Goal: Transaction & Acquisition: Purchase product/service

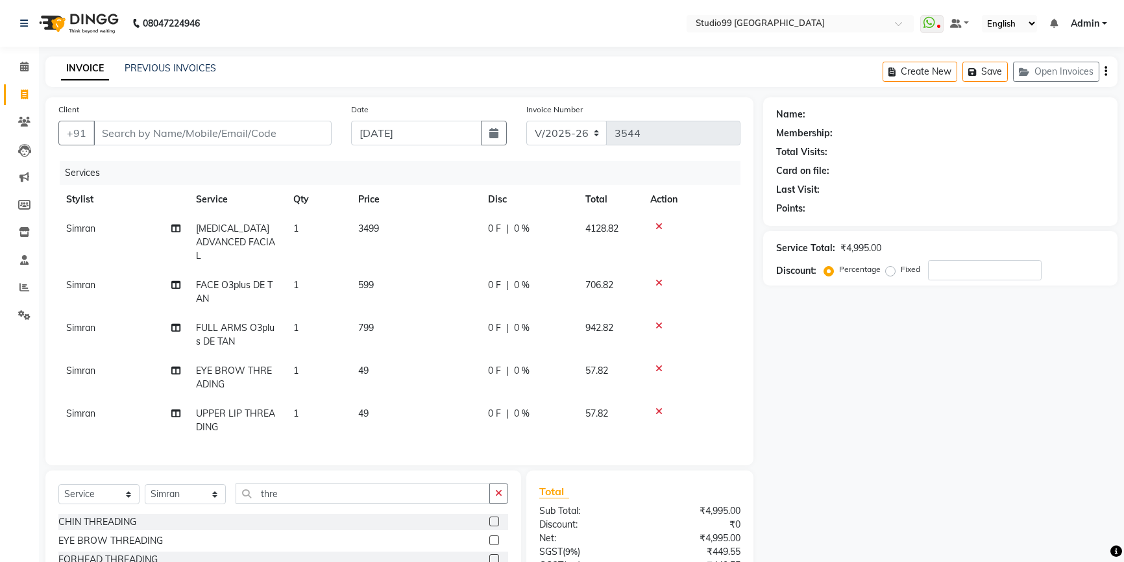
select select "6042"
select select "service"
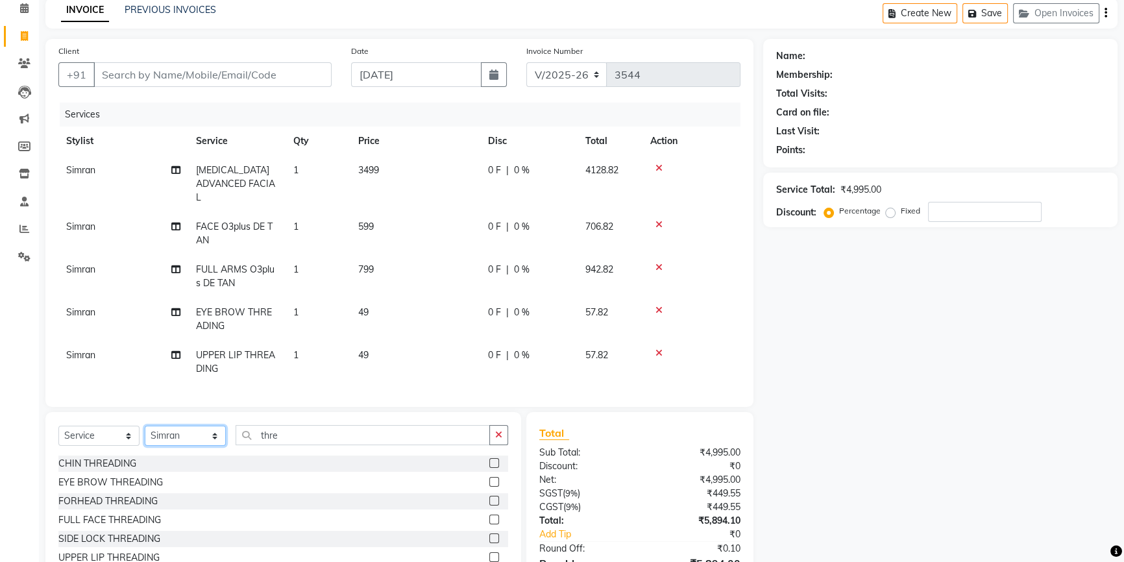
click at [180, 443] on select "Select Stylist Admin AKSHAY AMARJIT Dina GOUTAM Gulshan mahi Nobil Hasan Rafeeq…" at bounding box center [185, 436] width 81 height 20
select select "43363"
click at [145, 434] on select "Select Stylist Admin AKSHAY AMARJIT Dina GOUTAM Gulshan mahi Nobil Hasan Rafeeq…" at bounding box center [185, 436] width 81 height 20
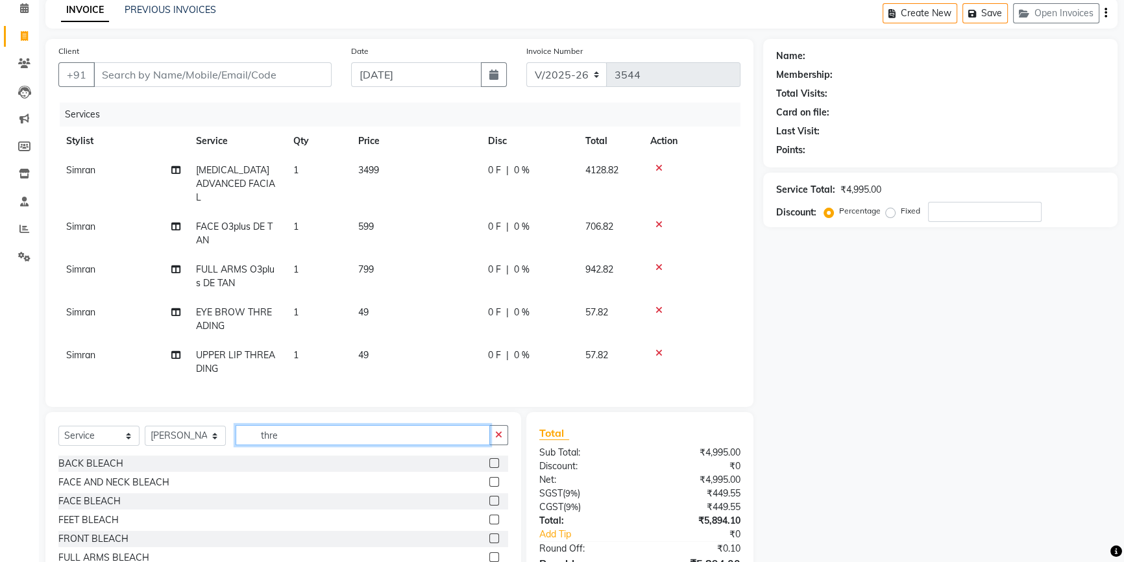
drag, startPoint x: 302, startPoint y: 443, endPoint x: 255, endPoint y: 441, distance: 47.4
click at [255, 441] on input "thre" at bounding box center [363, 435] width 254 height 20
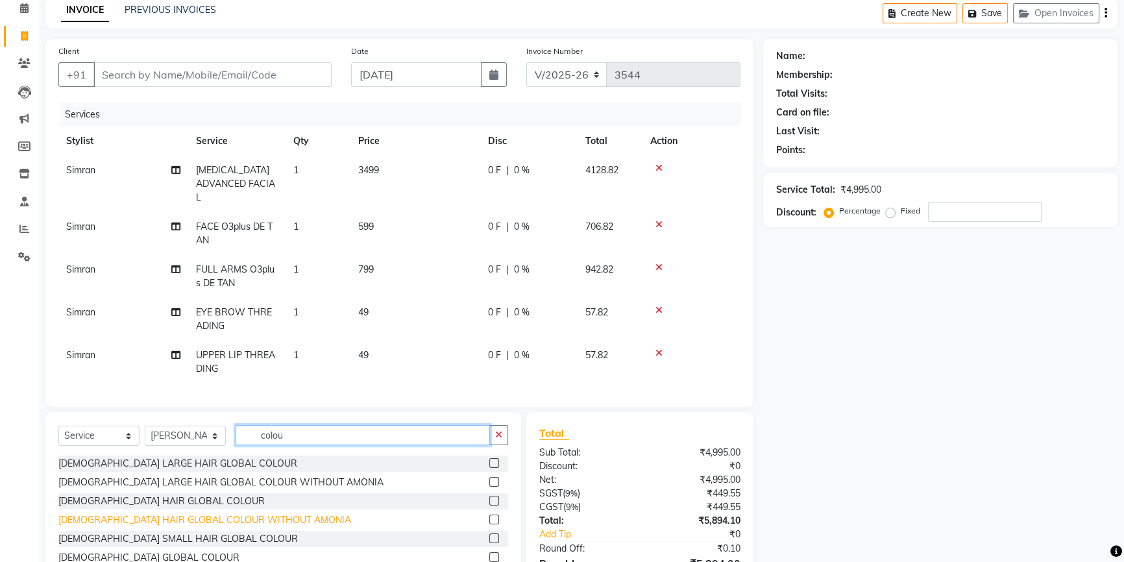
type input "colou"
click at [132, 527] on div "FEMALE HAIR GLOBAL COLOUR WITHOUT AMONIA" at bounding box center [204, 520] width 293 height 14
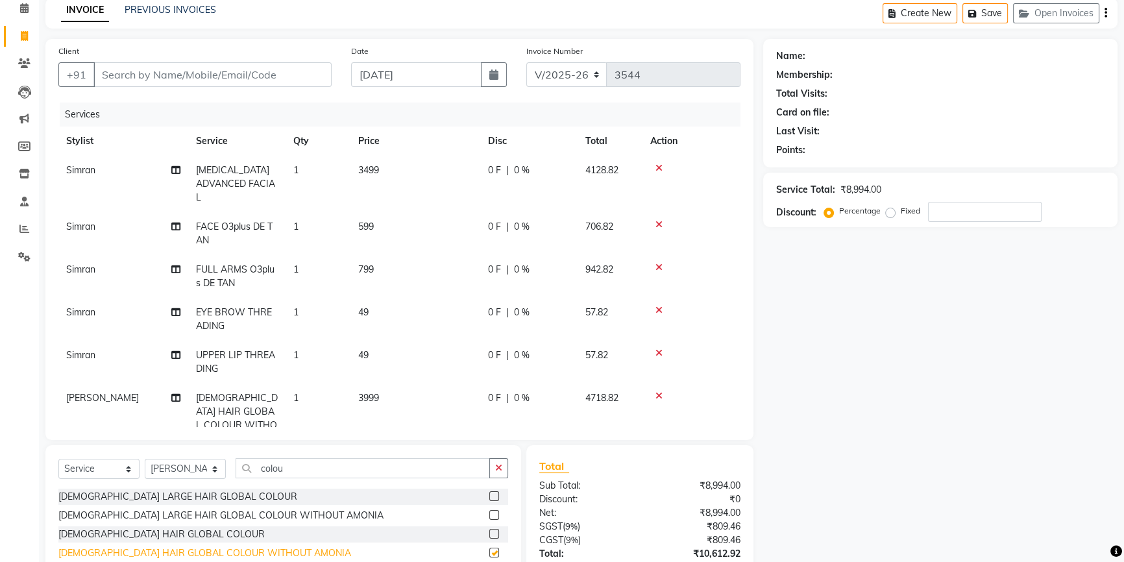
checkbox input "false"
click at [372, 400] on span "3999" at bounding box center [368, 398] width 21 height 12
select select "43363"
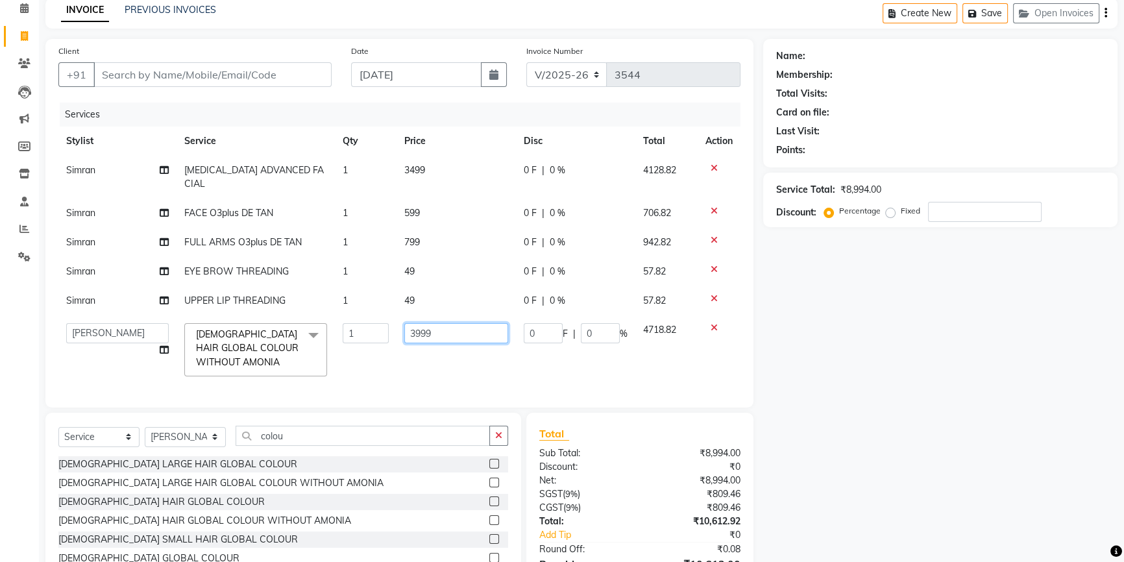
drag, startPoint x: 458, startPoint y: 333, endPoint x: 368, endPoint y: 332, distance: 89.6
click at [368, 335] on tr "Admin AKSHAY AMARJIT Dina GOUTAM Gulshan mahi Nobil Hasan Rafeeq Raj Rima Dey S…" at bounding box center [399, 349] width 682 height 69
type input "8000"
click at [228, 77] on input "Client" at bounding box center [212, 74] width 238 height 25
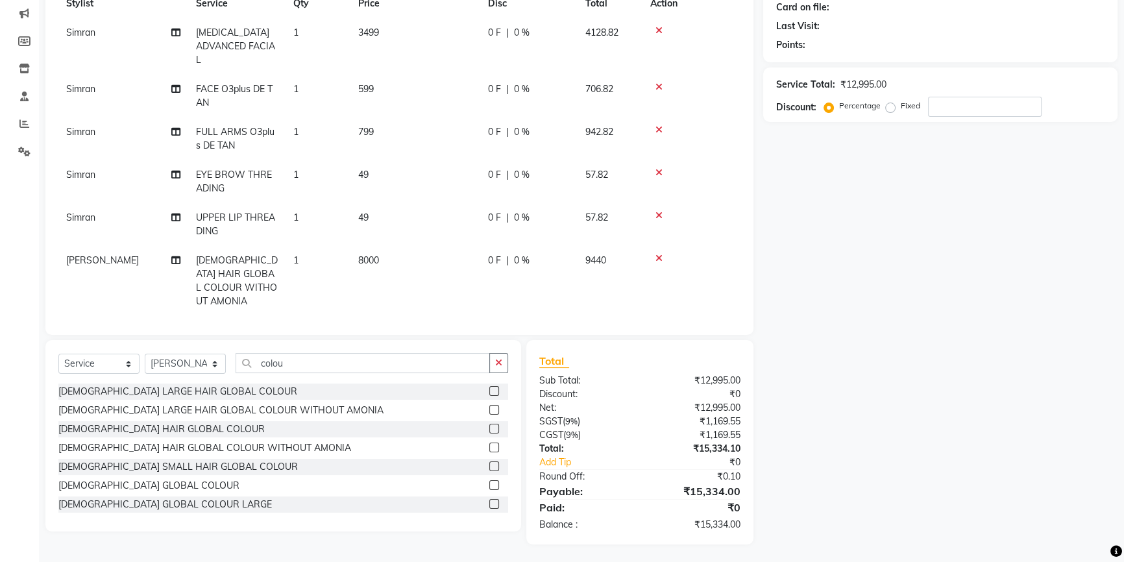
scroll to position [166, 0]
drag, startPoint x: 699, startPoint y: 404, endPoint x: 746, endPoint y: 402, distance: 46.8
click at [746, 402] on div "₹12,995.00" at bounding box center [695, 406] width 110 height 14
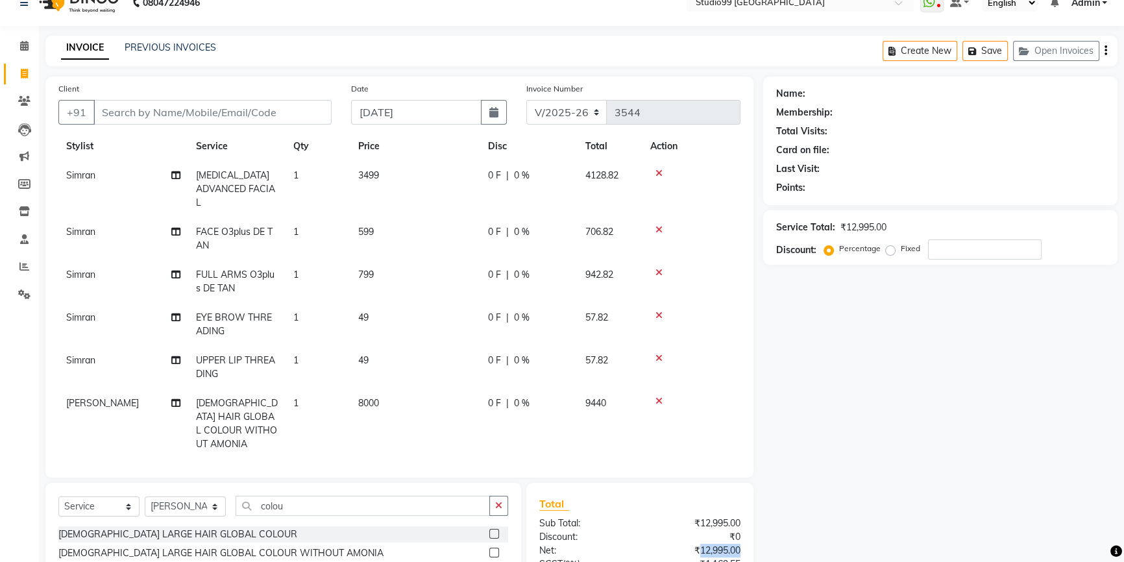
scroll to position [0, 0]
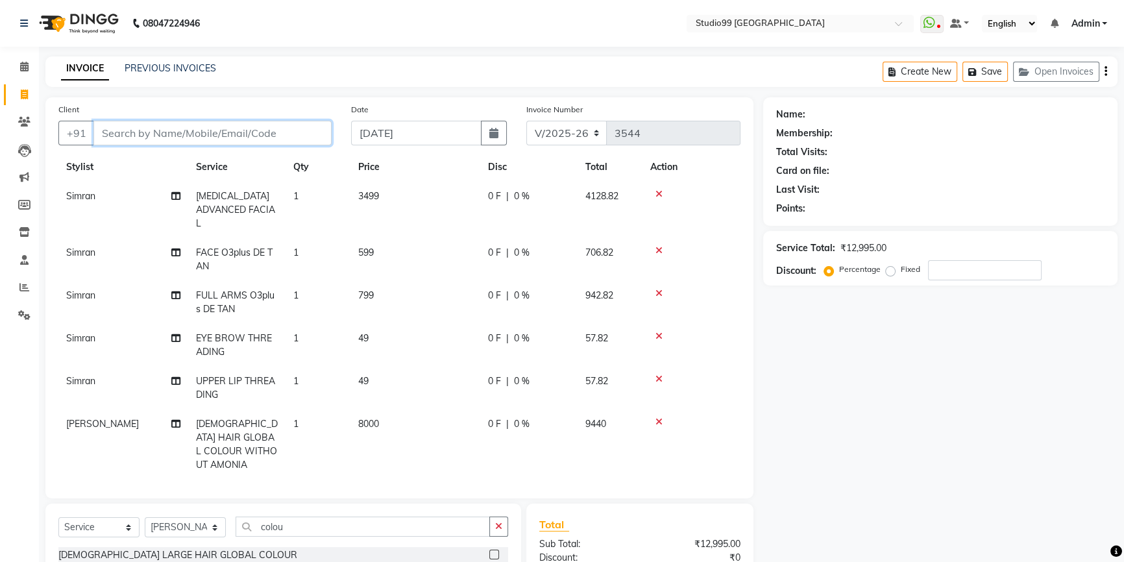
click at [253, 136] on input "Client" at bounding box center [212, 133] width 238 height 25
type input "8"
type input "0"
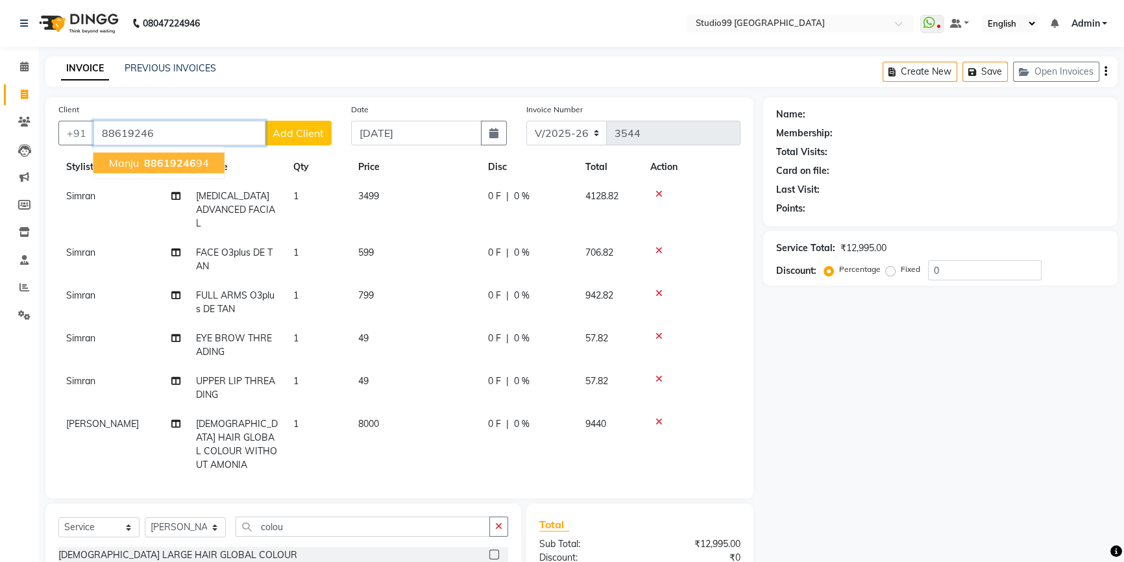
click at [179, 168] on span "88619246" at bounding box center [170, 162] width 52 height 13
type input "8861924694"
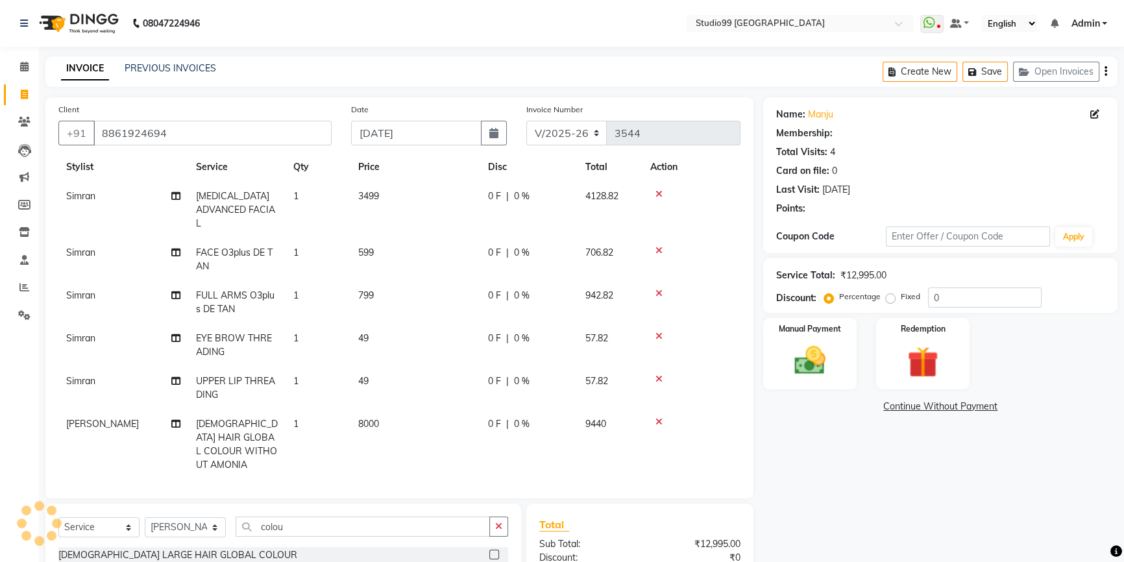
type input "15"
select select "2: Object"
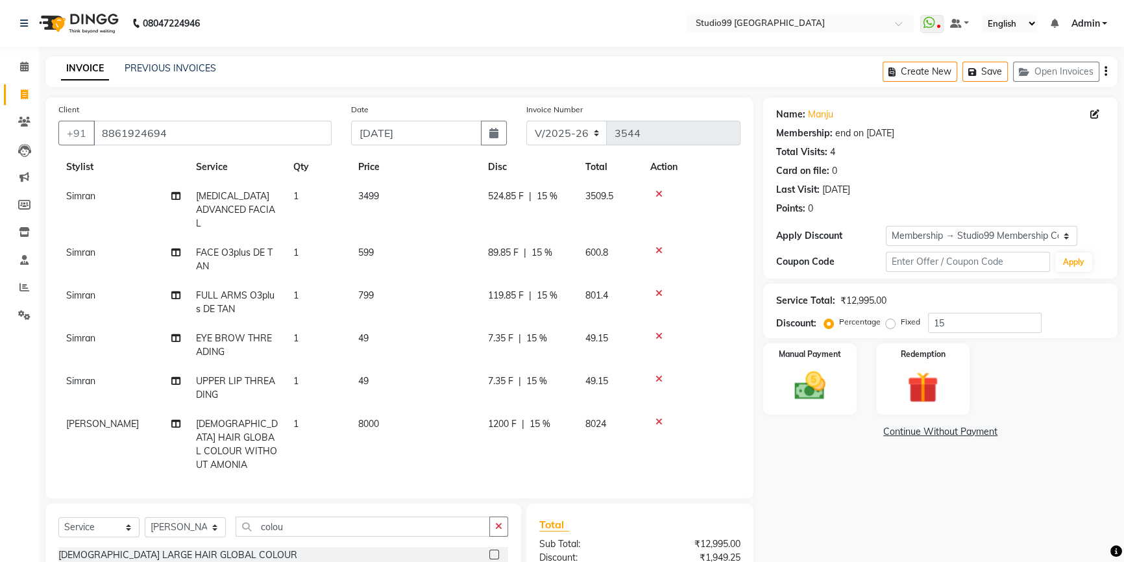
click at [558, 425] on div "1200 F | 15 %" at bounding box center [529, 424] width 82 height 14
select select "43363"
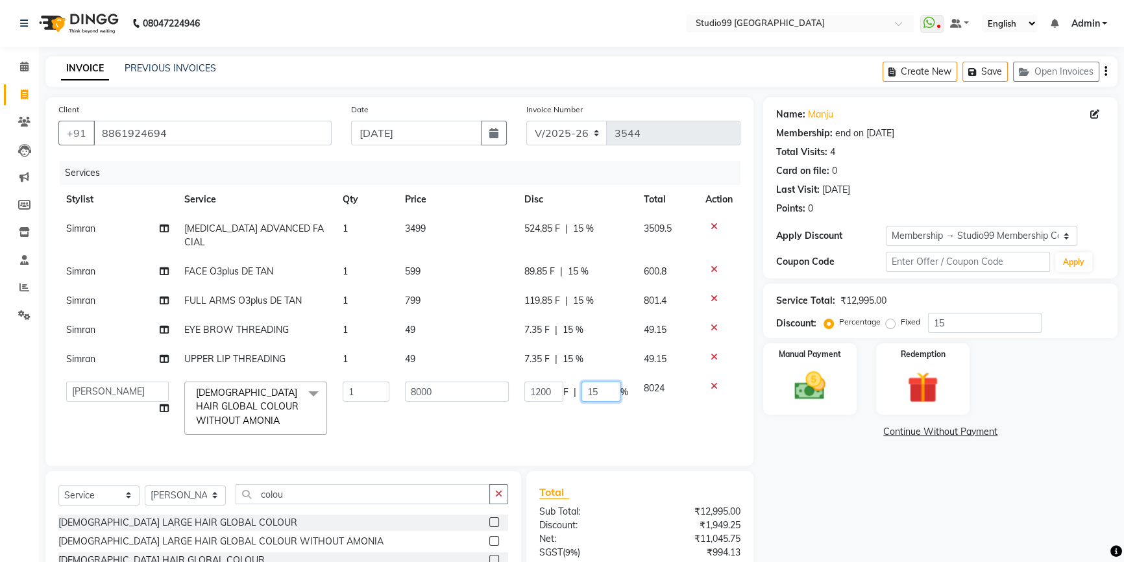
drag, startPoint x: 609, startPoint y: 386, endPoint x: 574, endPoint y: 393, distance: 35.9
click at [574, 393] on div "1200 F | 15 %" at bounding box center [576, 392] width 104 height 20
type input "0"
click at [626, 428] on tbody "Simran SKIN LIGHTENING ADVANCED FACIAL 1 3499 524.85 F | 15 % 3509.5 Simran FAC…" at bounding box center [399, 328] width 682 height 228
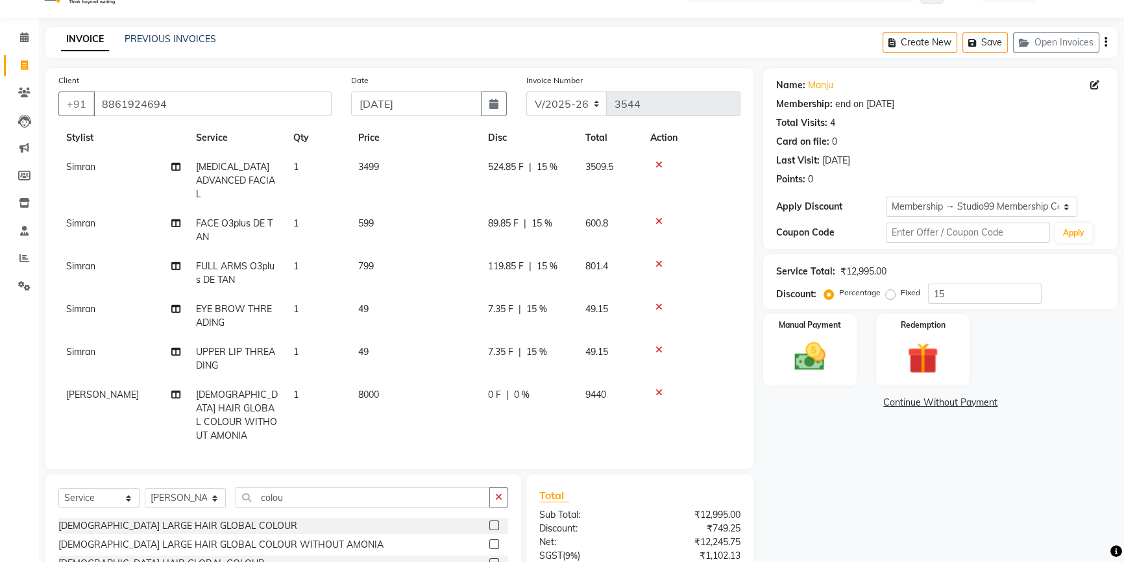
scroll to position [58, 0]
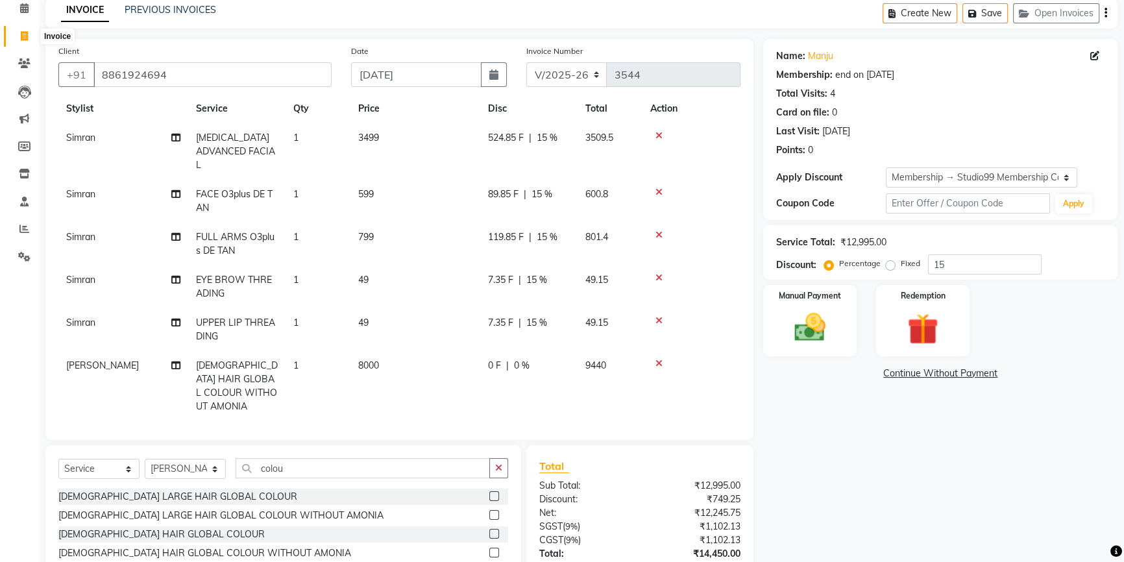
click at [27, 36] on icon at bounding box center [24, 36] width 7 height 10
select select "service"
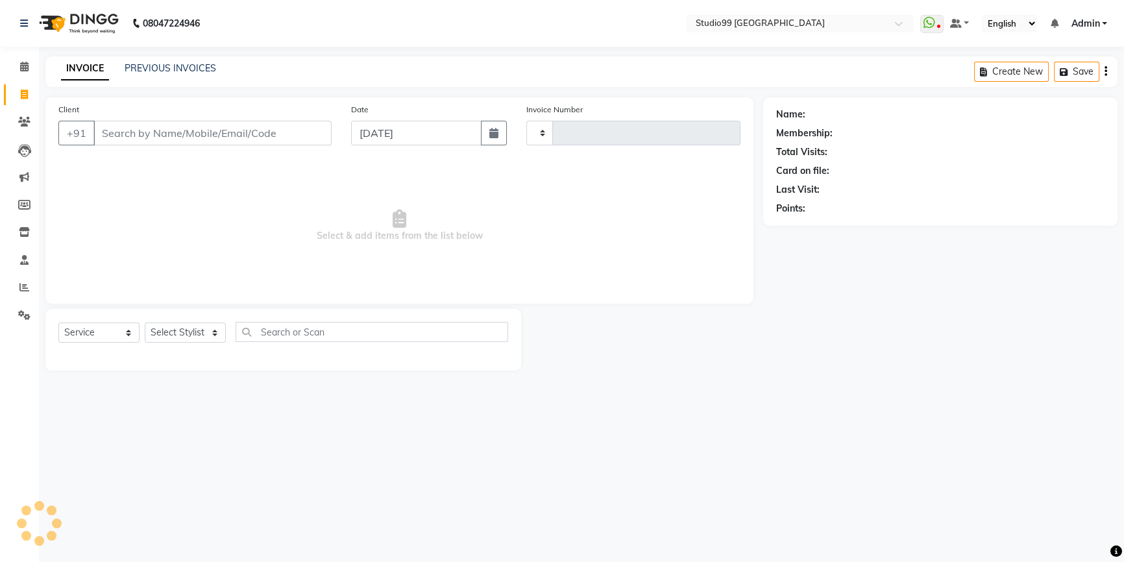
scroll to position [0, 0]
type input "3549"
select select "6042"
click at [21, 285] on icon at bounding box center [24, 287] width 10 height 10
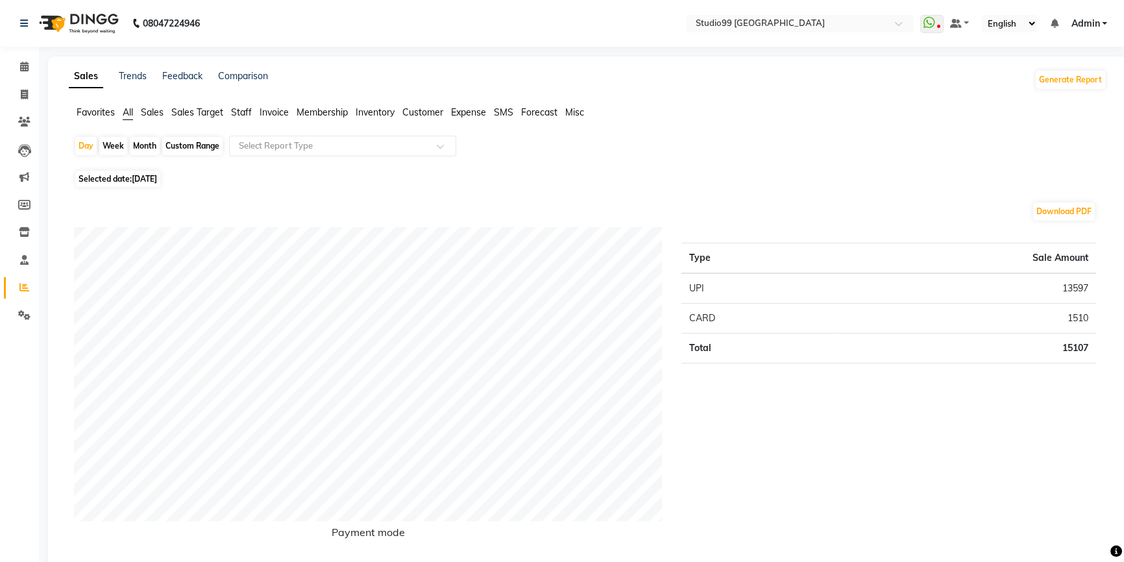
click at [241, 112] on span "Staff" at bounding box center [241, 112] width 21 height 12
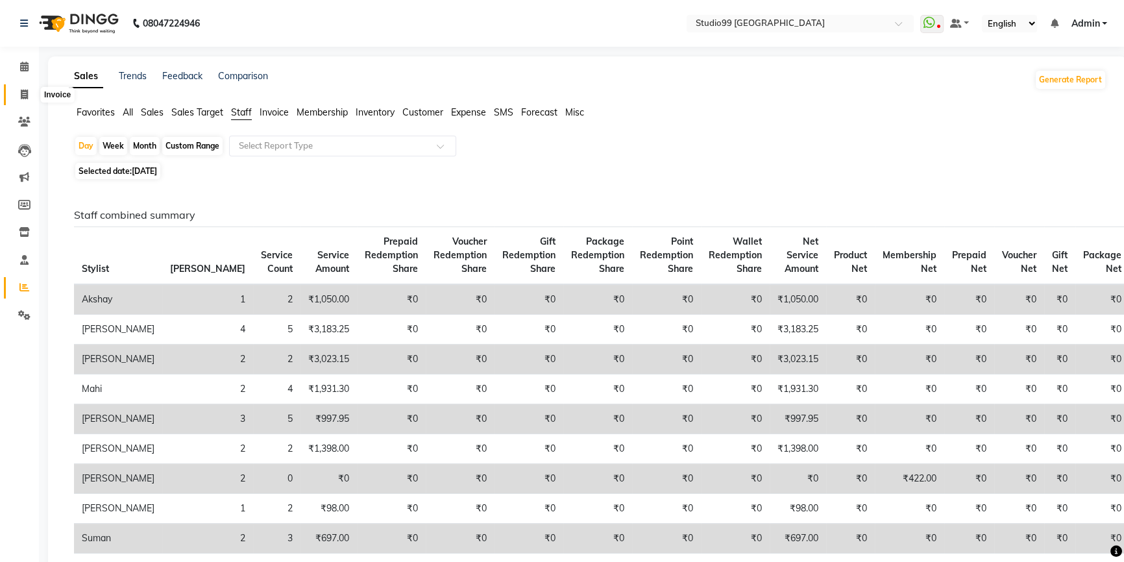
drag, startPoint x: 23, startPoint y: 97, endPoint x: 60, endPoint y: 97, distance: 37.0
click at [24, 97] on icon at bounding box center [24, 95] width 7 height 10
select select "service"
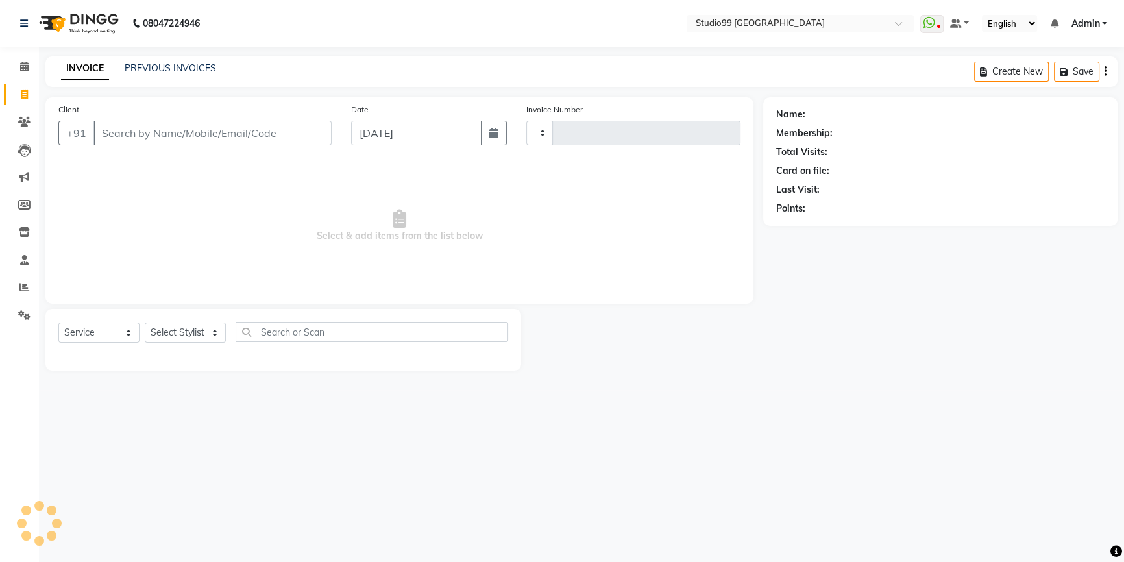
type input "3549"
select select "6042"
click at [177, 65] on link "PREVIOUS INVOICES" at bounding box center [171, 68] width 92 height 12
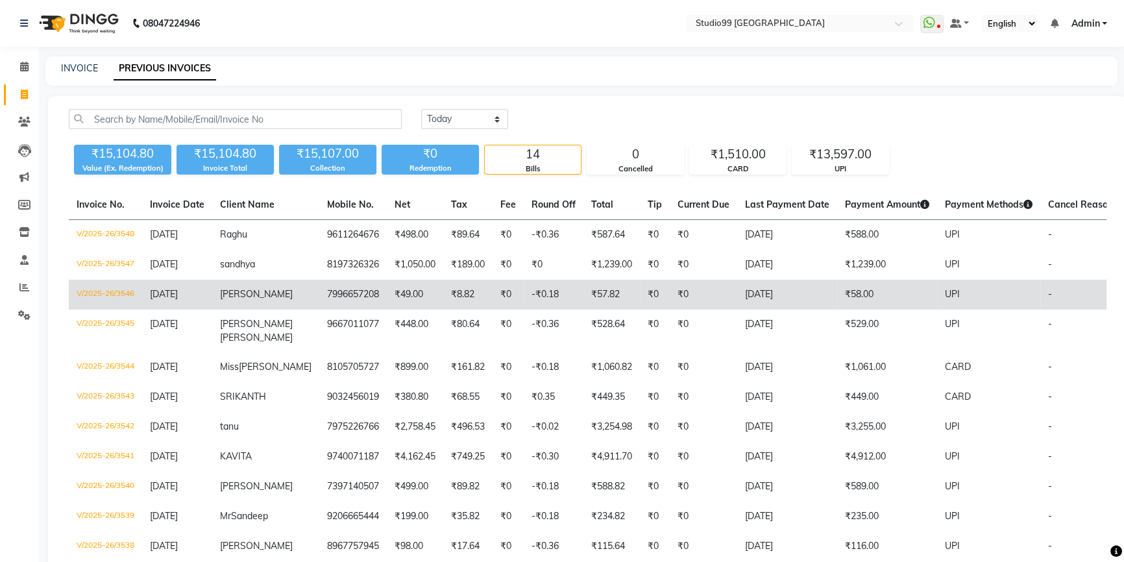
click at [333, 293] on td "7996657208" at bounding box center [353, 295] width 68 height 30
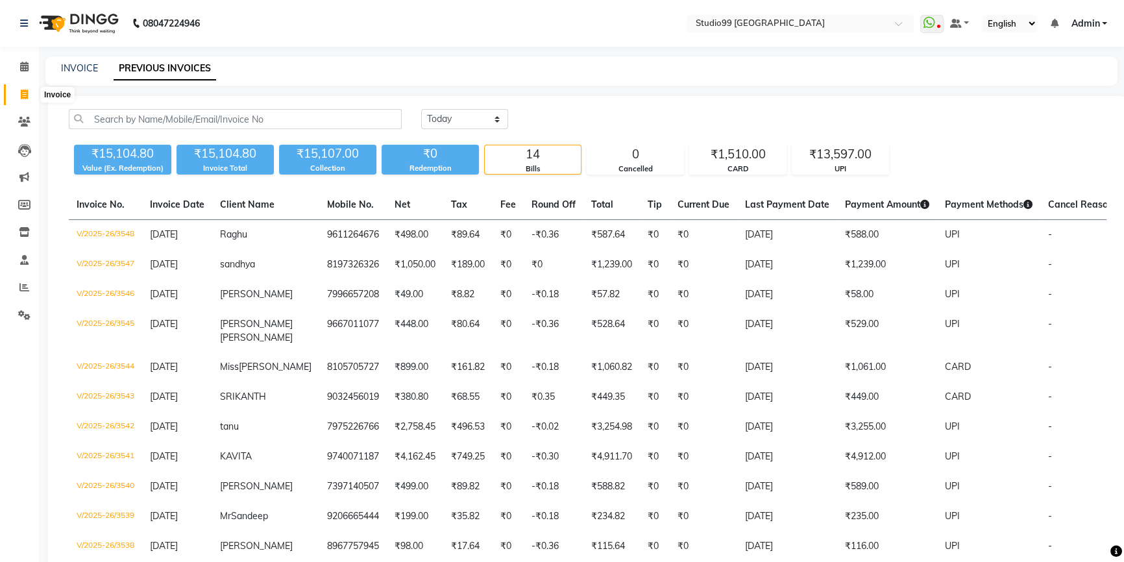
click at [26, 95] on icon at bounding box center [24, 95] width 7 height 10
select select "service"
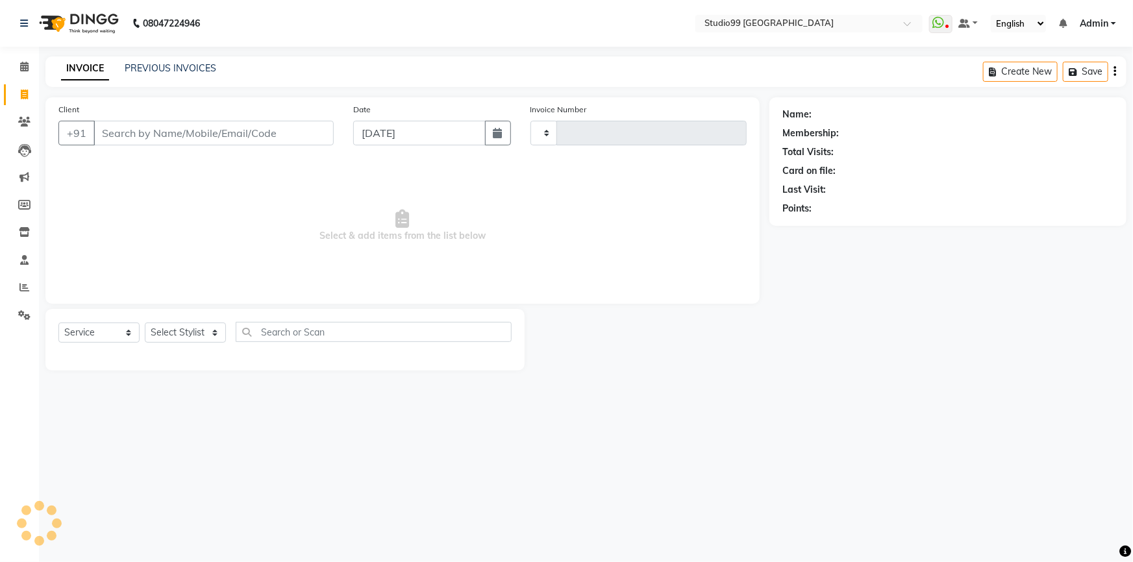
type input "3549"
select select "6042"
click at [178, 68] on link "PREVIOUS INVOICES" at bounding box center [171, 68] width 92 height 12
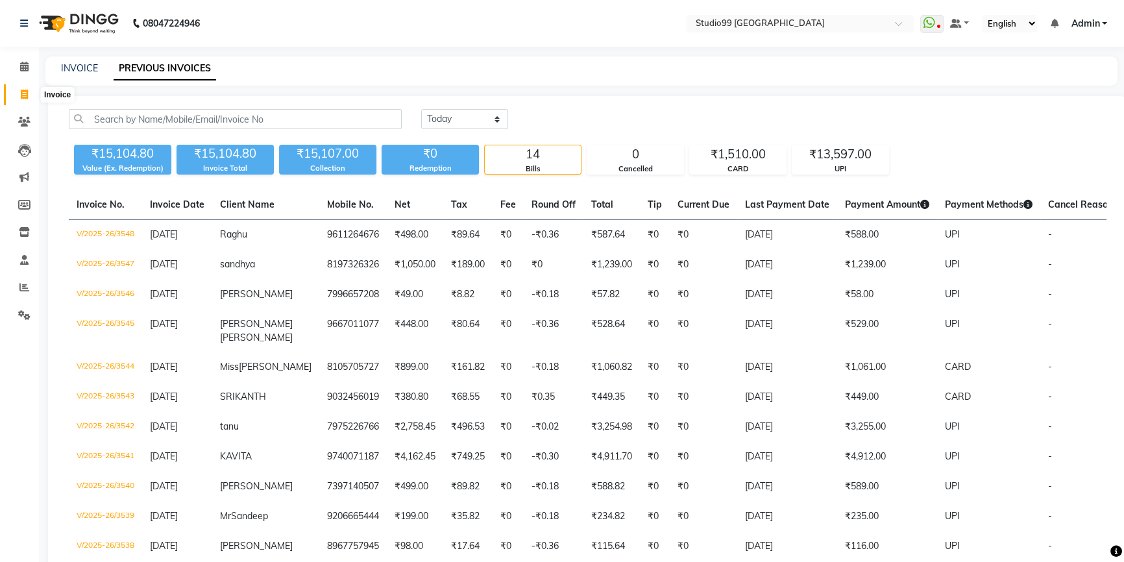
click at [26, 91] on icon at bounding box center [24, 95] width 7 height 10
select select "6042"
select select "service"
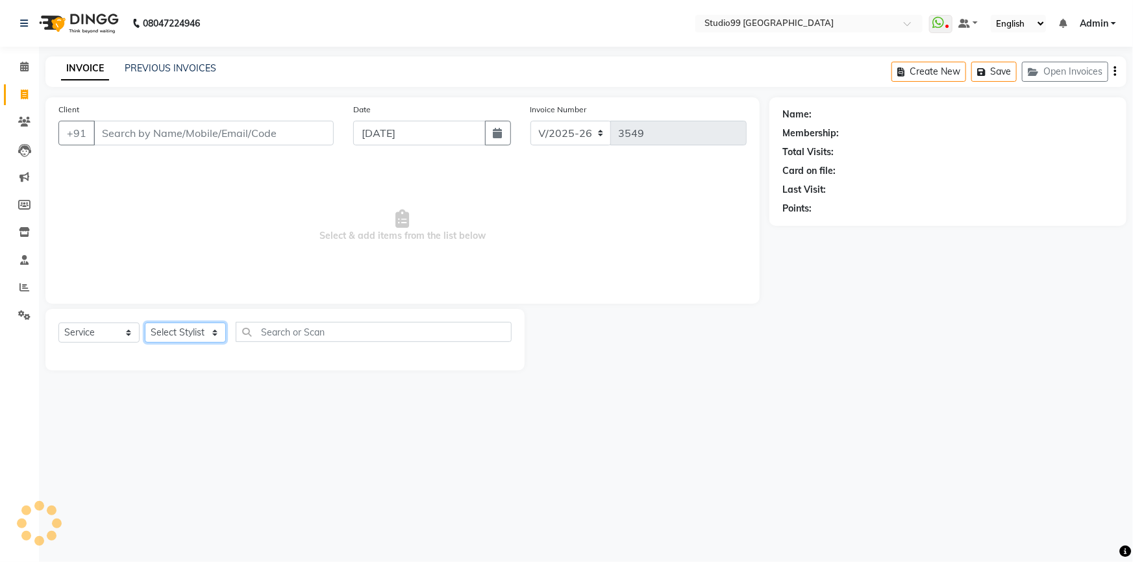
click at [195, 329] on select "Select Stylist" at bounding box center [185, 333] width 81 height 20
click at [145, 323] on select "Select Stylist Admin AKSHAY AMARJIT Dina GOUTAM Gulshan mahi Nobil Hasan Rafeeq…" at bounding box center [185, 333] width 81 height 20
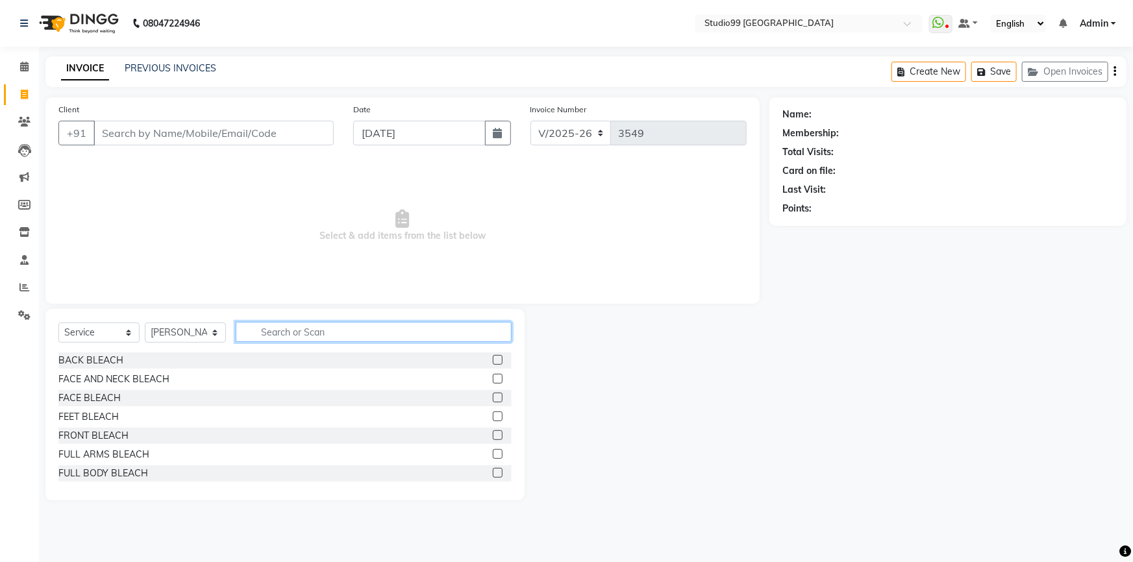
click at [271, 336] on input "text" at bounding box center [374, 332] width 276 height 20
click at [200, 334] on select "Select Stylist Admin AKSHAY AMARJIT Dina GOUTAM Gulshan mahi Nobil Hasan Rafeeq…" at bounding box center [185, 333] width 81 height 20
select select "52186"
click at [145, 323] on select "Select Stylist Admin AKSHAY AMARJIT Dina GOUTAM Gulshan mahi Nobil Hasan Rafeeq…" at bounding box center [185, 333] width 81 height 20
click at [328, 322] on input "text" at bounding box center [374, 332] width 276 height 20
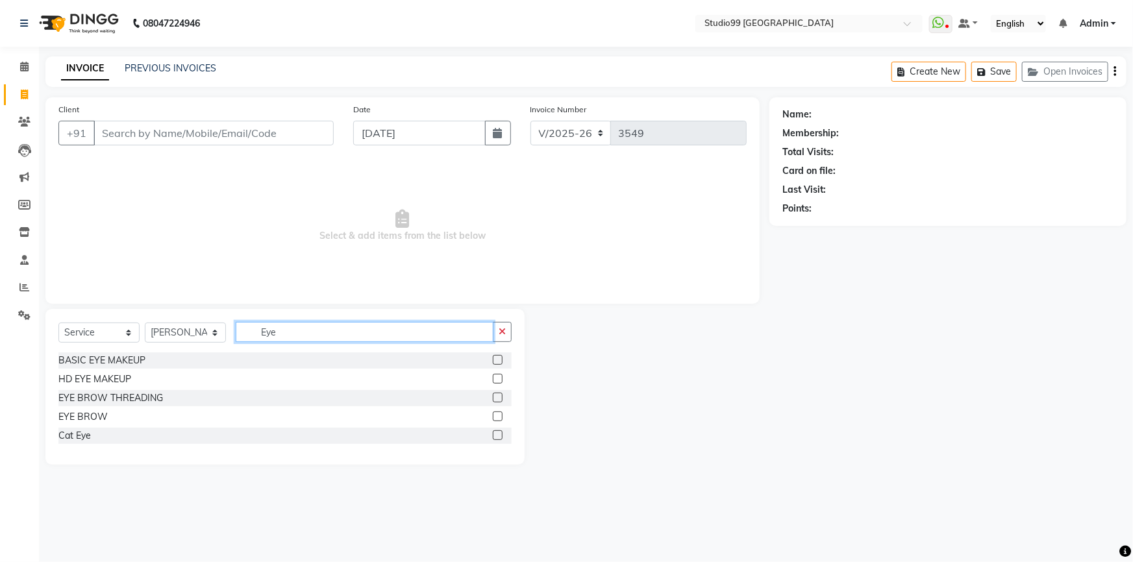
type input "Eye"
click at [497, 395] on label at bounding box center [498, 398] width 10 height 10
click at [497, 395] on input "checkbox" at bounding box center [497, 398] width 8 height 8
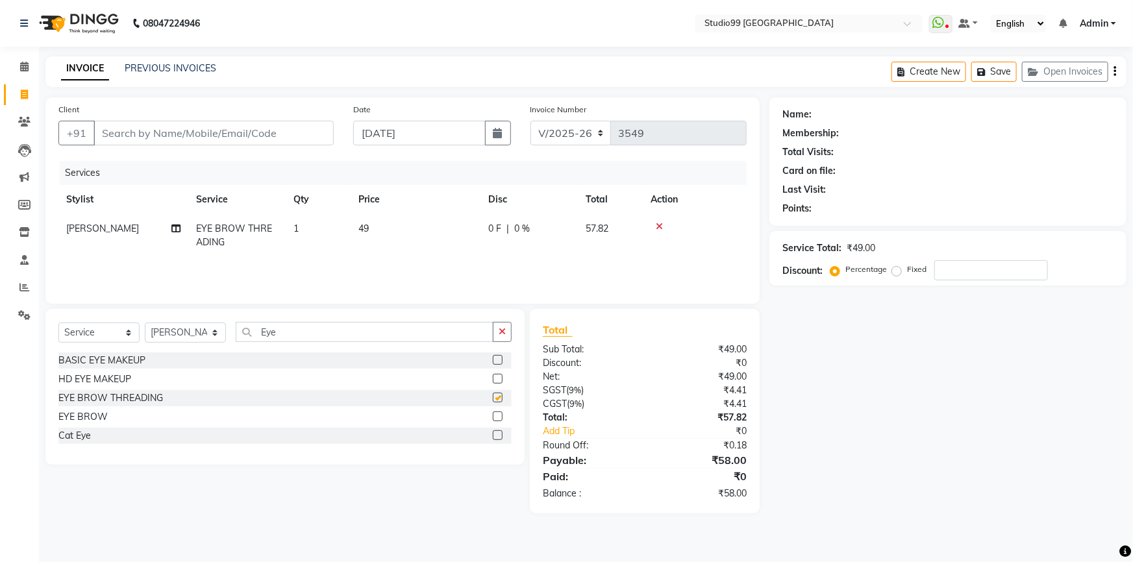
checkbox input "false"
click at [182, 337] on select "Select Stylist Admin AKSHAY AMARJIT Dina GOUTAM Gulshan mahi Nobil Hasan Rafeeq…" at bounding box center [185, 333] width 81 height 20
select select "43360"
click at [145, 323] on select "Select Stylist Admin AKSHAY AMARJIT Dina GOUTAM Gulshan mahi Nobil Hasan Rafeeq…" at bounding box center [185, 333] width 81 height 20
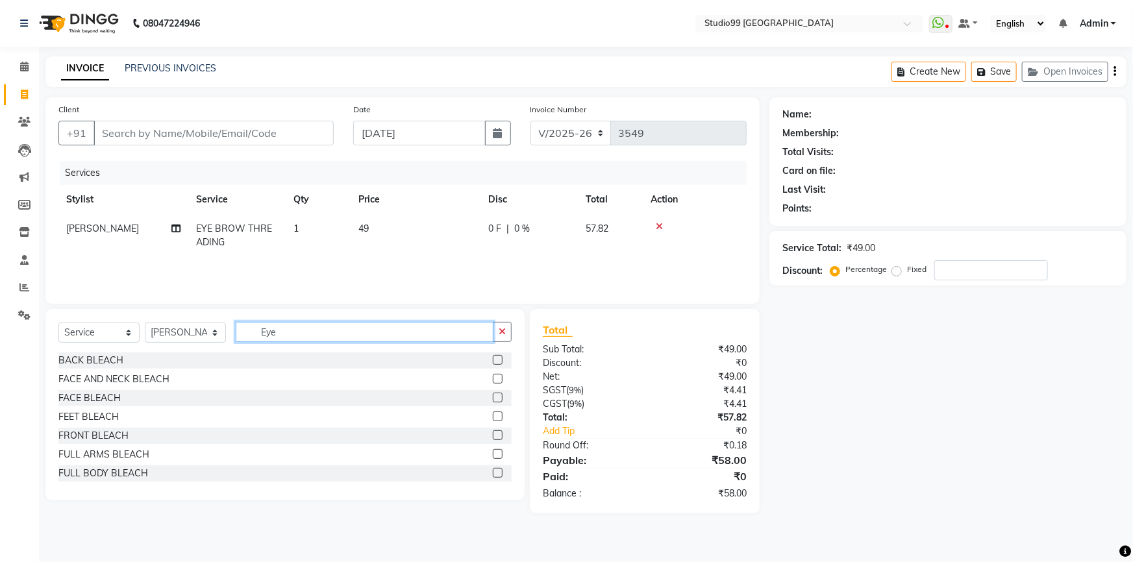
drag, startPoint x: 303, startPoint y: 330, endPoint x: 223, endPoint y: 330, distance: 80.5
click at [223, 330] on div "Select Service Product Membership Package Voucher Prepaid Gift Card Select Styl…" at bounding box center [284, 337] width 453 height 31
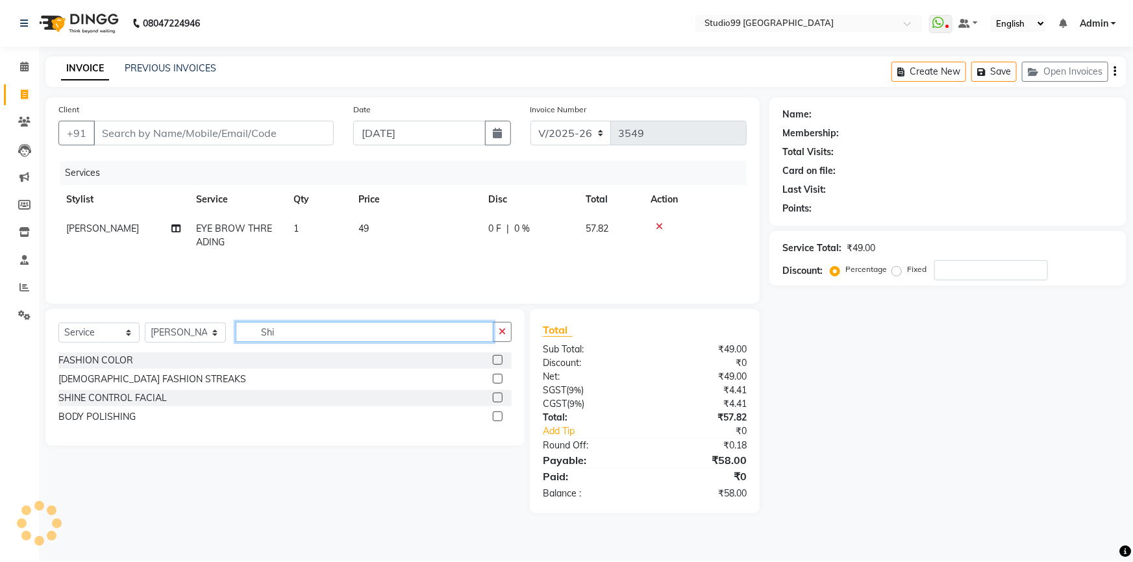
type input "Shi"
click at [500, 401] on label at bounding box center [498, 398] width 10 height 10
click at [500, 401] on input "checkbox" at bounding box center [497, 398] width 8 height 8
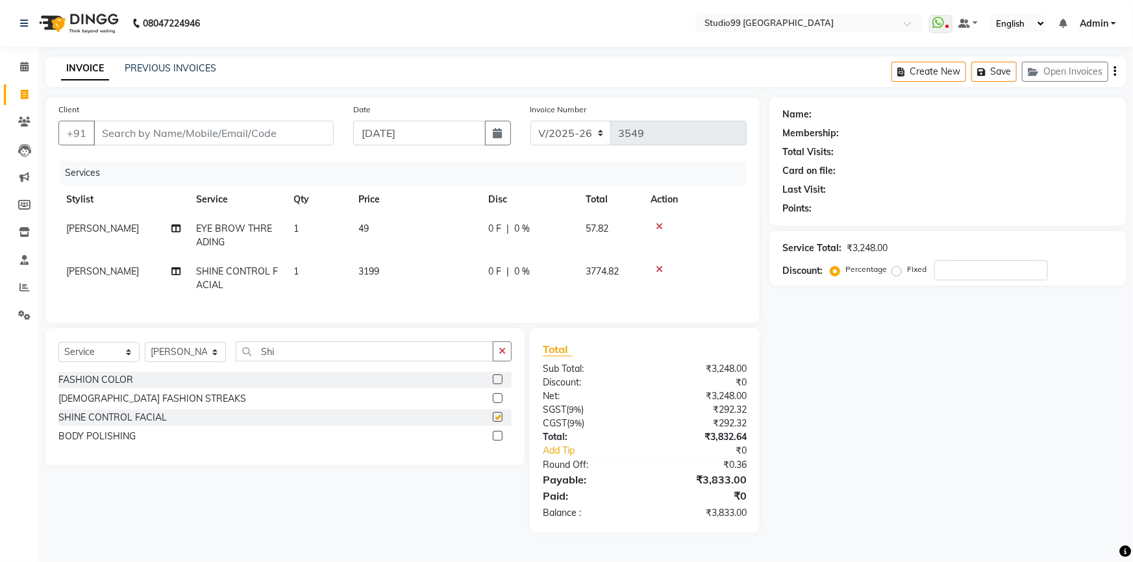
checkbox input "false"
click at [376, 271] on span "3199" at bounding box center [368, 271] width 21 height 12
select select "43360"
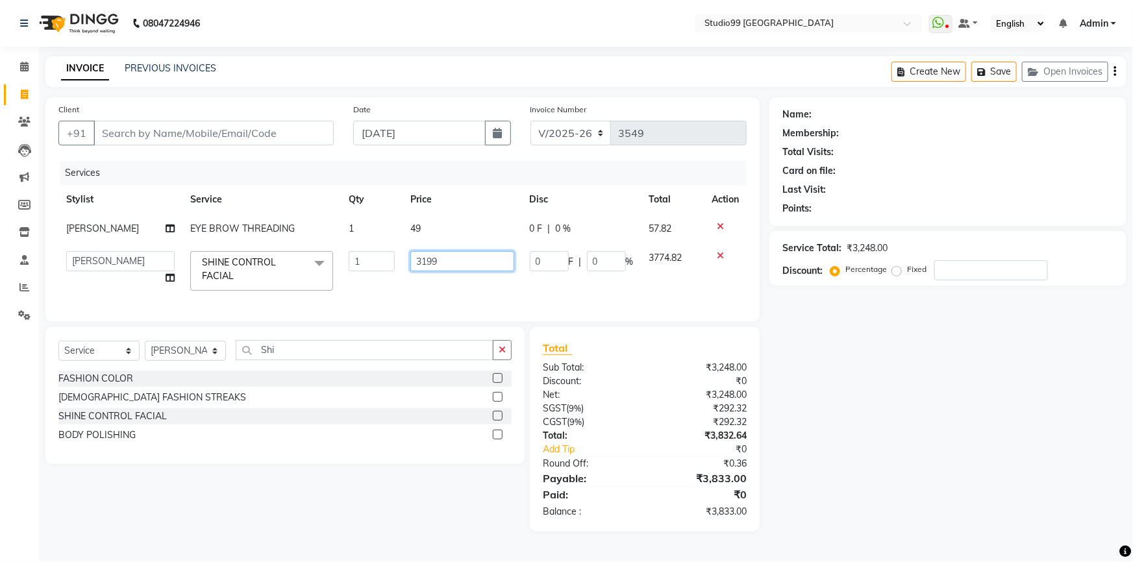
drag, startPoint x: 438, startPoint y: 265, endPoint x: 386, endPoint y: 257, distance: 53.1
click at [386, 257] on tr "Admin AKSHAY AMARJIT Dina GOUTAM Gulshan mahi Nobil Hasan Rafeeq Raj Rima Dey S…" at bounding box center [402, 270] width 688 height 55
type input "2500"
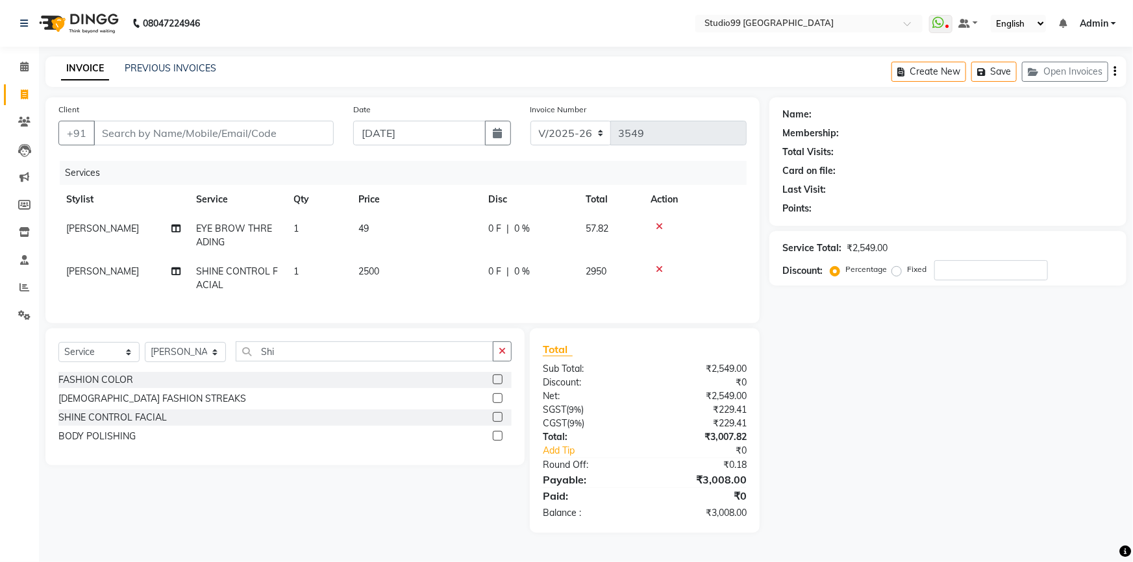
click at [426, 280] on td "2500" at bounding box center [415, 278] width 130 height 43
select select "43360"
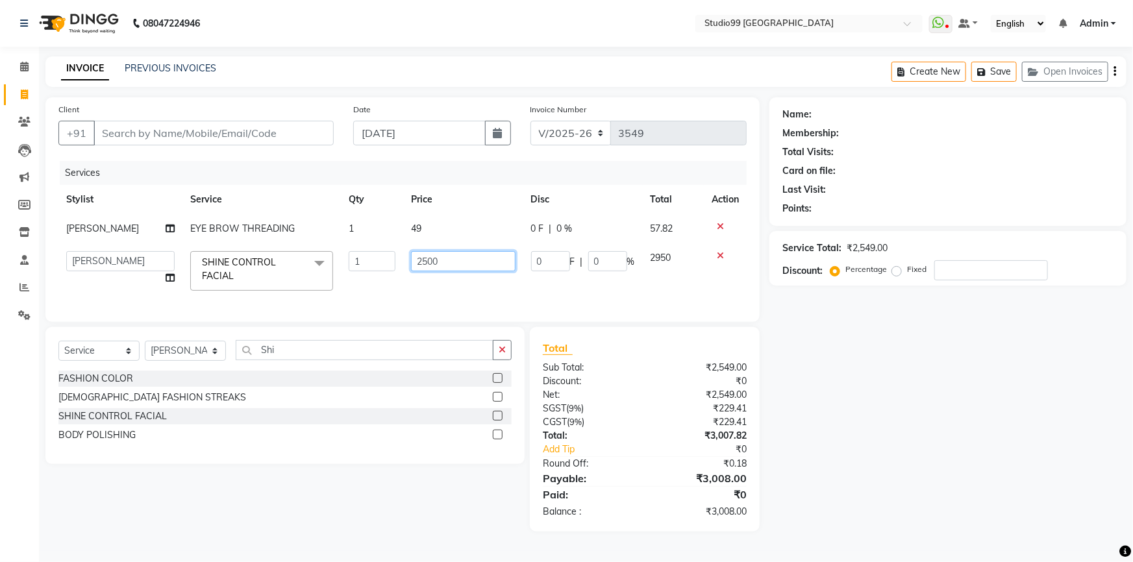
click at [424, 259] on input "2500" at bounding box center [463, 261] width 104 height 20
drag, startPoint x: 440, startPoint y: 260, endPoint x: 421, endPoint y: 260, distance: 19.5
click at [421, 260] on input "2500" at bounding box center [463, 261] width 104 height 20
type input "2450"
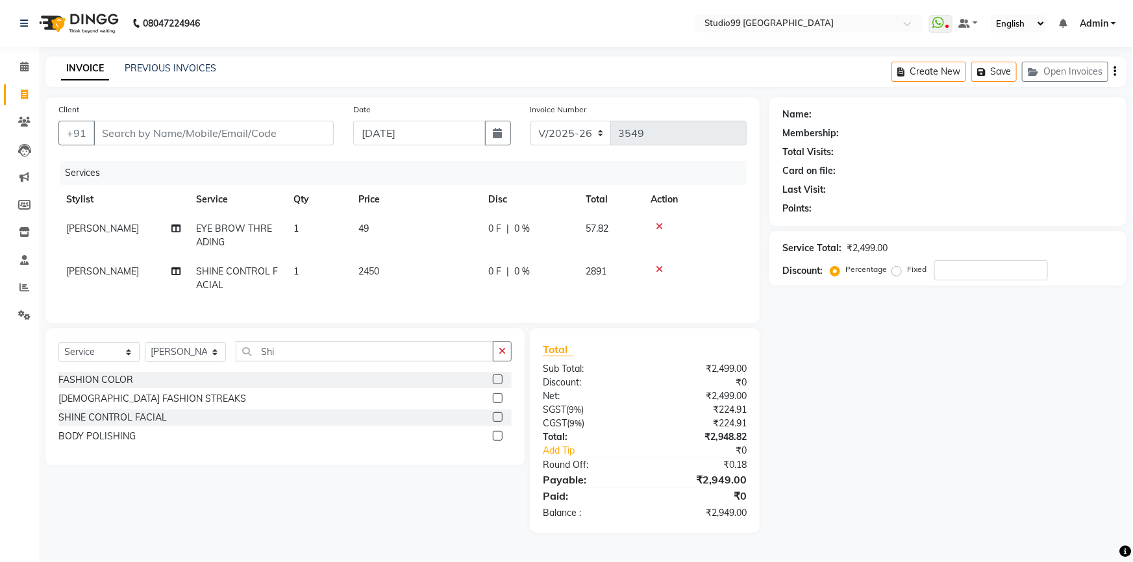
click at [487, 295] on tr "Shallu SHINE CONTROL FACIAL 1 2450 0 F | 0 % 2891" at bounding box center [402, 278] width 688 height 43
click at [262, 129] on input "Client" at bounding box center [213, 133] width 240 height 25
type input "7"
type input "0"
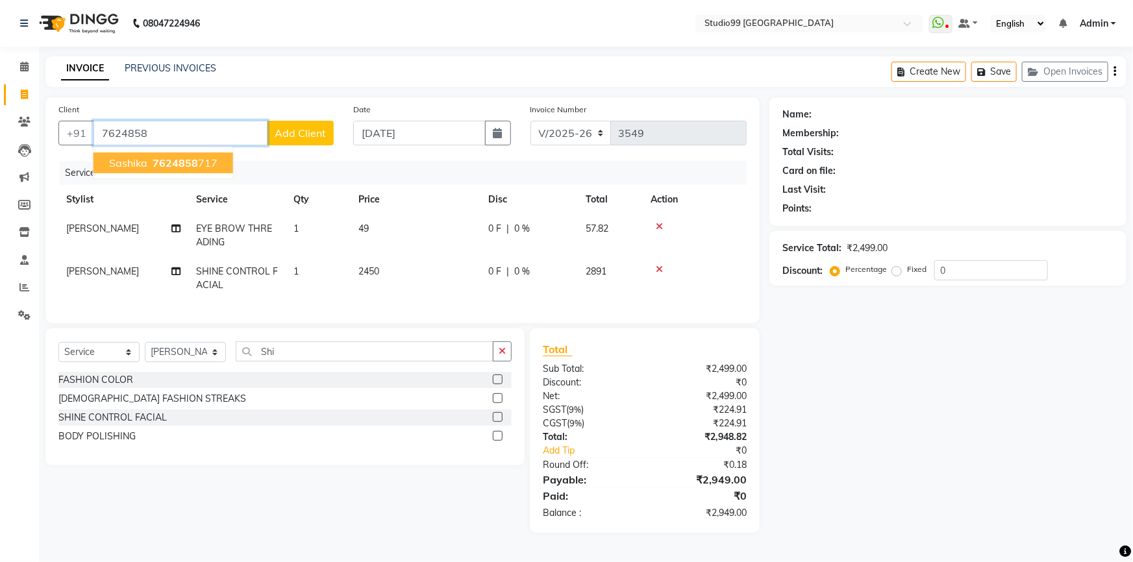
click at [204, 160] on ngb-highlight "7624858 717" at bounding box center [184, 162] width 68 height 13
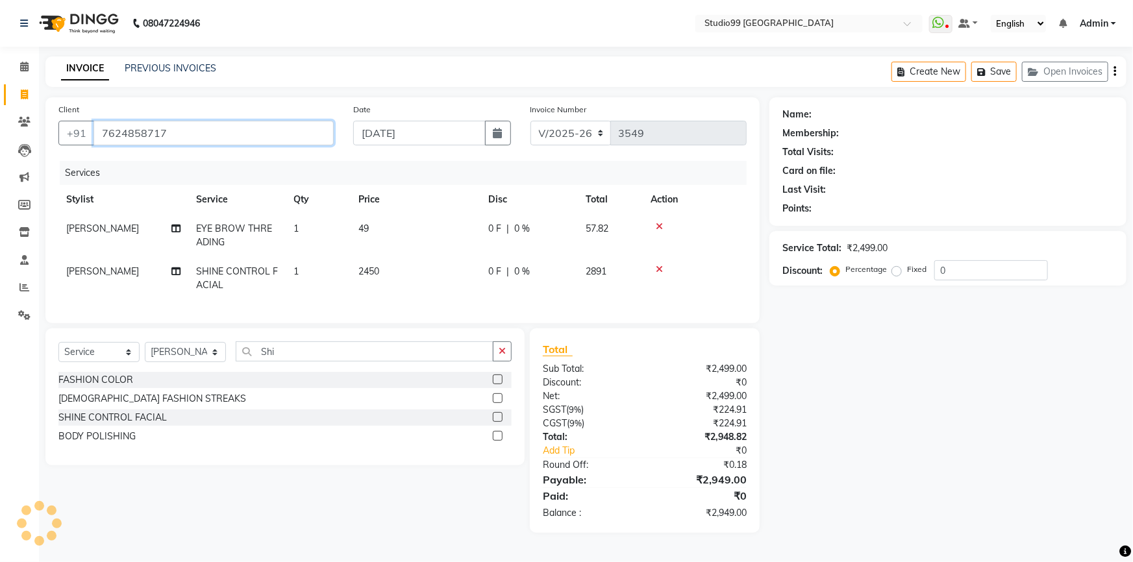
type input "7624858717"
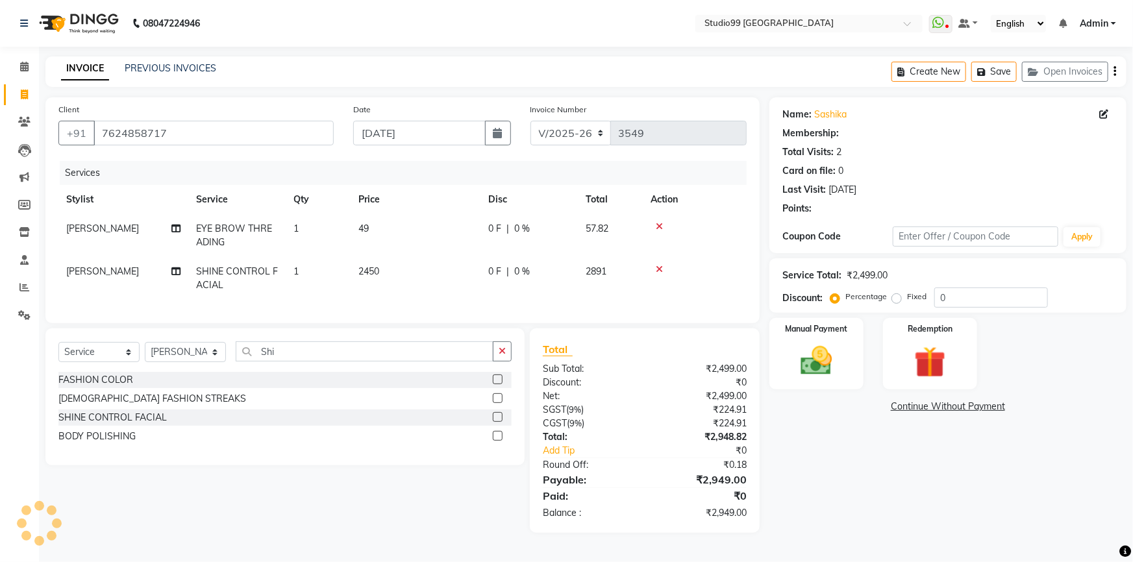
type input "15"
select select "2: Object"
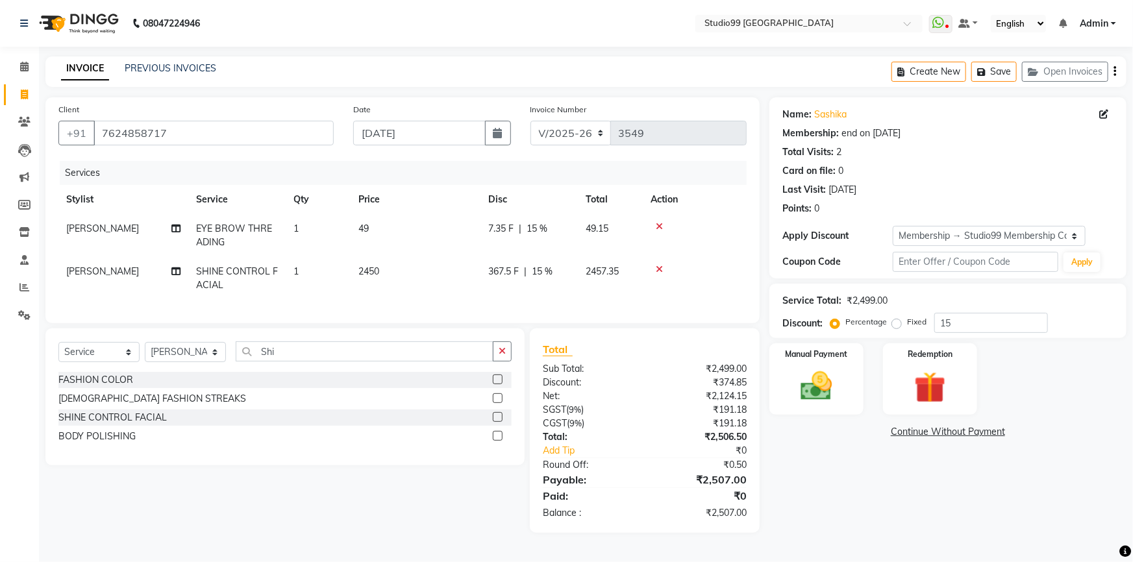
click at [595, 232] on span "49.15" at bounding box center [596, 229] width 23 height 12
select select "52186"
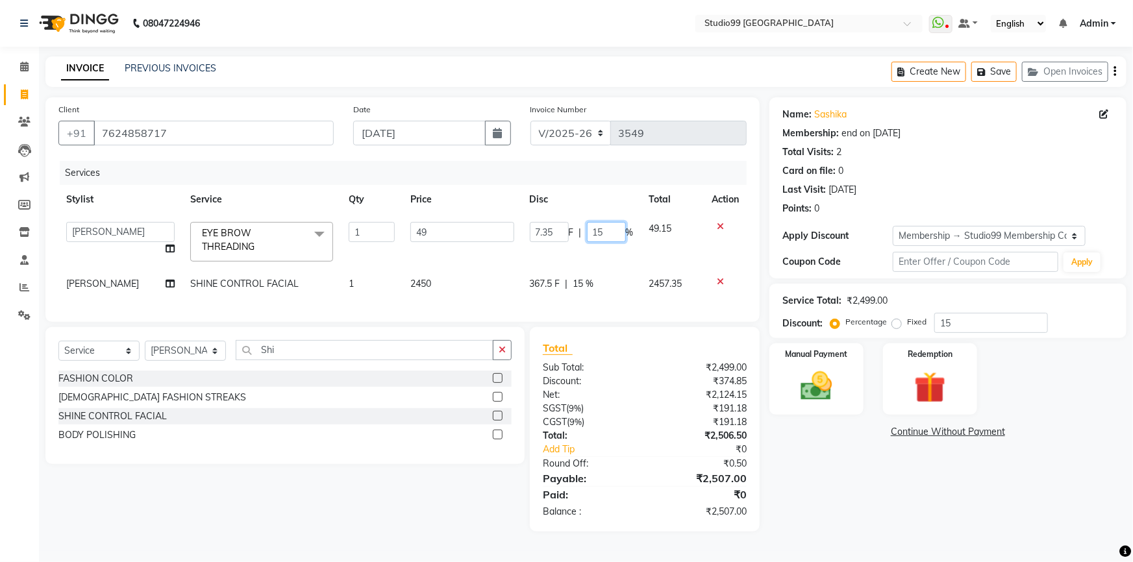
drag, startPoint x: 610, startPoint y: 230, endPoint x: 564, endPoint y: 233, distance: 46.2
click at [564, 233] on div "7.35 F | 15 %" at bounding box center [582, 232] width 104 height 20
type input "0"
click at [586, 289] on tr "Shallu SHINE CONTROL FACIAL 1 2450 367.5 F | 15 % 2457.35" at bounding box center [402, 283] width 688 height 29
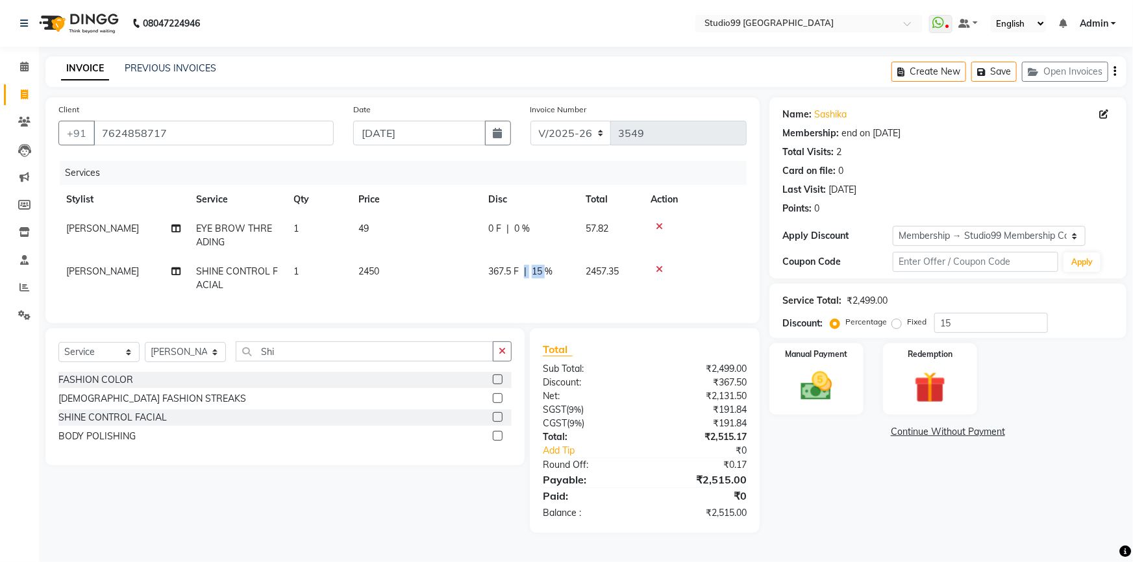
drag, startPoint x: 545, startPoint y: 273, endPoint x: 524, endPoint y: 277, distance: 20.6
click at [524, 277] on div "367.5 F | 15 %" at bounding box center [529, 272] width 82 height 14
select select "43360"
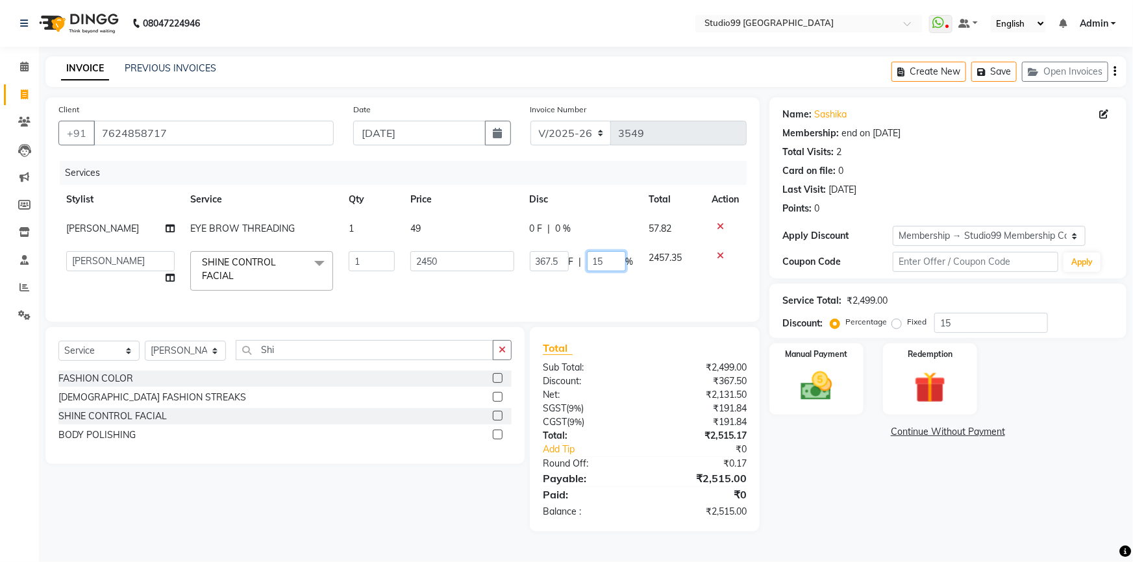
click at [604, 255] on input "15" at bounding box center [606, 261] width 39 height 20
drag, startPoint x: 604, startPoint y: 255, endPoint x: 591, endPoint y: 260, distance: 13.4
click at [591, 260] on input "15" at bounding box center [606, 261] width 39 height 20
type input "0"
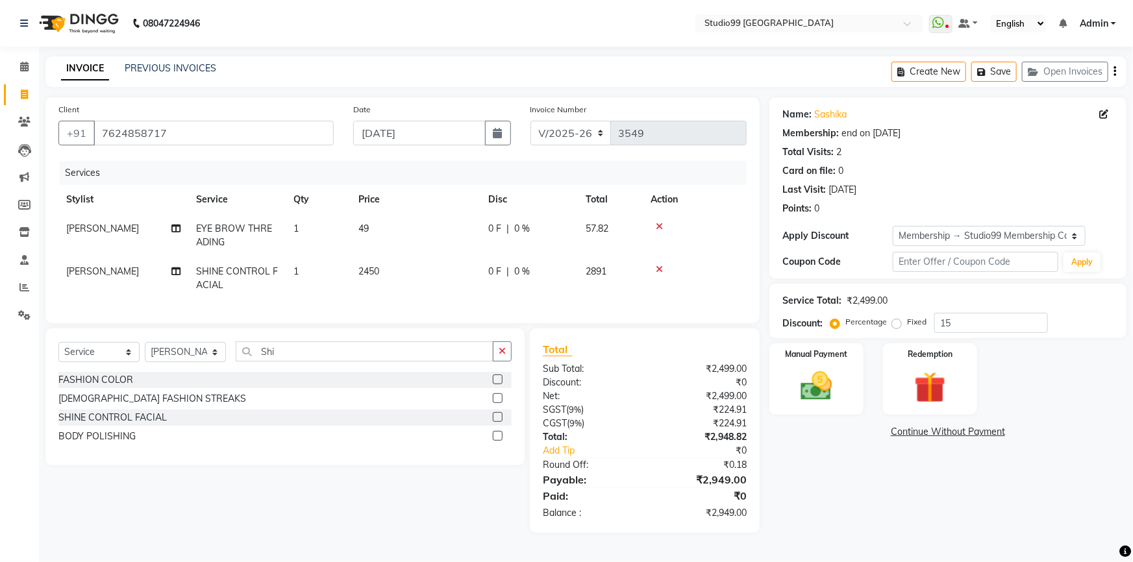
click at [564, 299] on div "Services Stylist Service Qty Price Disc Total Action Dina EYE BROW THREADING 1 …" at bounding box center [402, 235] width 688 height 149
click at [26, 96] on icon at bounding box center [24, 95] width 7 height 10
select select "service"
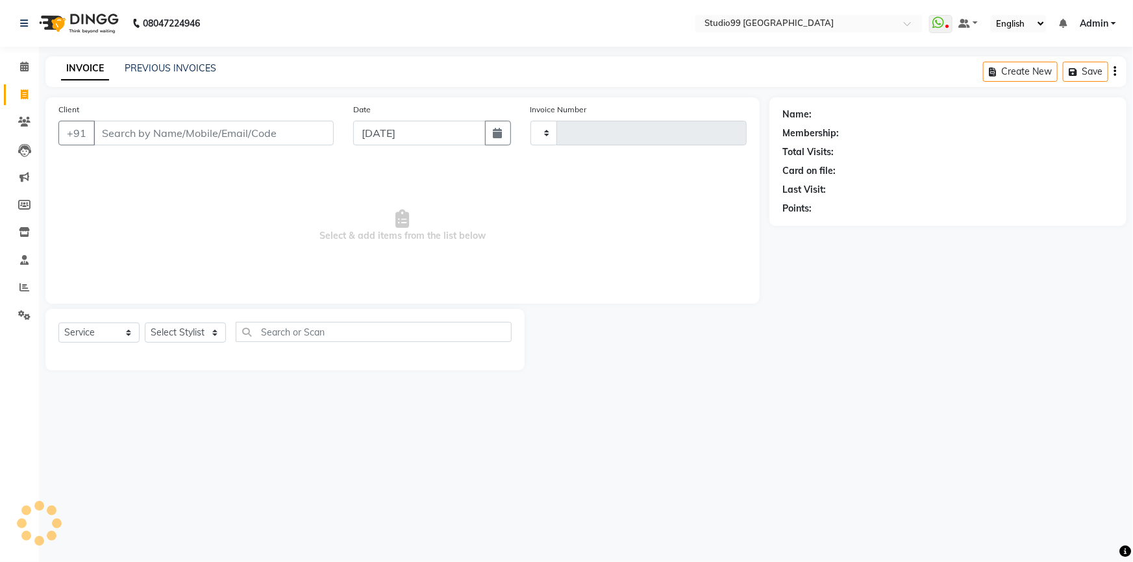
type input "3549"
select select "6042"
click at [948, 24] on icon at bounding box center [947, 27] width 4 height 6
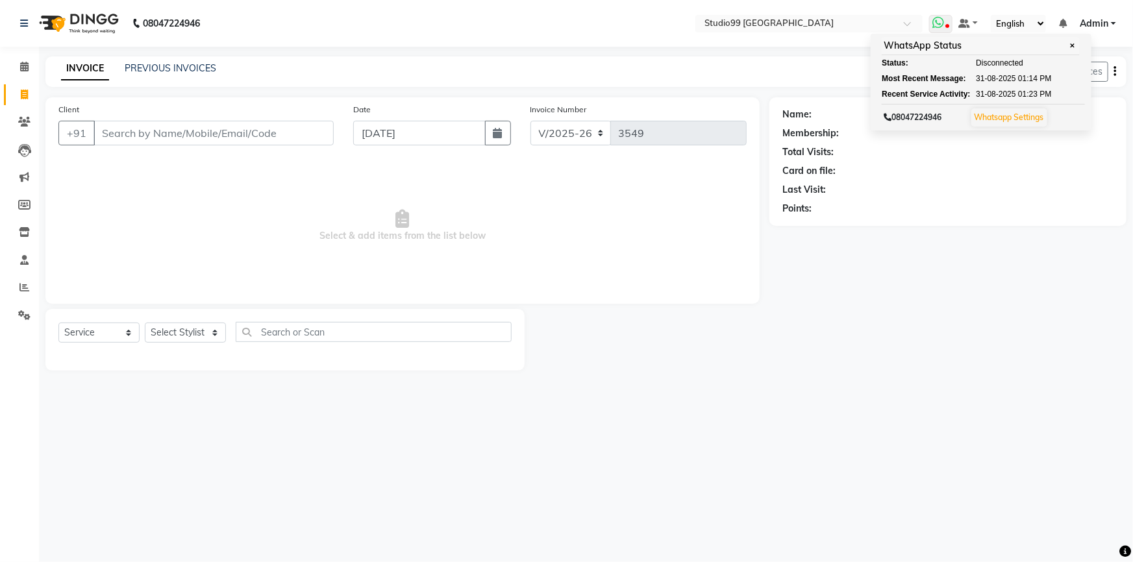
click at [1025, 119] on link "Whatsapp Settings" at bounding box center [1008, 117] width 69 height 10
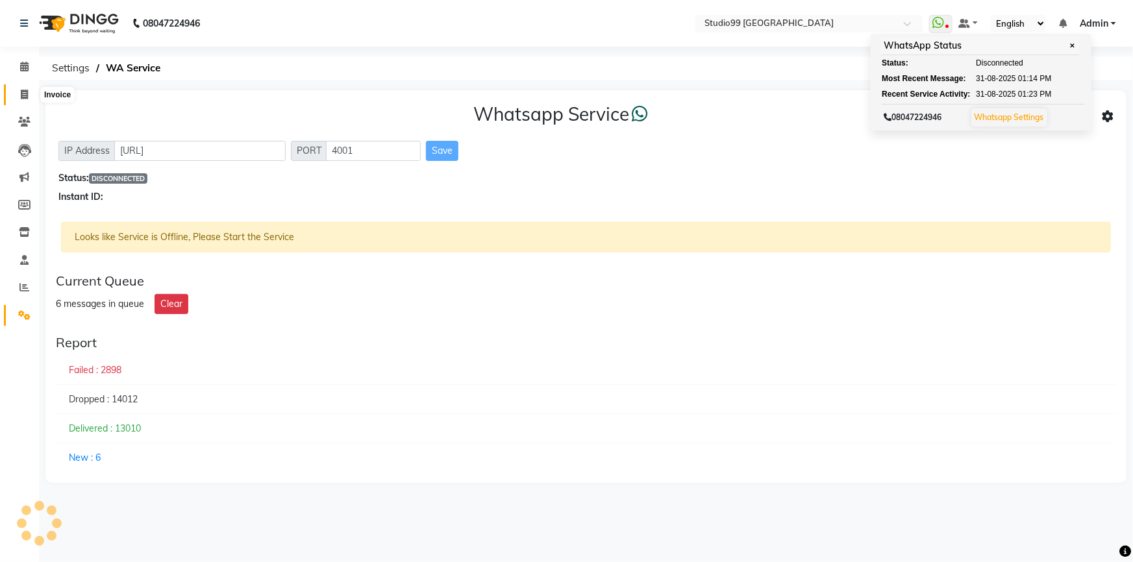
click at [25, 99] on span at bounding box center [24, 95] width 23 height 15
select select "6042"
select select "service"
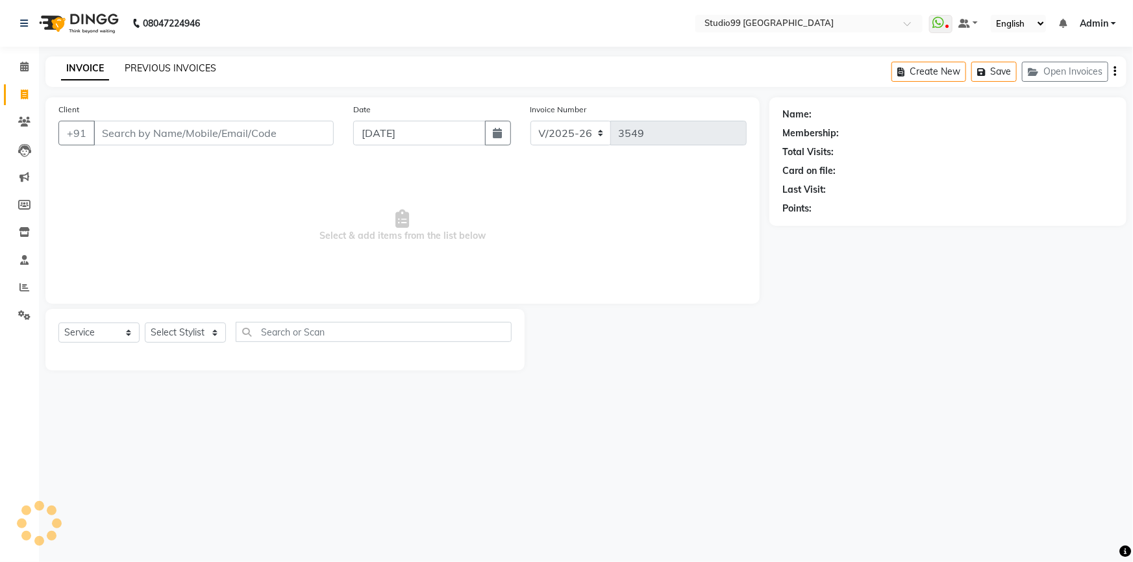
click at [173, 69] on link "PREVIOUS INVOICES" at bounding box center [171, 68] width 92 height 12
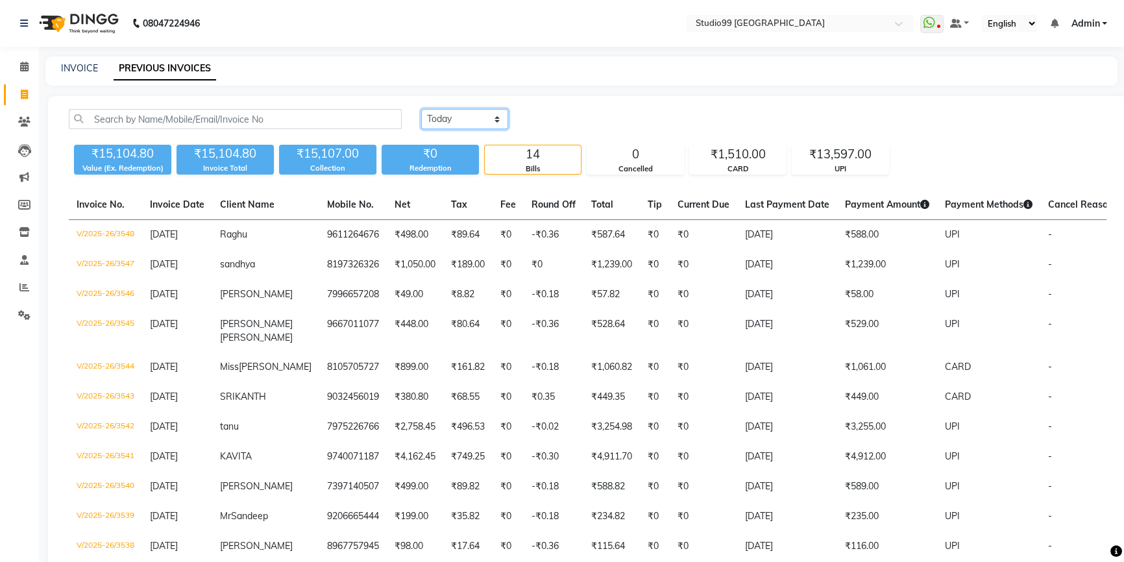
click at [456, 115] on select "Today Yesterday Custom Range" at bounding box center [464, 119] width 87 height 20
select select "yesterday"
click at [421, 109] on select "Today Yesterday Custom Range" at bounding box center [464, 119] width 87 height 20
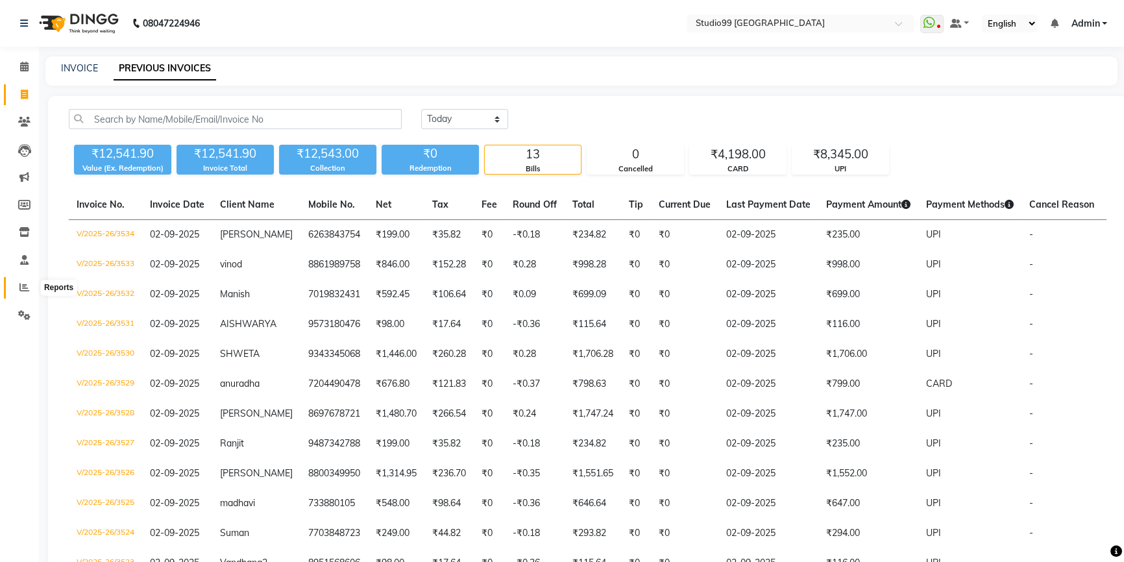
click at [20, 290] on icon at bounding box center [24, 287] width 10 height 10
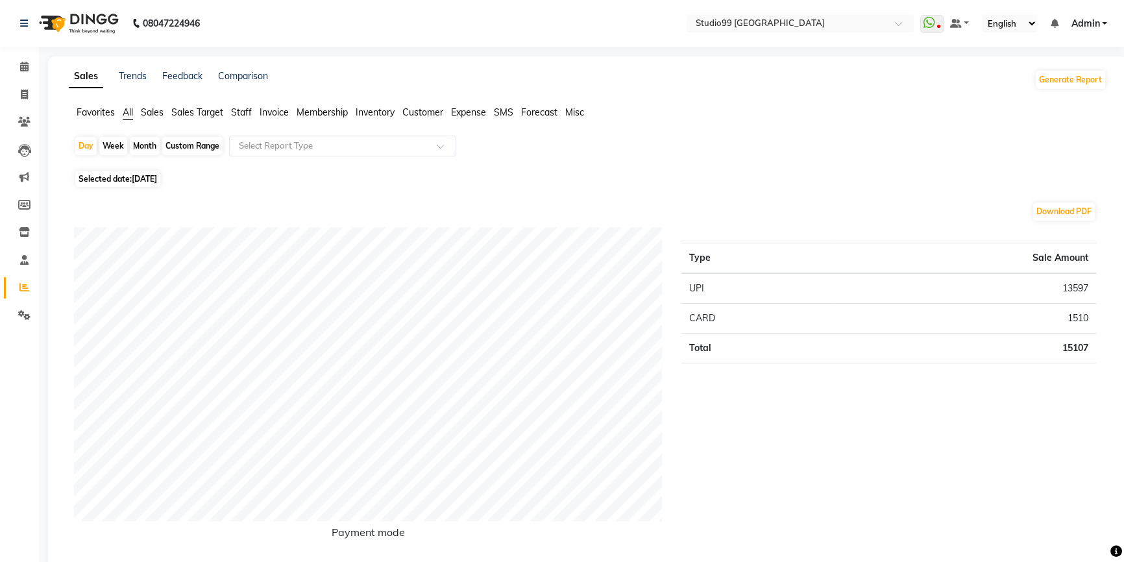
click at [140, 180] on span "03-09-2025" at bounding box center [144, 179] width 25 height 10
select select "9"
select select "2025"
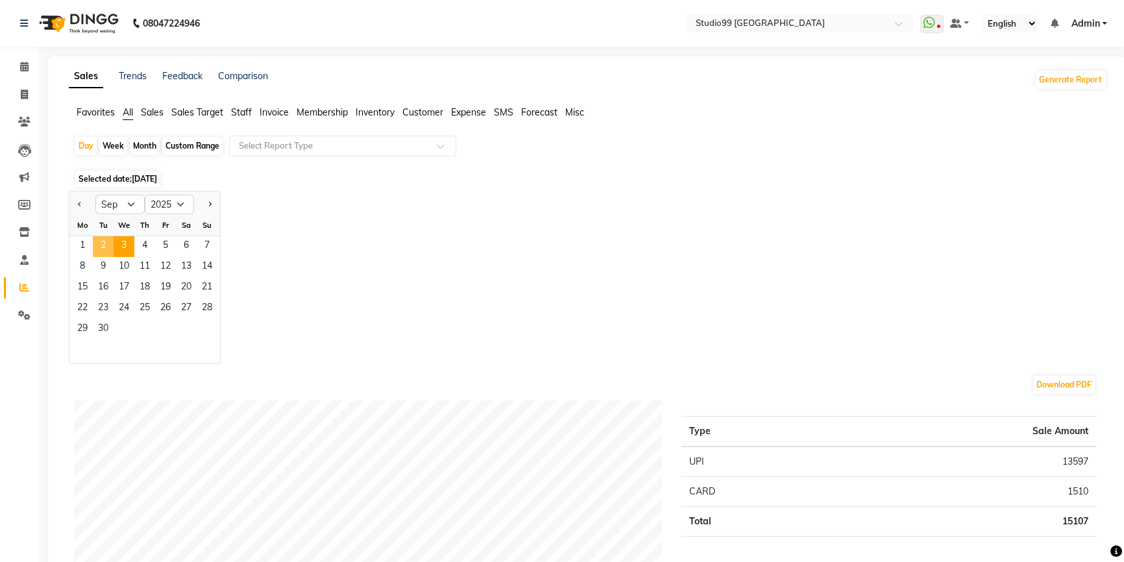
click at [107, 245] on span "2" at bounding box center [103, 246] width 21 height 21
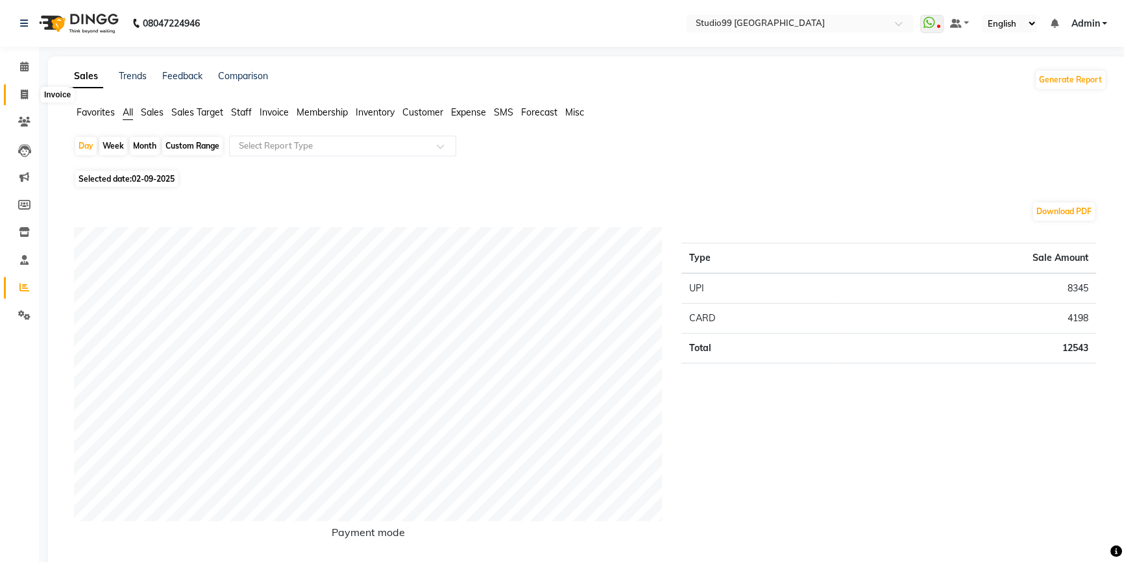
click at [21, 95] on icon at bounding box center [24, 95] width 7 height 10
select select "service"
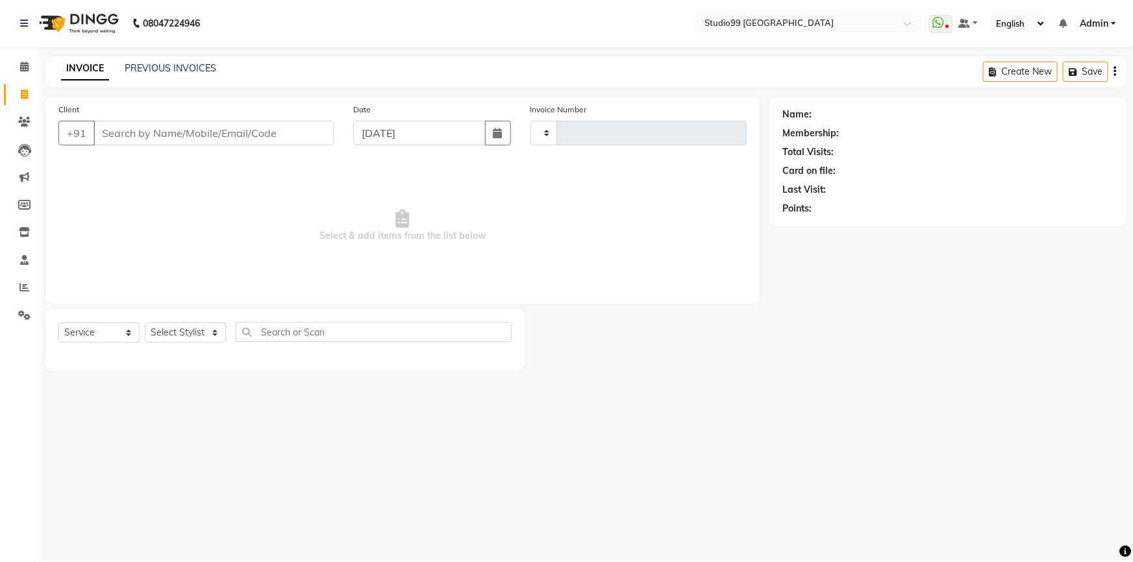
type input "3549"
select select "6042"
click at [193, 69] on link "PREVIOUS INVOICES" at bounding box center [171, 68] width 92 height 12
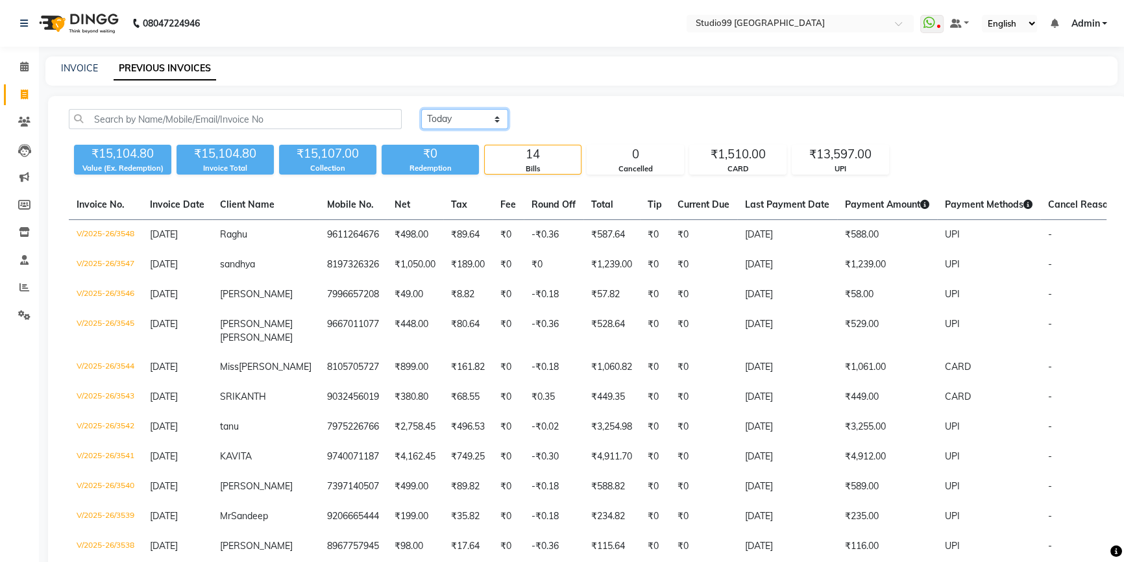
click at [444, 114] on select "Today Yesterday Custom Range" at bounding box center [464, 119] width 87 height 20
click at [421, 109] on select "Today Yesterday Custom Range" at bounding box center [464, 119] width 87 height 20
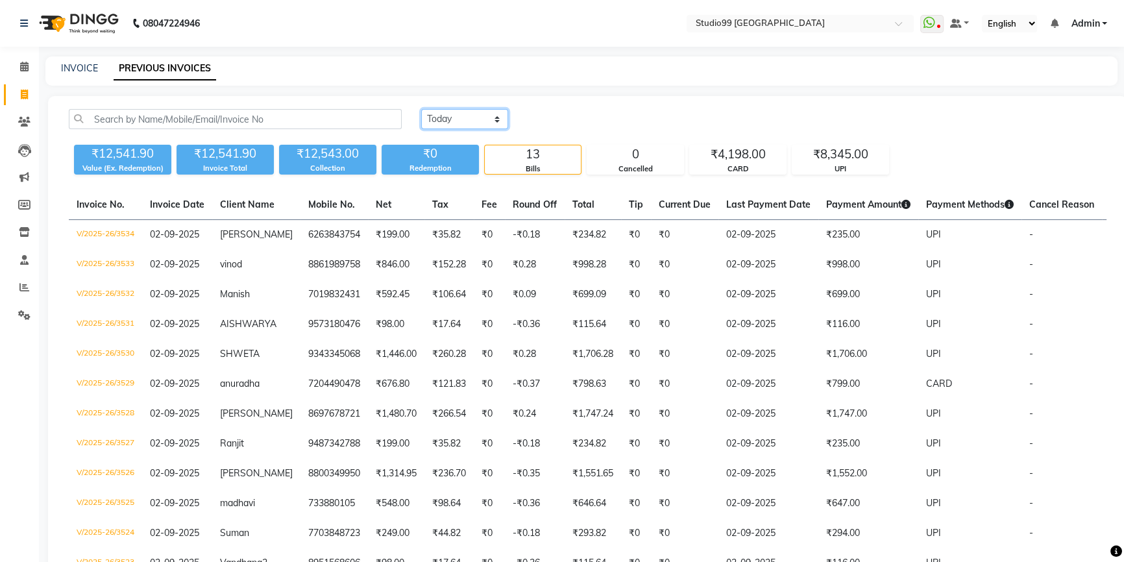
click at [445, 119] on select "Today Yesterday Custom Range" at bounding box center [464, 119] width 87 height 20
select select "range"
click at [421, 109] on select "Today Yesterday Custom Range" at bounding box center [464, 119] width 87 height 20
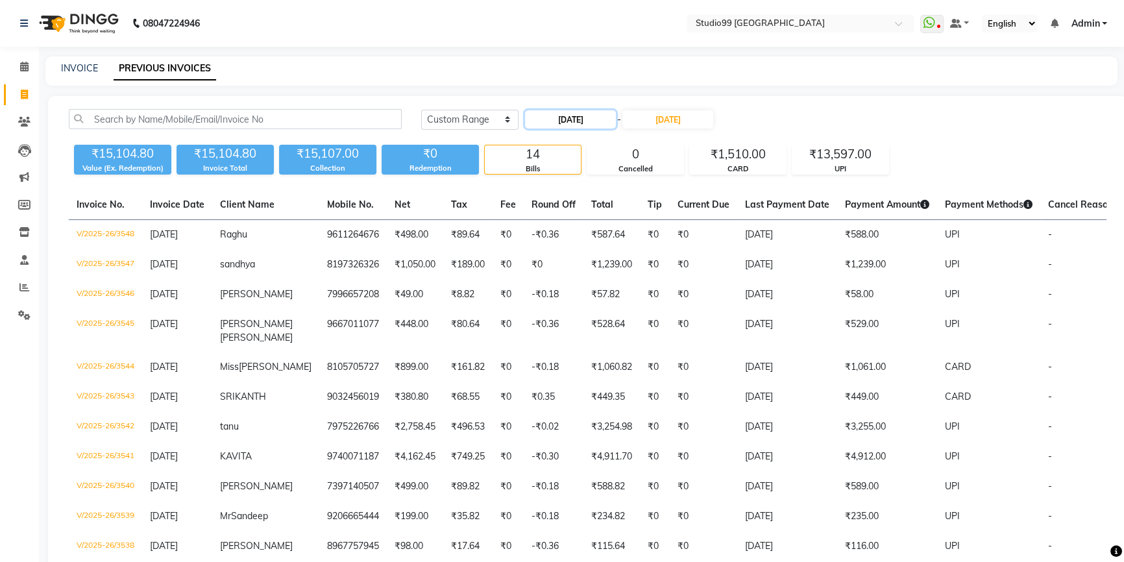
click at [567, 114] on input "03-09-2025" at bounding box center [570, 119] width 91 height 18
select select "9"
select select "2025"
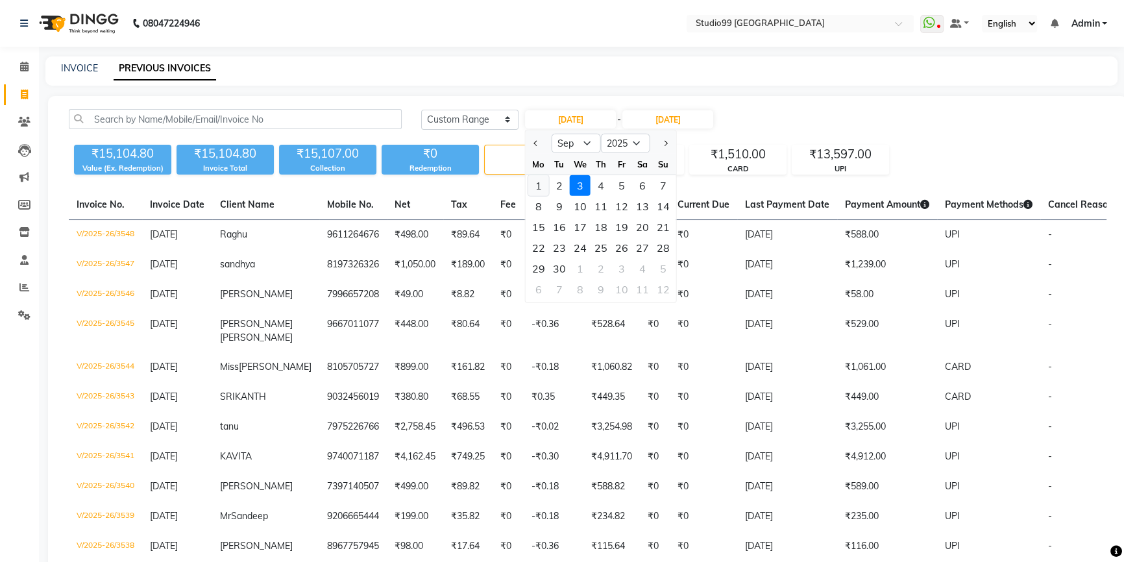
click at [532, 183] on div "1" at bounding box center [538, 185] width 21 height 21
type input "01-09-2025"
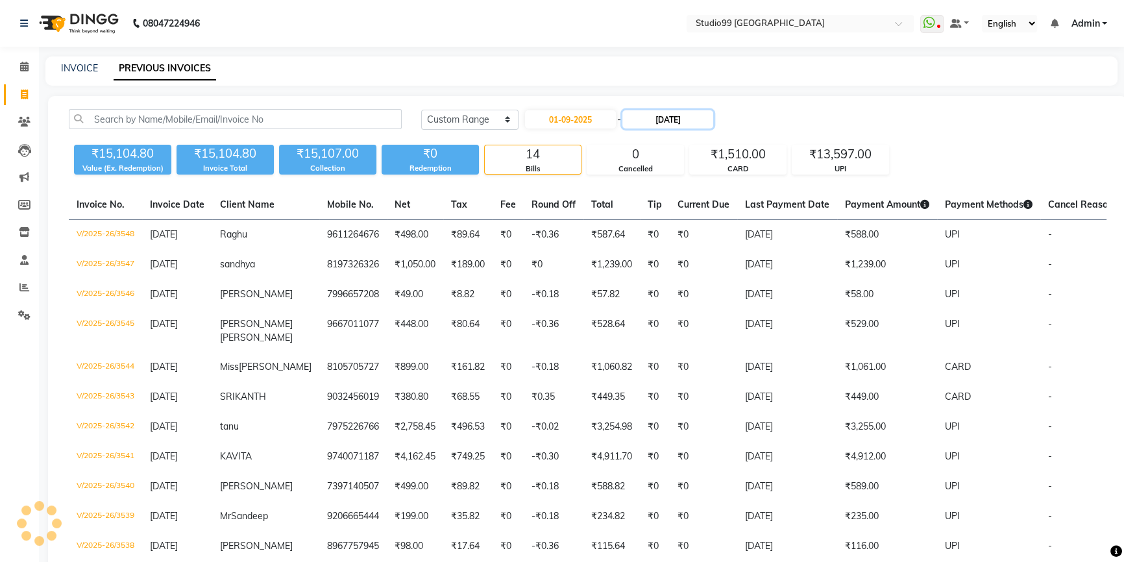
click at [656, 124] on input "03-09-2025" at bounding box center [667, 119] width 91 height 18
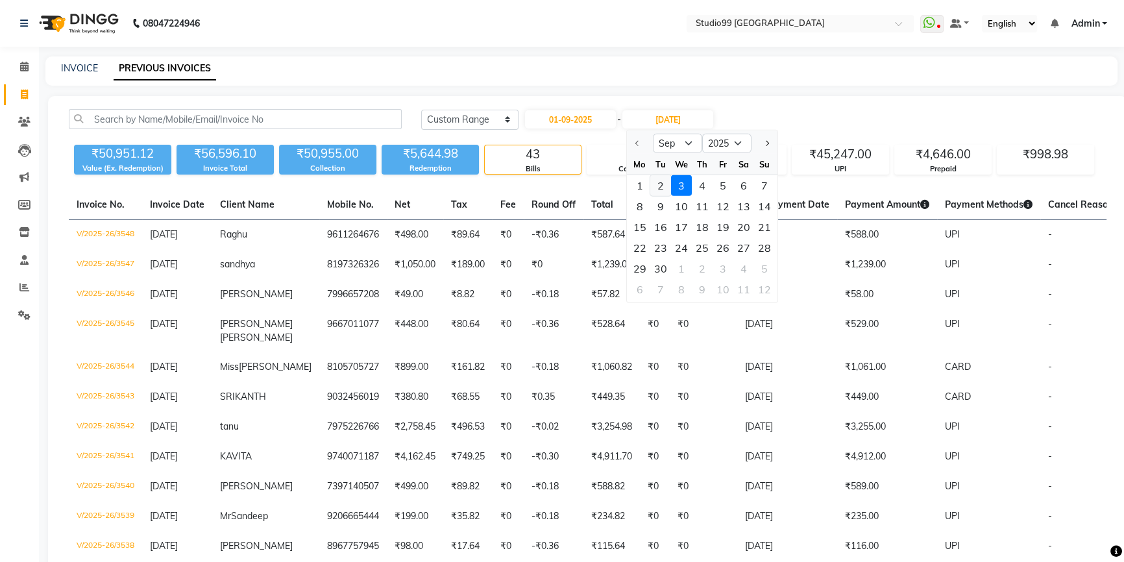
click at [659, 186] on div "2" at bounding box center [660, 185] width 21 height 21
type input "02-09-2025"
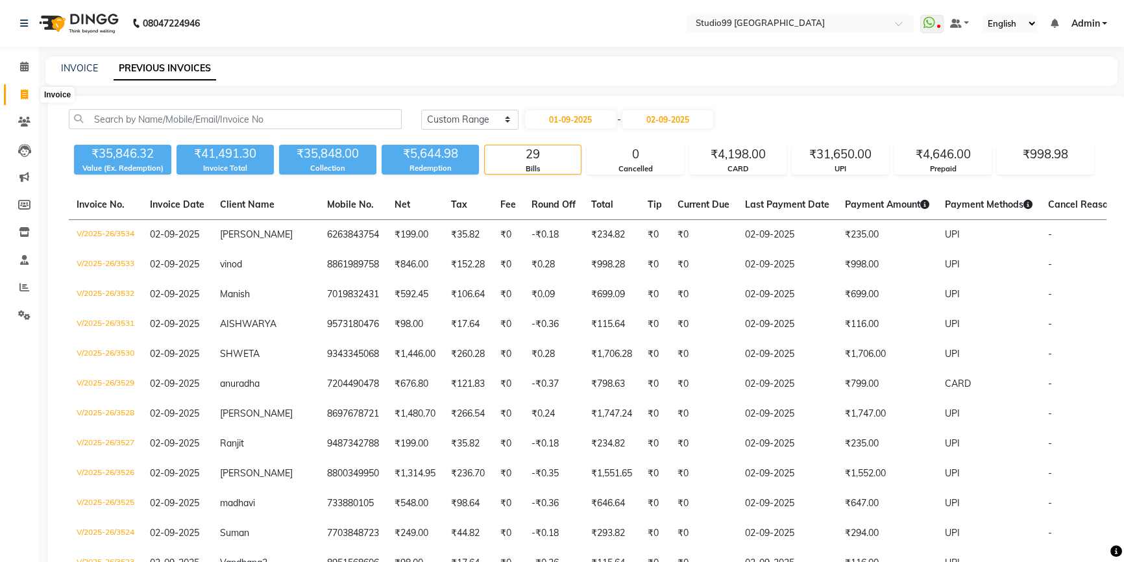
click at [27, 97] on icon at bounding box center [24, 95] width 7 height 10
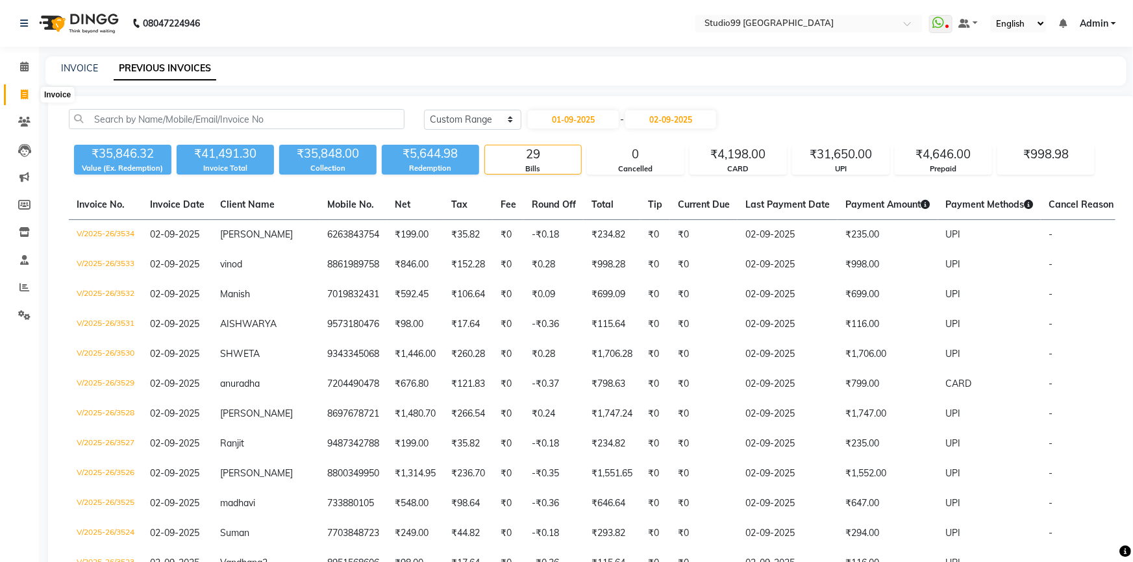
select select "6042"
select select "service"
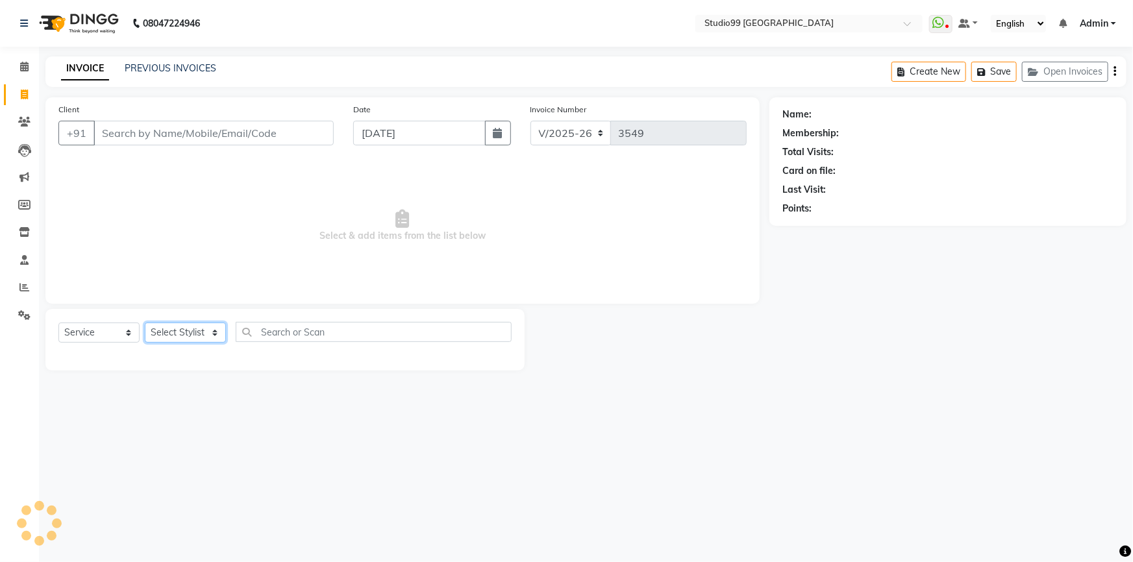
click at [188, 336] on select "Select Stylist Admin AKSHAY AMARJIT Dina GOUTAM Gulshan mahi Nobil Hasan Rafeeq…" at bounding box center [185, 333] width 81 height 20
select select "52201"
click at [145, 323] on select "Select Stylist Admin AKSHAY AMARJIT Dina GOUTAM Gulshan mahi Nobil Hasan Rafeeq…" at bounding box center [185, 333] width 81 height 20
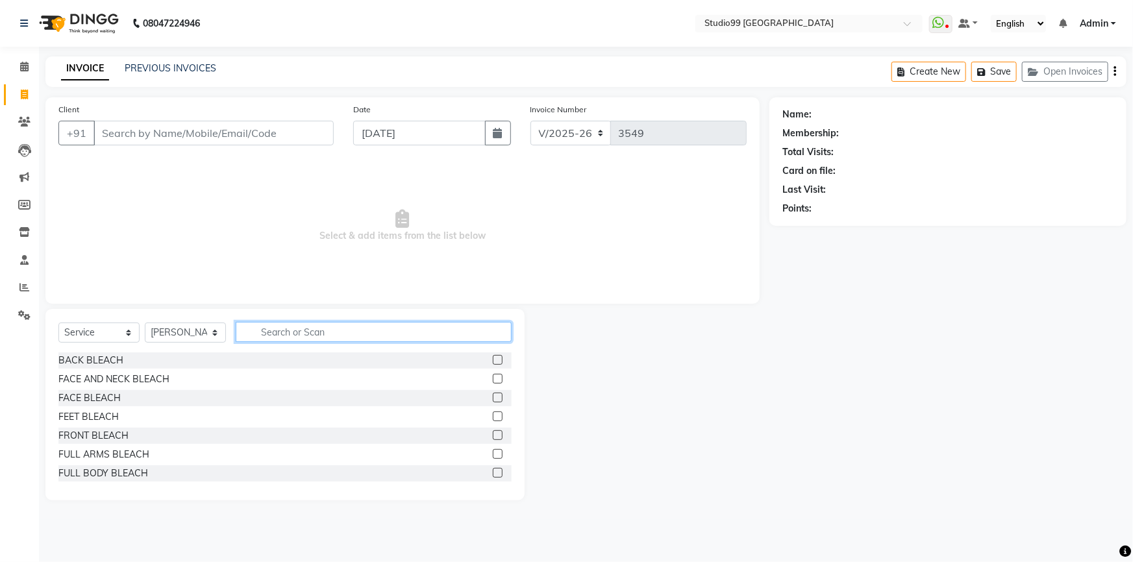
click at [311, 334] on input "text" at bounding box center [374, 332] width 276 height 20
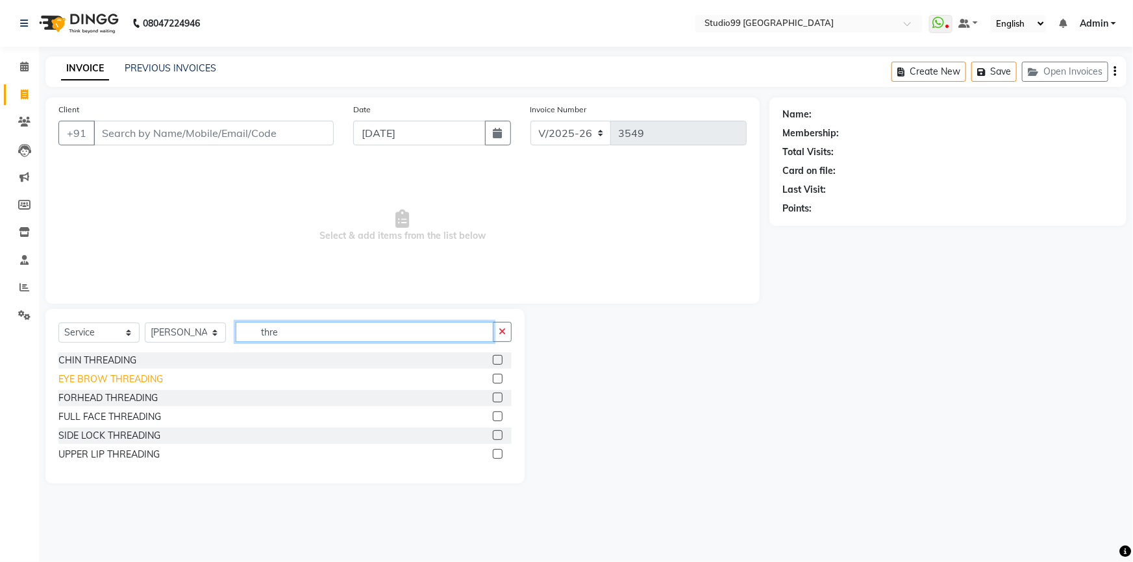
type input "thre"
click at [125, 377] on div "EYE BROW THREADING" at bounding box center [110, 380] width 104 height 14
checkbox input "false"
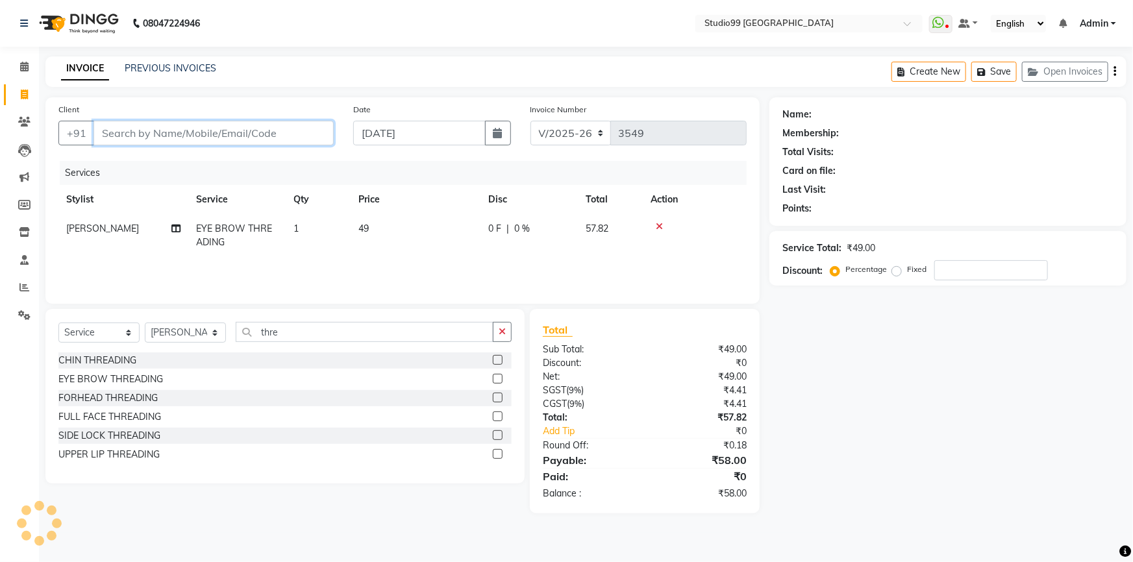
drag, startPoint x: 216, startPoint y: 134, endPoint x: 460, endPoint y: 61, distance: 254.8
click at [217, 134] on input "Client" at bounding box center [213, 133] width 240 height 25
type input "9"
type input "0"
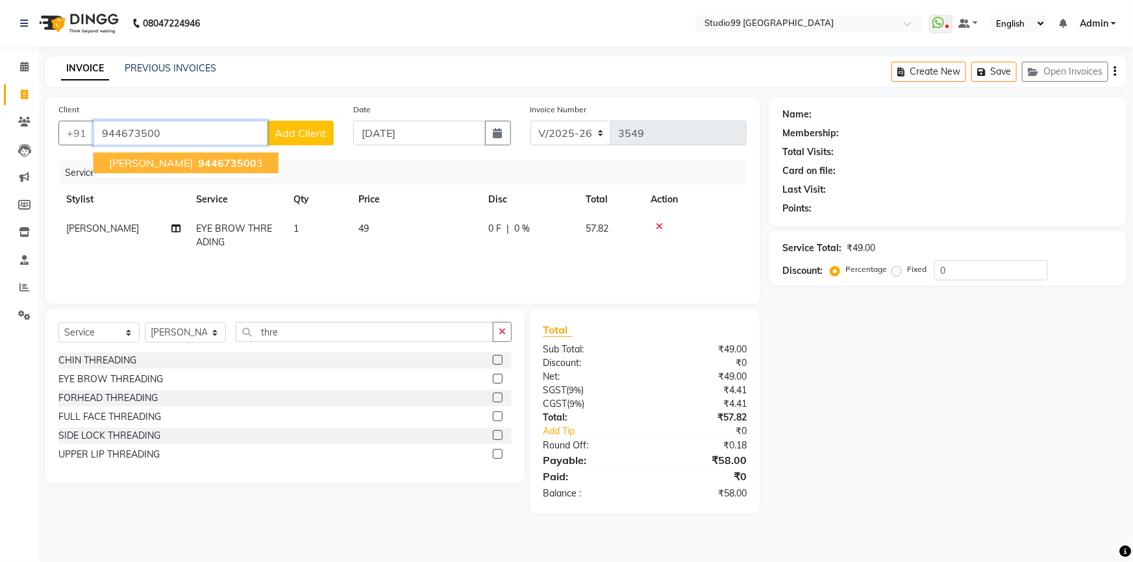
click at [208, 166] on span "944673500" at bounding box center [227, 162] width 58 height 13
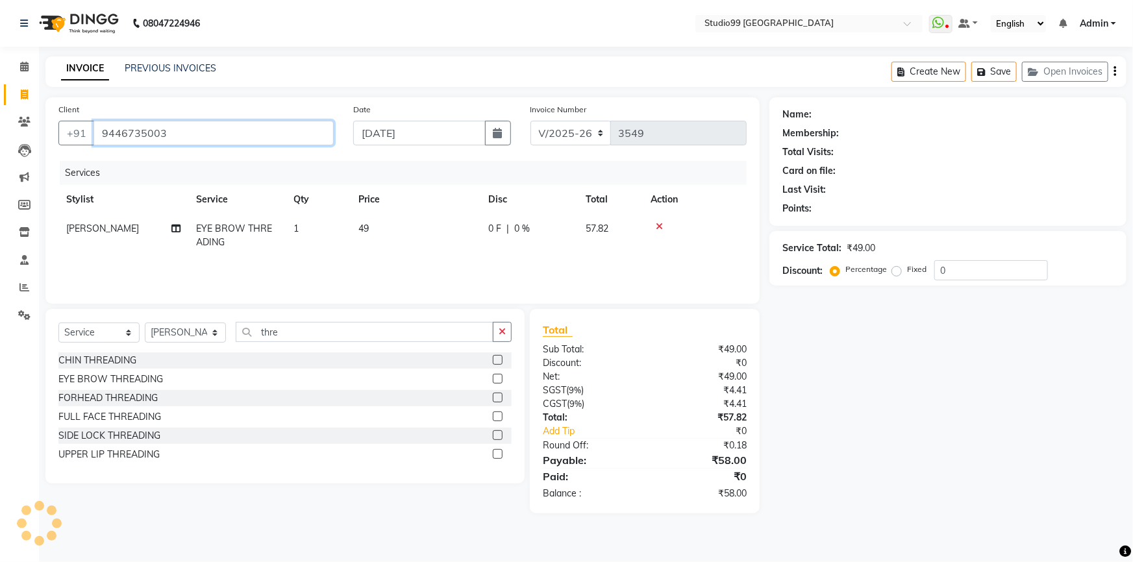
type input "9446735003"
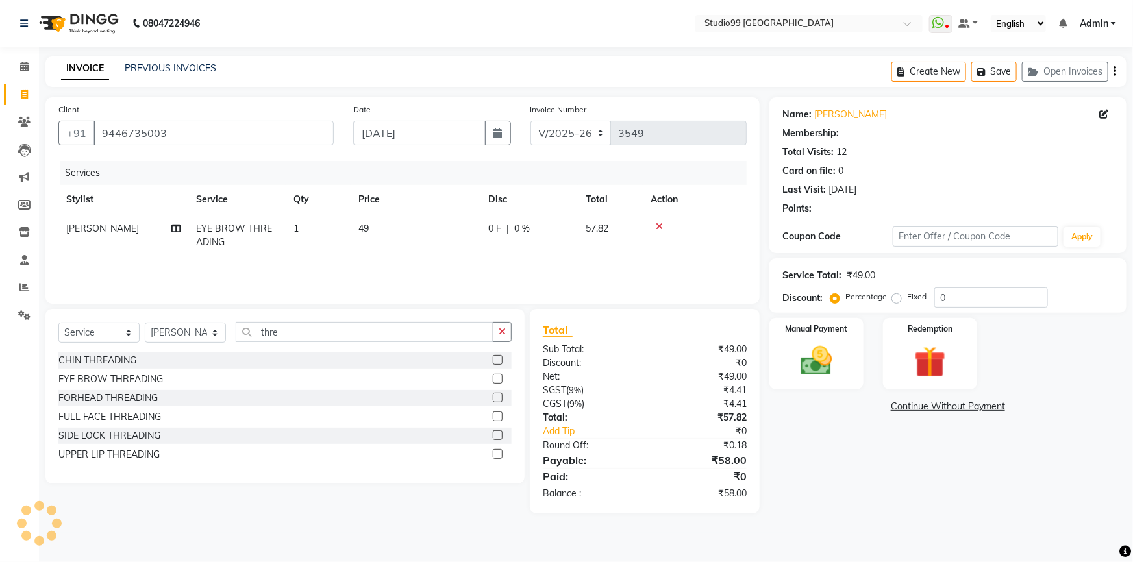
select select "1: Object"
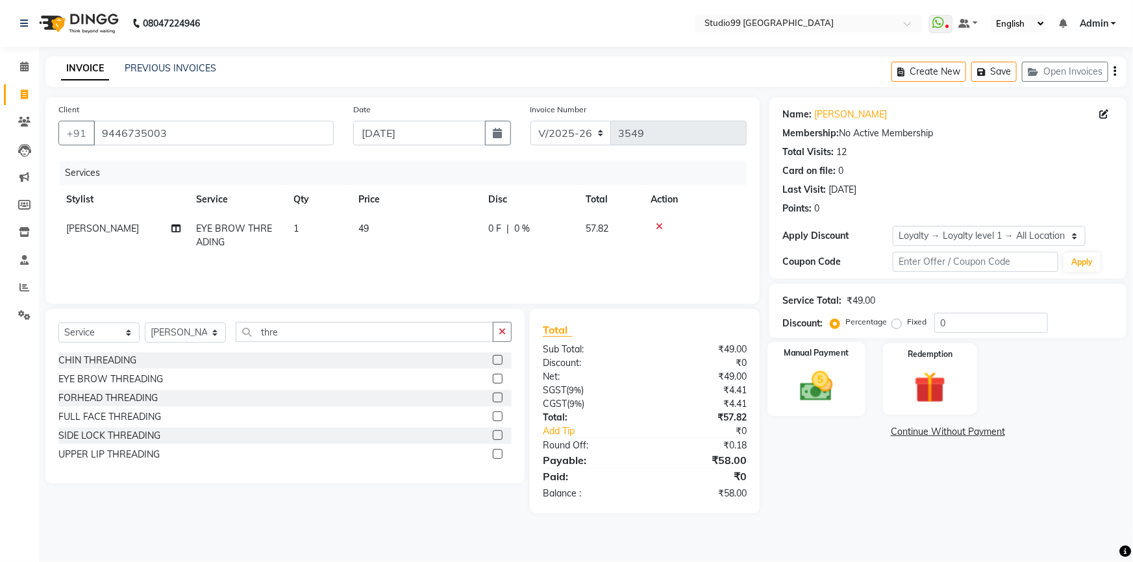
click at [819, 372] on img at bounding box center [816, 386] width 53 height 38
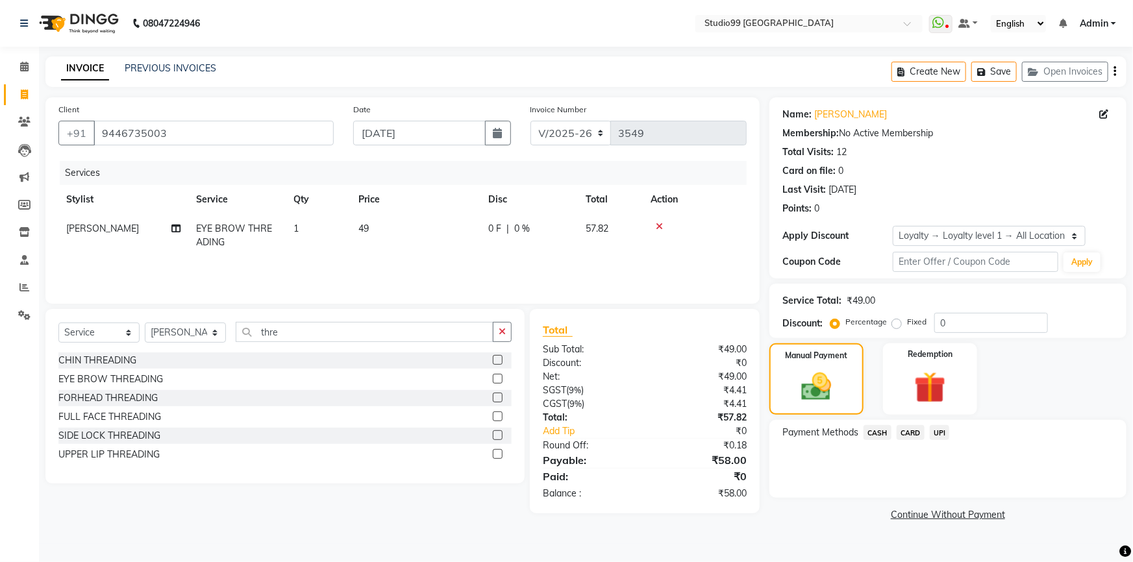
click at [948, 435] on span "UPI" at bounding box center [939, 432] width 20 height 15
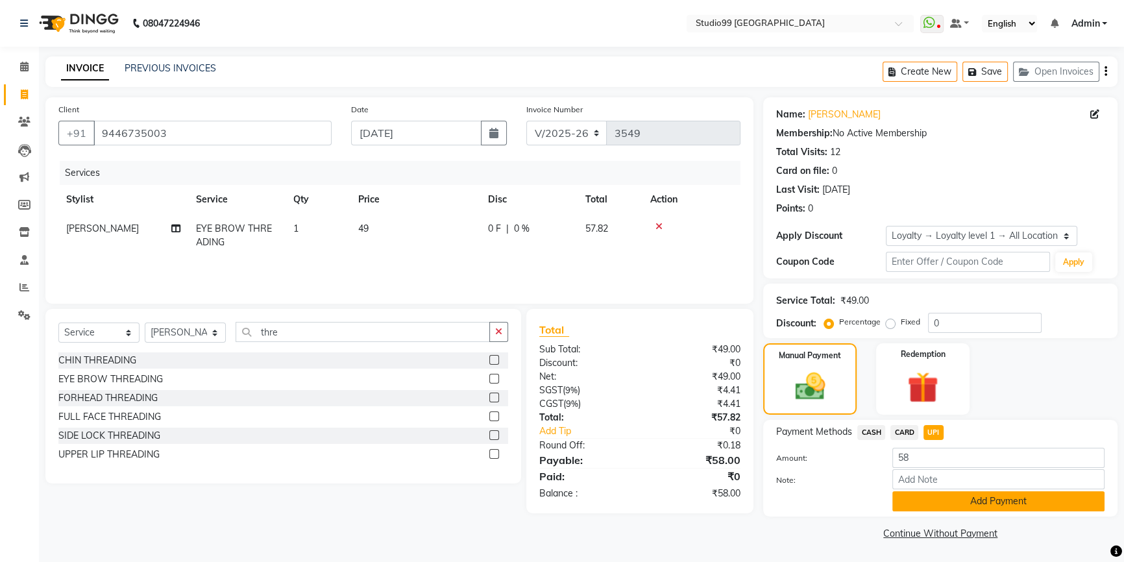
click at [940, 503] on button "Add Payment" at bounding box center [998, 501] width 212 height 20
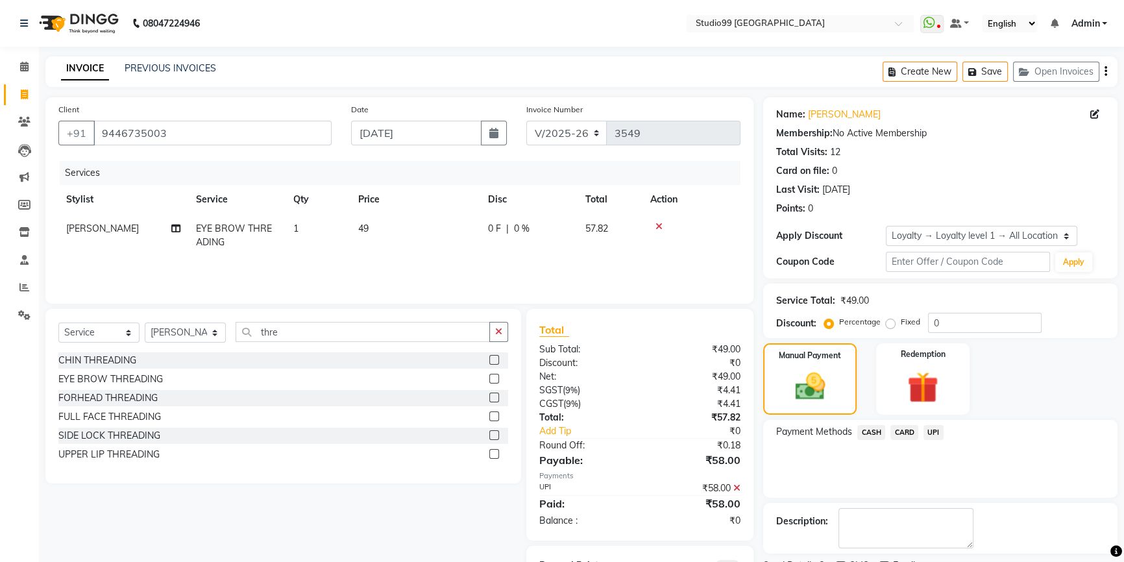
scroll to position [63, 0]
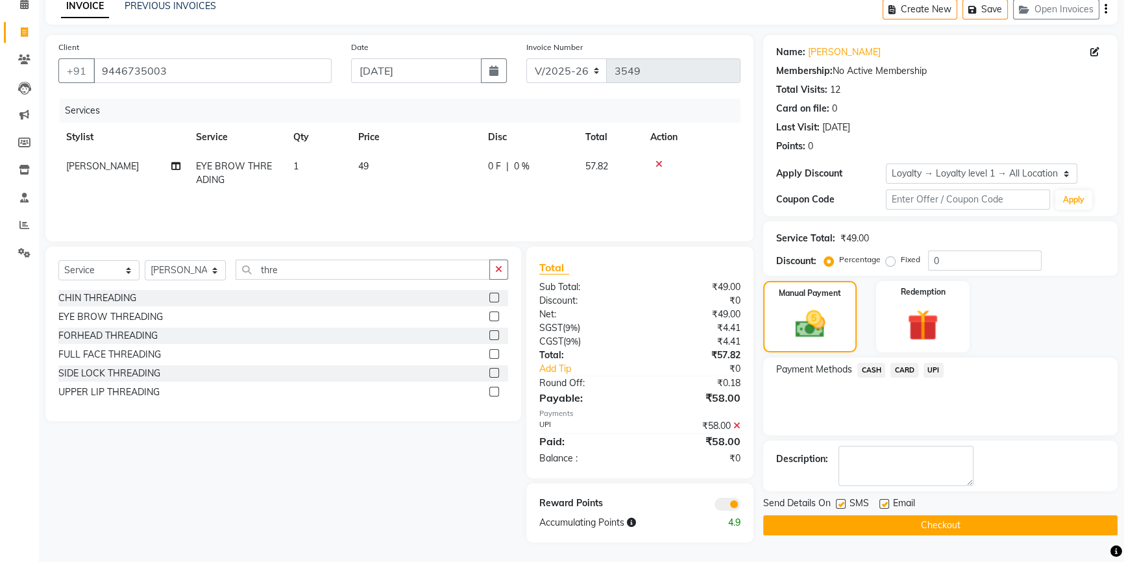
click at [957, 524] on button "Checkout" at bounding box center [940, 525] width 354 height 20
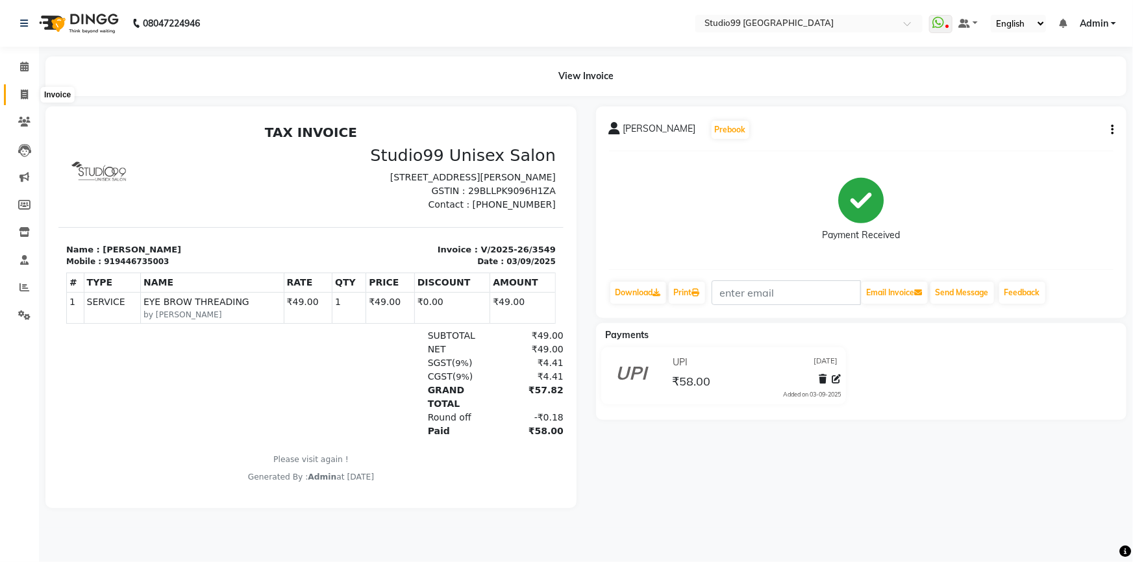
click at [23, 96] on icon at bounding box center [24, 95] width 7 height 10
select select "6042"
select select "service"
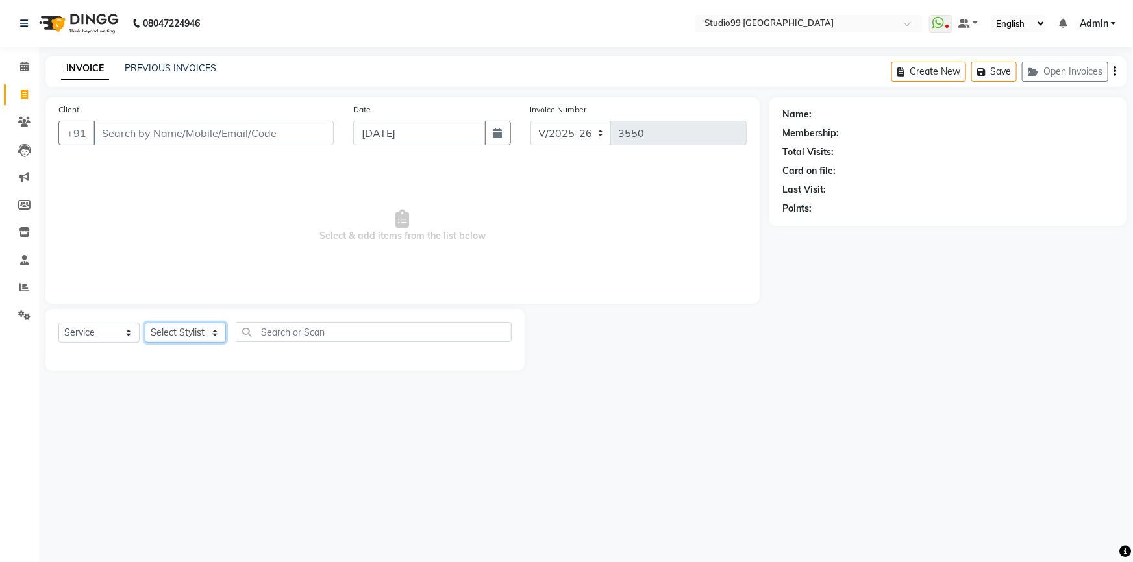
click at [177, 338] on select "Select Stylist Admin AKSHAY AMARJIT Dina GOUTAM Gulshan mahi Nobil Hasan Rafeeq…" at bounding box center [185, 333] width 81 height 20
select select "83728"
click at [145, 323] on select "Select Stylist Admin AKSHAY AMARJIT Dina GOUTAM Gulshan mahi Nobil Hasan Rafeeq…" at bounding box center [185, 333] width 81 height 20
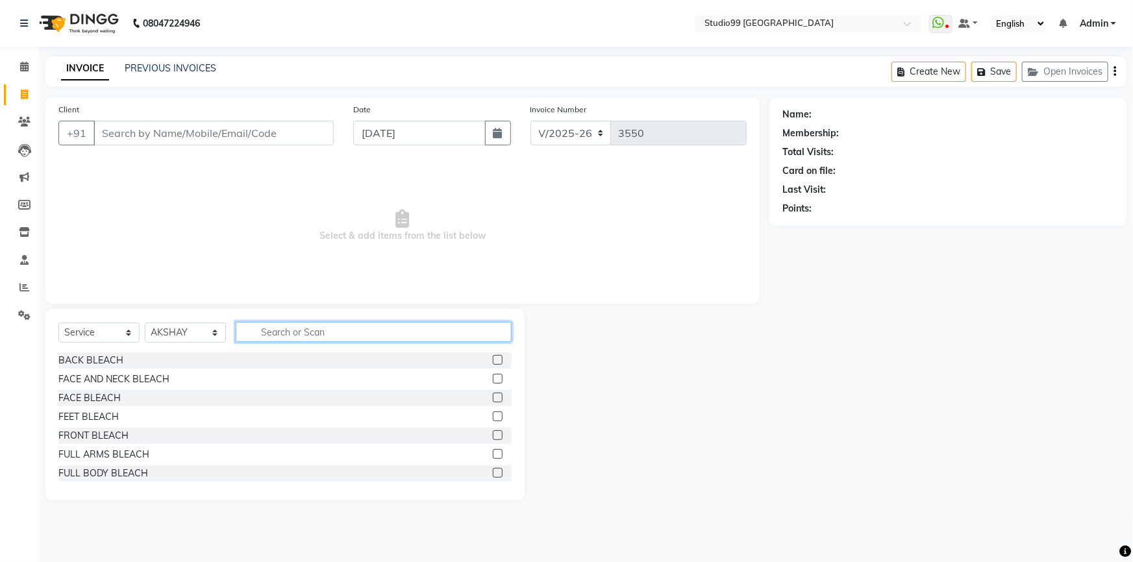
click at [288, 331] on input "text" at bounding box center [374, 332] width 276 height 20
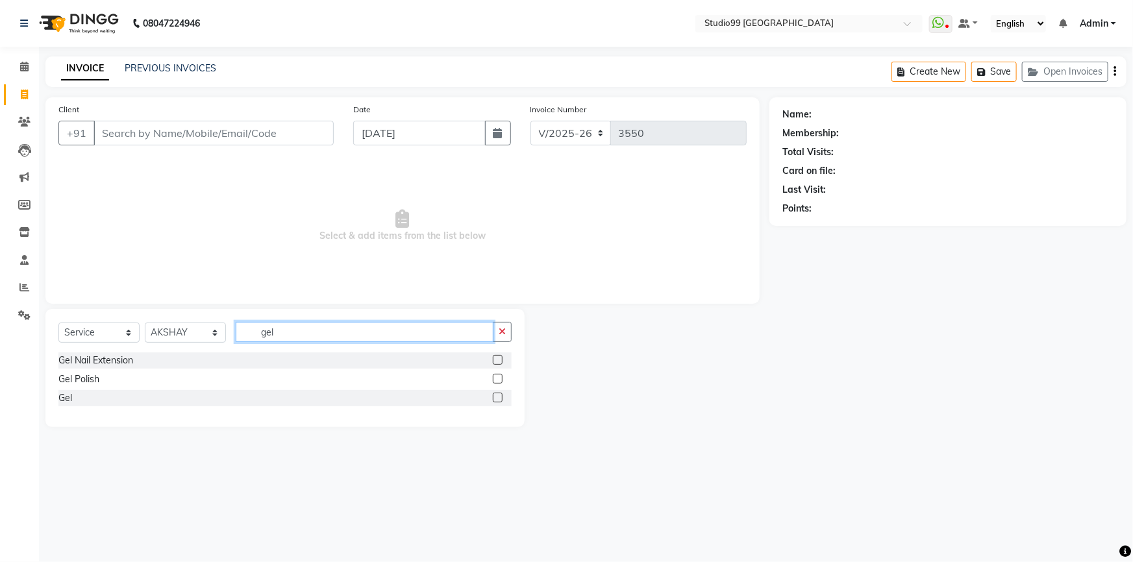
type input "gel"
click at [500, 381] on label at bounding box center [498, 379] width 10 height 10
click at [500, 381] on input "checkbox" at bounding box center [497, 379] width 8 height 8
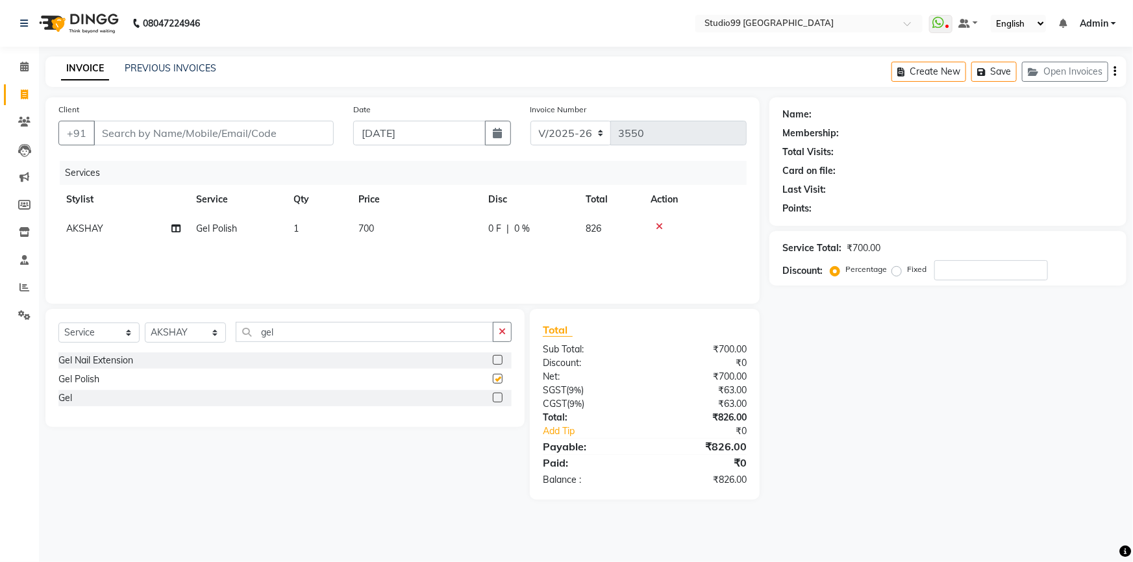
checkbox input "false"
click at [258, 135] on input "Client" at bounding box center [213, 133] width 240 height 25
type input "9"
type input "0"
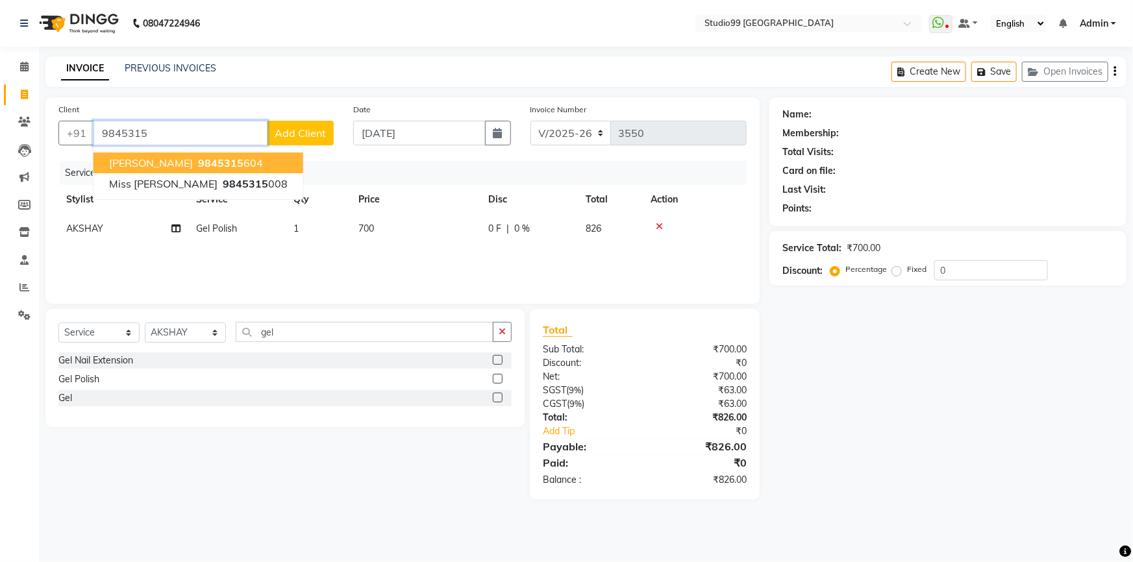
click at [221, 164] on ngb-highlight "9845315 604" at bounding box center [229, 162] width 68 height 13
type input "9845315604"
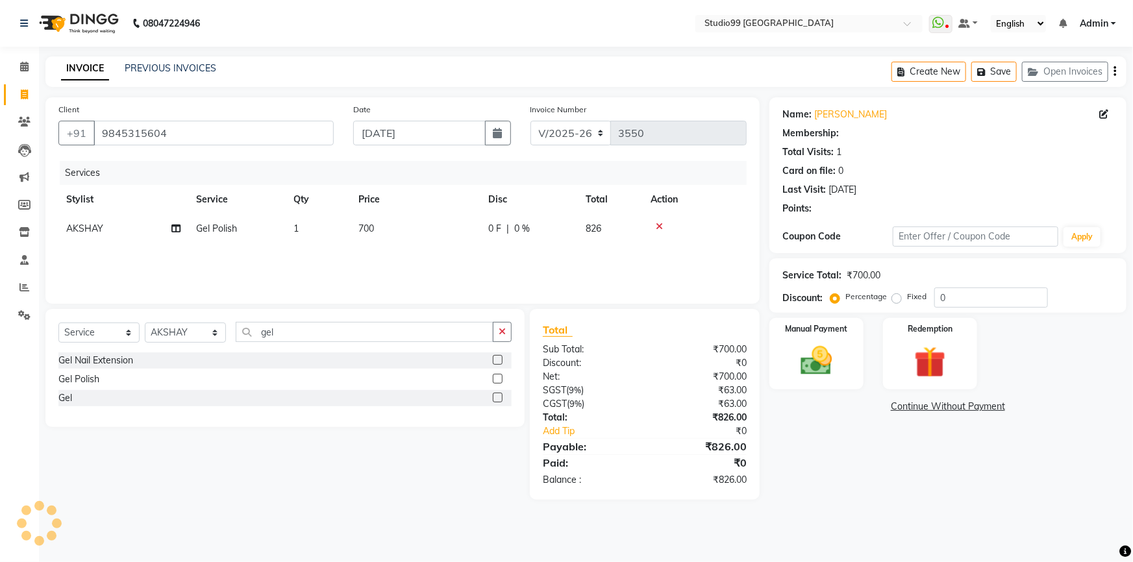
select select "1: Object"
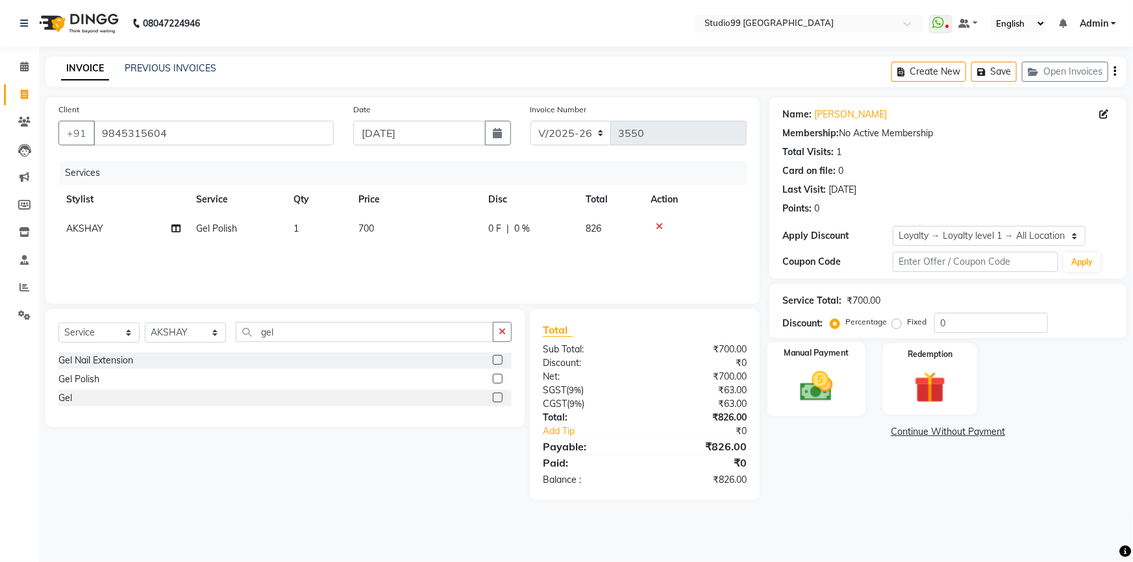
click at [831, 385] on img at bounding box center [816, 386] width 53 height 38
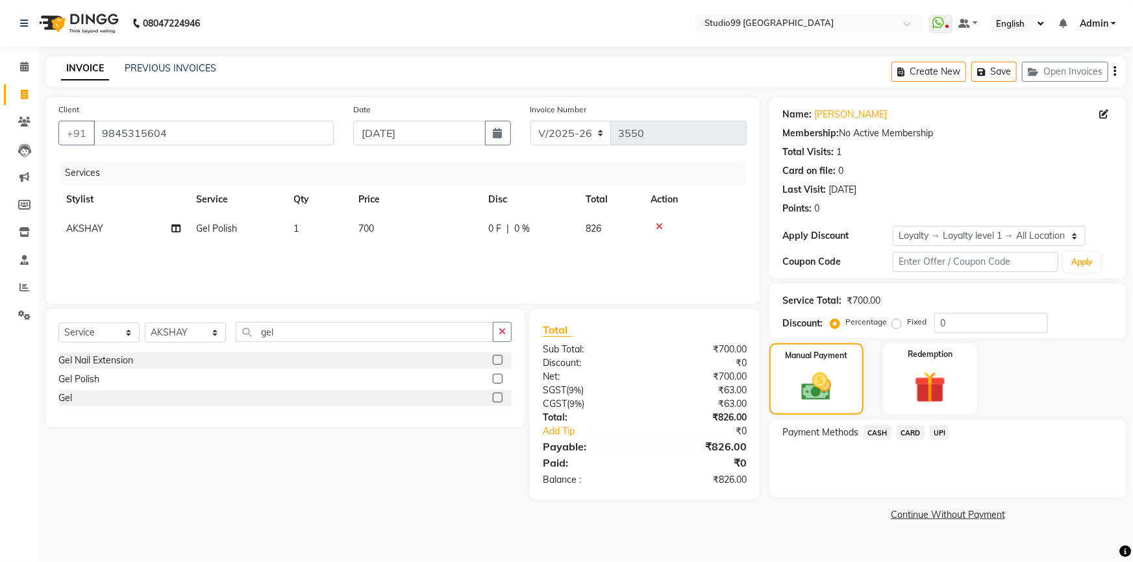
click at [936, 426] on span "UPI" at bounding box center [939, 432] width 20 height 15
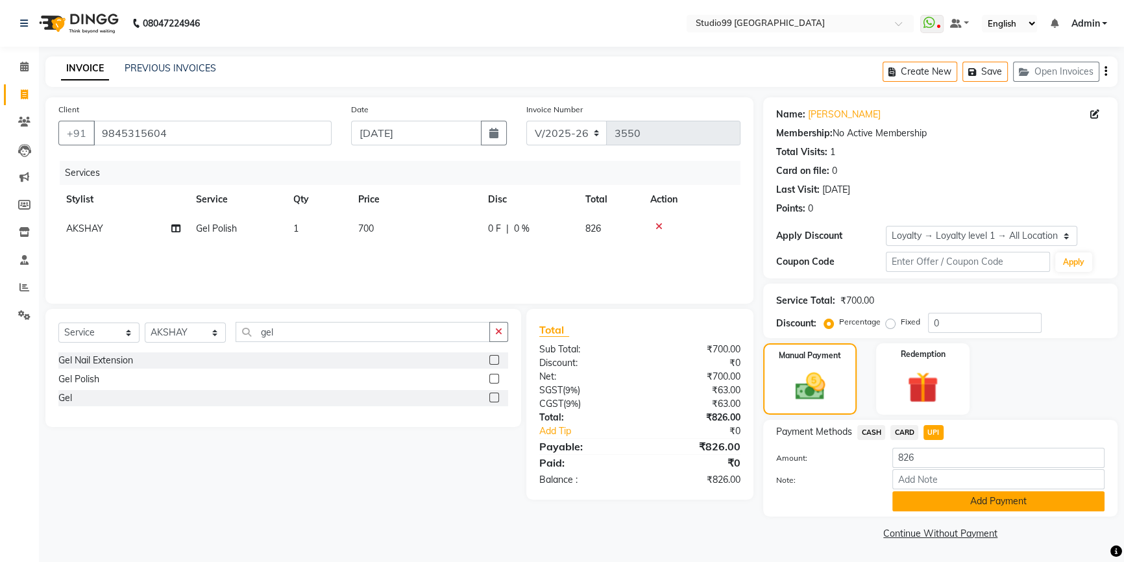
click at [945, 505] on button "Add Payment" at bounding box center [998, 501] width 212 height 20
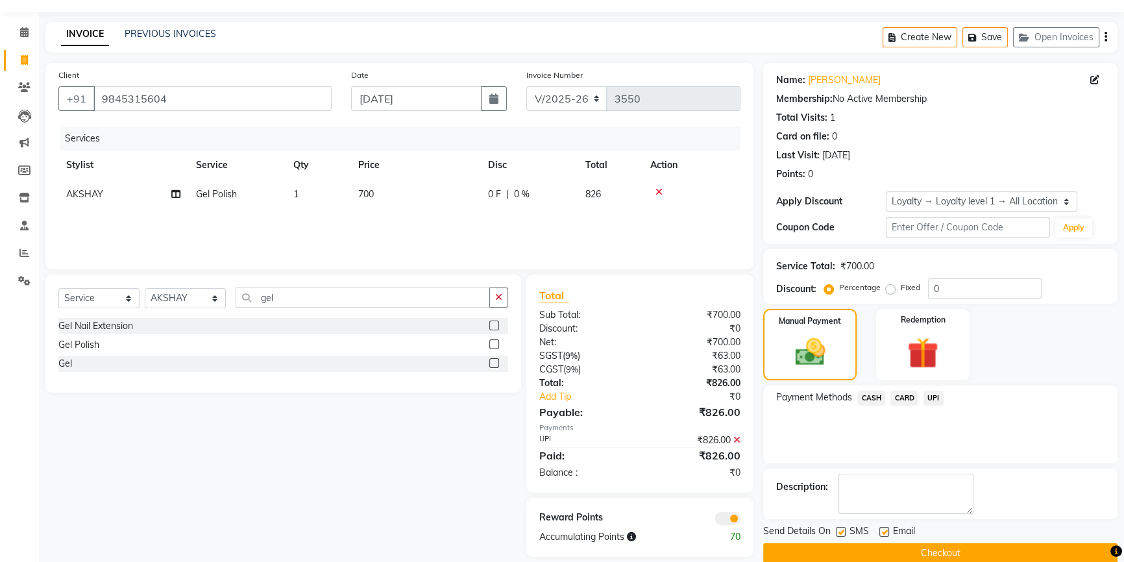
scroll to position [54, 0]
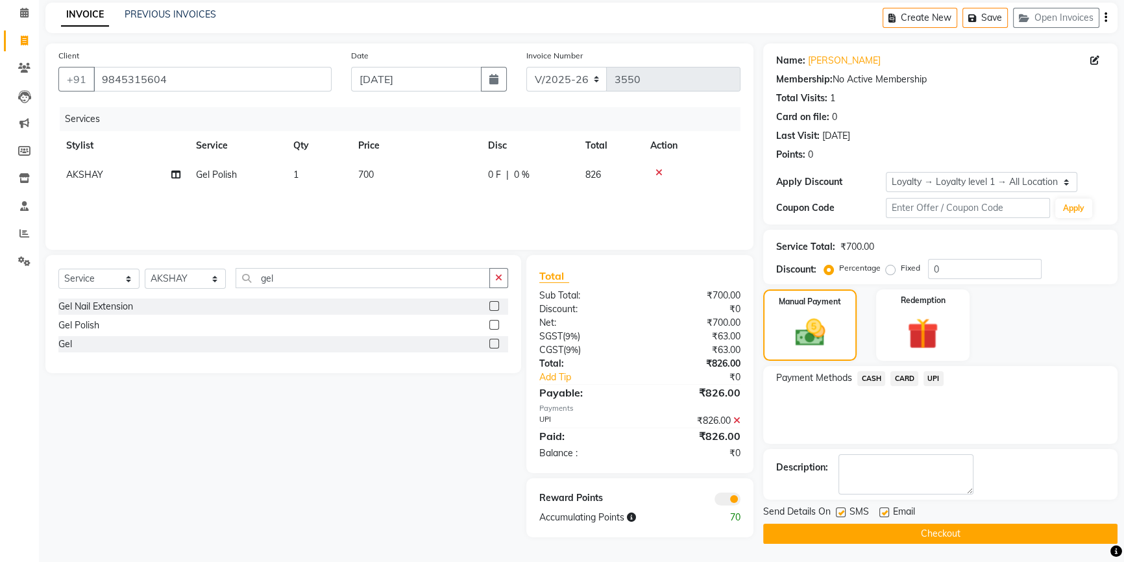
click at [857, 526] on button "Checkout" at bounding box center [940, 534] width 354 height 20
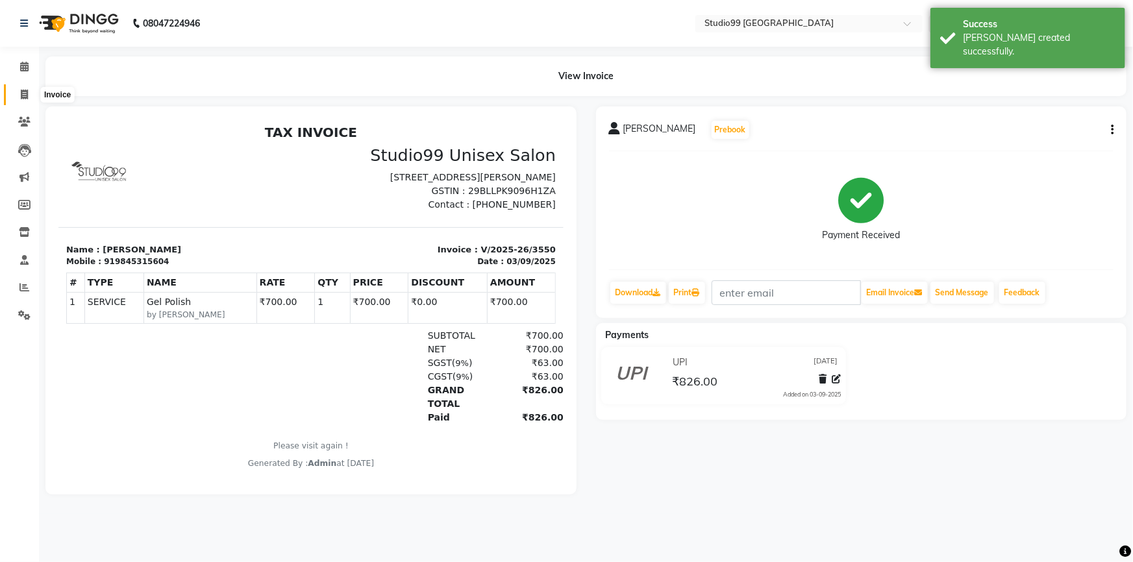
click at [21, 95] on icon at bounding box center [24, 95] width 7 height 10
select select "service"
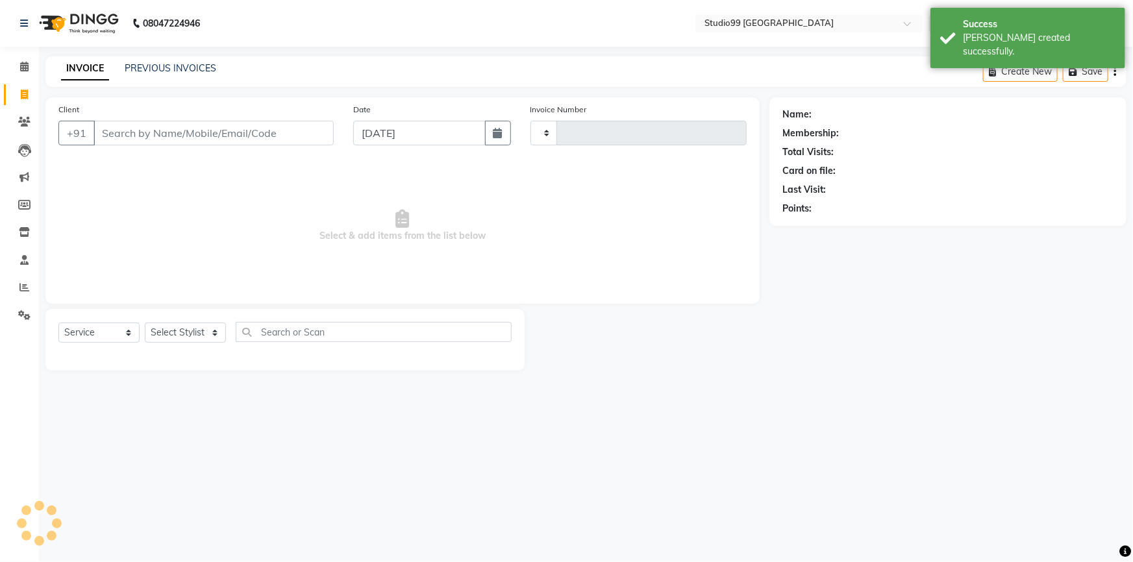
type input "3551"
select select "6042"
click at [180, 336] on select "Select Stylist" at bounding box center [185, 333] width 81 height 20
select select "43361"
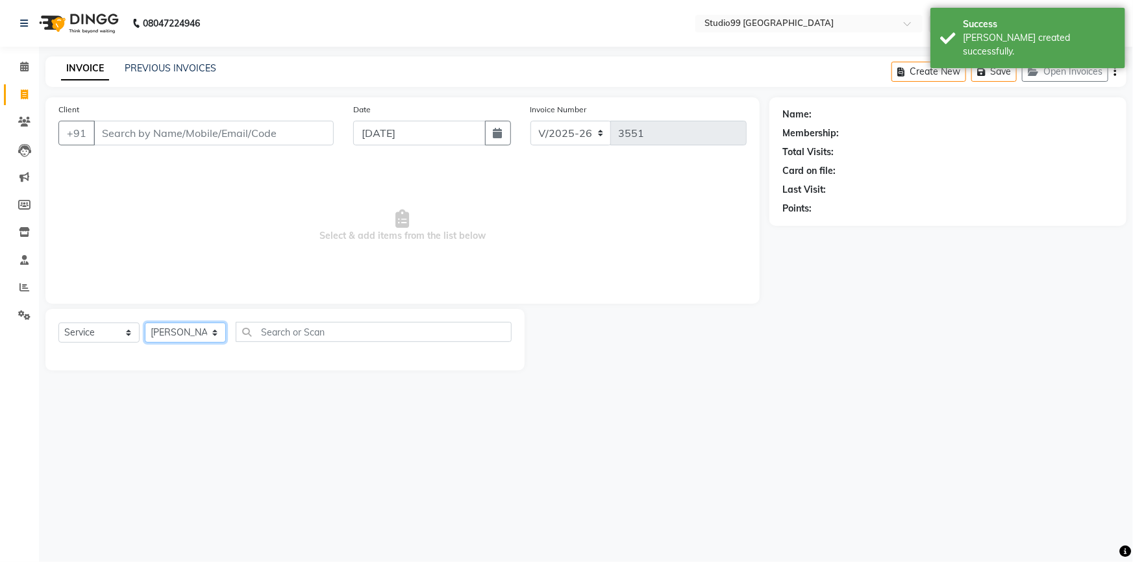
click at [145, 323] on select "Select Stylist Admin AKSHAY AMARJIT Dina GOUTAM Gulshan mahi Nobil Hasan Rafeeq…" at bounding box center [185, 333] width 81 height 20
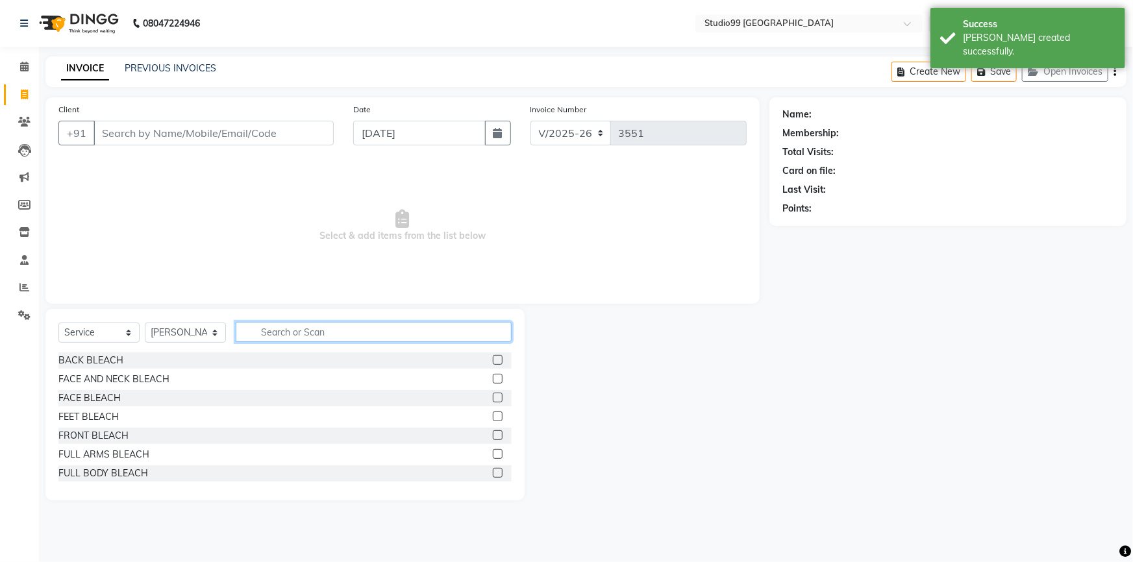
click at [330, 335] on input "text" at bounding box center [374, 332] width 276 height 20
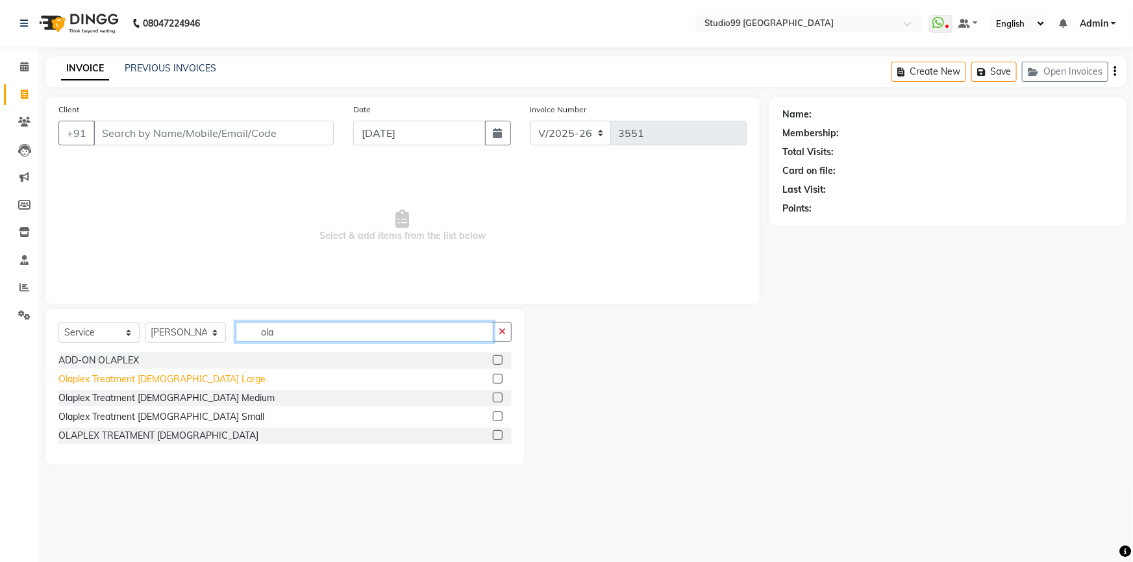
type input "ola"
click at [162, 382] on div "Olaplex Treatment Female Large" at bounding box center [161, 380] width 207 height 14
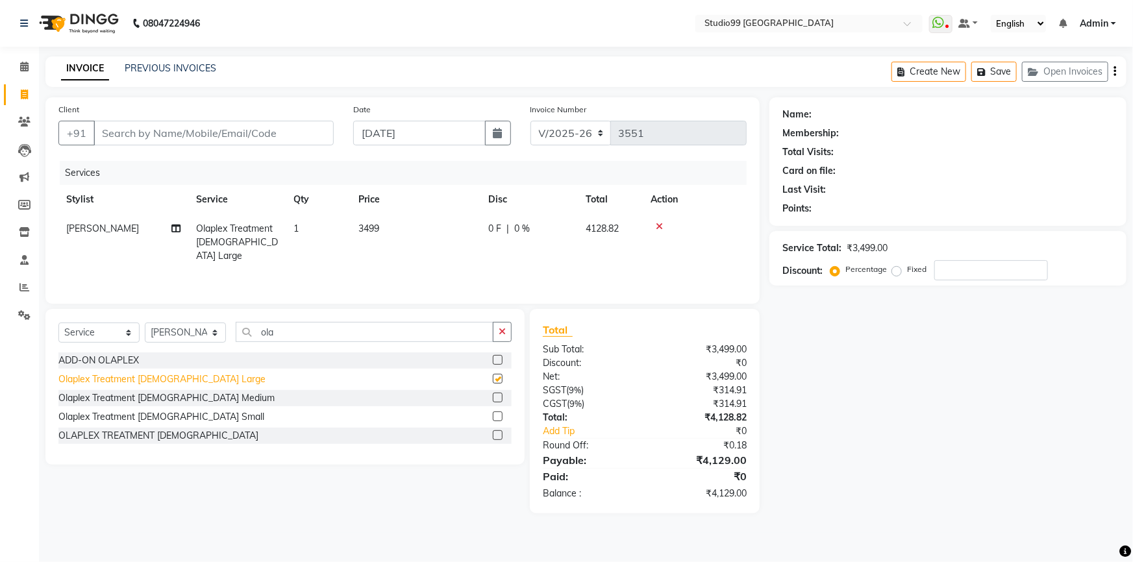
checkbox input "false"
drag, startPoint x: 280, startPoint y: 332, endPoint x: 251, endPoint y: 337, distance: 30.3
click at [249, 337] on input "ola" at bounding box center [365, 332] width 258 height 20
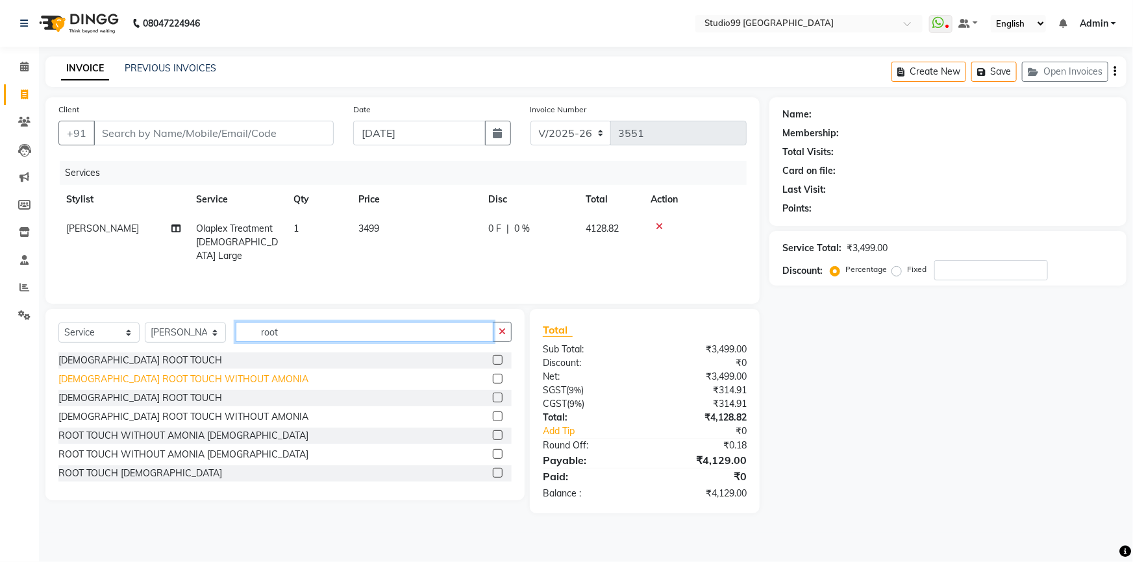
type input "root"
click at [169, 383] on div "FEMALE ROOT TOUCH WITHOUT AMONIA" at bounding box center [183, 380] width 250 height 14
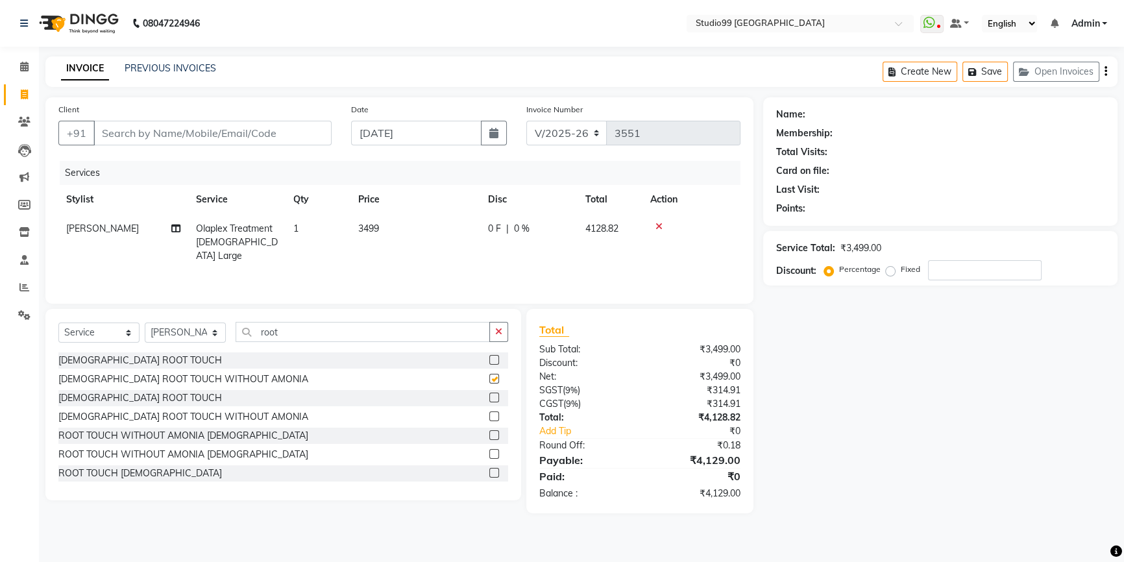
checkbox input "false"
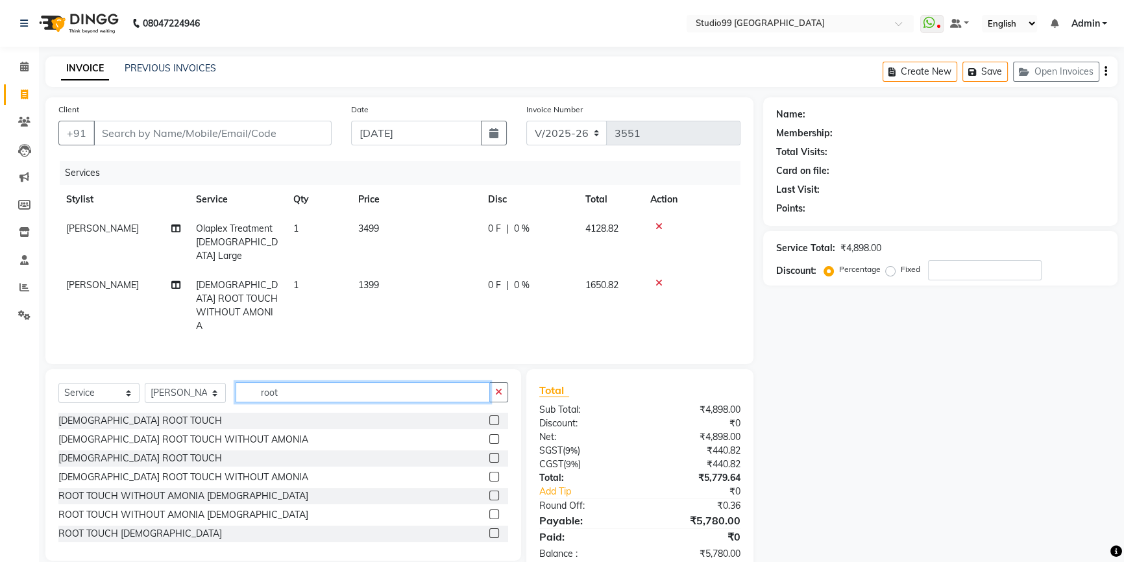
drag, startPoint x: 291, startPoint y: 369, endPoint x: 249, endPoint y: 376, distance: 42.0
click at [249, 382] on input "root" at bounding box center [363, 392] width 254 height 20
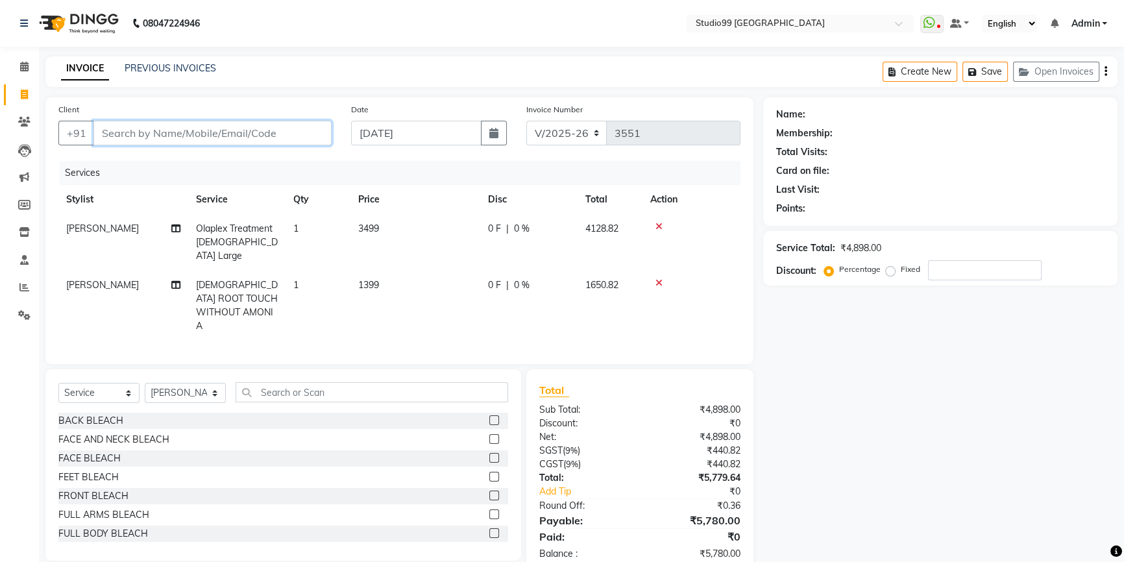
click at [252, 132] on input "Client" at bounding box center [212, 133] width 238 height 25
type input "7"
type input "0"
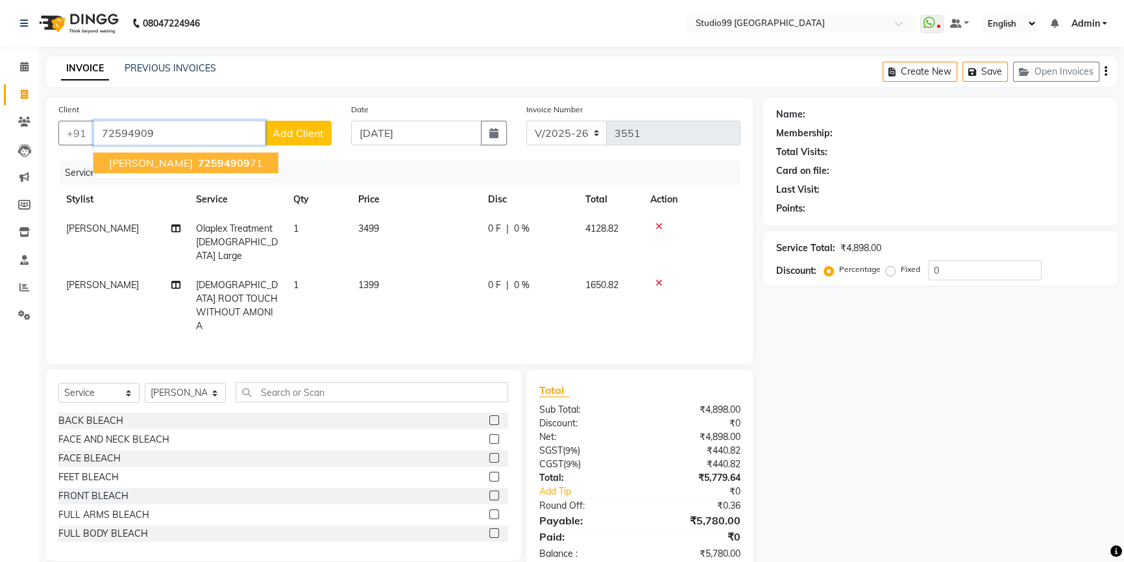
click at [132, 163] on span "sharika" at bounding box center [151, 162] width 84 height 13
type input "7259490971"
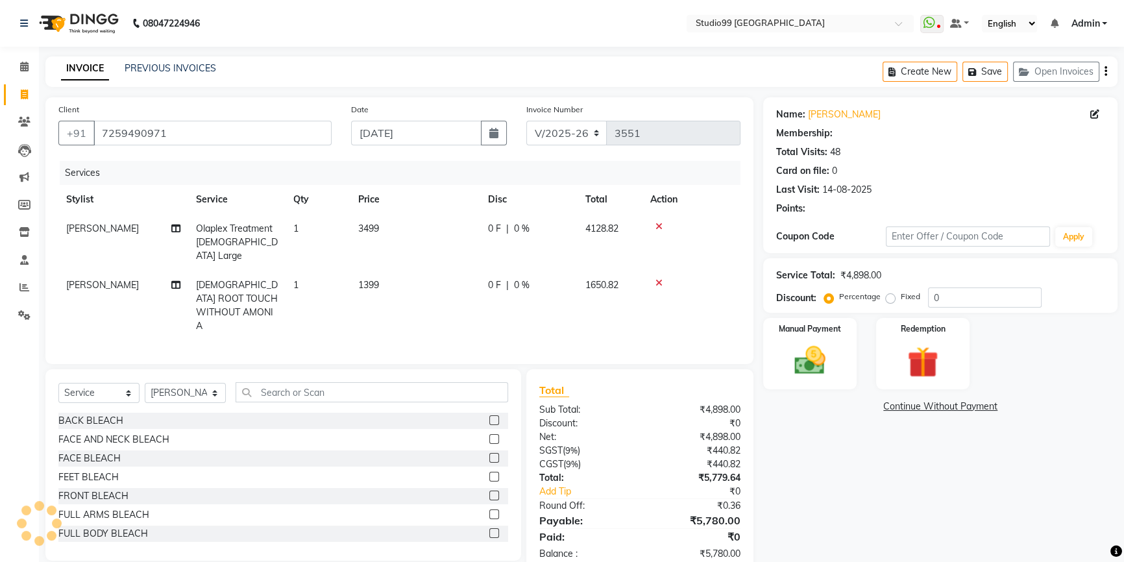
select select "2: Object"
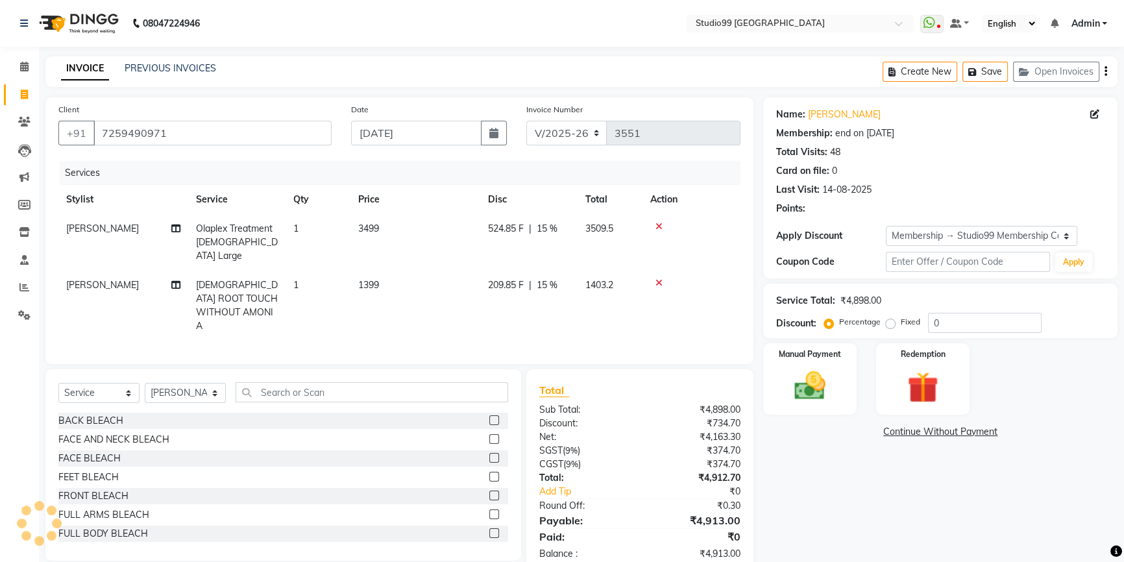
type input "15"
click at [824, 363] on div "Manual Payment" at bounding box center [809, 379] width 97 height 74
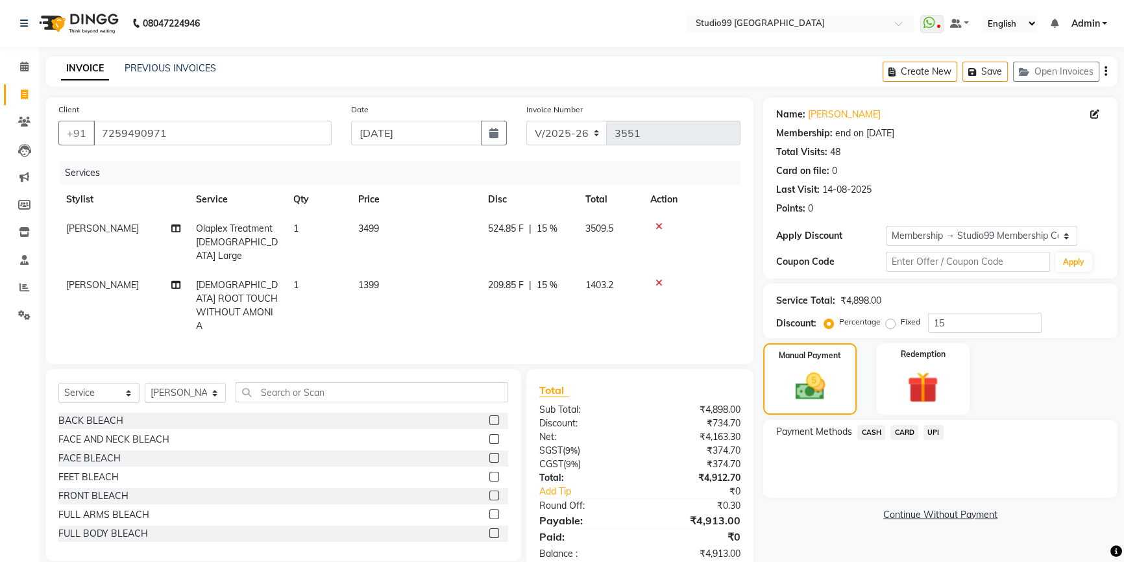
click at [935, 435] on span "UPI" at bounding box center [934, 432] width 20 height 15
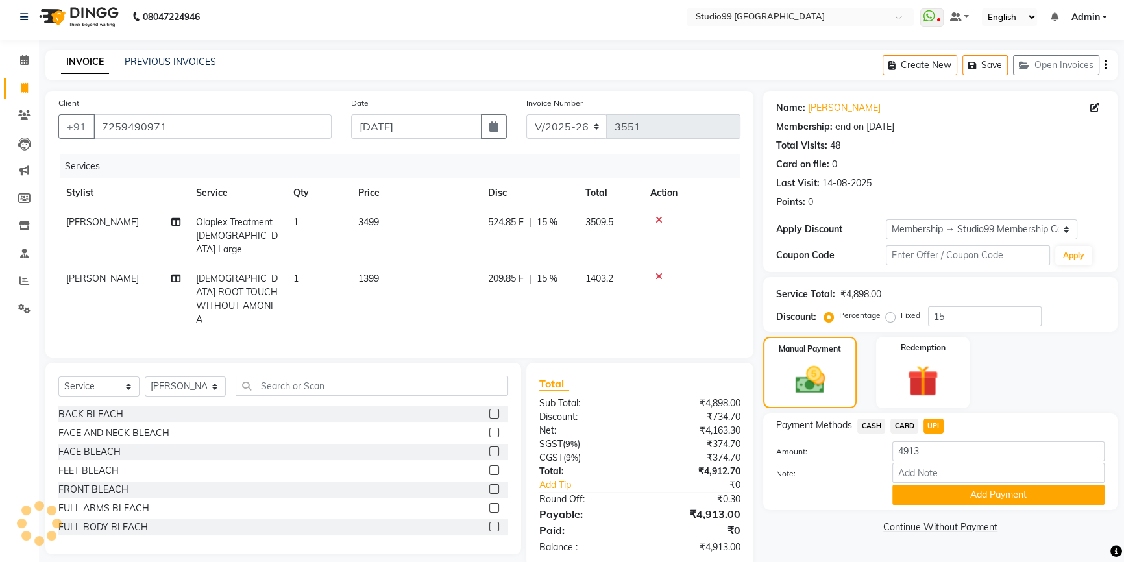
scroll to position [13, 0]
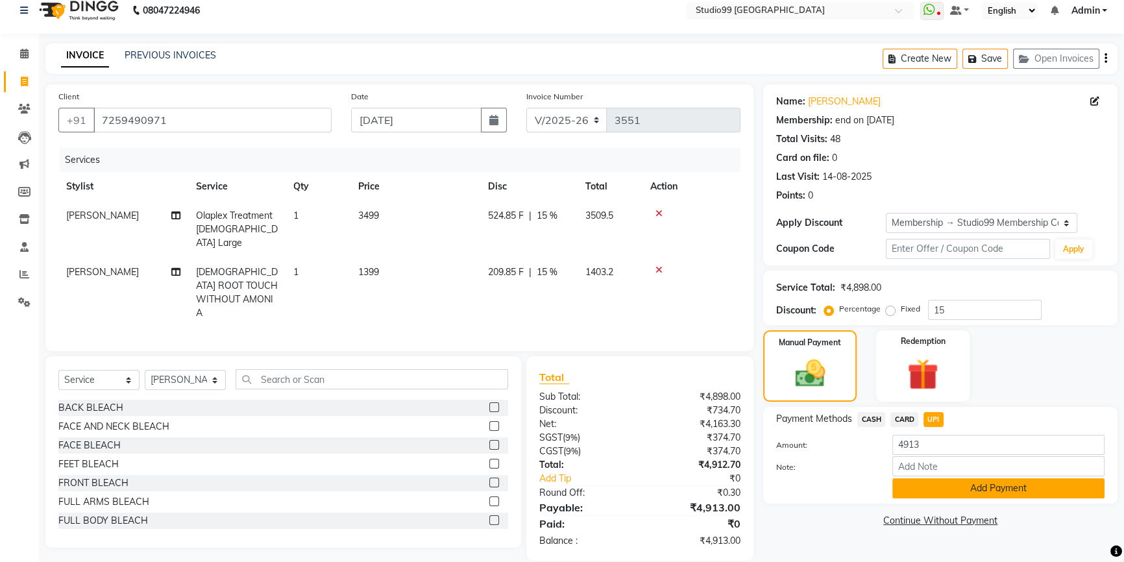
click at [974, 493] on button "Add Payment" at bounding box center [998, 488] width 212 height 20
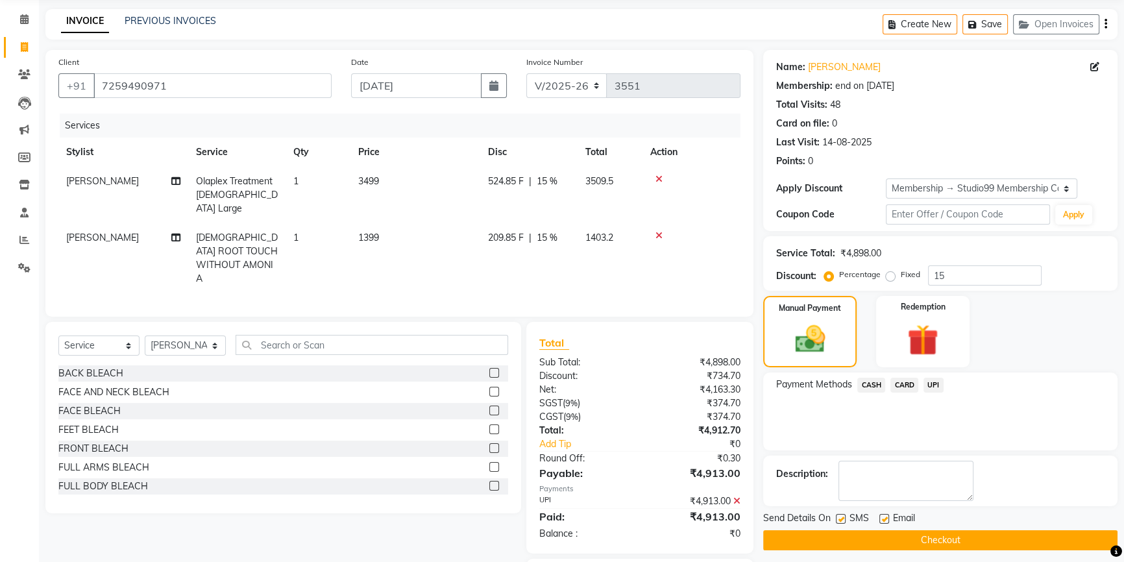
scroll to position [86, 0]
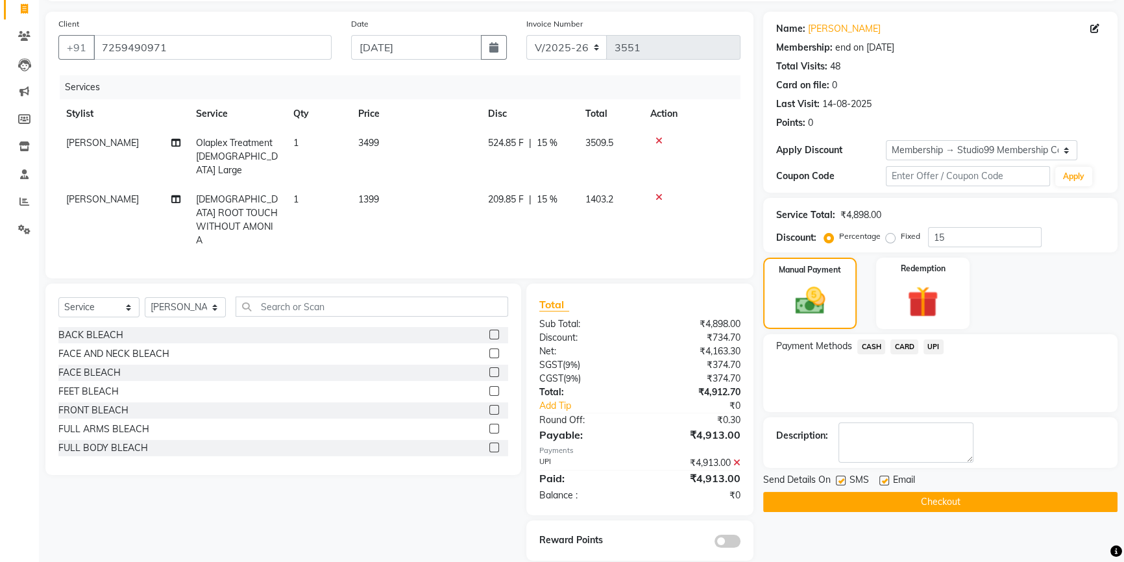
click at [946, 497] on button "Checkout" at bounding box center [940, 502] width 354 height 20
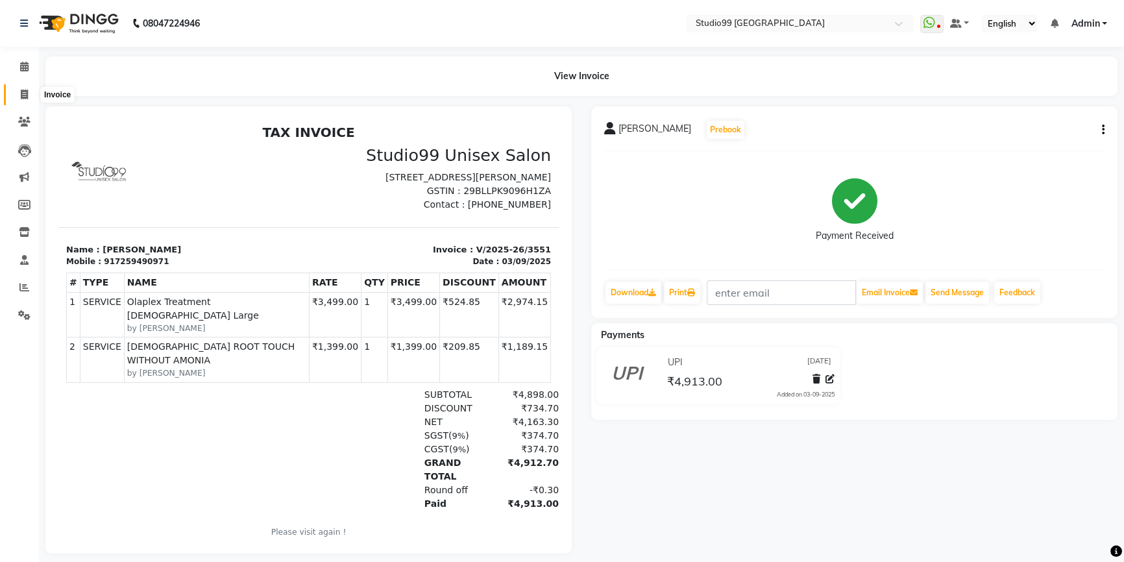
click at [19, 97] on span at bounding box center [24, 95] width 23 height 15
select select "6042"
select select "service"
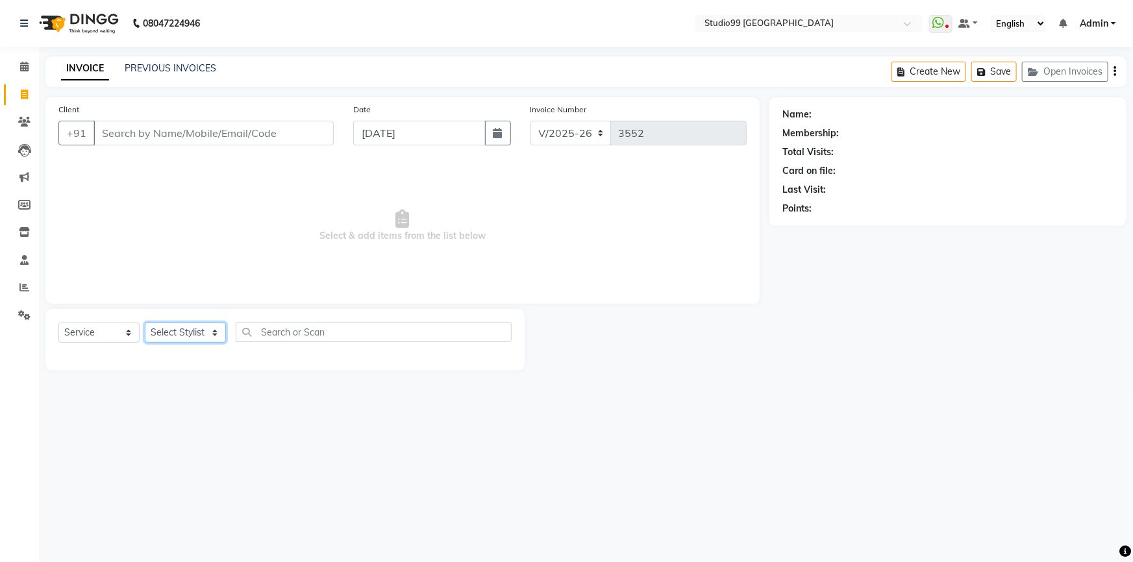
click at [171, 334] on select "Select Stylist Admin AKSHAY AMARJIT Dina GOUTAM Gulshan mahi Nobil Hasan Rafeeq…" at bounding box center [185, 333] width 81 height 20
select select "43530"
click at [145, 323] on select "Select Stylist Admin AKSHAY AMARJIT Dina GOUTAM Gulshan mahi Nobil Hasan Rafeeq…" at bounding box center [185, 333] width 81 height 20
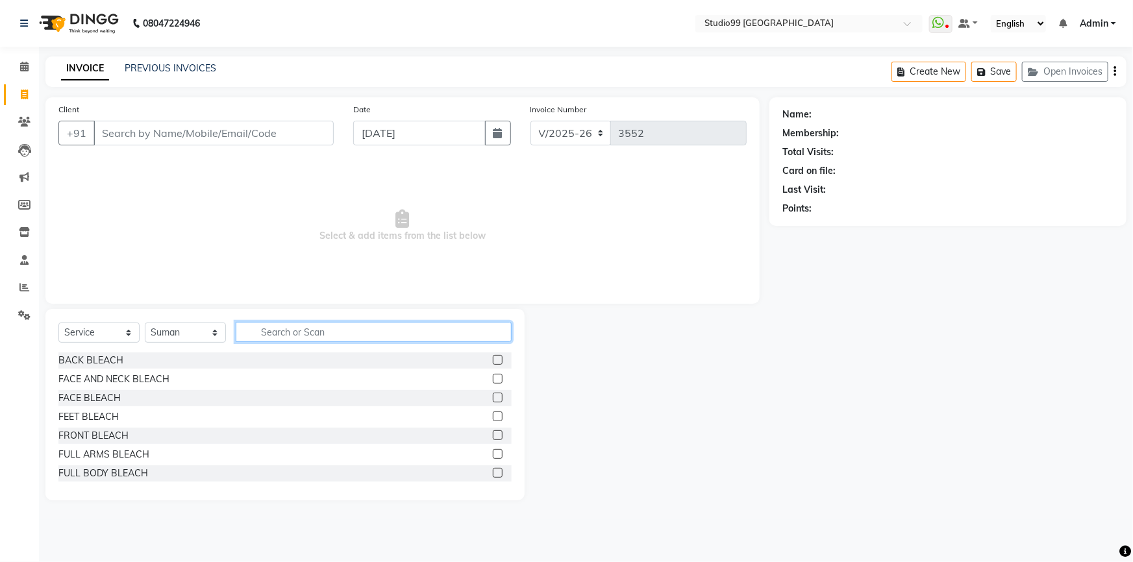
click at [307, 334] on input "text" at bounding box center [374, 332] width 276 height 20
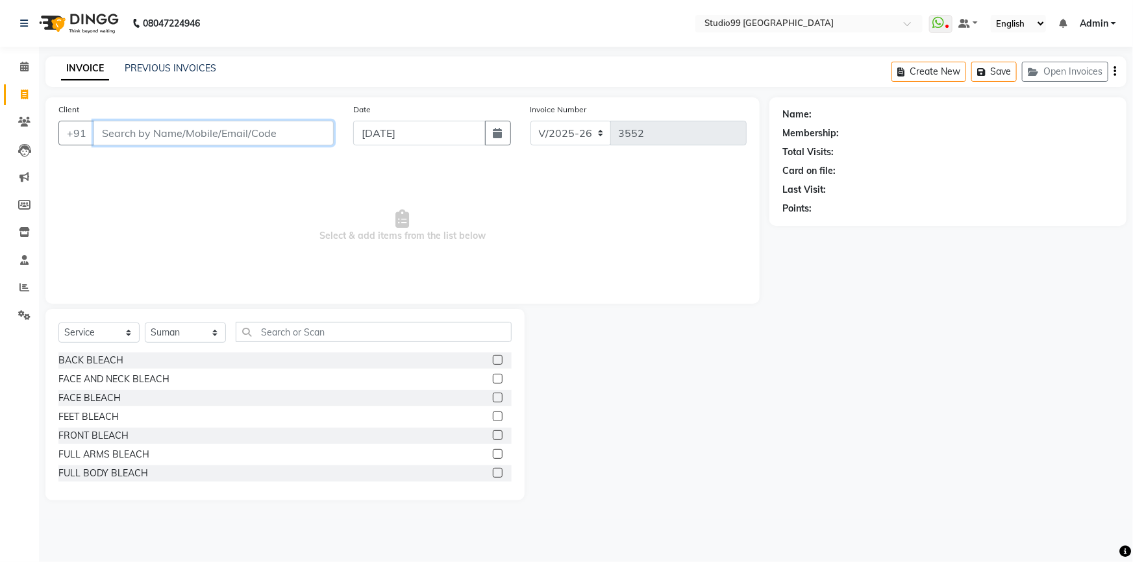
click at [175, 133] on input "Client" at bounding box center [213, 133] width 240 height 25
paste input "7795496064"
type input "7795496064"
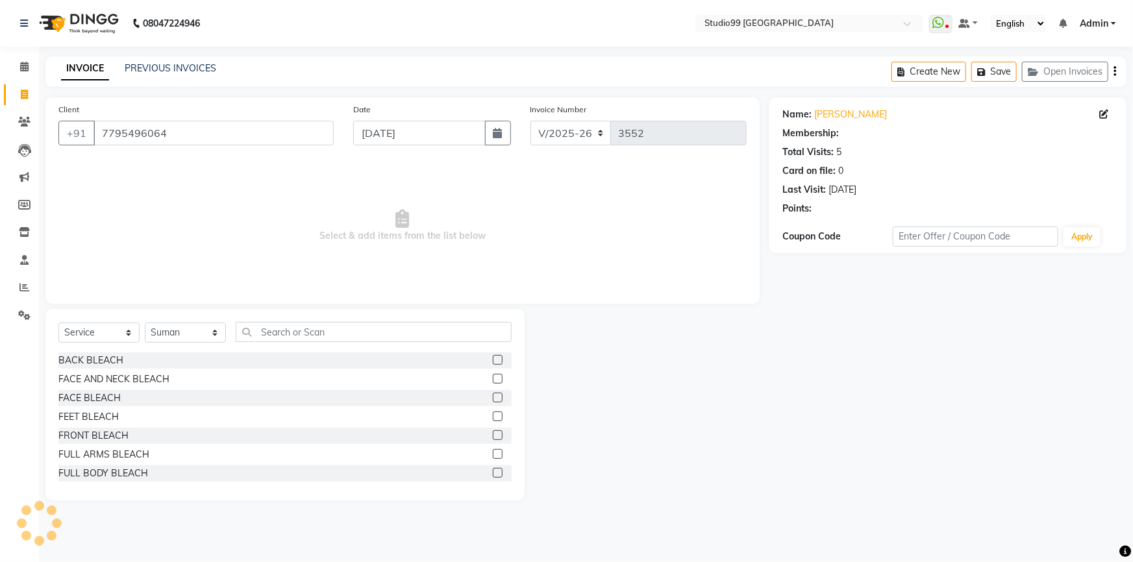
select select "1: Object"
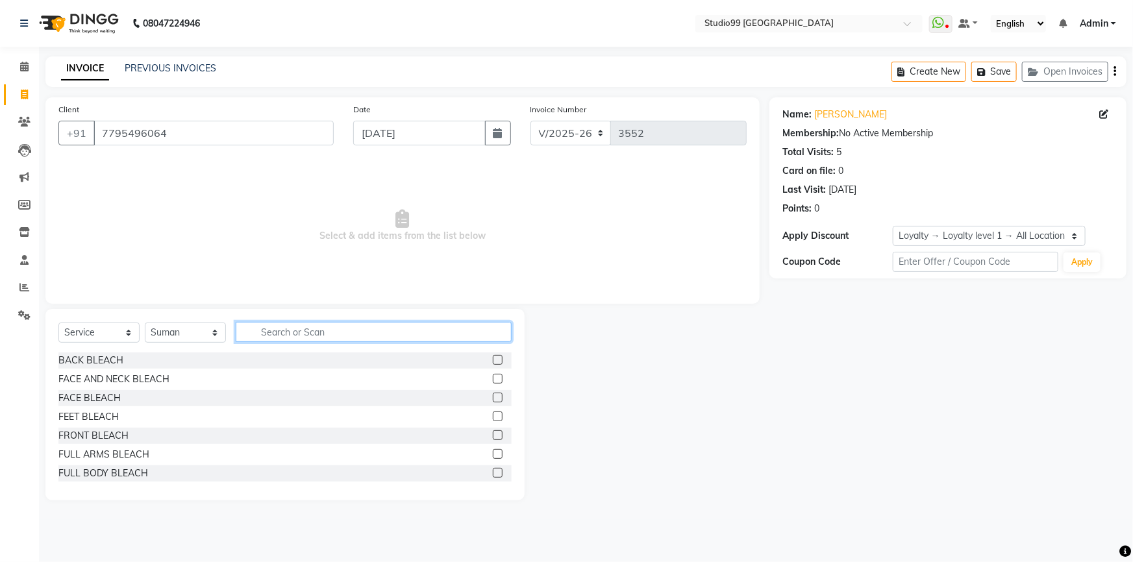
click at [349, 324] on input "text" at bounding box center [374, 332] width 276 height 20
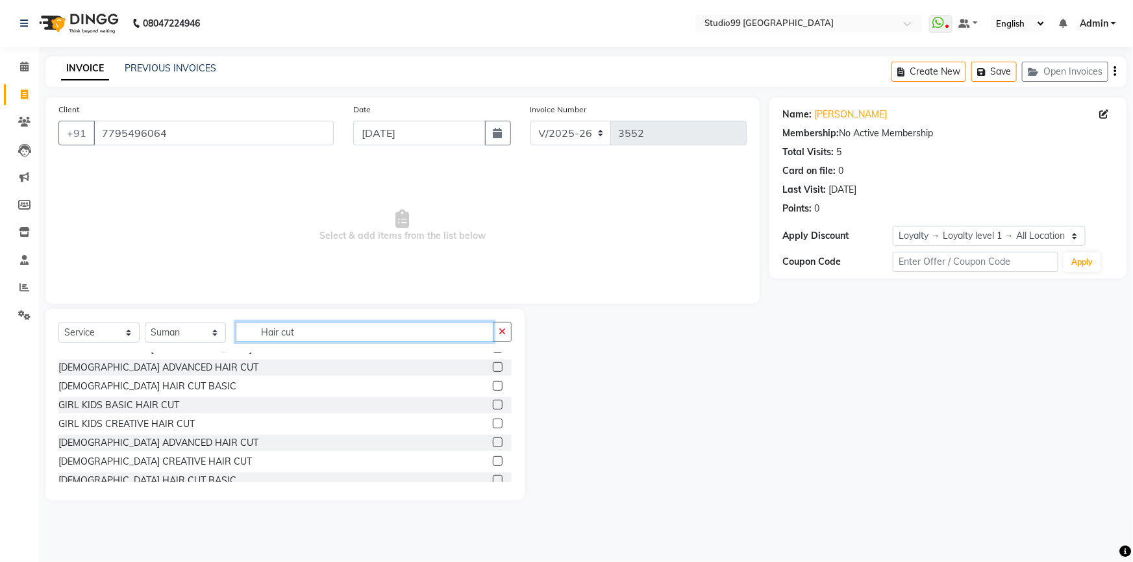
scroll to position [58, 0]
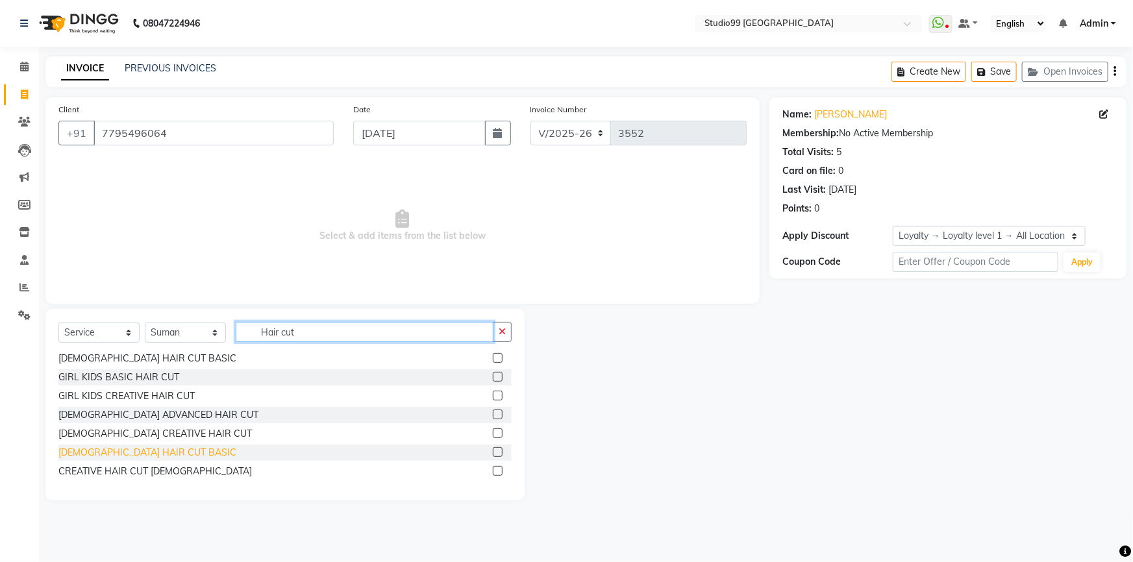
type input "Hair cut"
click at [136, 455] on div "[DEMOGRAPHIC_DATA] HAIR CUT BASIC" at bounding box center [147, 453] width 178 height 14
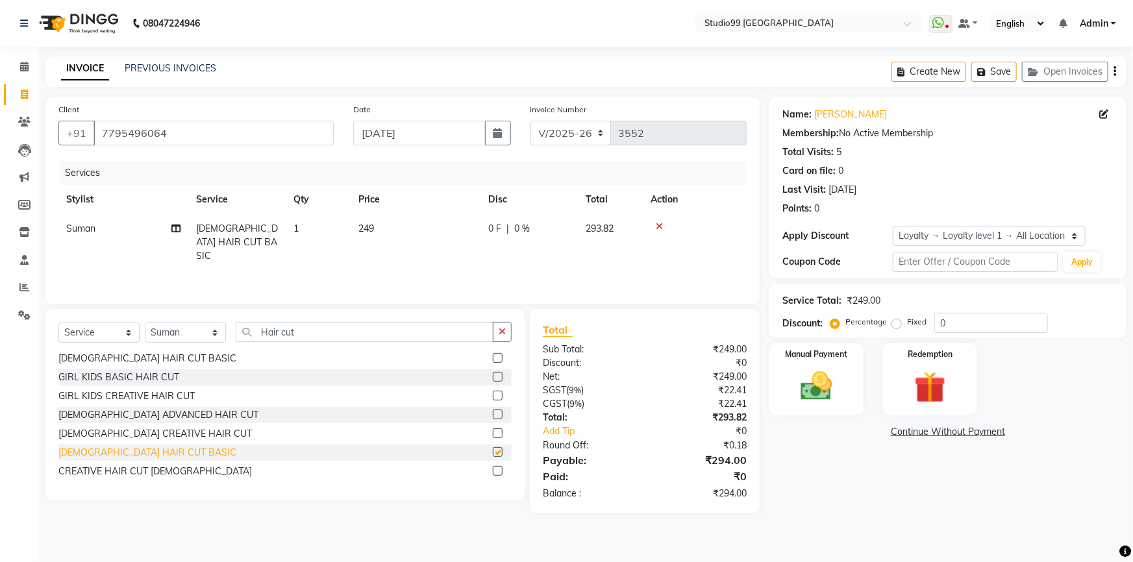
checkbox input "false"
drag, startPoint x: 321, startPoint y: 337, endPoint x: 229, endPoint y: 334, distance: 92.2
click at [230, 334] on div "Select Service Product Membership Package Voucher Prepaid Gift Card Select Styl…" at bounding box center [284, 337] width 453 height 31
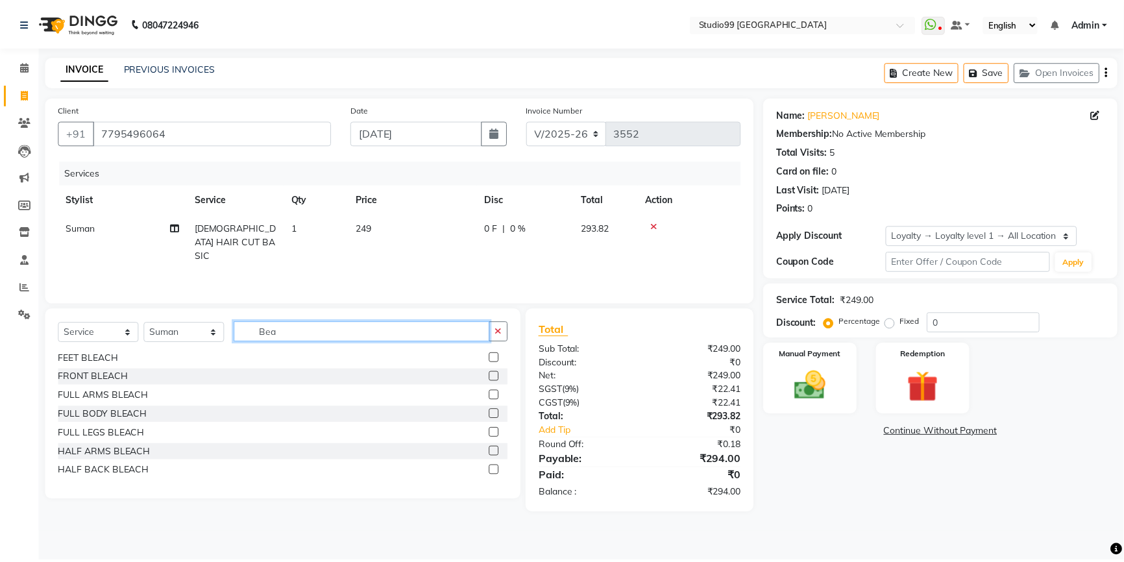
scroll to position [0, 0]
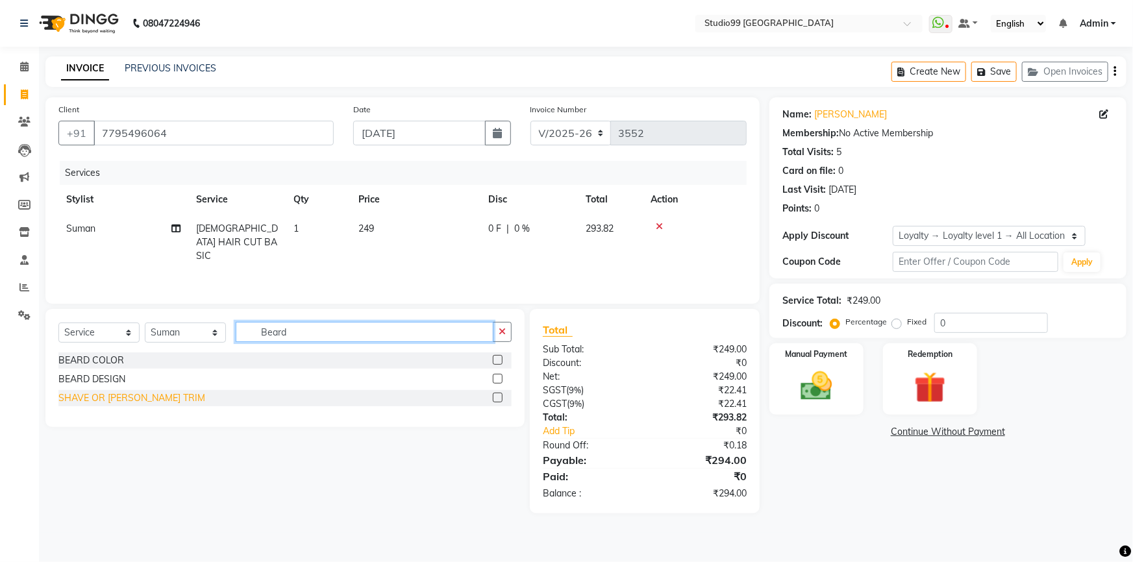
type input "Beard"
click at [128, 400] on div "SHAVE OR BEARD TRIM" at bounding box center [131, 398] width 147 height 14
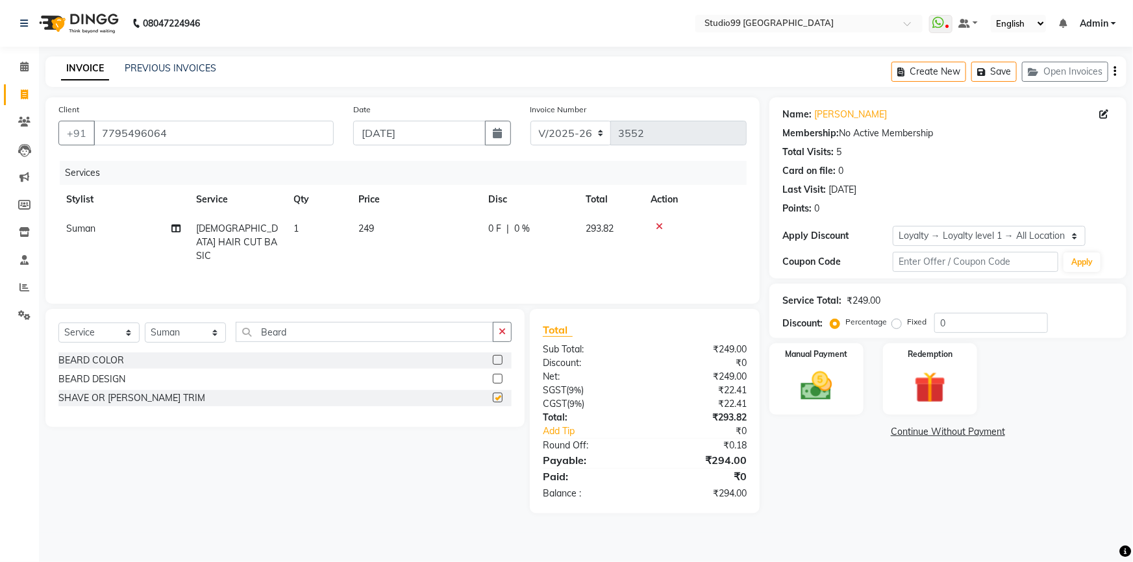
checkbox input "false"
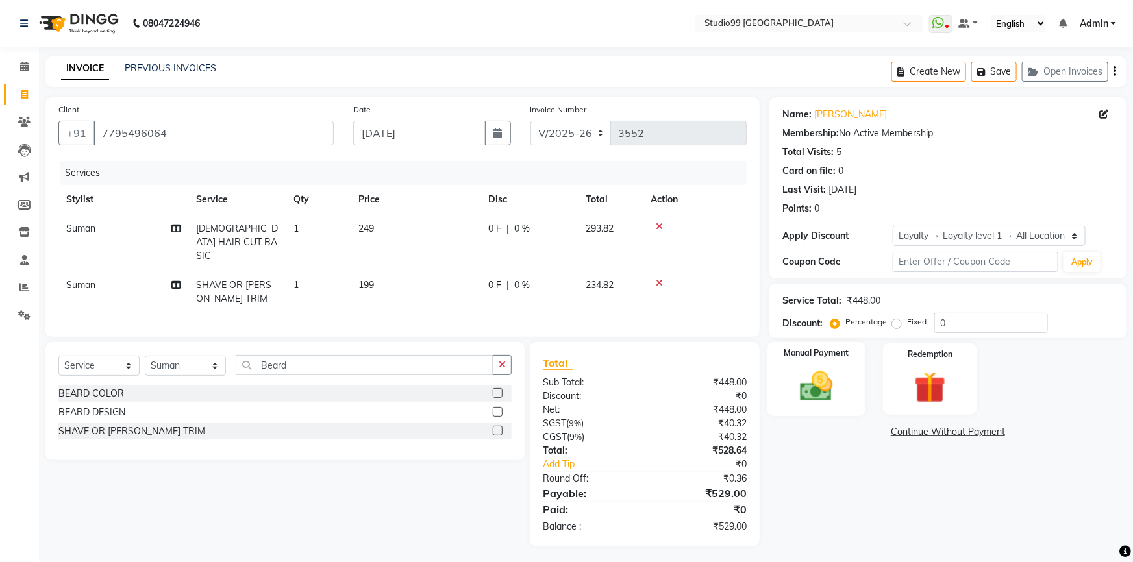
click at [819, 370] on img at bounding box center [816, 386] width 53 height 38
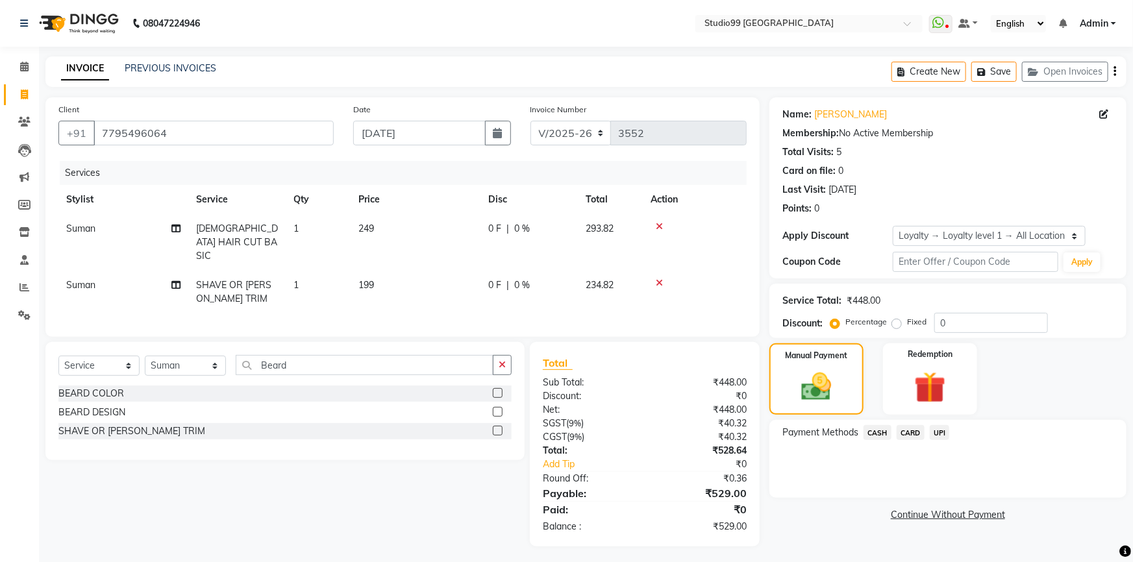
click at [935, 432] on span "UPI" at bounding box center [939, 432] width 20 height 15
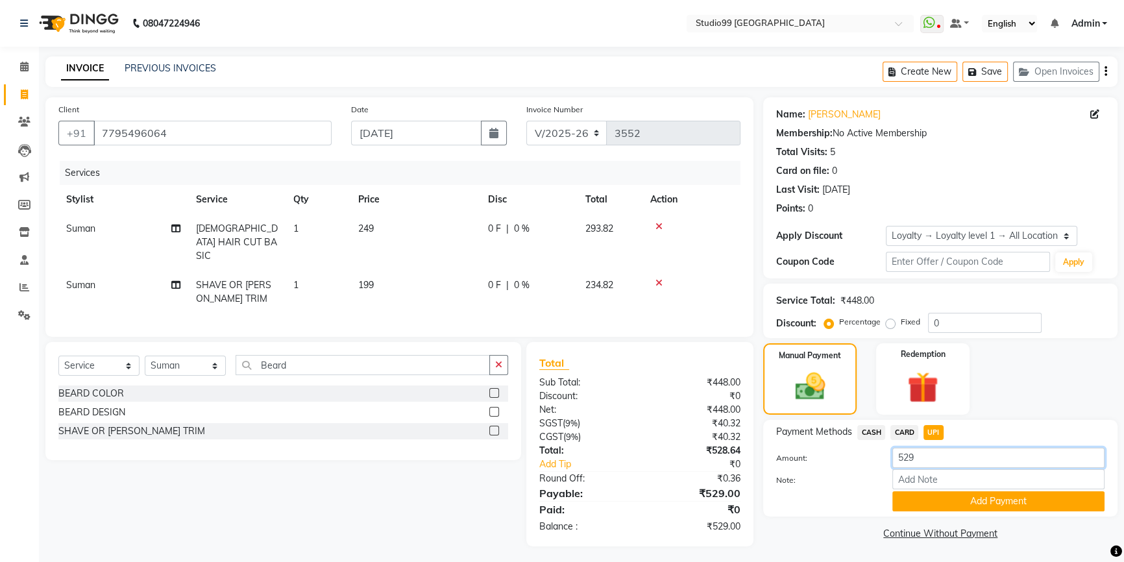
drag, startPoint x: 933, startPoint y: 458, endPoint x: 881, endPoint y: 446, distance: 53.2
click at [881, 448] on div "Amount: 529" at bounding box center [941, 459] width 348 height 22
type input "29"
click at [943, 504] on button "Add Payment" at bounding box center [998, 501] width 212 height 20
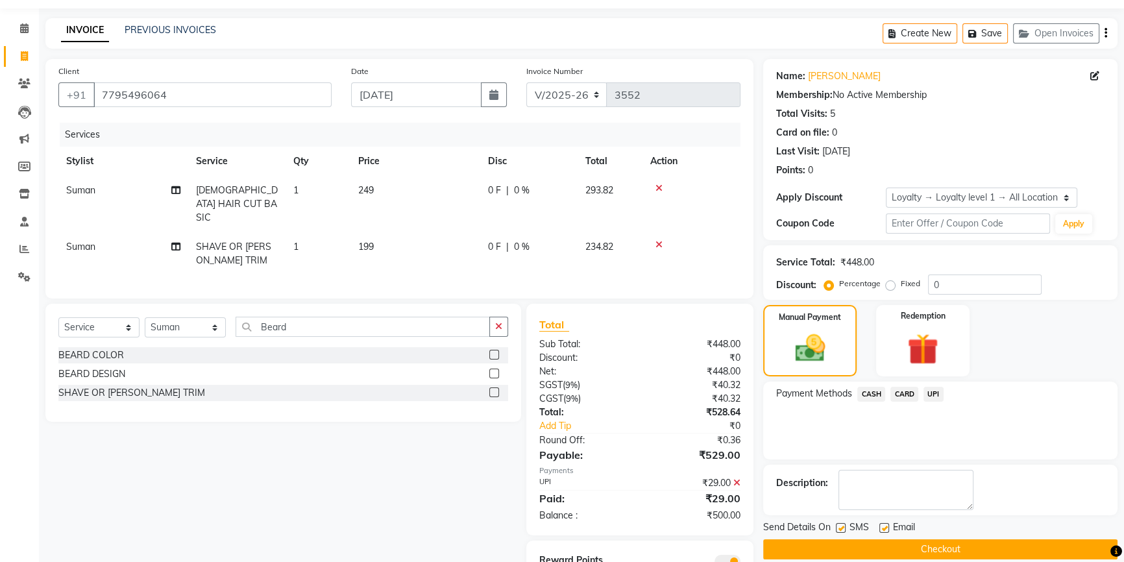
scroll to position [58, 0]
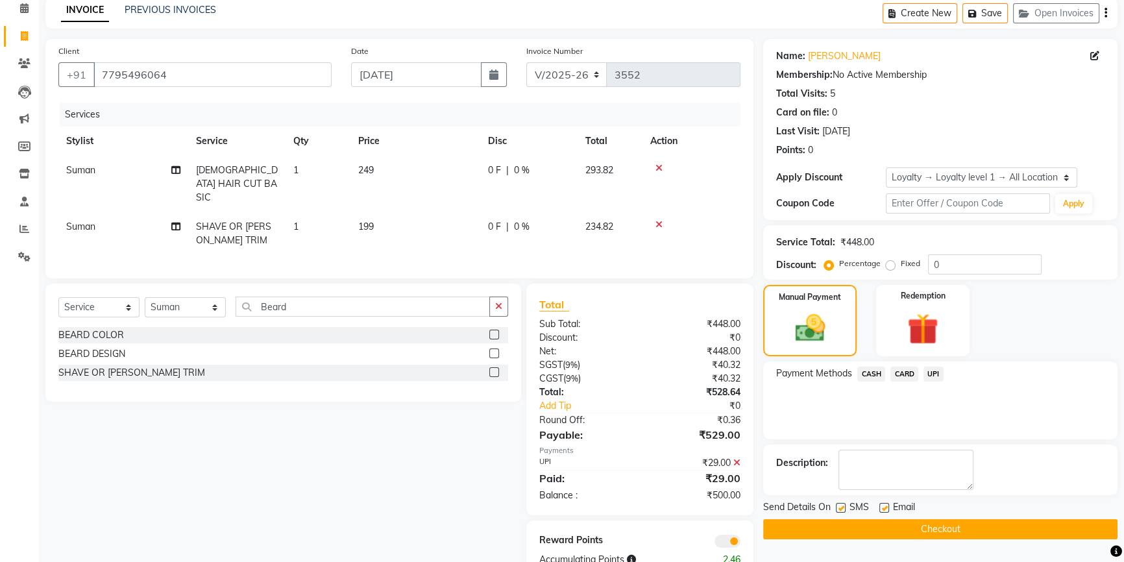
click at [937, 376] on span "UPI" at bounding box center [934, 374] width 20 height 15
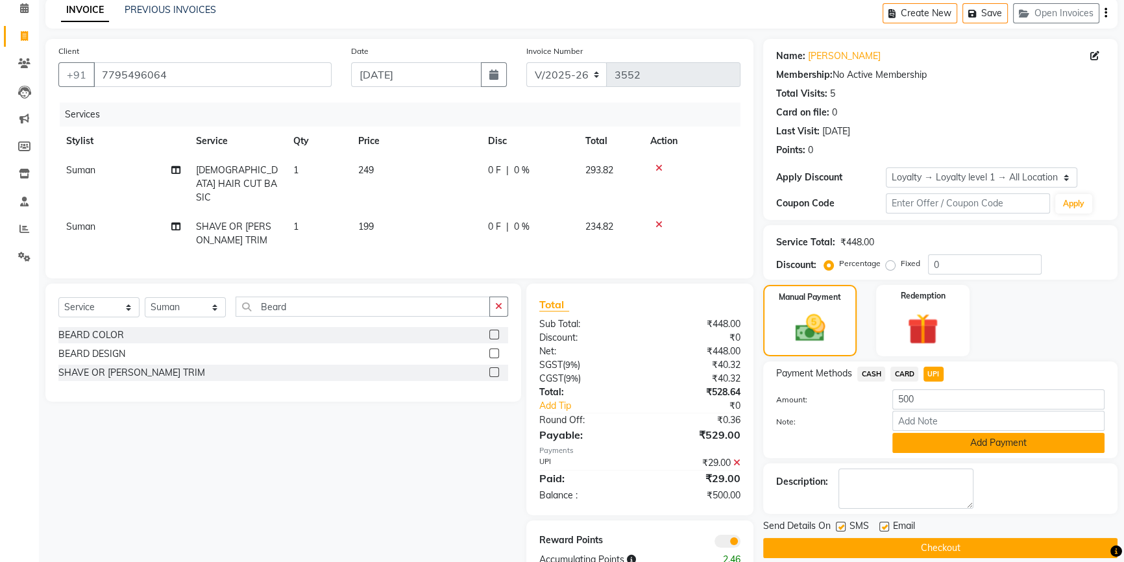
click at [963, 444] on button "Add Payment" at bounding box center [998, 443] width 212 height 20
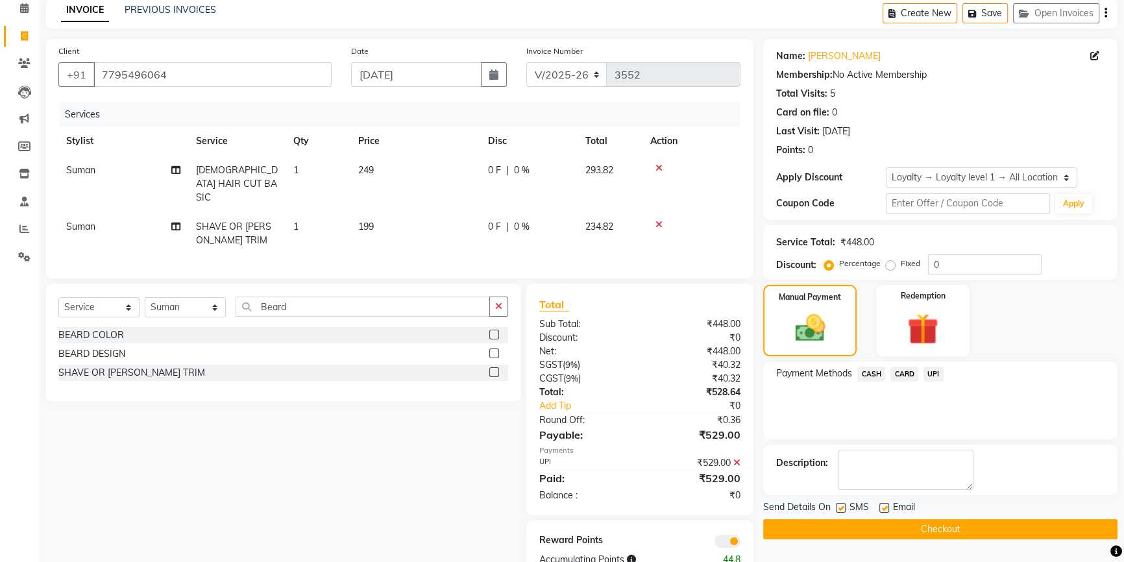
scroll to position [91, 0]
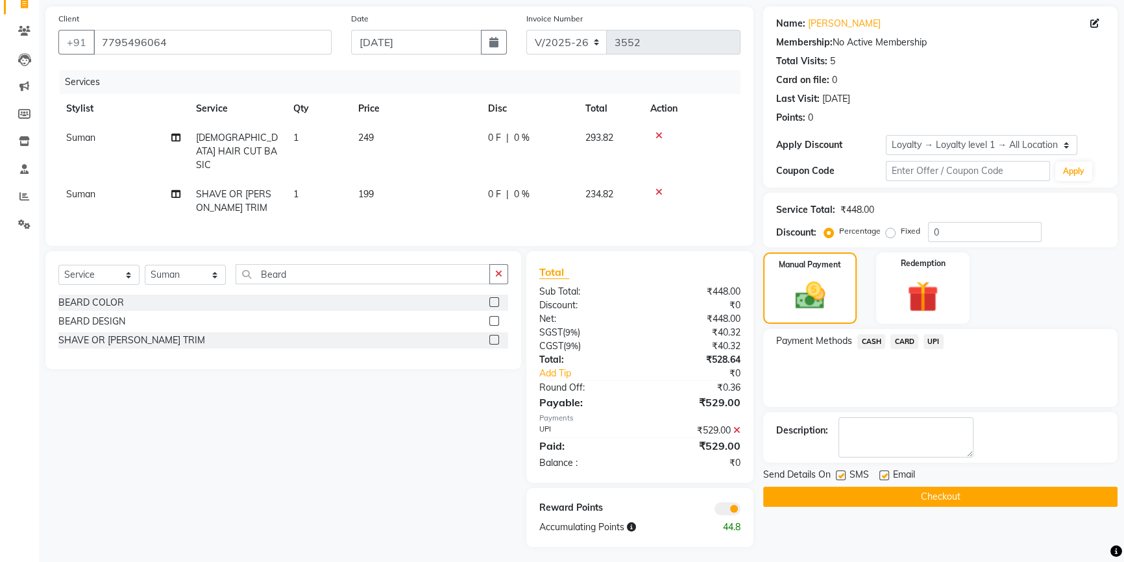
click at [737, 426] on icon at bounding box center [736, 430] width 7 height 9
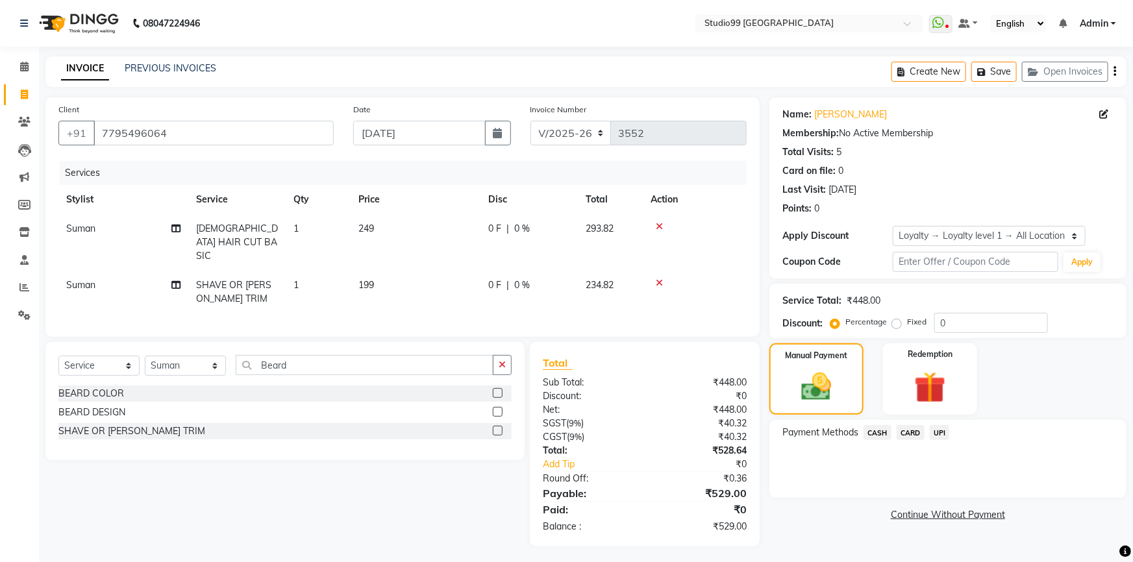
click at [941, 432] on span "UPI" at bounding box center [939, 432] width 20 height 15
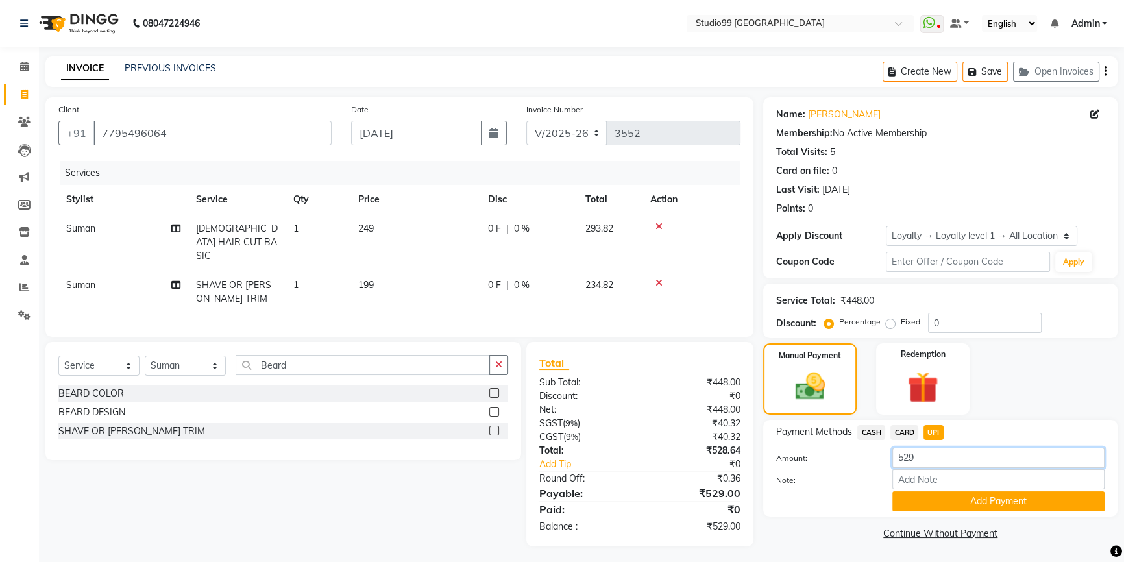
drag, startPoint x: 935, startPoint y: 452, endPoint x: 854, endPoint y: 447, distance: 81.9
click at [857, 450] on div "Amount: 529" at bounding box center [941, 459] width 348 height 22
type input "29"
click at [1011, 504] on button "Add Payment" at bounding box center [998, 501] width 212 height 20
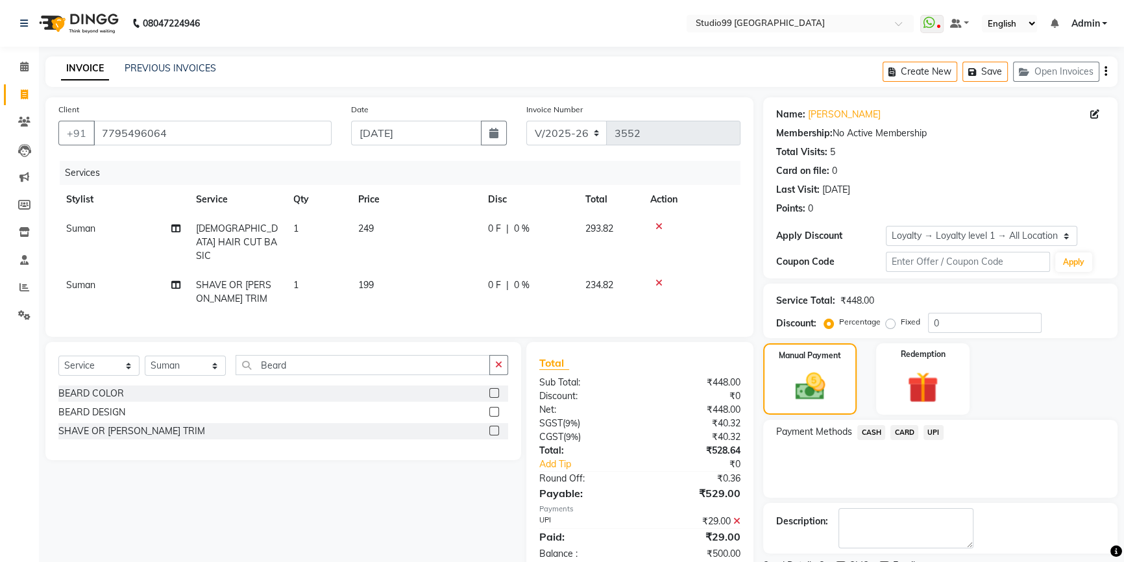
click at [864, 431] on span "CASH" at bounding box center [871, 432] width 28 height 15
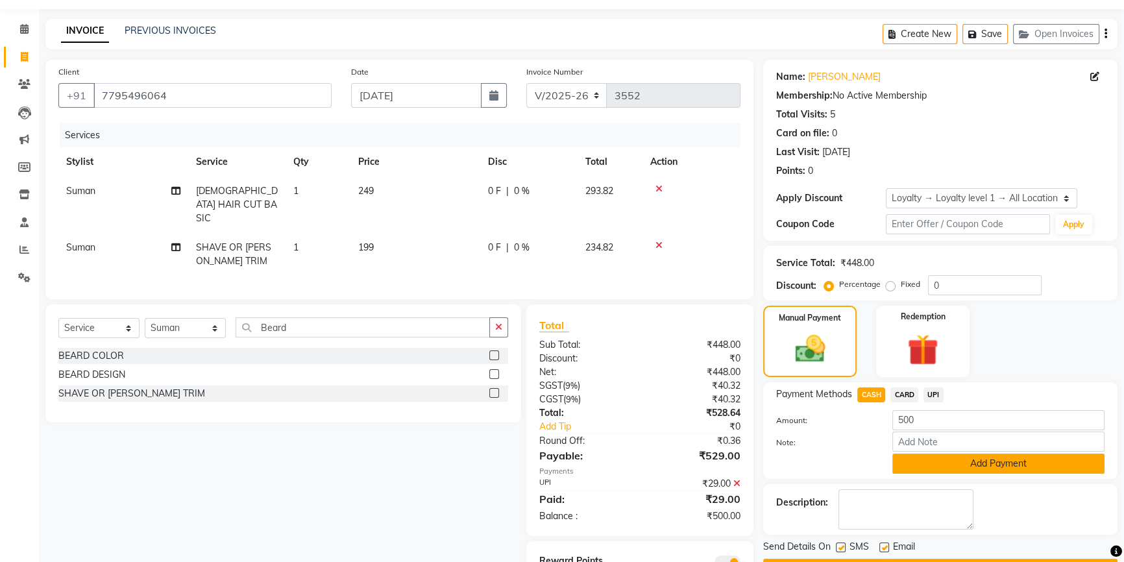
scroll to position [58, 0]
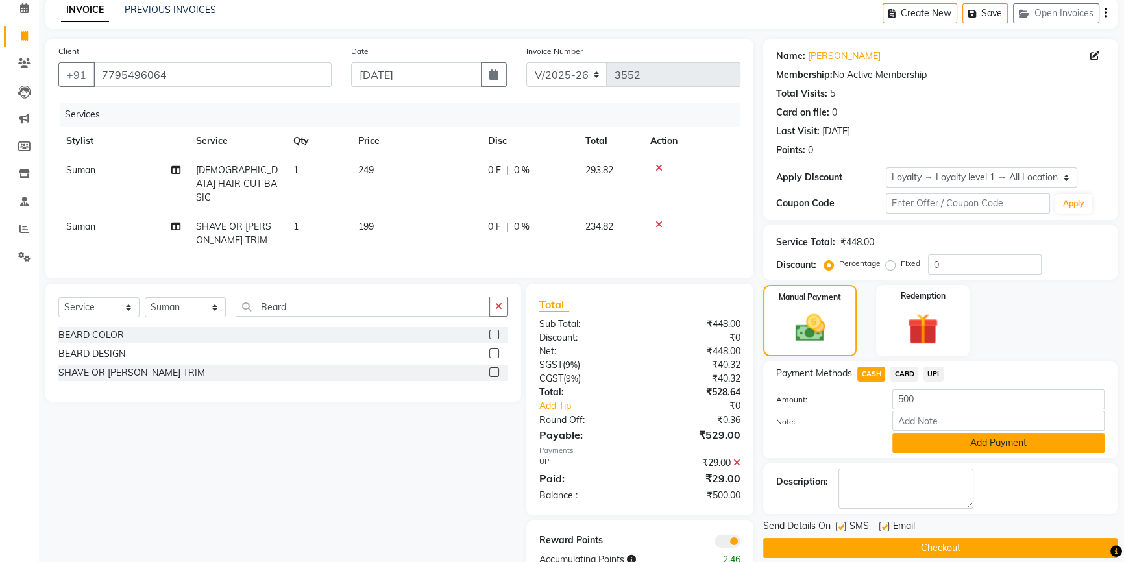
click at [953, 441] on button "Add Payment" at bounding box center [998, 443] width 212 height 20
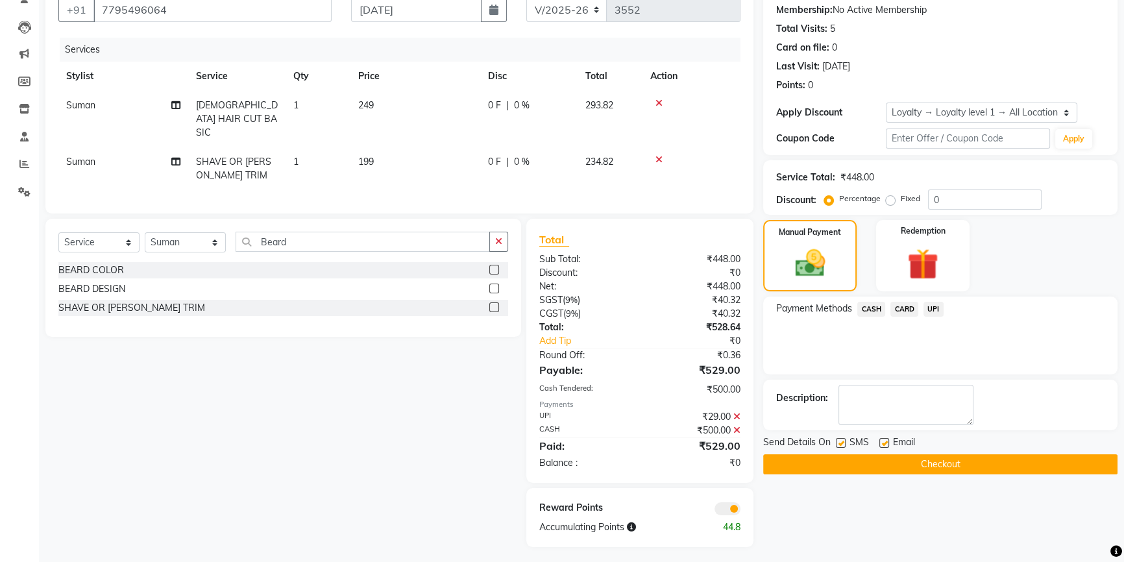
scroll to position [123, 0]
click at [929, 463] on button "Checkout" at bounding box center [940, 464] width 354 height 20
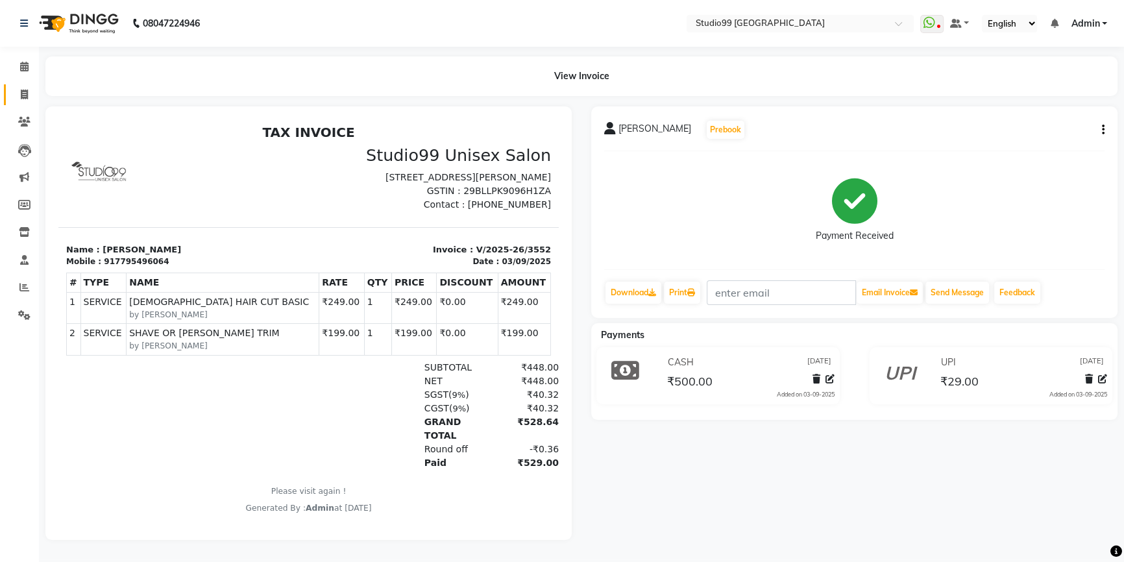
click at [24, 94] on icon at bounding box center [24, 95] width 7 height 10
select select "6042"
select select "service"
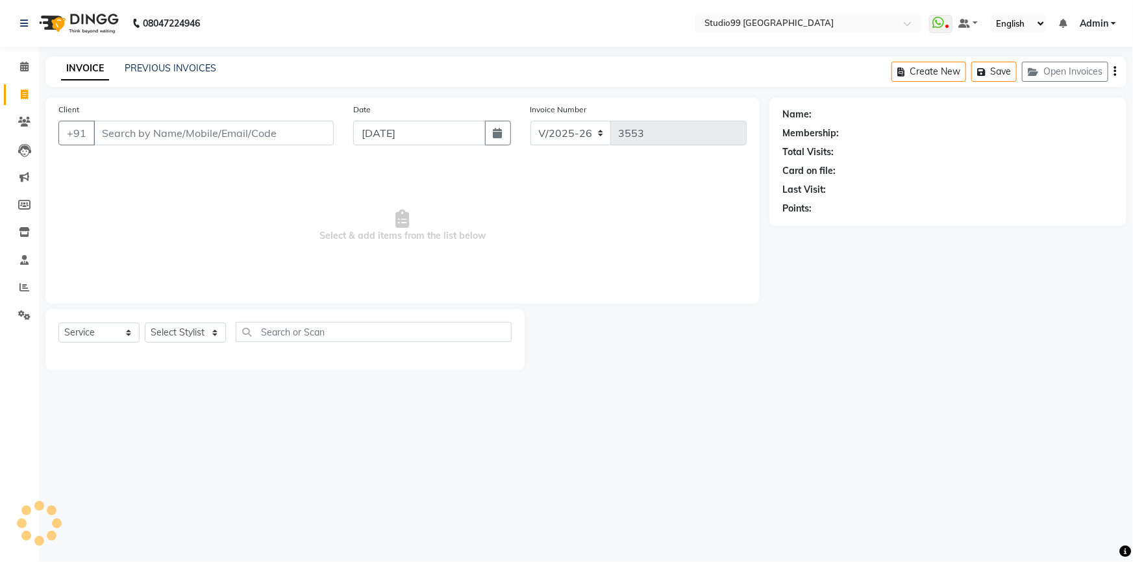
drag, startPoint x: 176, startPoint y: 134, endPoint x: 759, endPoint y: 1, distance: 598.3
click at [220, 136] on input "Client" at bounding box center [213, 133] width 240 height 25
type input "8904704493"
click at [196, 336] on select "Select Stylist Admin AKSHAY AMARJIT Dina GOUTAM Gulshan mahi Nobil Hasan Rafeeq…" at bounding box center [185, 333] width 81 height 20
select select "83728"
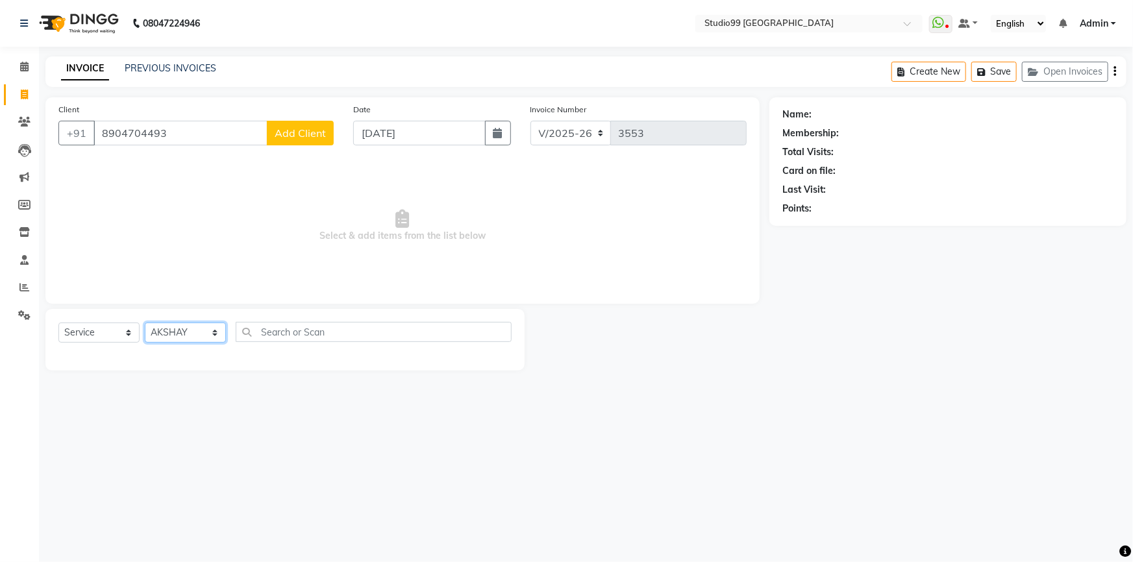
click at [145, 323] on select "Select Stylist Admin AKSHAY AMARJIT Dina GOUTAM Gulshan mahi Nobil Hasan Rafeeq…" at bounding box center [185, 333] width 81 height 20
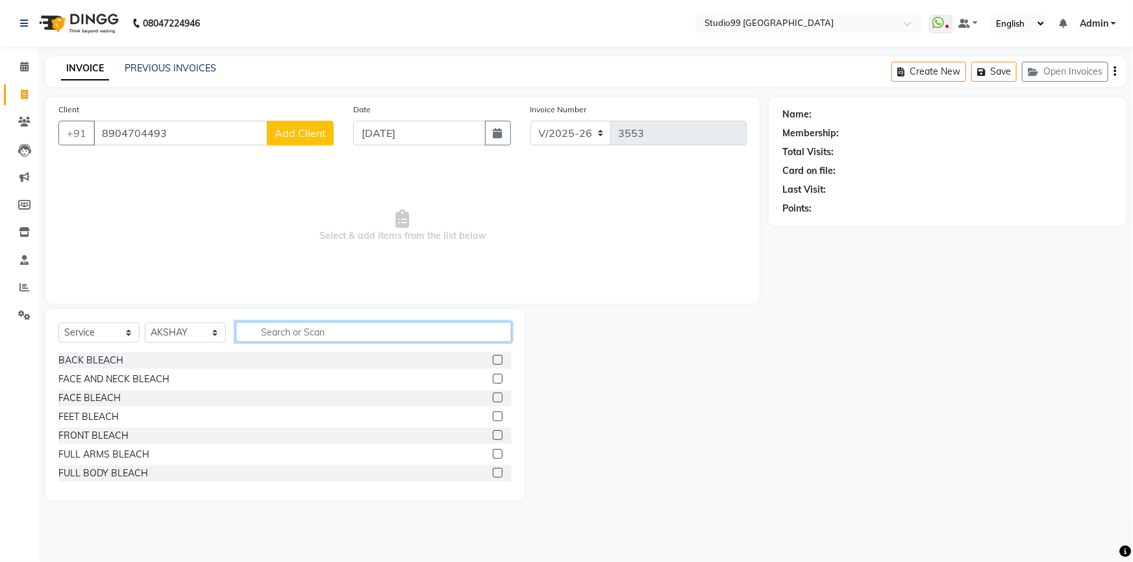
click at [284, 324] on input "text" at bounding box center [374, 332] width 276 height 20
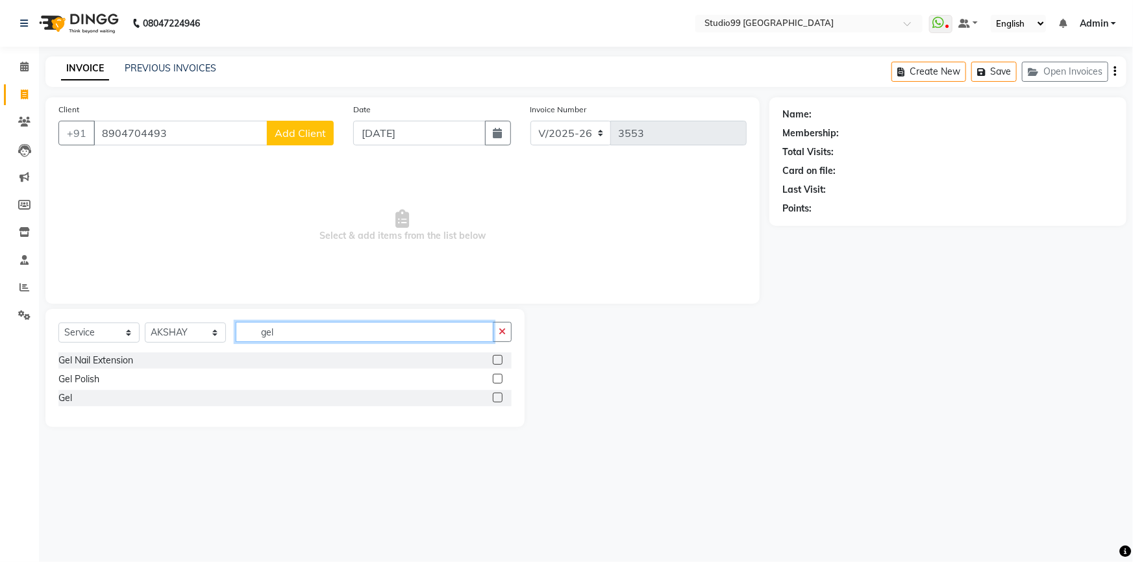
type input "gel"
click at [497, 379] on label at bounding box center [498, 379] width 10 height 10
click at [497, 379] on input "checkbox" at bounding box center [497, 379] width 8 height 8
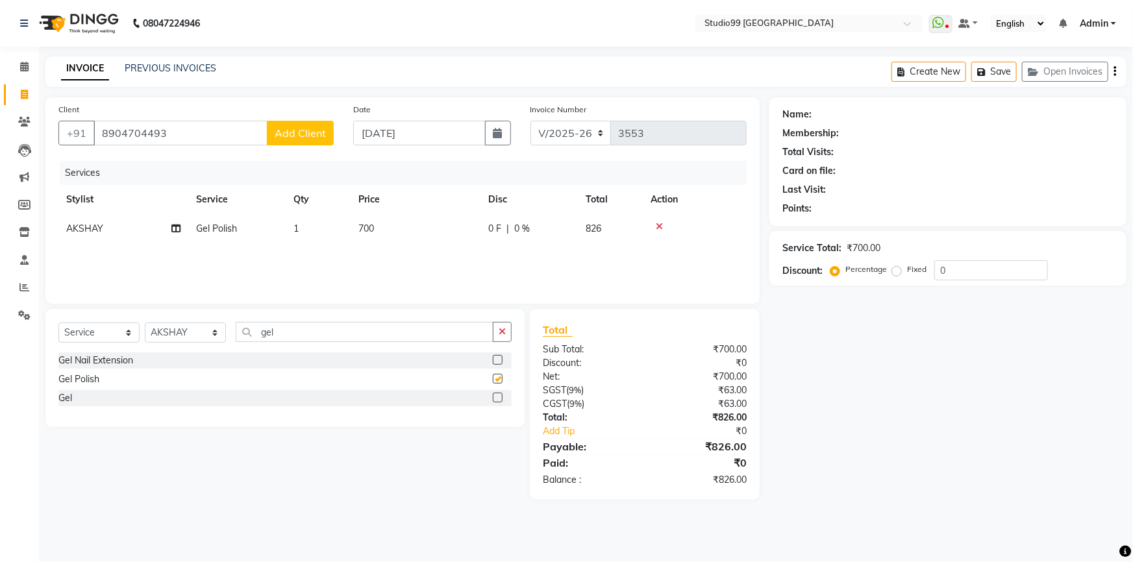
checkbox input "false"
click at [293, 137] on span "Add Client" at bounding box center [300, 133] width 51 height 13
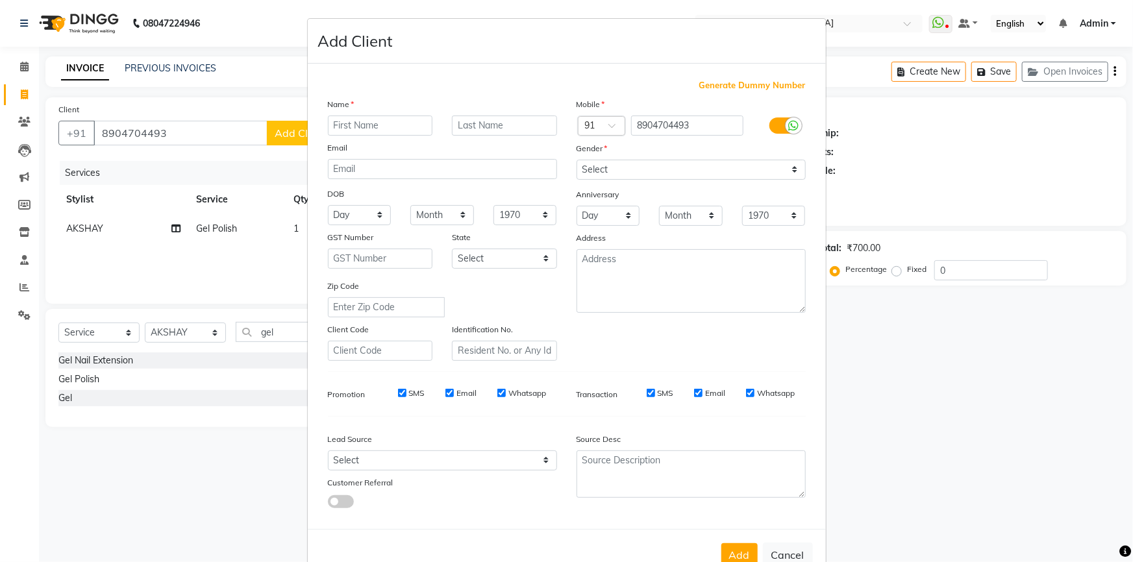
click at [378, 126] on input "text" at bounding box center [380, 126] width 105 height 20
type input "Dr"
type input "Arundati"
click at [598, 164] on select "Select Male Female Other Prefer Not To Say" at bounding box center [690, 170] width 229 height 20
select select "female"
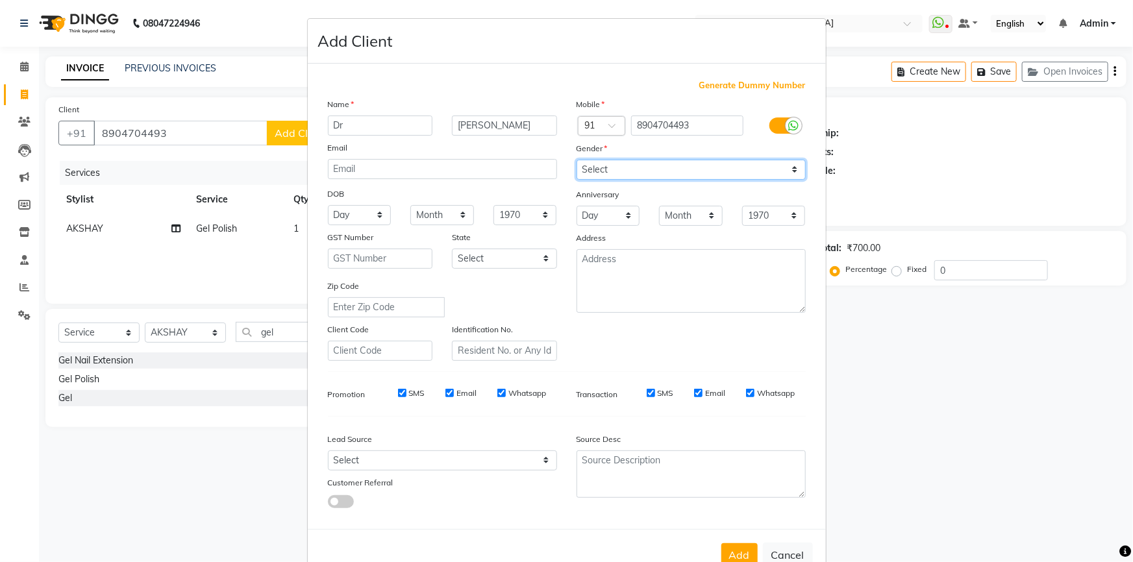
click at [576, 160] on select "Select Male Female Other Prefer Not To Say" at bounding box center [690, 170] width 229 height 20
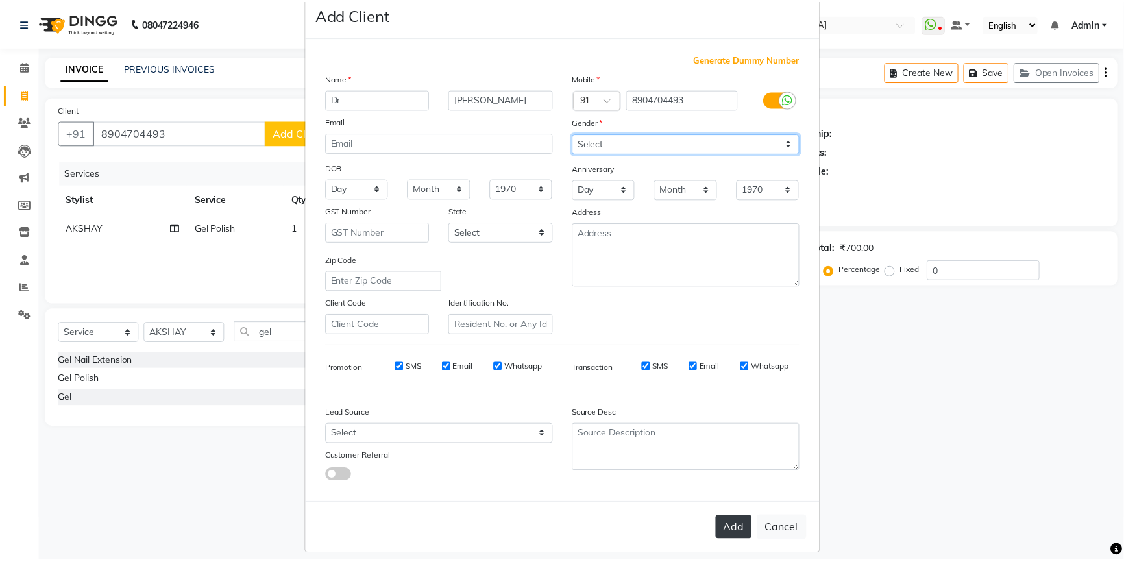
scroll to position [40, 0]
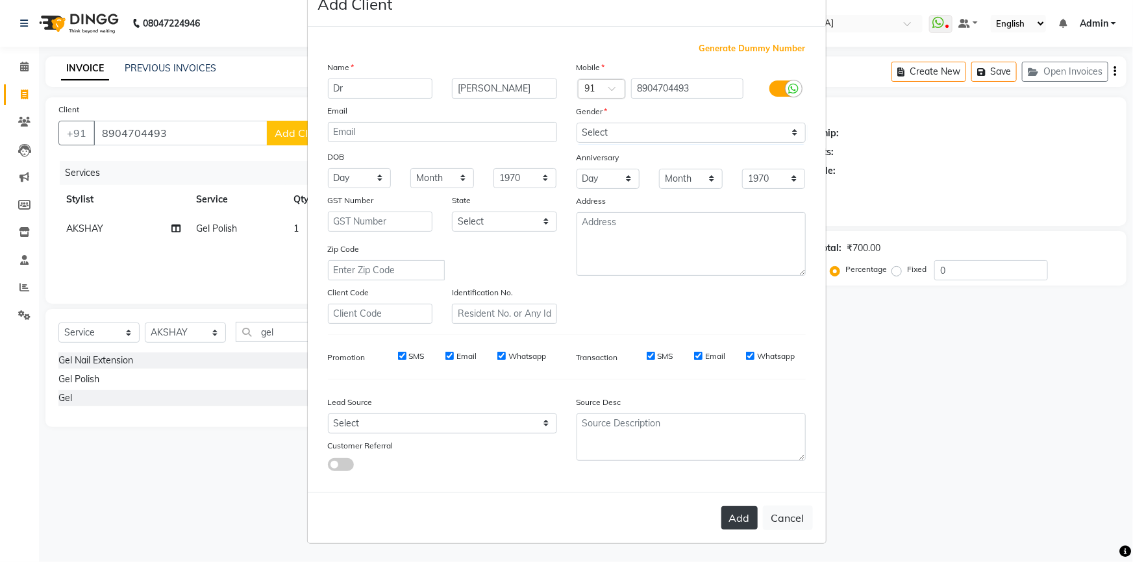
click at [736, 519] on button "Add" at bounding box center [739, 517] width 36 height 23
select select
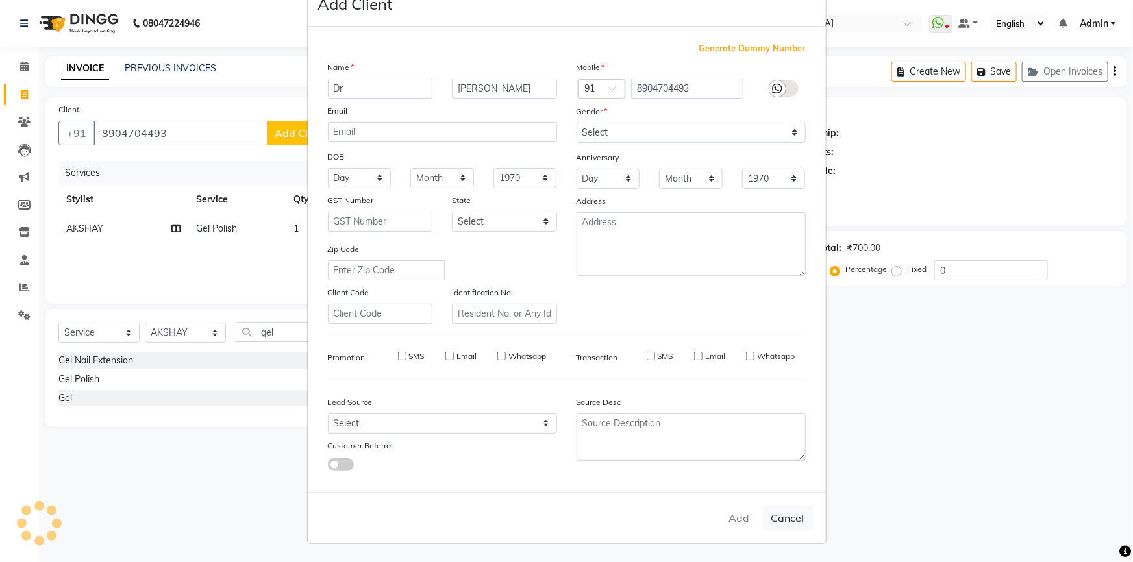
select select
checkbox input "false"
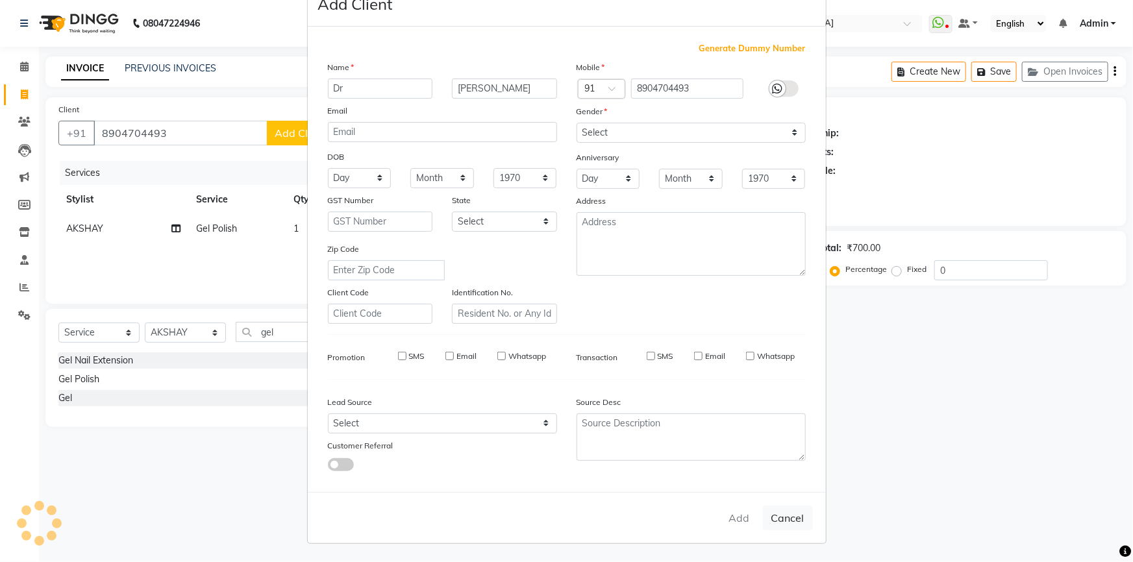
checkbox input "false"
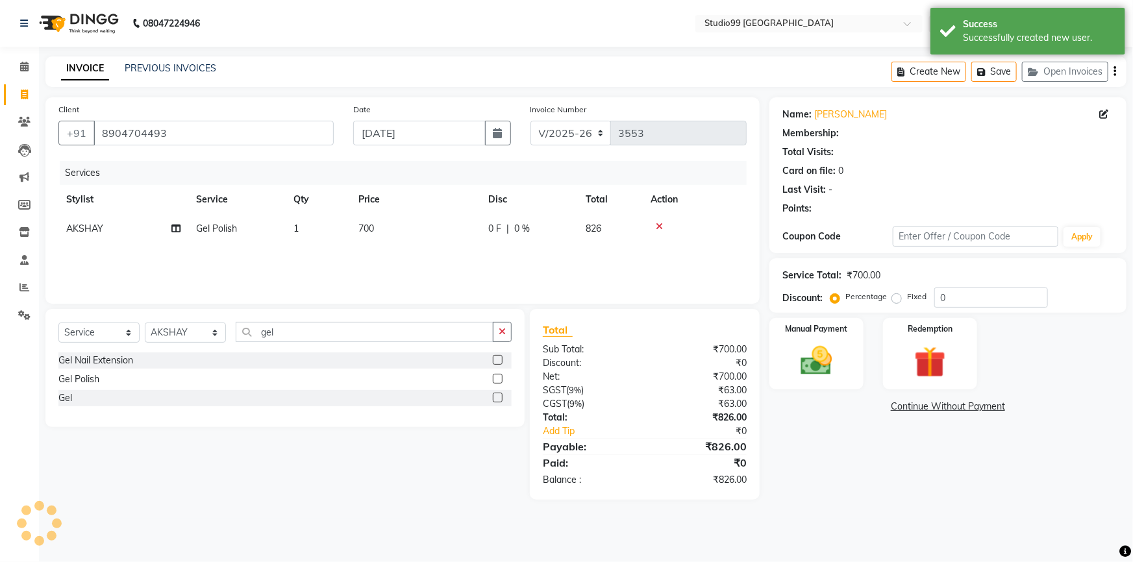
select select "1: Object"
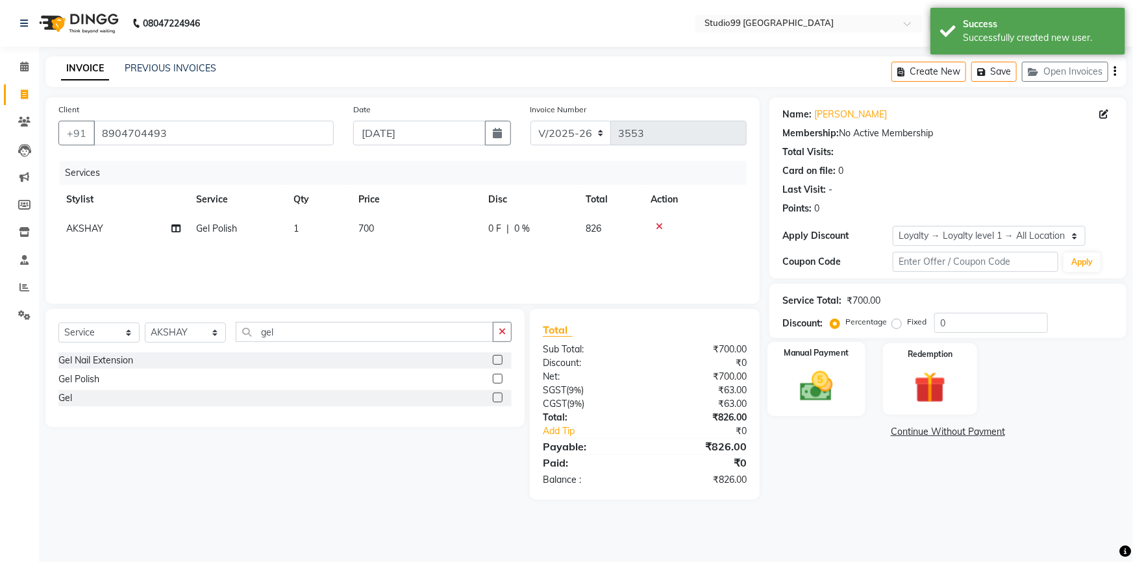
click at [833, 376] on img at bounding box center [816, 386] width 53 height 38
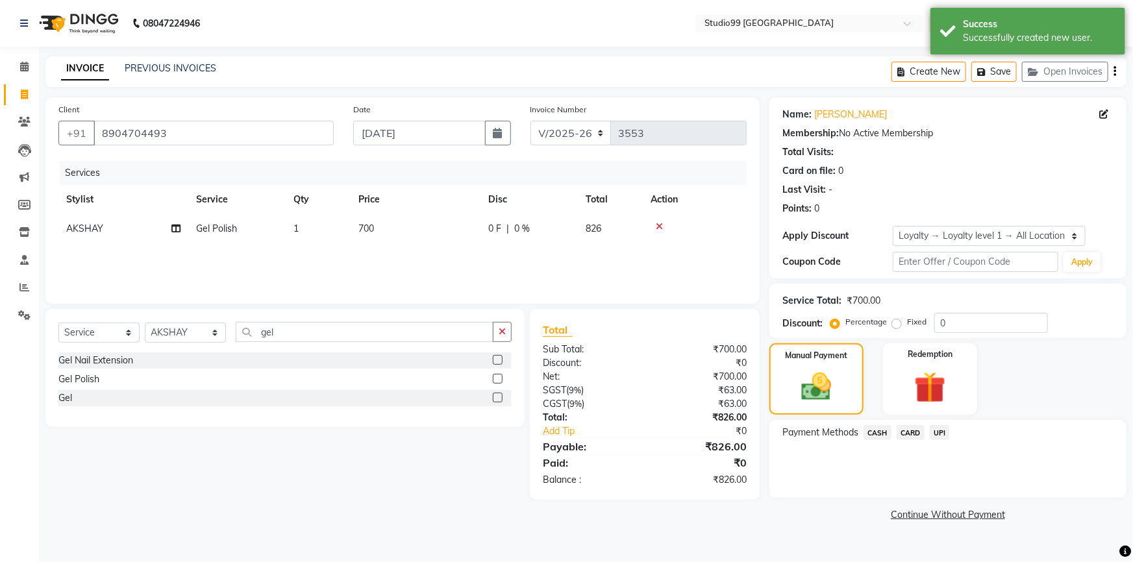
click at [939, 436] on span "UPI" at bounding box center [939, 432] width 20 height 15
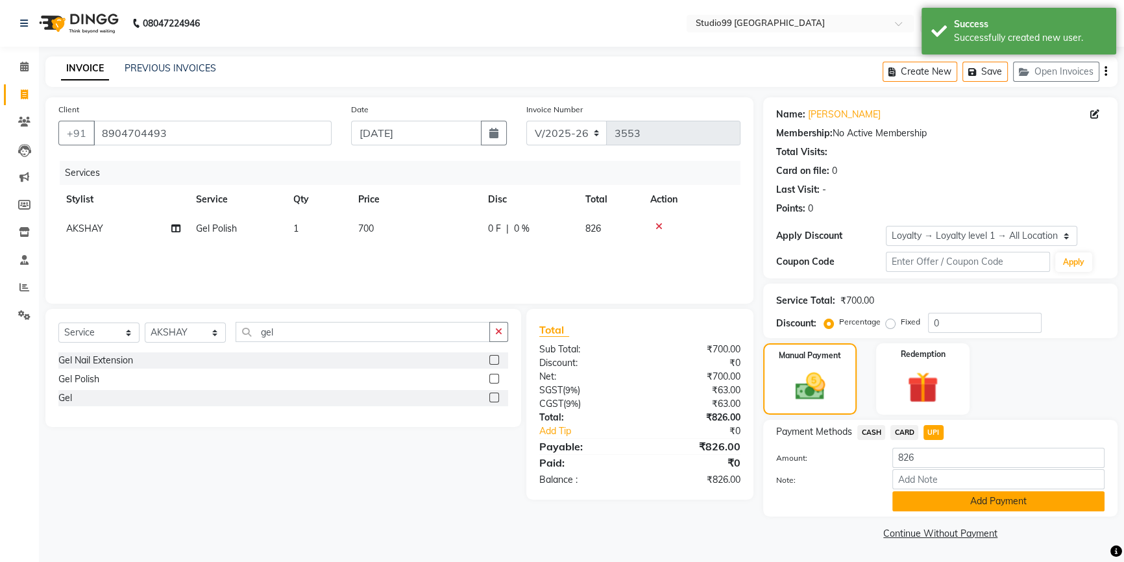
click at [954, 500] on button "Add Payment" at bounding box center [998, 501] width 212 height 20
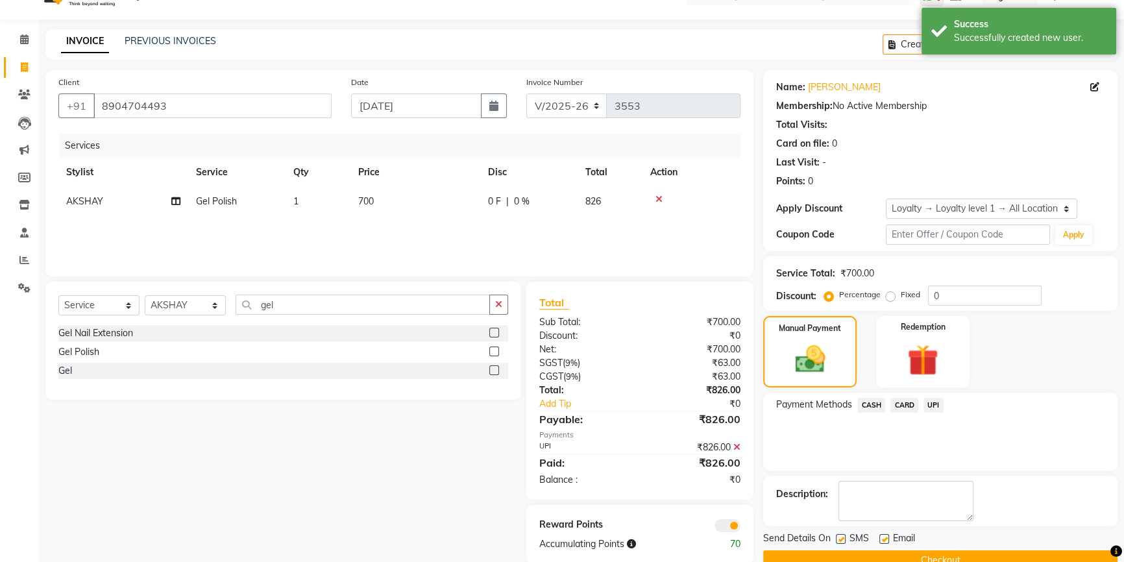
scroll to position [54, 0]
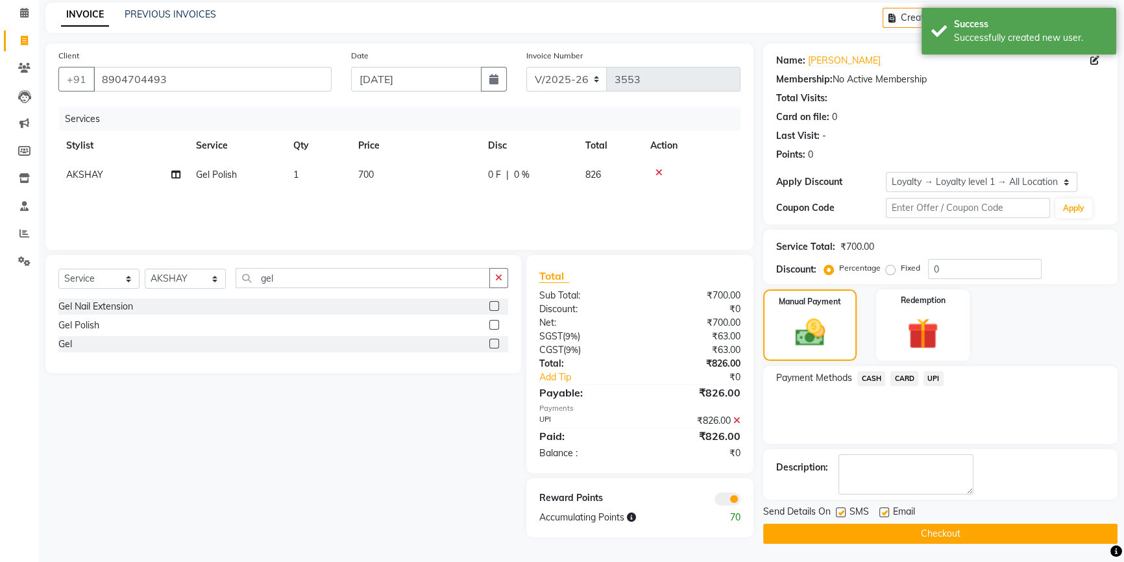
click at [934, 536] on button "Checkout" at bounding box center [940, 534] width 354 height 20
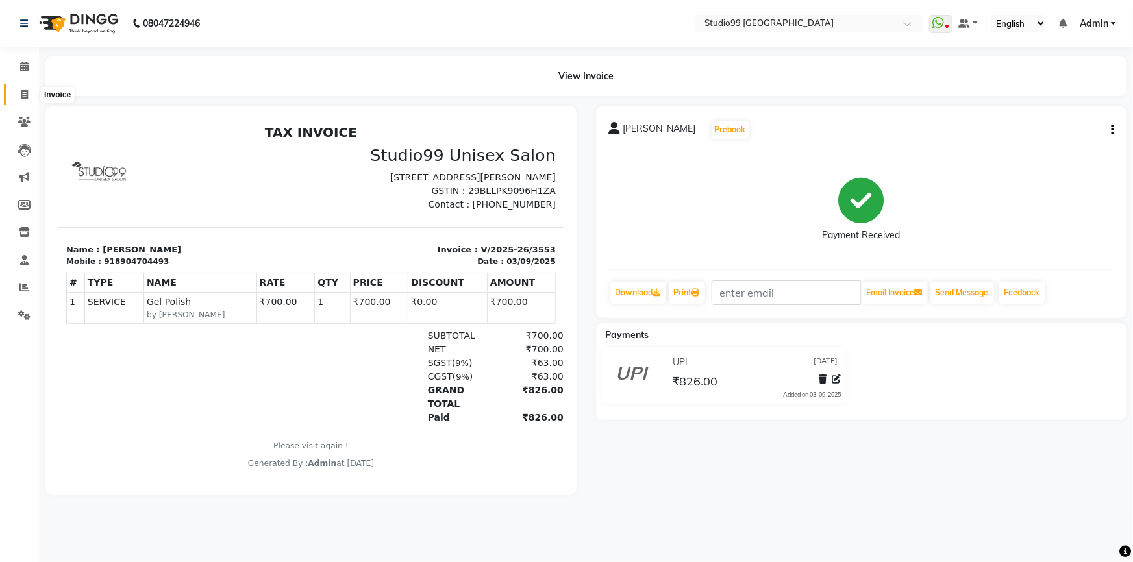
click at [27, 92] on icon at bounding box center [24, 95] width 7 height 10
select select "6042"
select select "service"
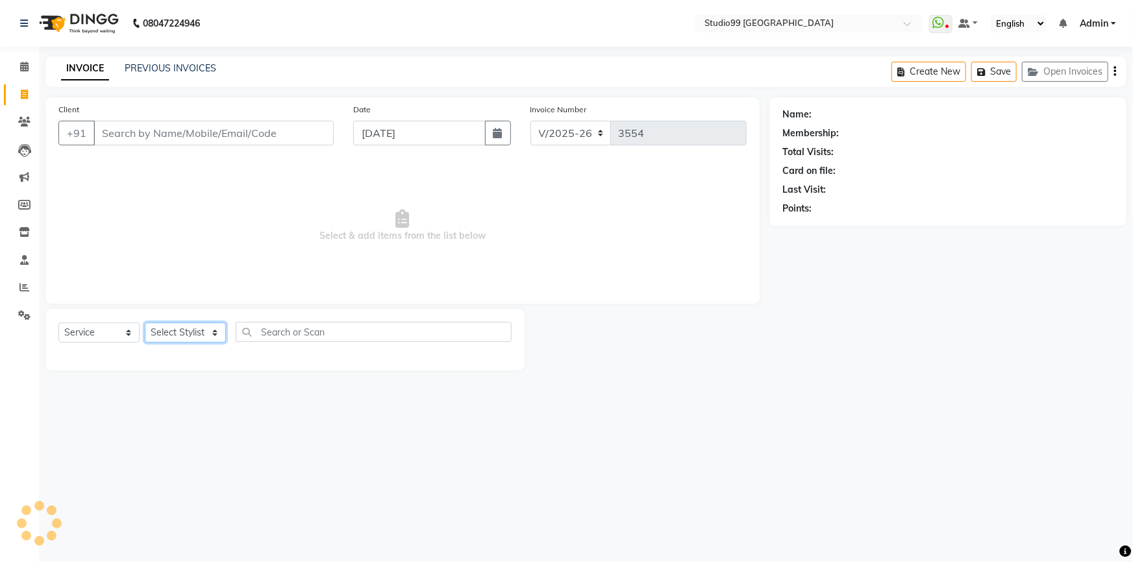
click at [173, 328] on select "Select Stylist" at bounding box center [185, 333] width 81 height 20
select select "43363"
click at [145, 323] on select "Select Stylist Admin AKSHAY AMARJIT Dina GOUTAM Gulshan mahi Nobil Hasan Rafeeq…" at bounding box center [185, 333] width 81 height 20
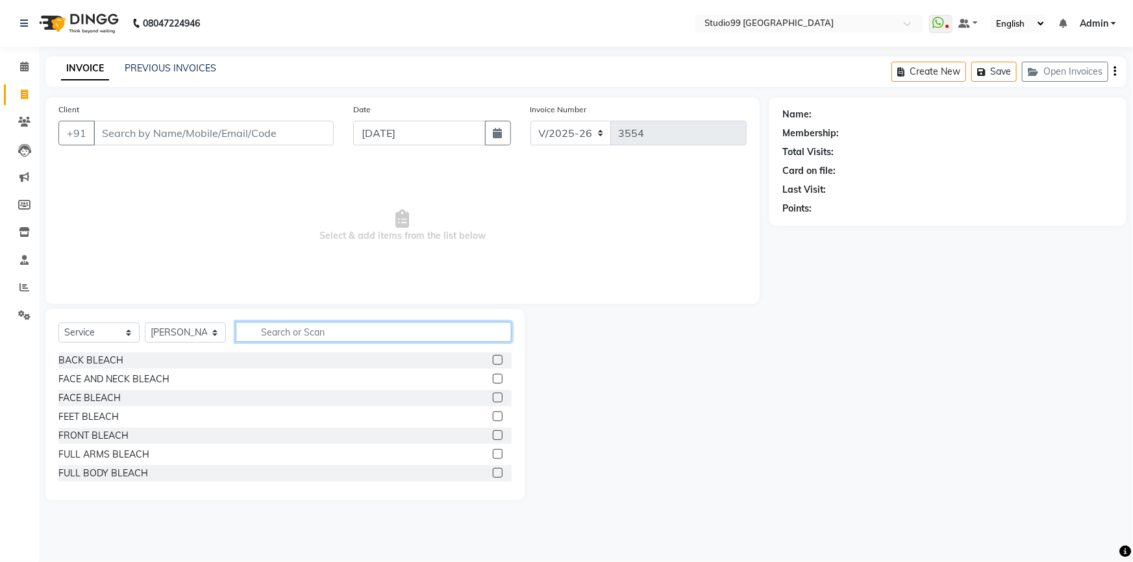
click at [311, 327] on input "text" at bounding box center [374, 332] width 276 height 20
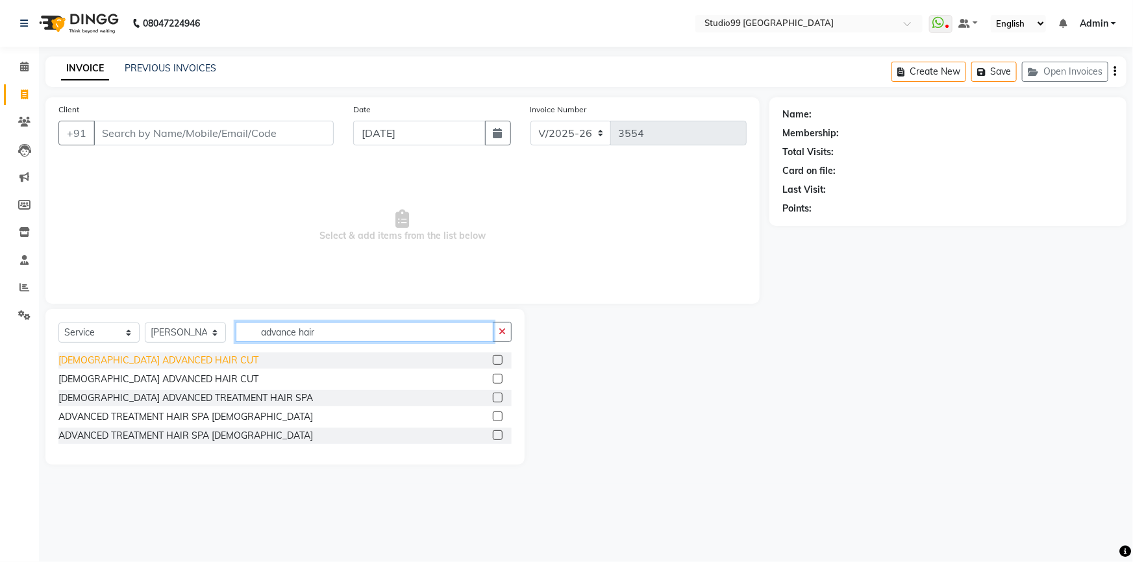
type input "advance hair"
click at [159, 360] on div "FEMALE ADVANCED HAIR CUT" at bounding box center [158, 361] width 200 height 14
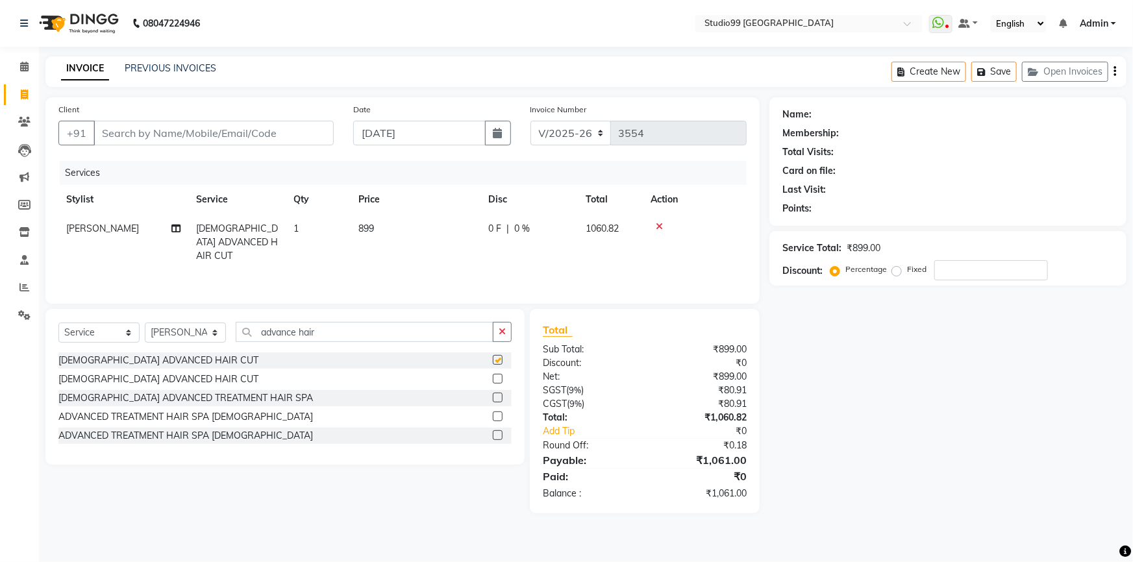
checkbox input "false"
click at [261, 134] on input "Client" at bounding box center [213, 133] width 240 height 25
type input "9"
type input "0"
type input "9495576300"
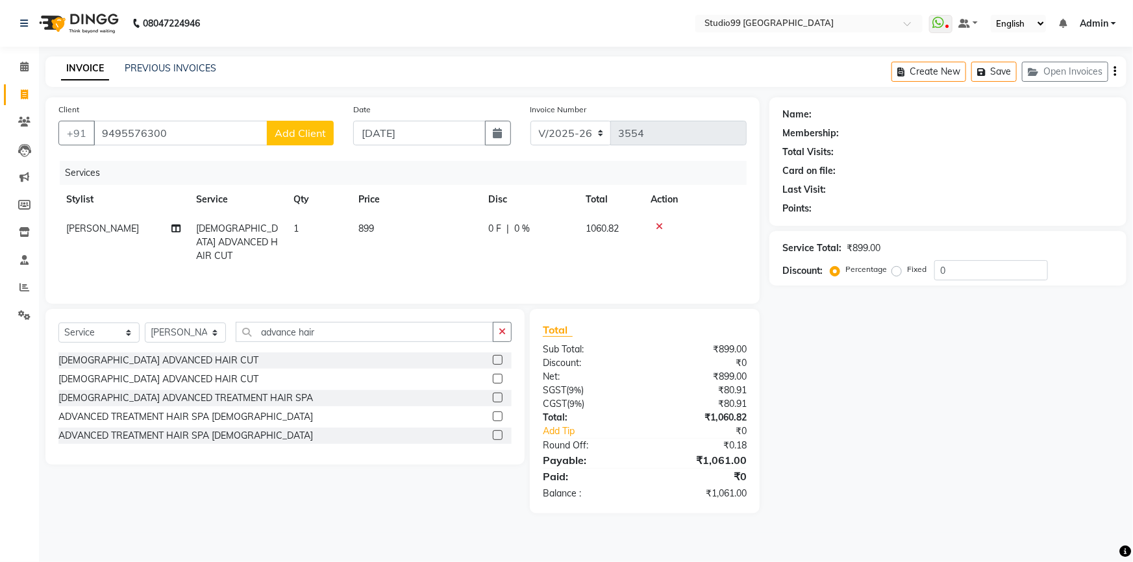
click at [289, 139] on span "Add Client" at bounding box center [300, 133] width 51 height 13
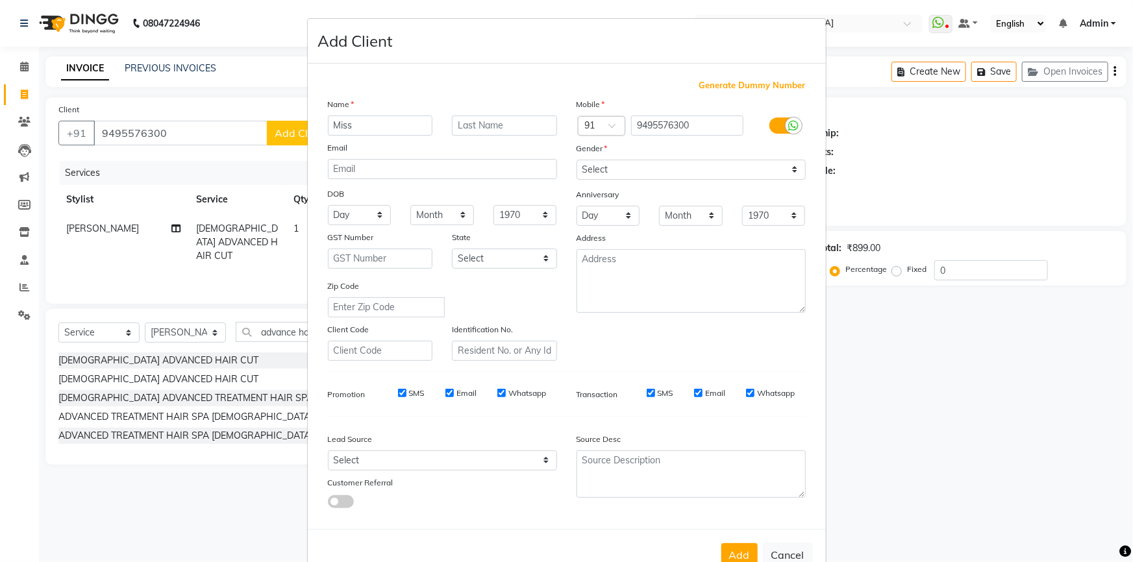
type input "Miss"
type input "Maria"
click at [692, 173] on select "Select Male Female Other Prefer Not To Say" at bounding box center [690, 170] width 229 height 20
select select "female"
click at [576, 160] on select "Select Male Female Other Prefer Not To Say" at bounding box center [690, 170] width 229 height 20
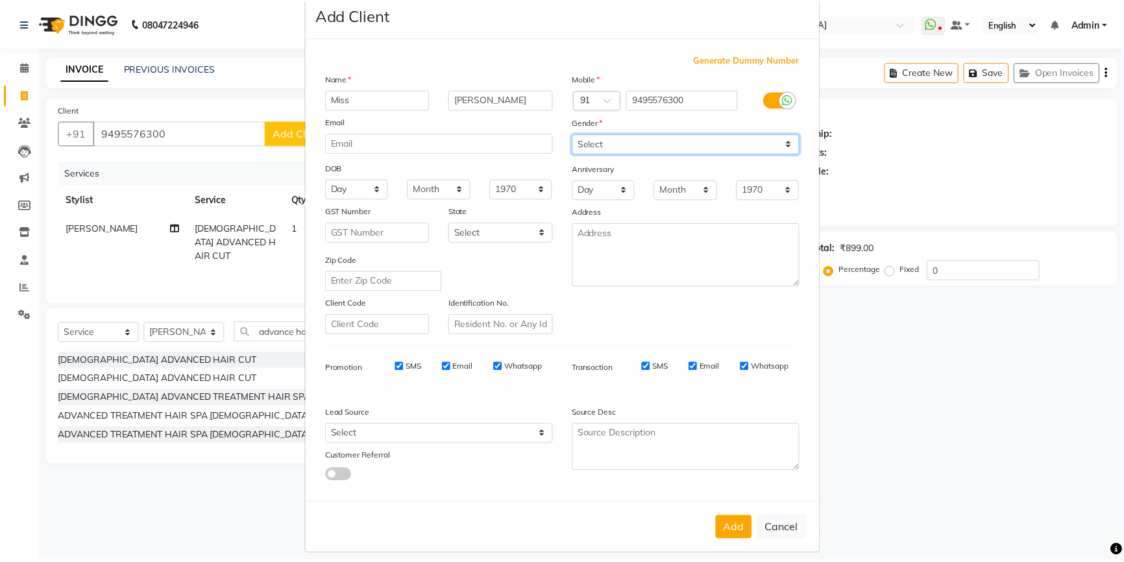
scroll to position [40, 0]
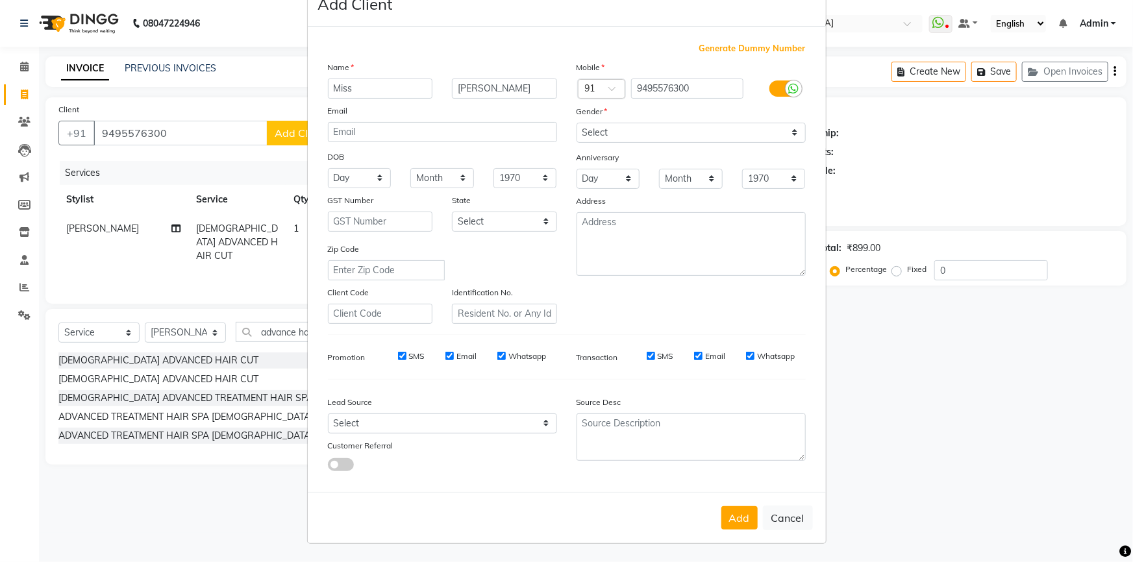
click at [736, 522] on button "Add" at bounding box center [739, 517] width 36 height 23
select select
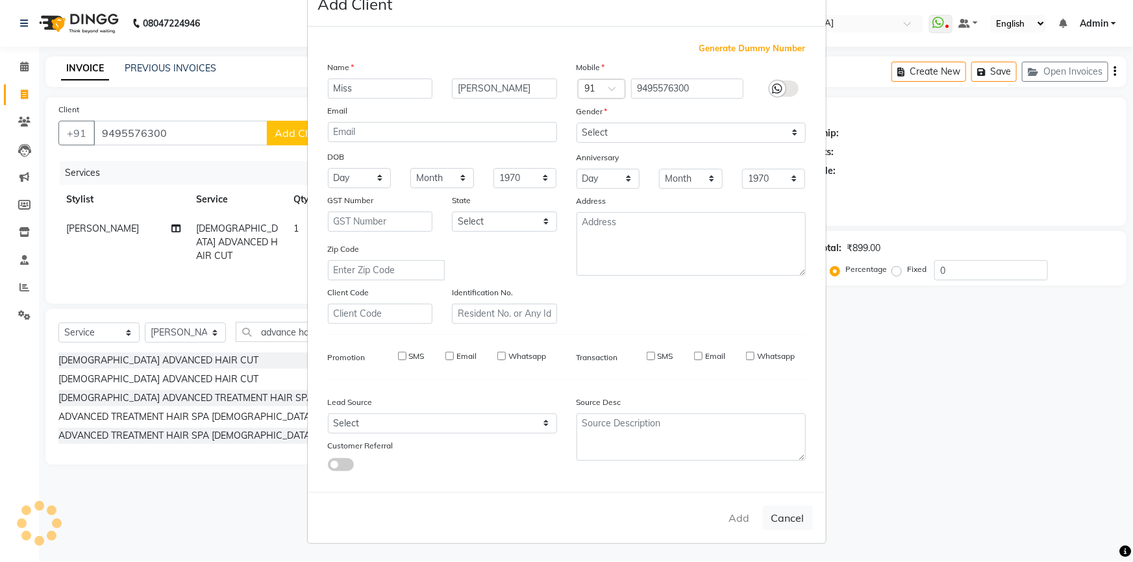
select select
checkbox input "false"
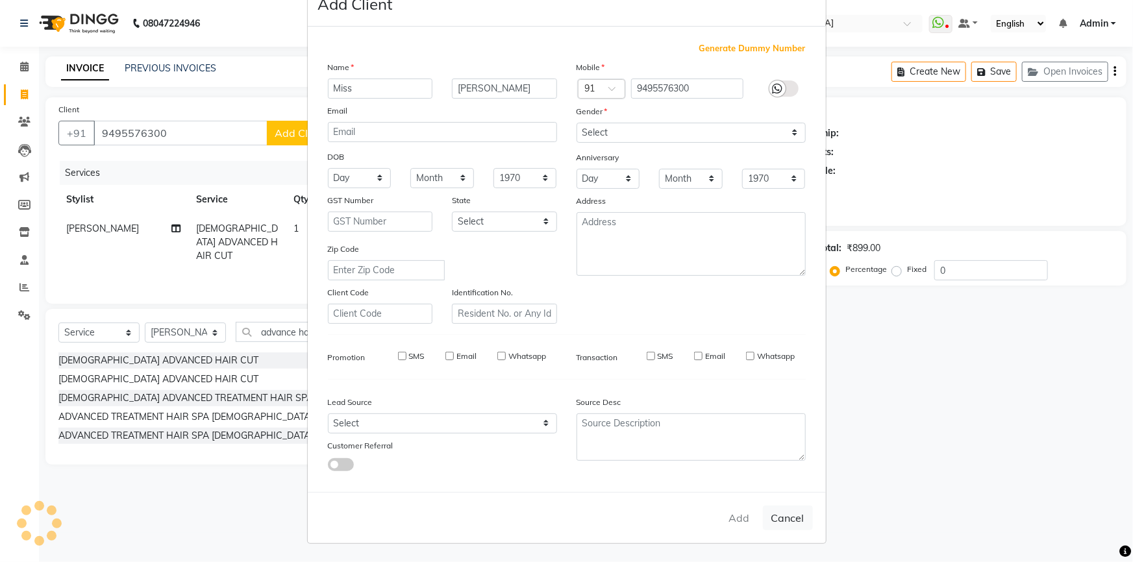
checkbox input "false"
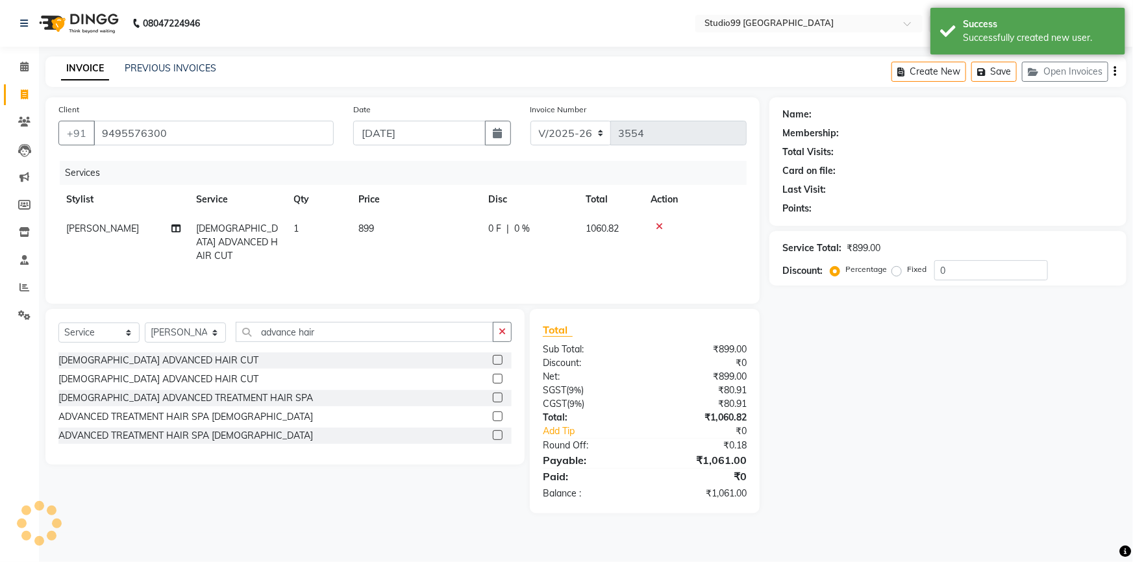
select select "1: Object"
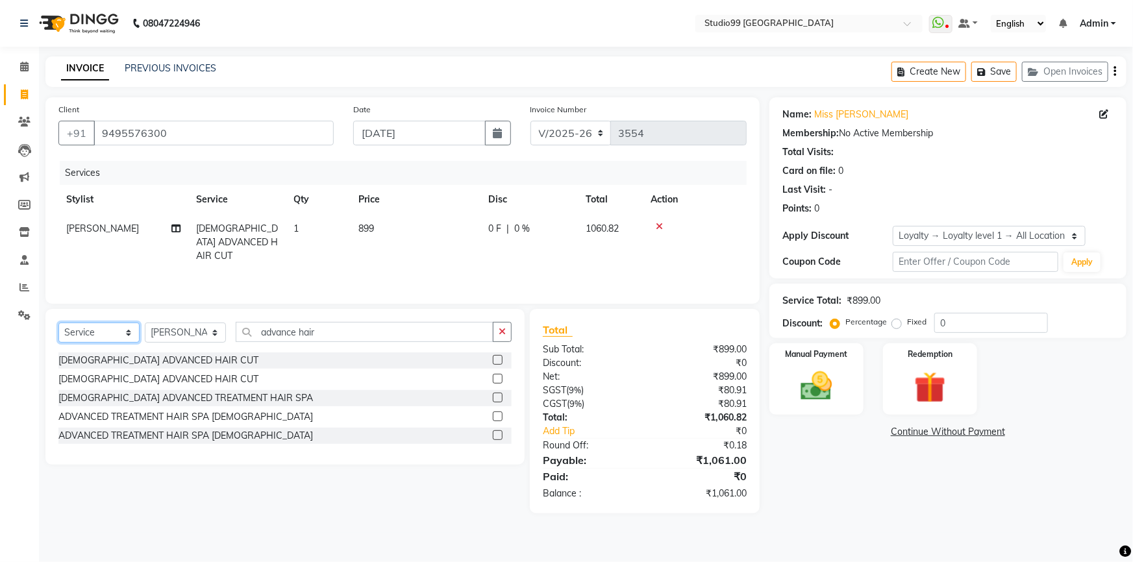
click at [97, 338] on select "Select Service Product Membership Package Voucher Prepaid Gift Card" at bounding box center [98, 333] width 81 height 20
select select "membership"
click at [58, 323] on select "Select Service Product Membership Package Voucher Prepaid Gift Card" at bounding box center [98, 333] width 81 height 20
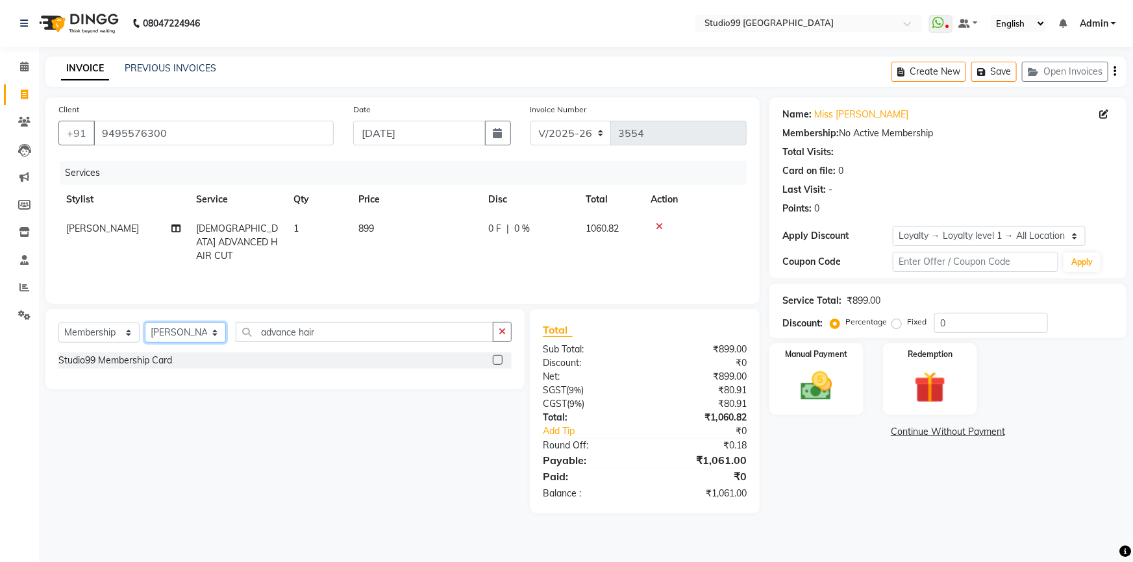
click at [179, 333] on select "Select Stylist Admin AKSHAY AMARJIT Dina GOUTAM Gulshan mahi Nobil Hasan Rafeeq…" at bounding box center [185, 333] width 81 height 20
select select "43358"
click at [145, 323] on select "Select Stylist Admin AKSHAY AMARJIT Dina GOUTAM Gulshan mahi Nobil Hasan Rafeeq…" at bounding box center [185, 333] width 81 height 20
click at [498, 362] on label at bounding box center [498, 360] width 10 height 10
click at [498, 362] on input "checkbox" at bounding box center [497, 360] width 8 height 8
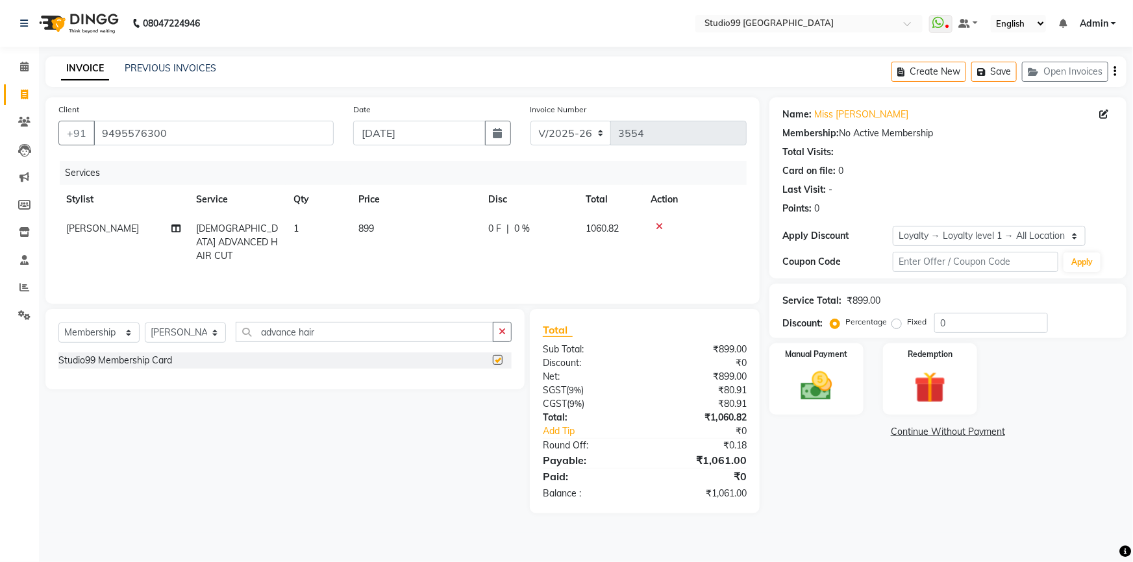
select select "select"
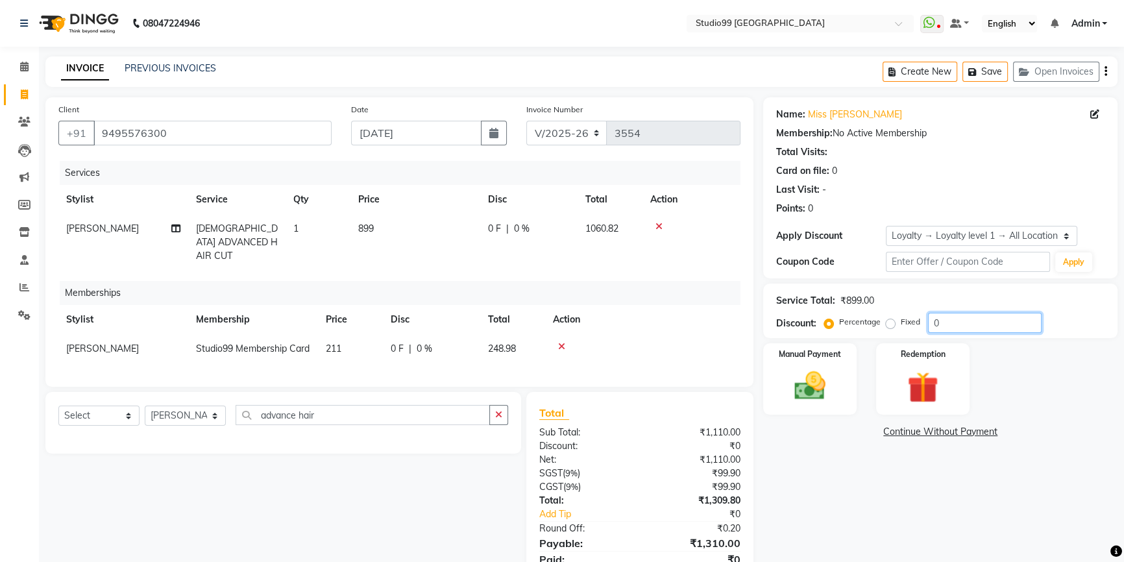
drag, startPoint x: 959, startPoint y: 324, endPoint x: 902, endPoint y: 318, distance: 57.4
click at [898, 321] on div "Percentage Fixed 0" at bounding box center [934, 323] width 215 height 20
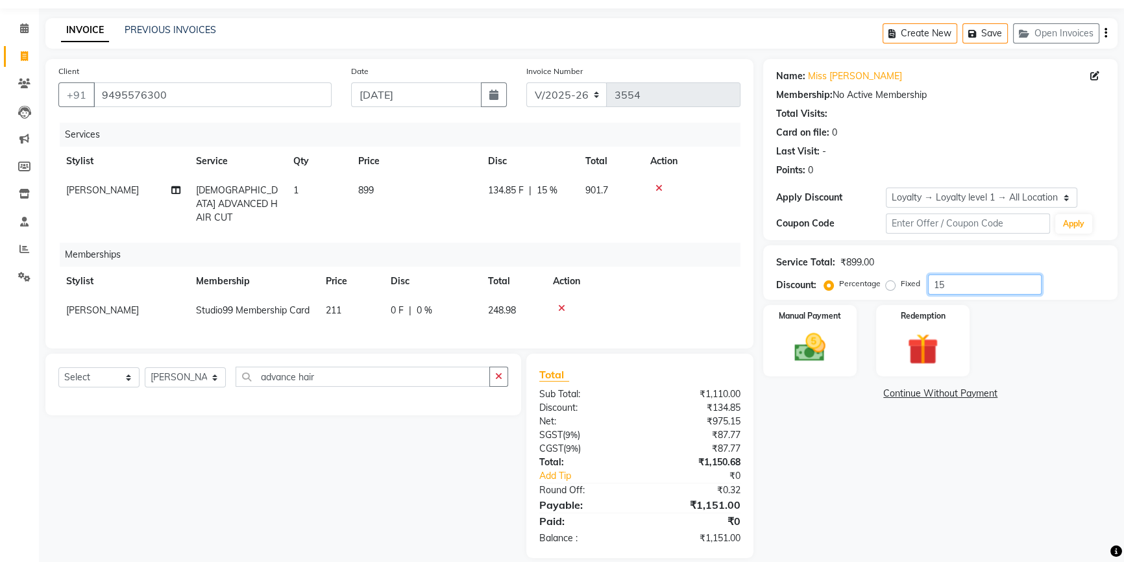
scroll to position [63, 0]
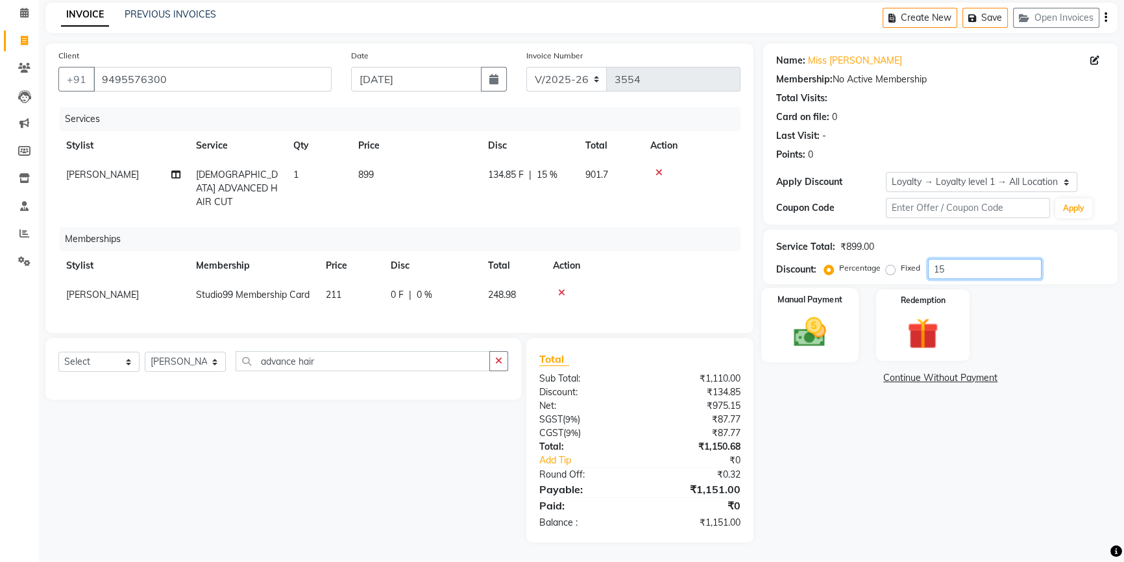
type input "15"
click at [803, 337] on img at bounding box center [810, 331] width 53 height 37
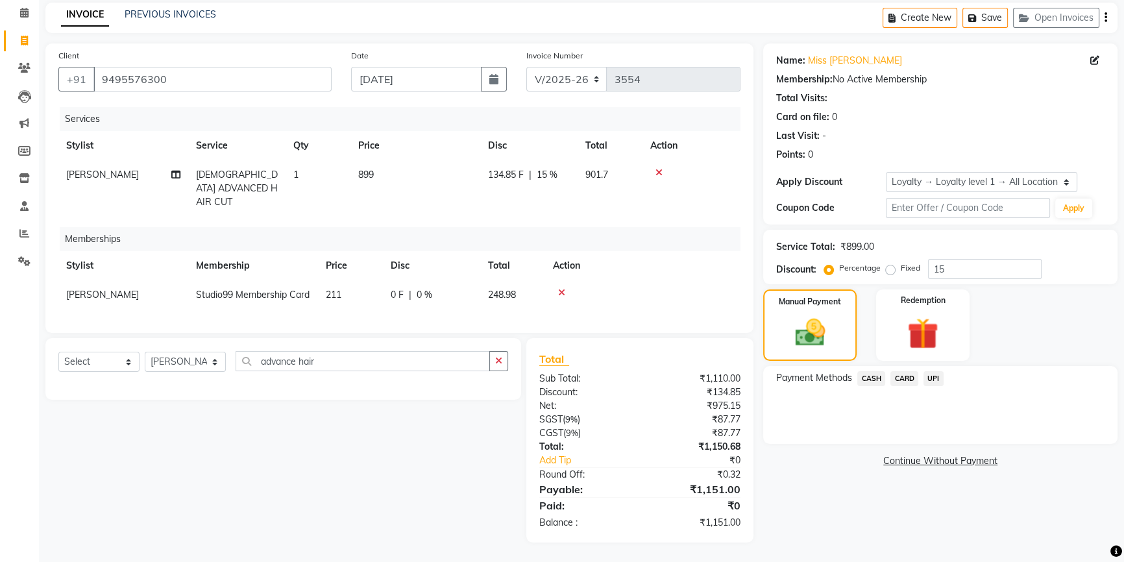
click at [929, 371] on span "UPI" at bounding box center [934, 378] width 20 height 15
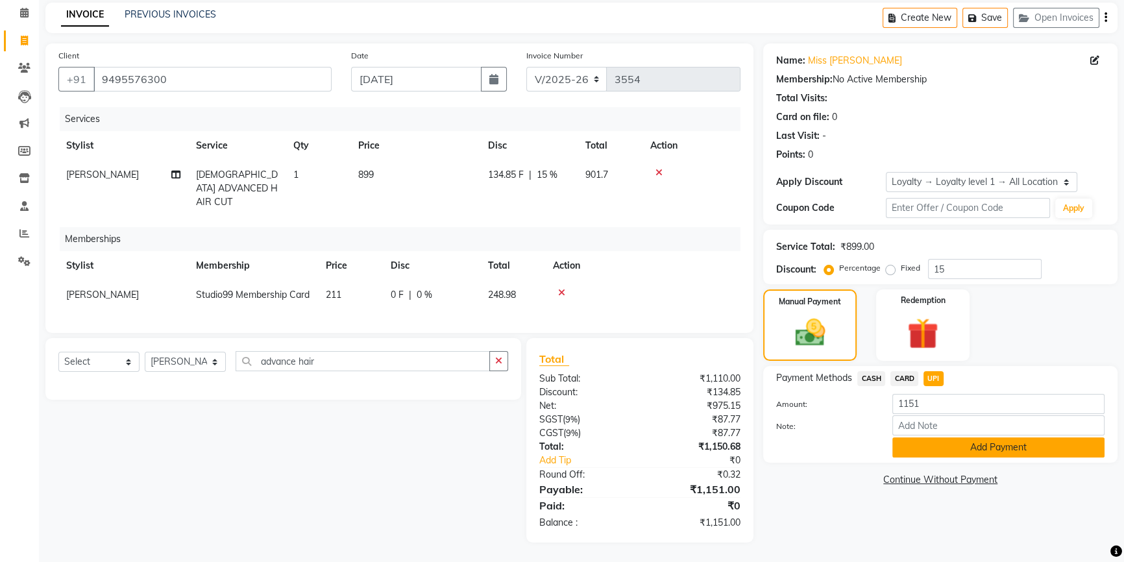
click at [965, 441] on button "Add Payment" at bounding box center [998, 447] width 212 height 20
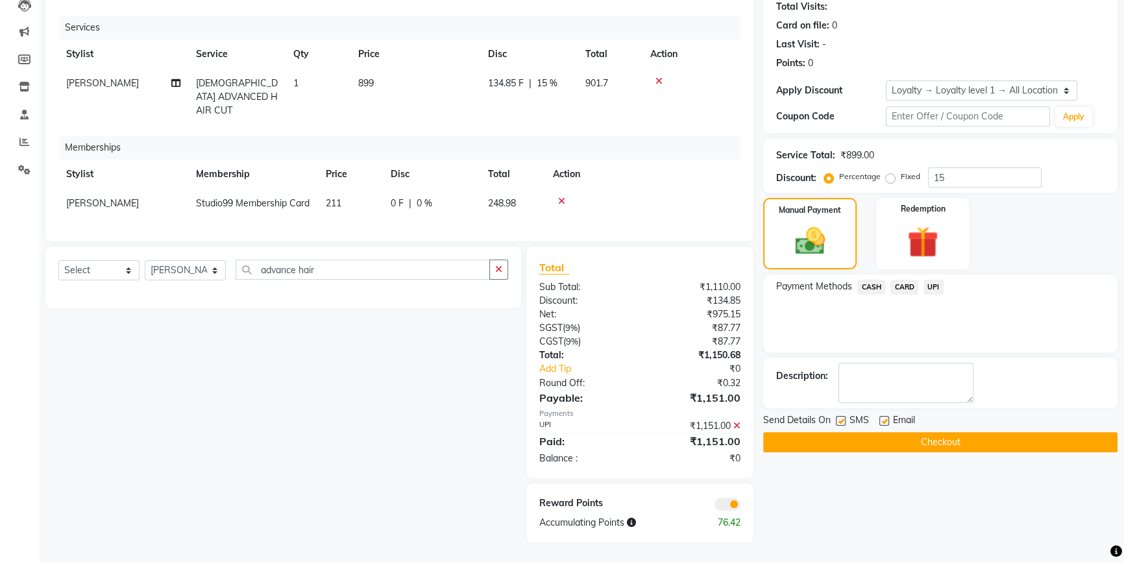
scroll to position [155, 0]
click at [887, 435] on button "Checkout" at bounding box center [940, 442] width 354 height 20
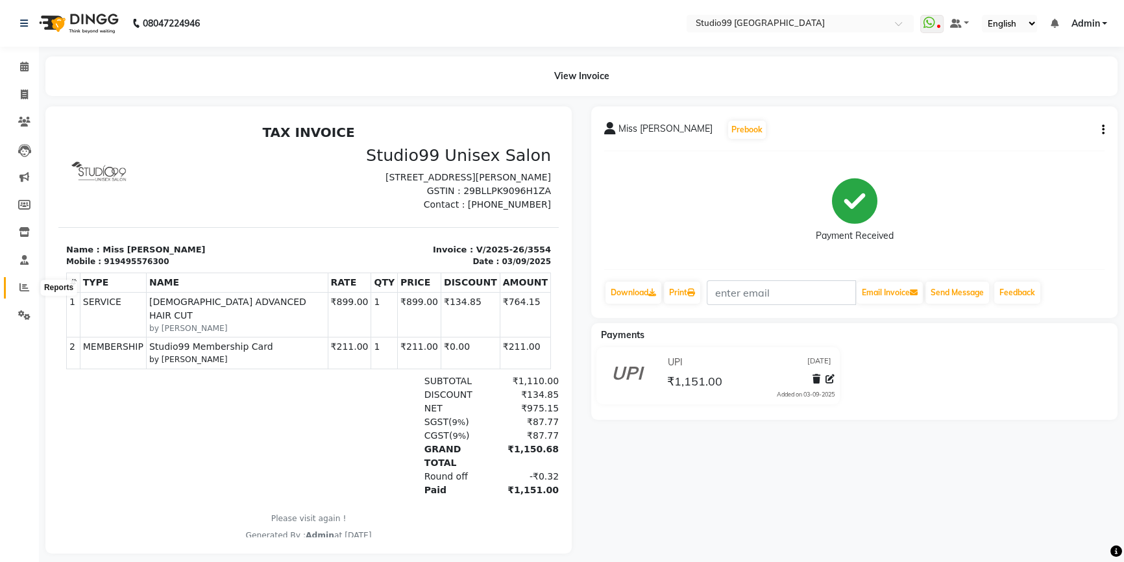
click at [27, 293] on span at bounding box center [24, 287] width 23 height 15
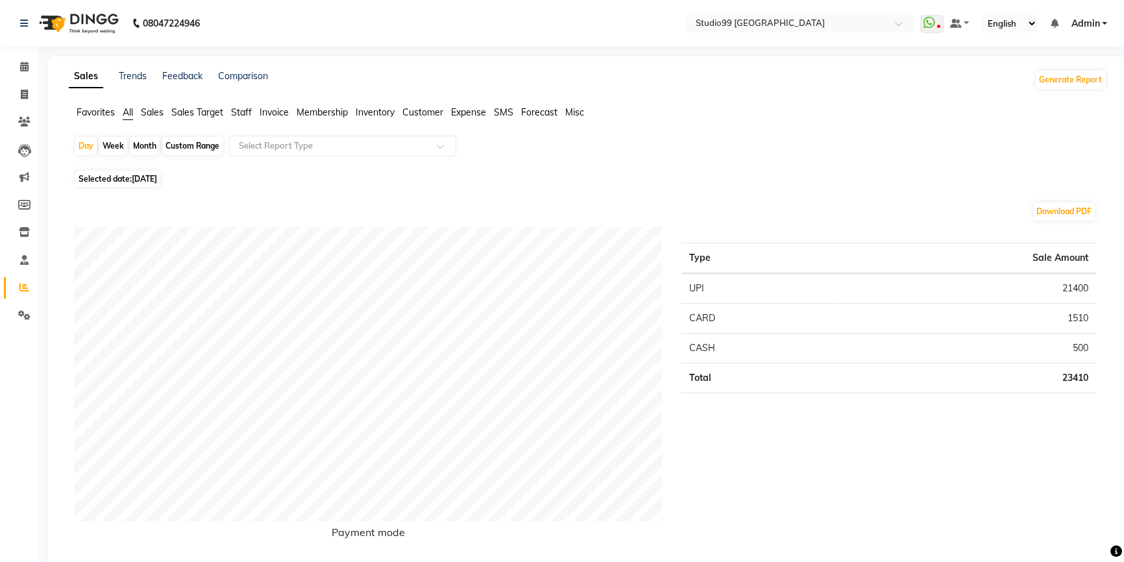
click at [248, 112] on span "Staff" at bounding box center [241, 112] width 21 height 12
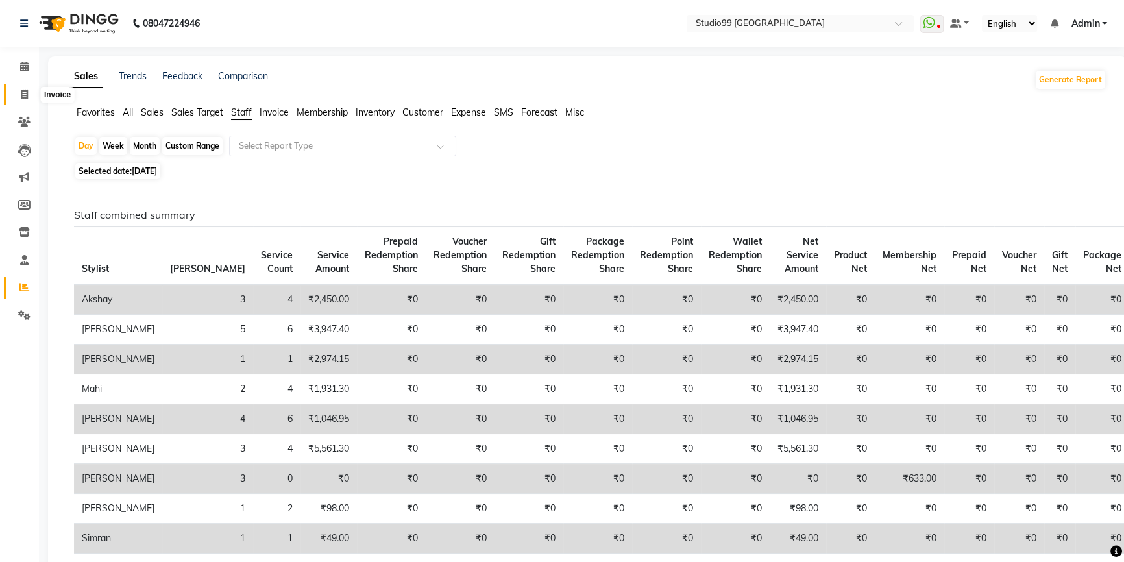
click at [21, 95] on icon at bounding box center [24, 95] width 7 height 10
select select "service"
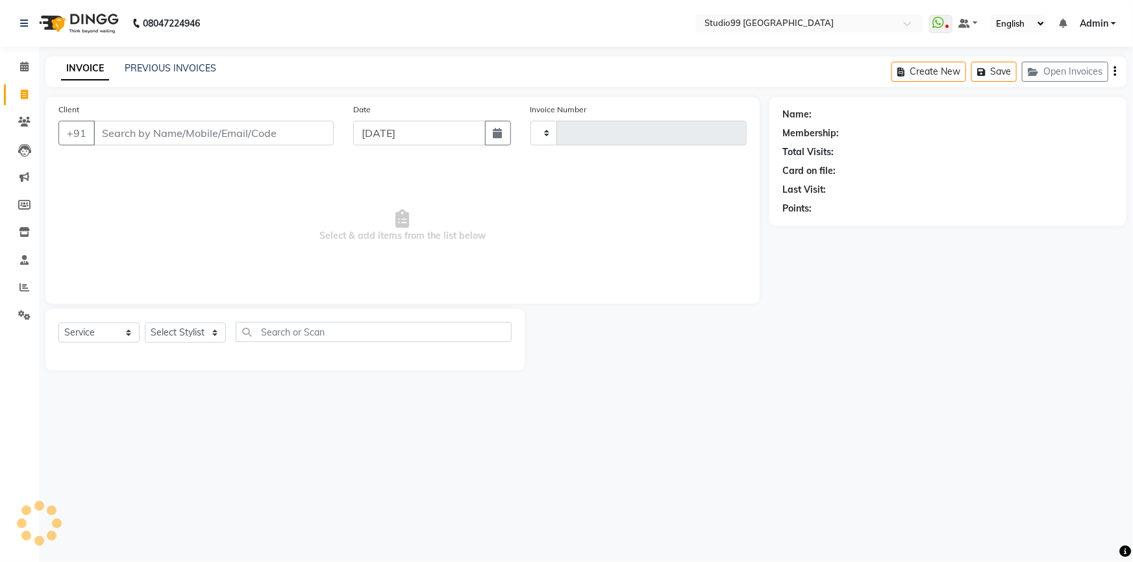
type input "3555"
select select "6042"
click at [26, 284] on icon at bounding box center [24, 287] width 10 height 10
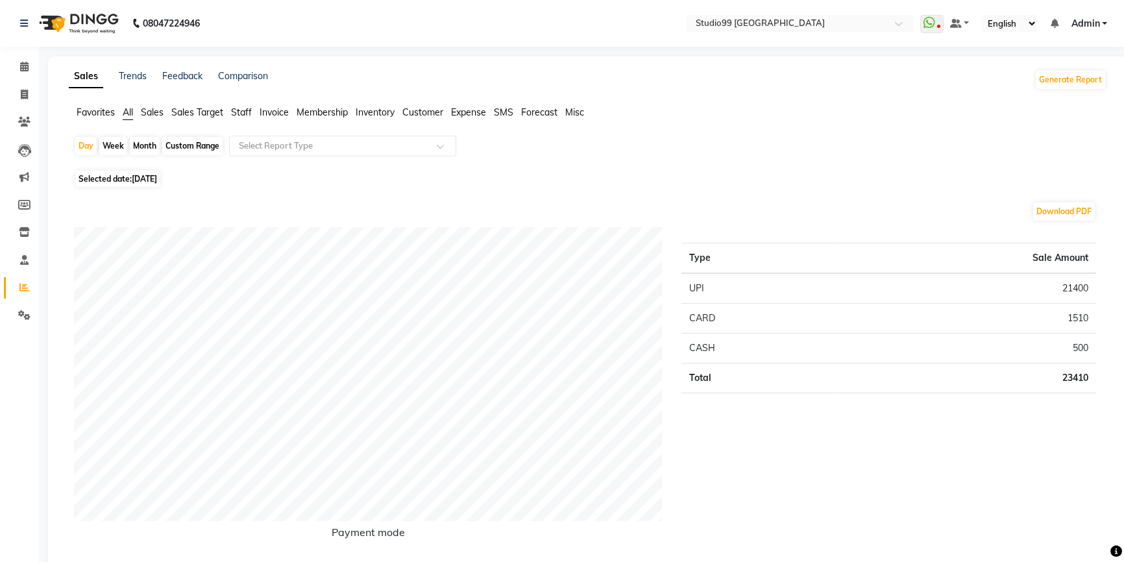
click at [237, 110] on span "Staff" at bounding box center [241, 112] width 21 height 12
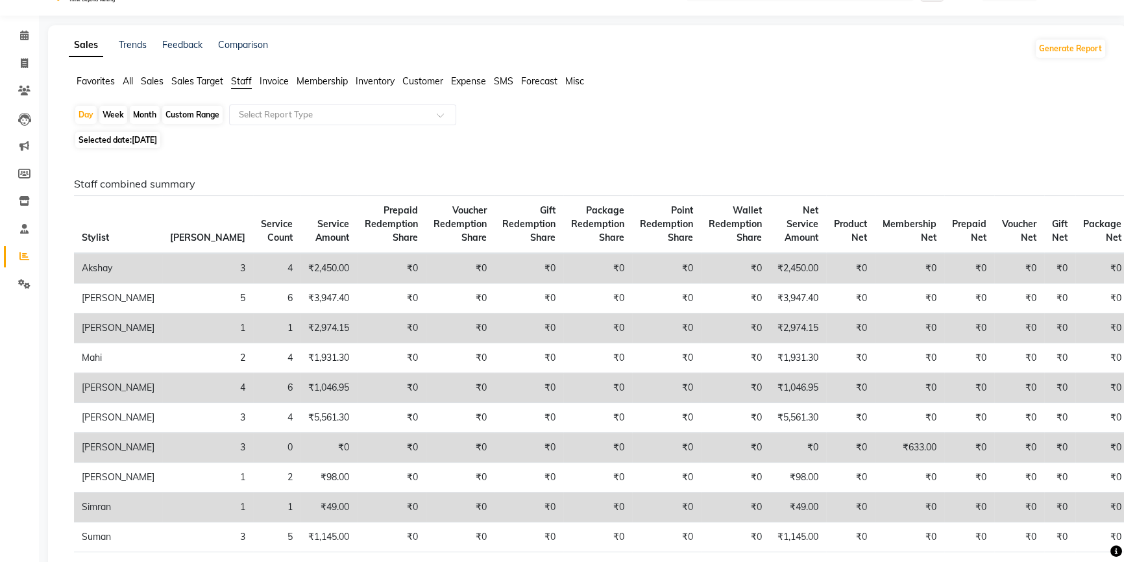
scroll to position [58, 0]
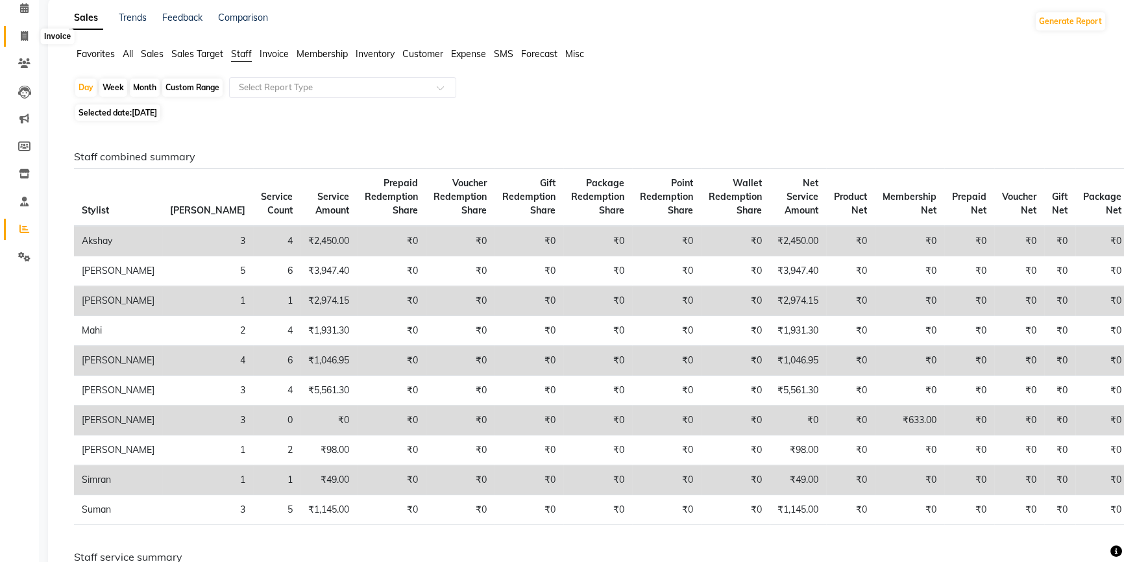
click at [23, 41] on span at bounding box center [24, 36] width 23 height 15
select select "service"
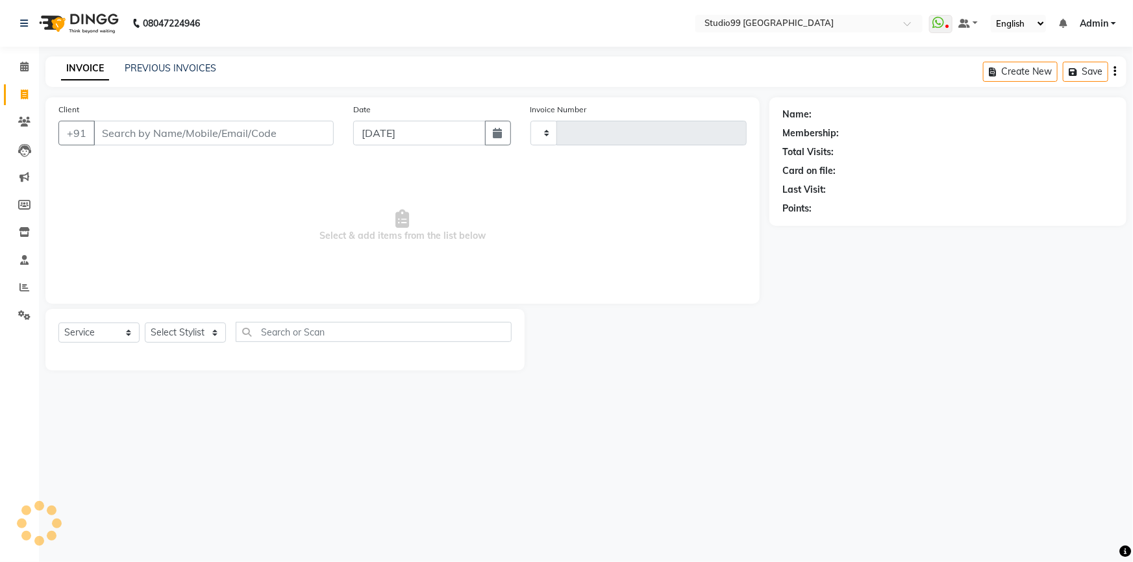
type input "3555"
select select "6042"
click at [198, 338] on select "Select Stylist" at bounding box center [185, 333] width 81 height 20
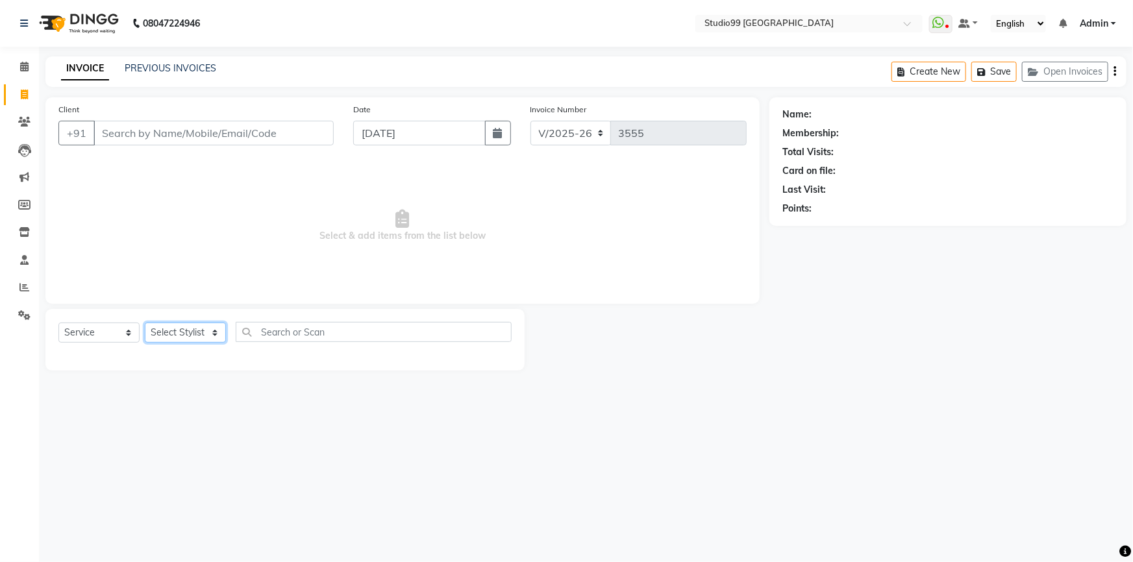
select select "52201"
click at [145, 323] on select "Select Stylist Admin AKSHAY AMARJIT Dina GOUTAM Gulshan mahi Nobil Hasan Rafeeq…" at bounding box center [185, 333] width 81 height 20
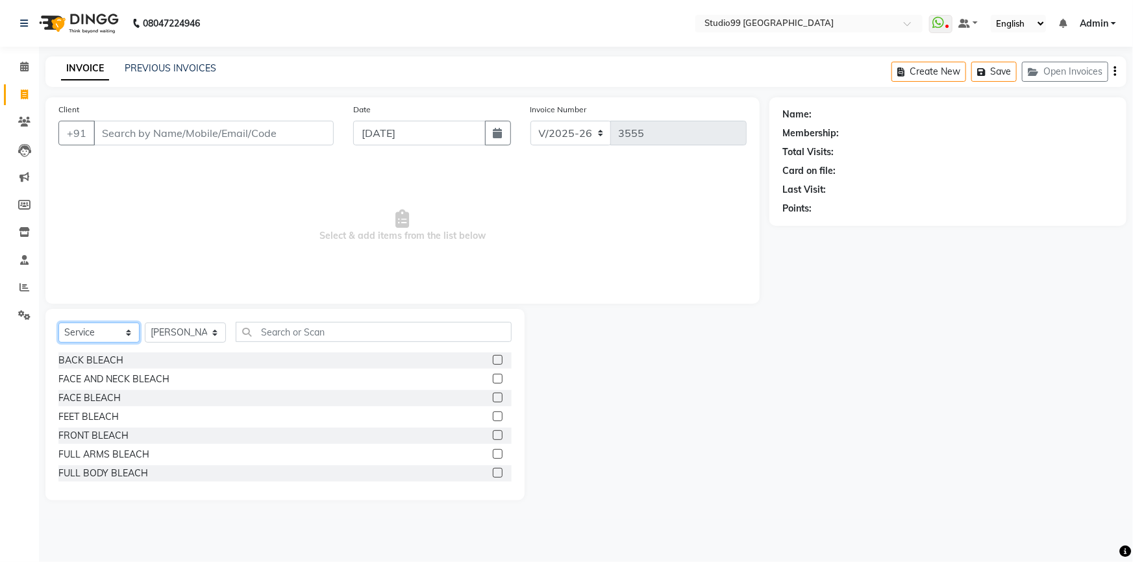
click at [93, 334] on select "Select Service Product Membership Package Voucher Prepaid Gift Card" at bounding box center [98, 333] width 81 height 20
select select "package"
click at [58, 323] on select "Select Service Product Membership Package Voucher Prepaid Gift Card" at bounding box center [98, 333] width 81 height 20
click at [164, 338] on select "Select Stylist Admin AKSHAY AMARJIT Dina GOUTAM Gulshan mahi Nobil Hasan Rafeeq…" at bounding box center [185, 333] width 81 height 20
select select "43358"
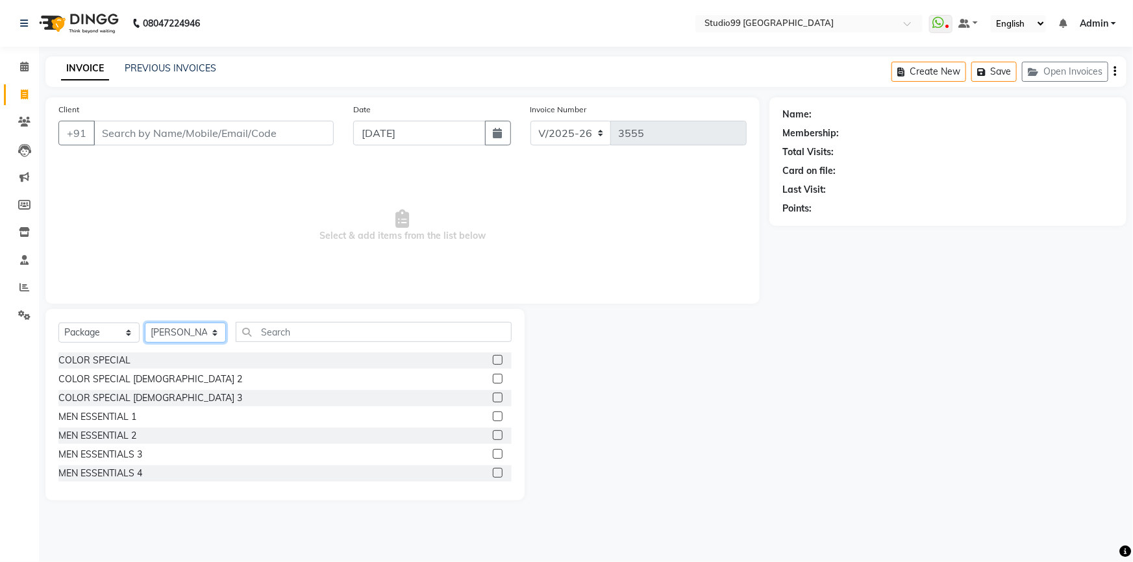
click at [145, 323] on select "Select Stylist Admin AKSHAY AMARJIT Dina GOUTAM Gulshan mahi Nobil Hasan Rafeeq…" at bounding box center [185, 333] width 81 height 20
click at [493, 417] on label at bounding box center [498, 416] width 10 height 10
click at [493, 417] on input "checkbox" at bounding box center [497, 417] width 8 height 8
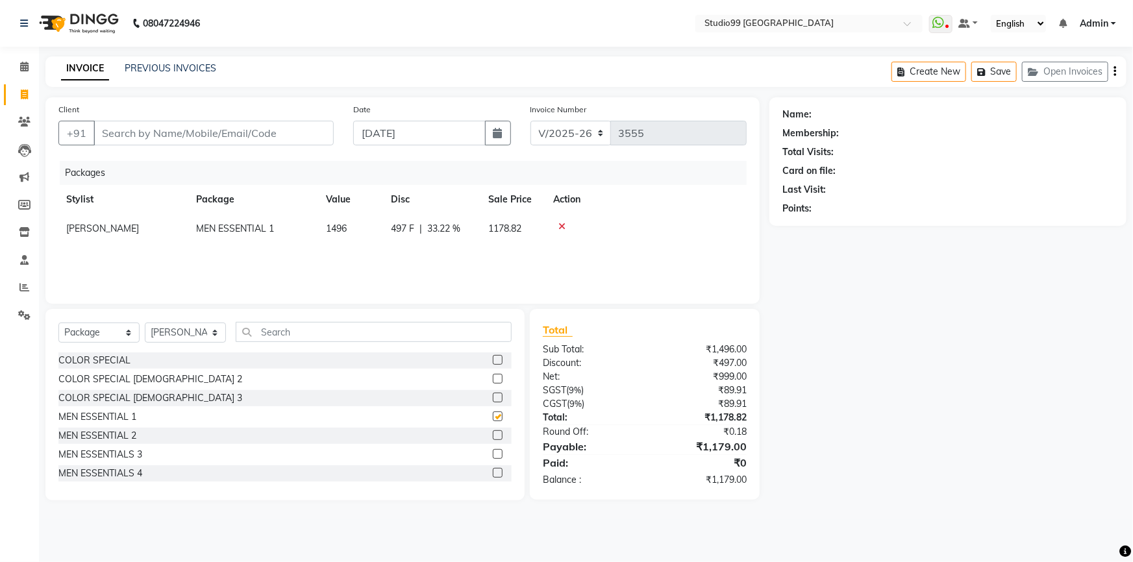
checkbox input "false"
drag, startPoint x: 219, startPoint y: 136, endPoint x: 420, endPoint y: 154, distance: 201.3
click at [221, 136] on input "Client" at bounding box center [213, 133] width 240 height 25
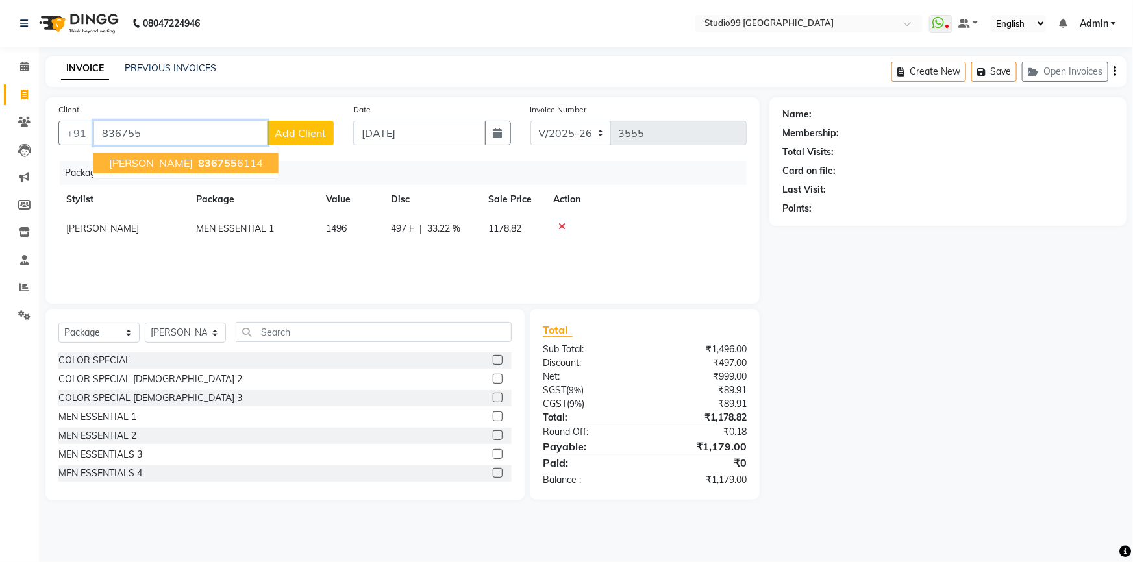
click at [198, 167] on span "836755" at bounding box center [217, 162] width 39 height 13
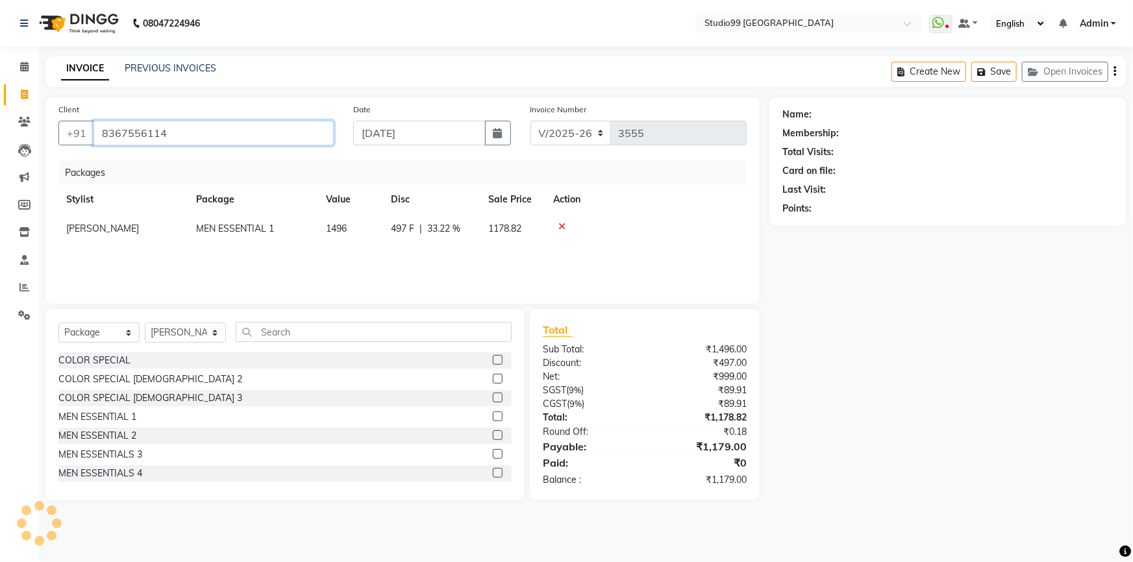
type input "8367556114"
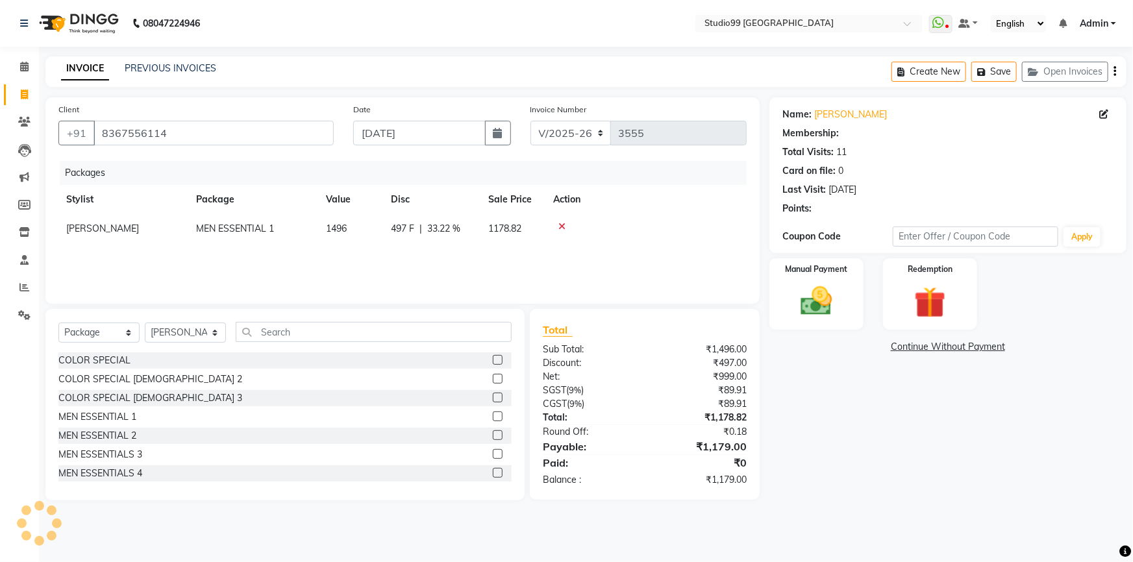
select select "2: Object"
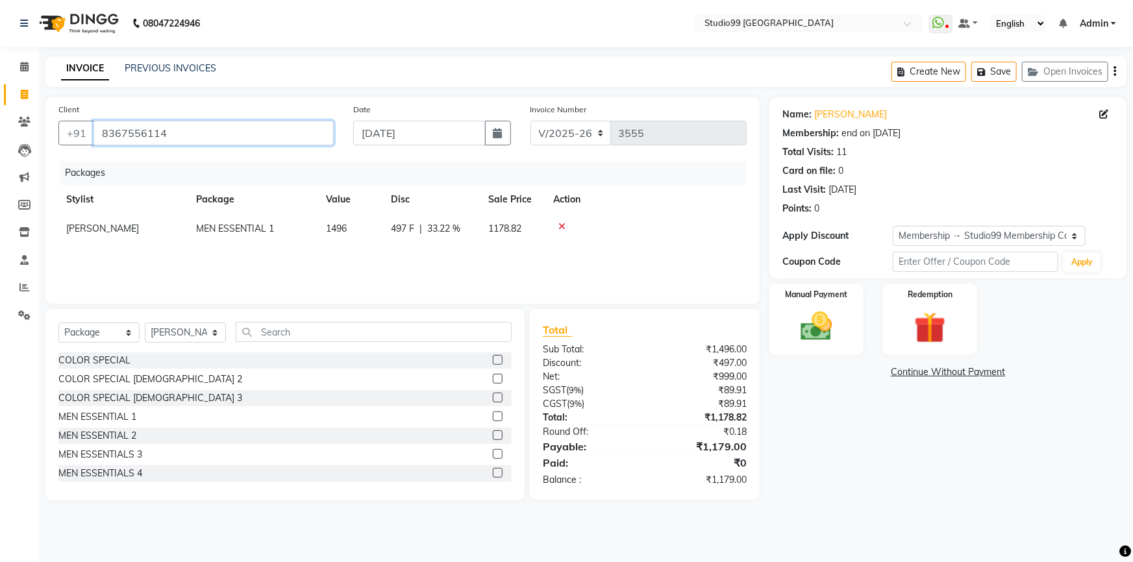
drag, startPoint x: 101, startPoint y: 136, endPoint x: 173, endPoint y: 141, distance: 71.6
click at [173, 141] on input "8367556114" at bounding box center [213, 133] width 240 height 25
click at [843, 321] on div "Manual Payment" at bounding box center [816, 319] width 98 height 75
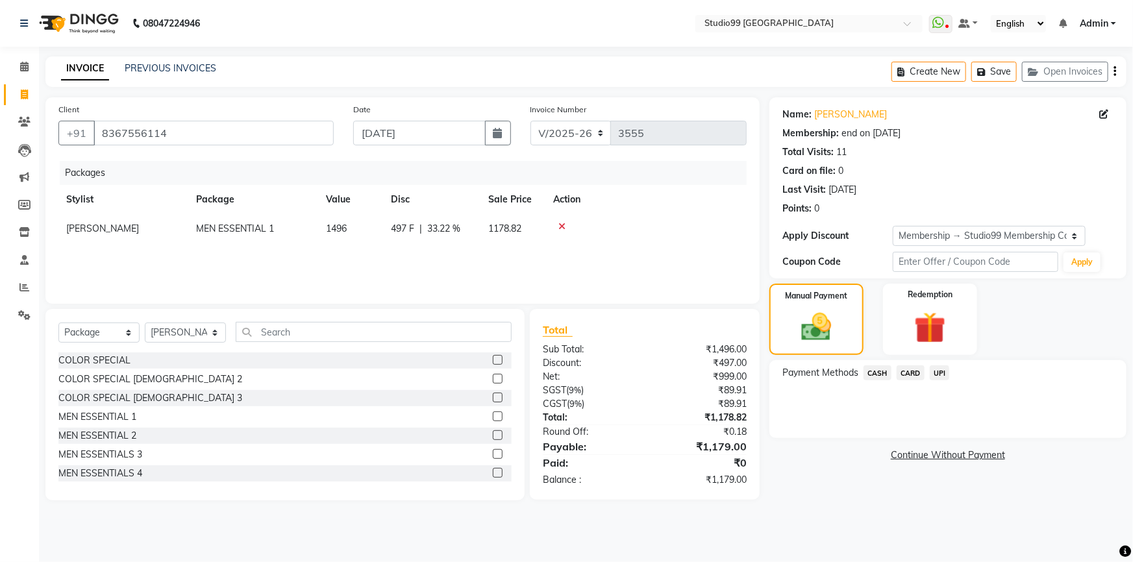
click at [940, 375] on span "UPI" at bounding box center [939, 372] width 20 height 15
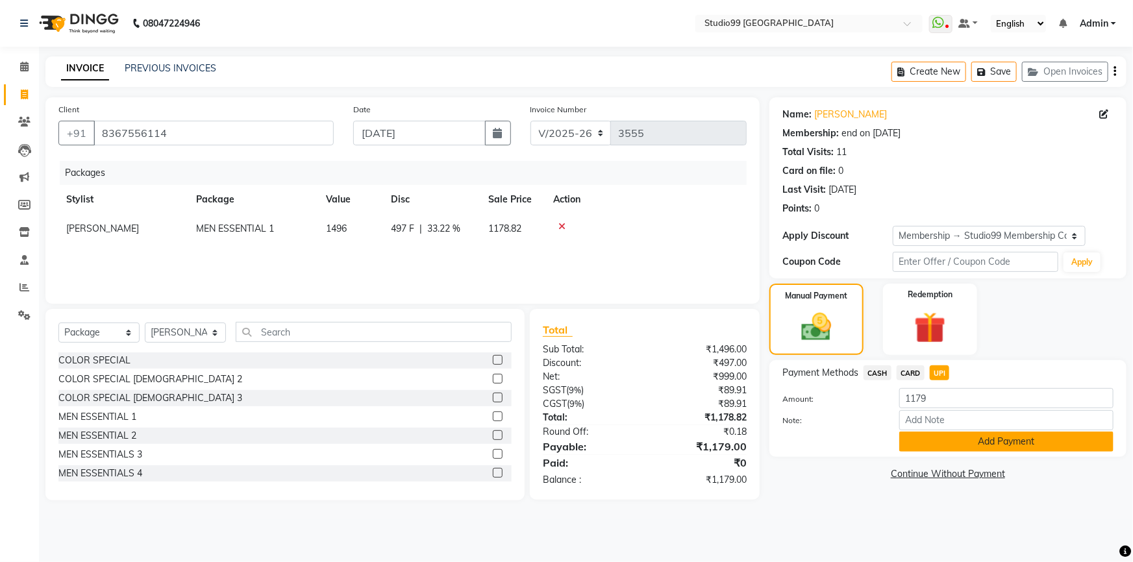
click at [959, 436] on button "Add Payment" at bounding box center [1006, 442] width 214 height 20
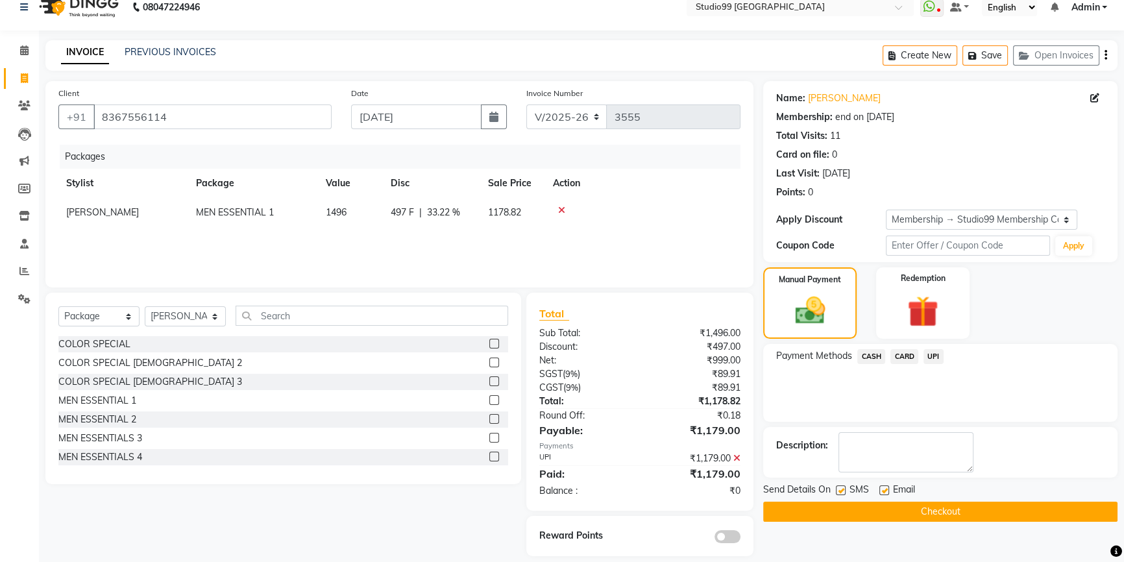
scroll to position [31, 0]
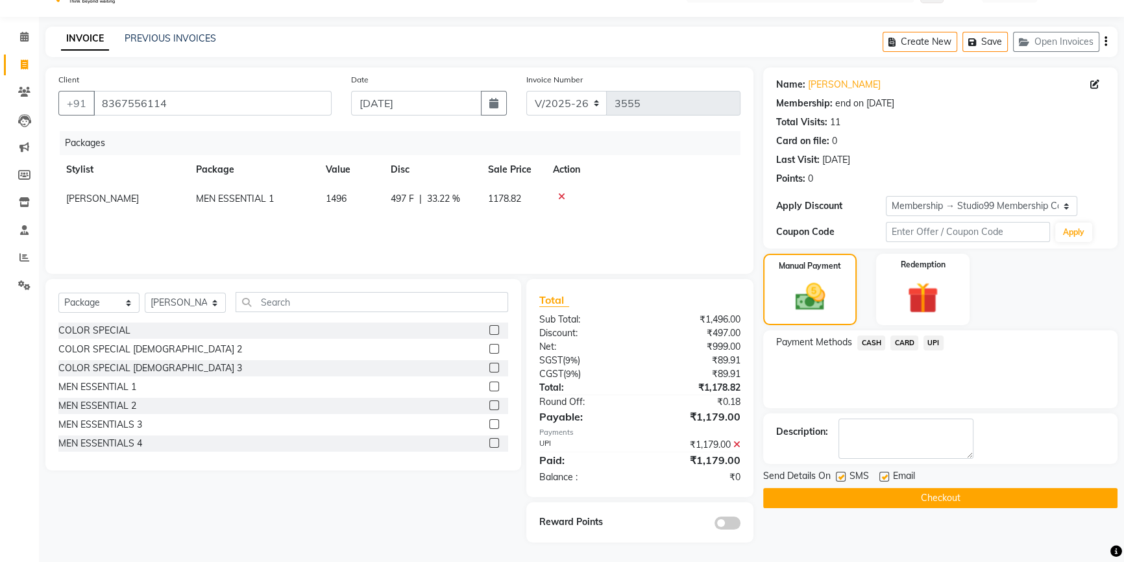
click at [924, 494] on button "Checkout" at bounding box center [940, 498] width 354 height 20
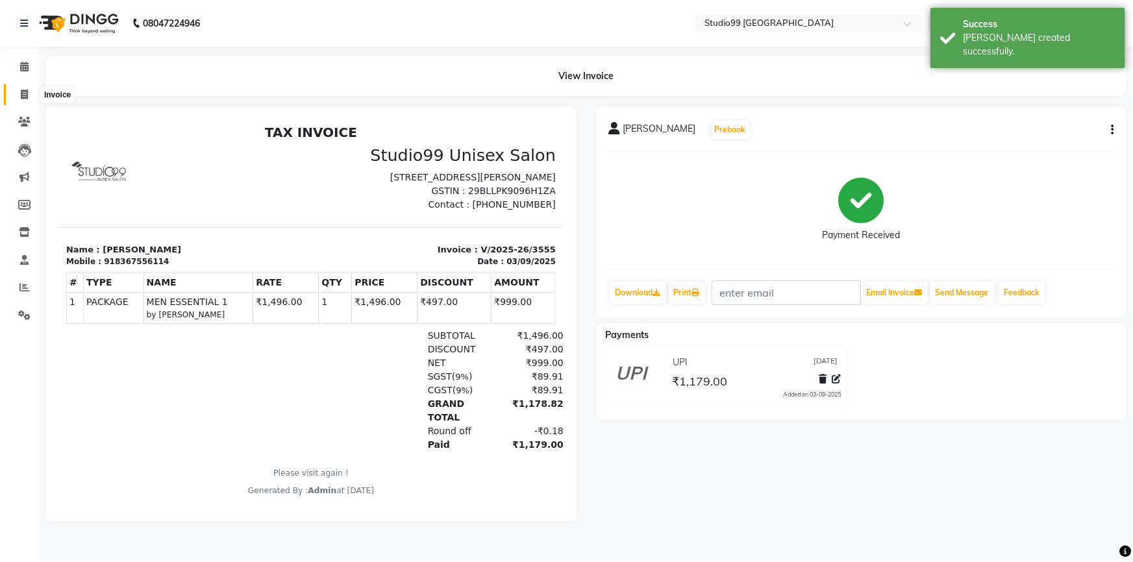
click at [21, 95] on icon at bounding box center [24, 95] width 7 height 10
select select "service"
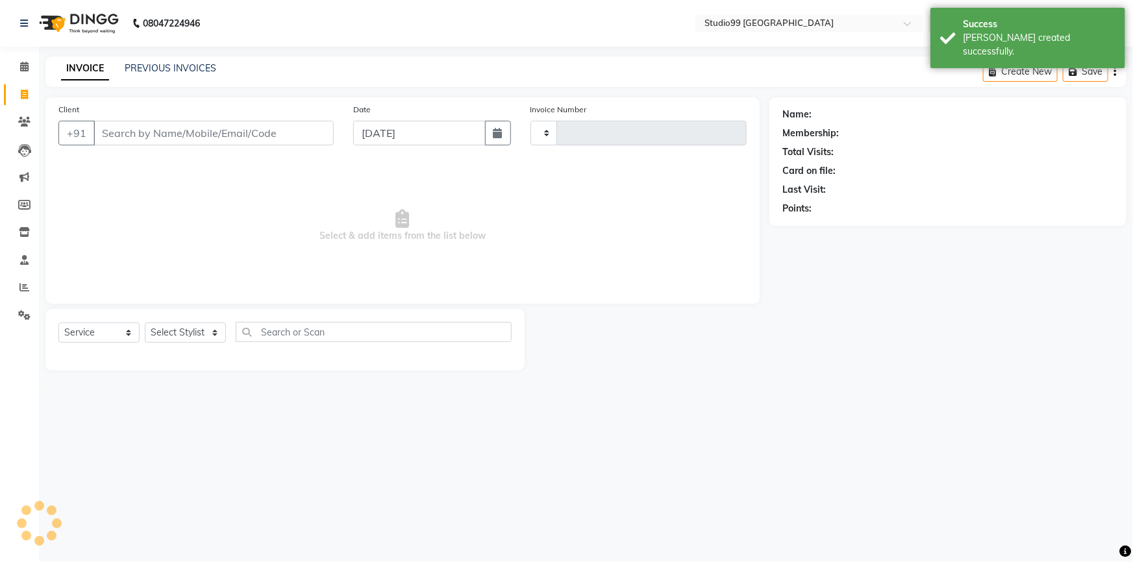
type input "3556"
select select "6042"
click at [182, 134] on input "Client" at bounding box center [213, 133] width 240 height 25
type input "8367556114"
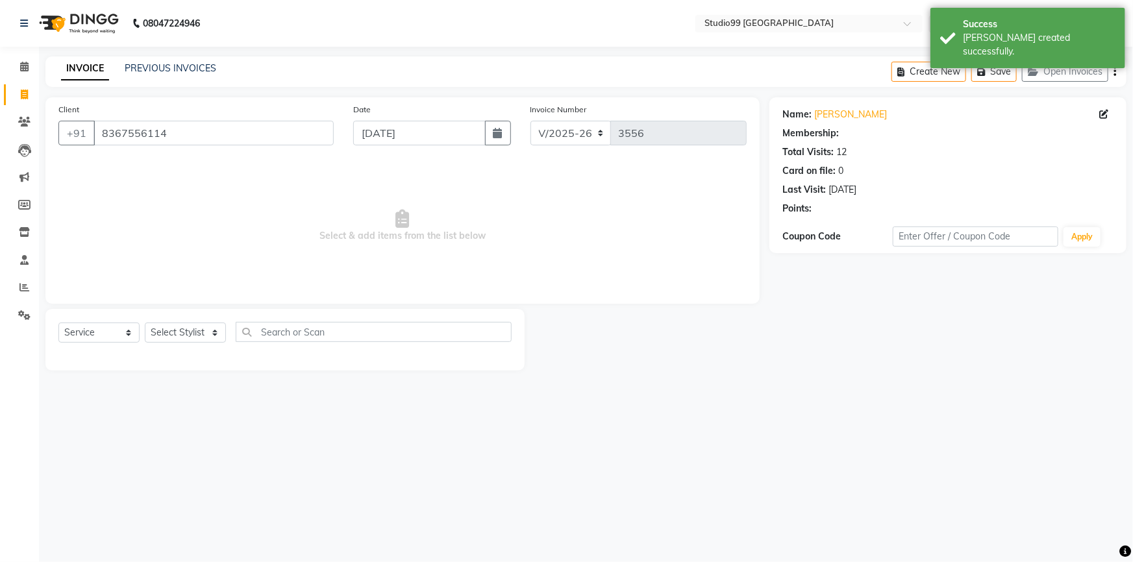
select select "2: Object"
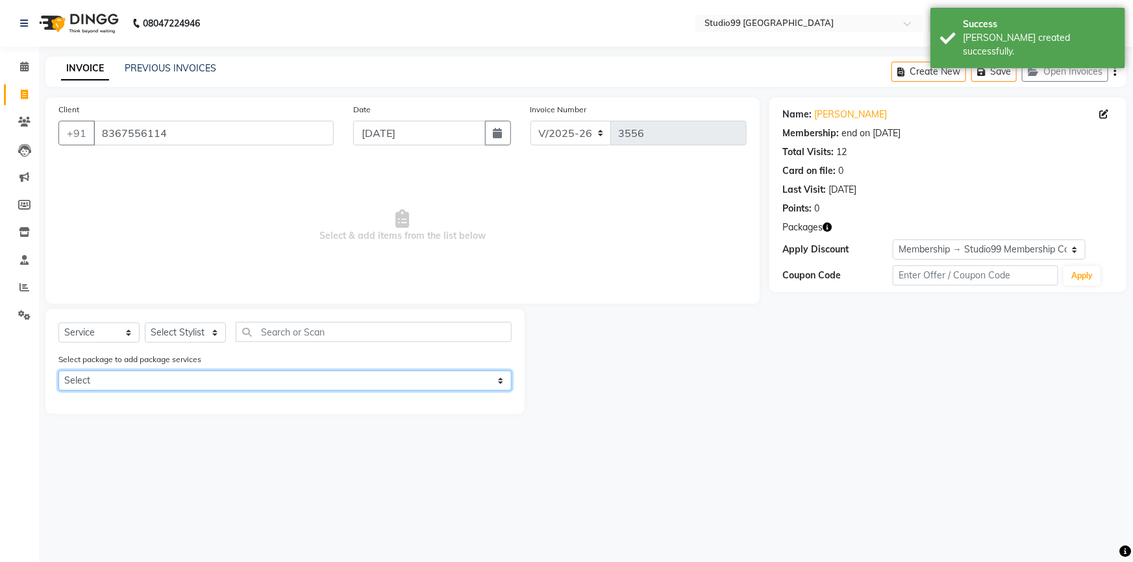
click at [135, 380] on select "Select MEN ESSENTIAL 1" at bounding box center [284, 381] width 453 height 20
select select "1: Object"
click at [58, 371] on select "Select MEN ESSENTIAL 1" at bounding box center [284, 381] width 453 height 20
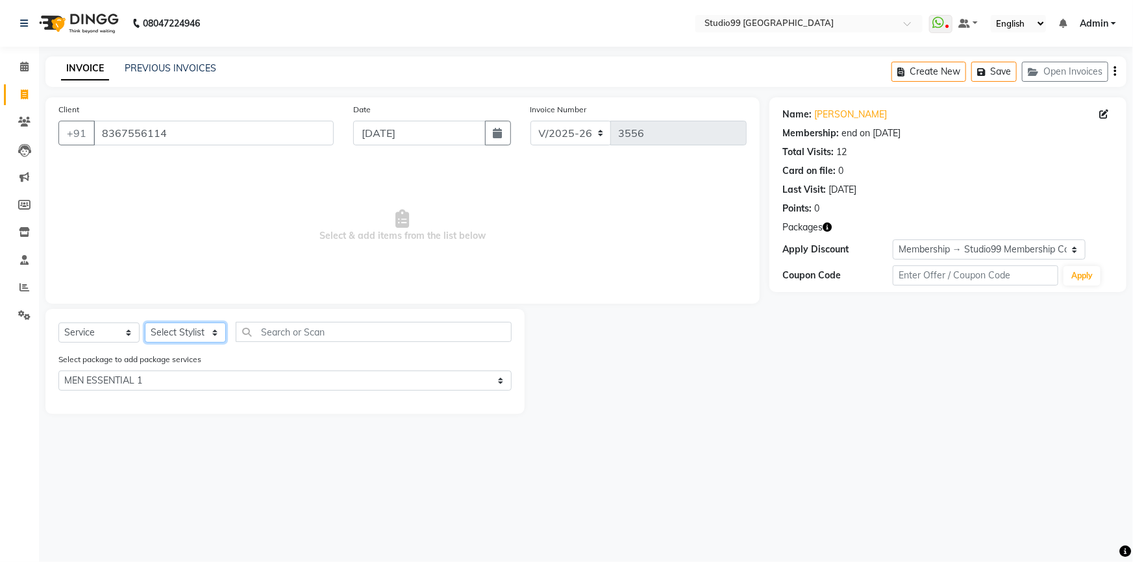
click at [204, 331] on select "Select Stylist Admin AKSHAY AMARJIT Dina GOUTAM Gulshan mahi Nobil Hasan Rafeeq…" at bounding box center [185, 333] width 81 height 20
select select "52201"
click at [145, 323] on select "Select Stylist Admin AKSHAY AMARJIT Dina GOUTAM Gulshan mahi Nobil Hasan Rafeeq…" at bounding box center [185, 333] width 81 height 20
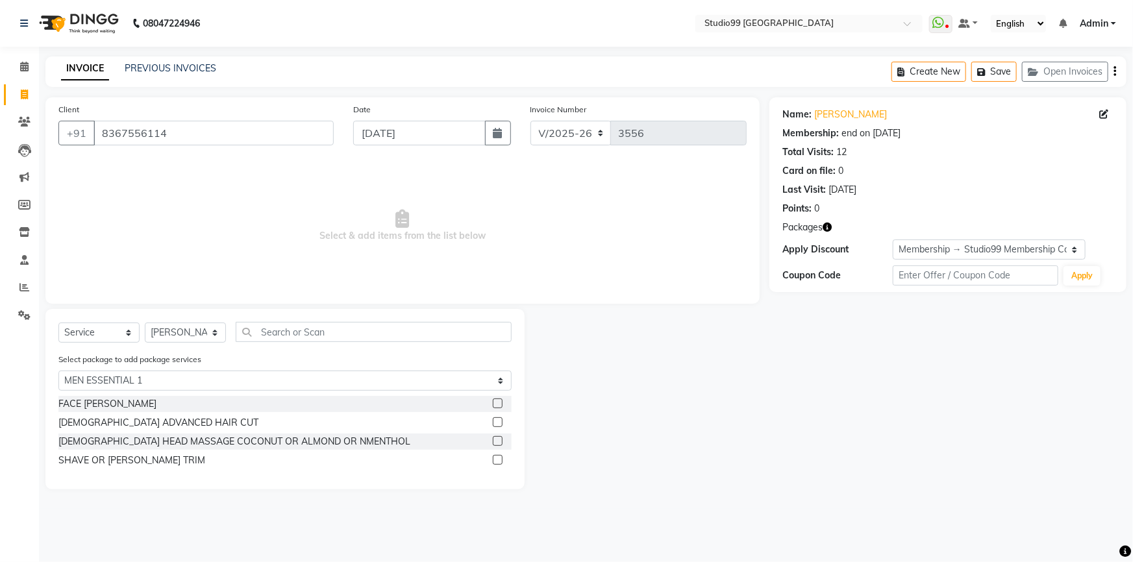
click at [496, 402] on label at bounding box center [498, 404] width 10 height 10
click at [496, 402] on input "checkbox" at bounding box center [497, 404] width 8 height 8
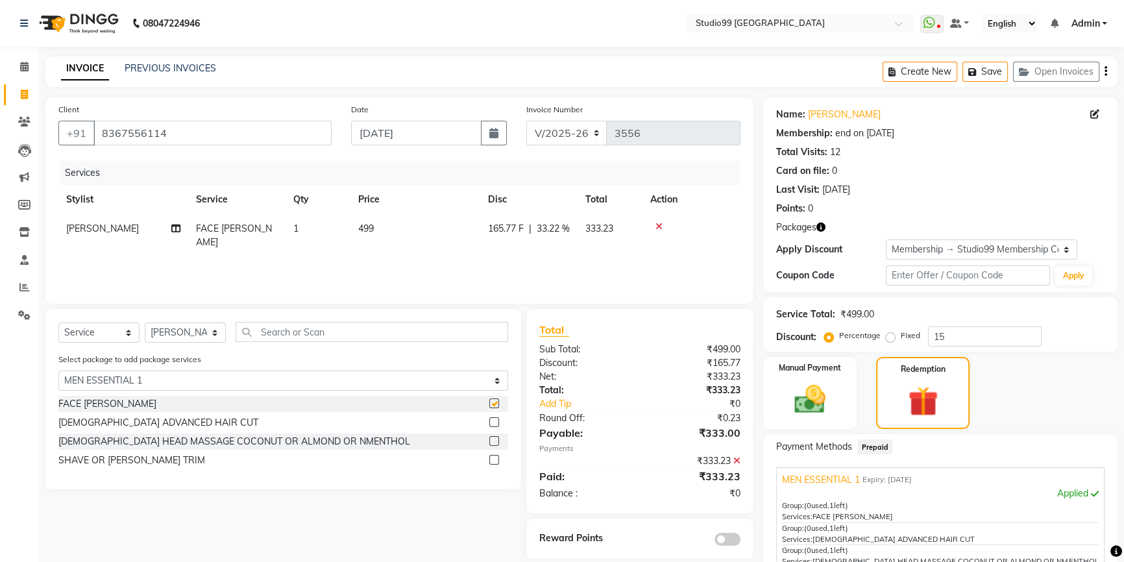
checkbox input "false"
click at [496, 423] on label at bounding box center [494, 422] width 10 height 10
click at [496, 423] on input "checkbox" at bounding box center [493, 423] width 8 height 8
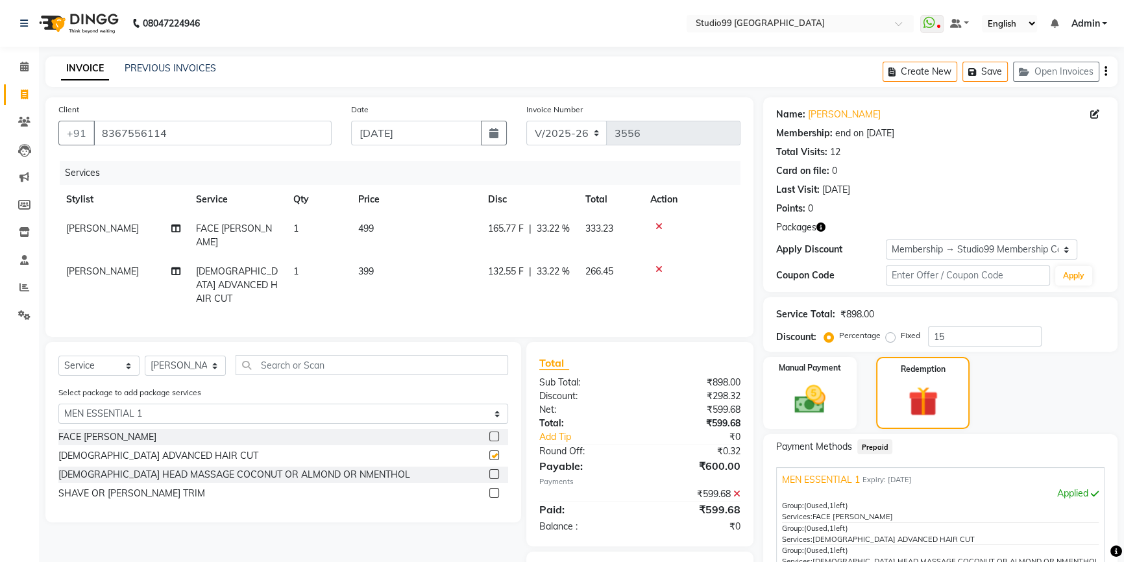
checkbox input "false"
click at [493, 472] on label at bounding box center [494, 474] width 10 height 10
click at [493, 472] on input "checkbox" at bounding box center [493, 475] width 8 height 8
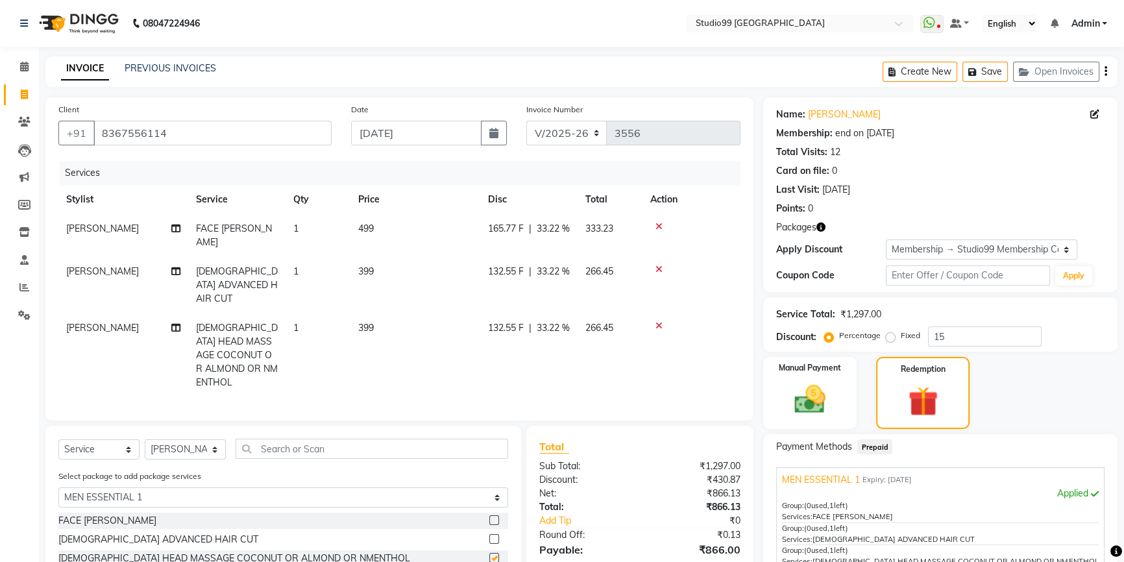
checkbox input "false"
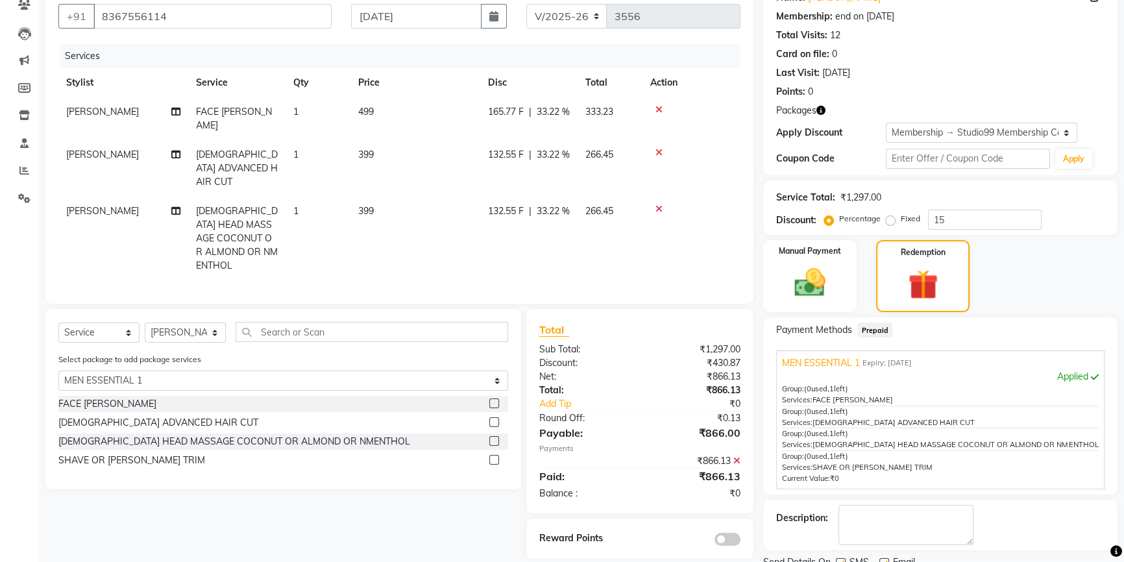
scroll to position [117, 0]
click at [493, 454] on label at bounding box center [494, 459] width 10 height 10
click at [493, 456] on input "checkbox" at bounding box center [493, 460] width 8 height 8
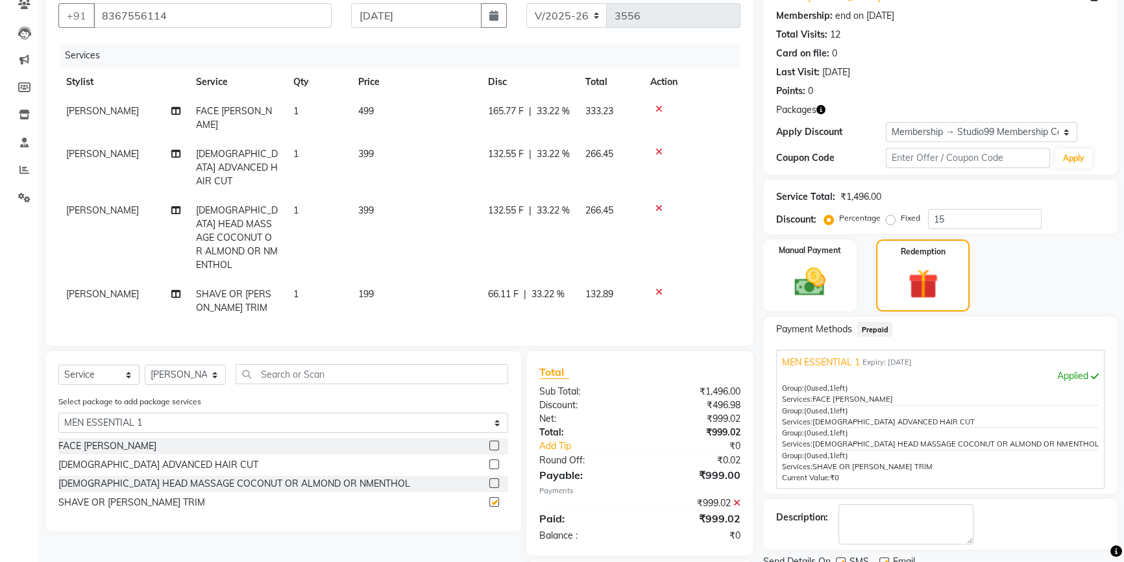
checkbox input "false"
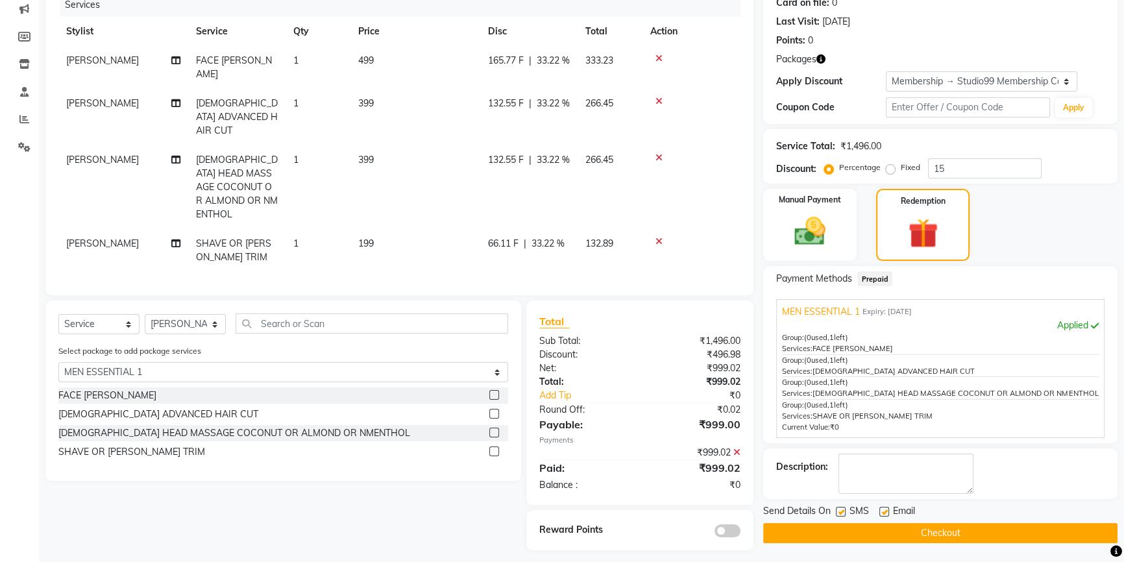
click at [918, 535] on button "Checkout" at bounding box center [940, 533] width 354 height 20
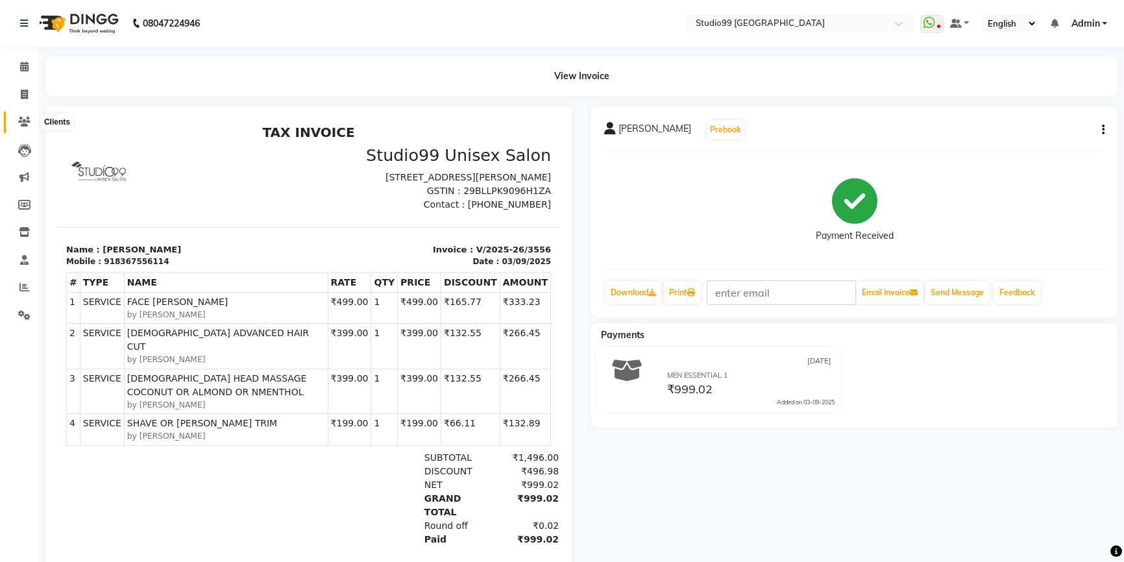
click at [19, 123] on icon at bounding box center [24, 122] width 12 height 10
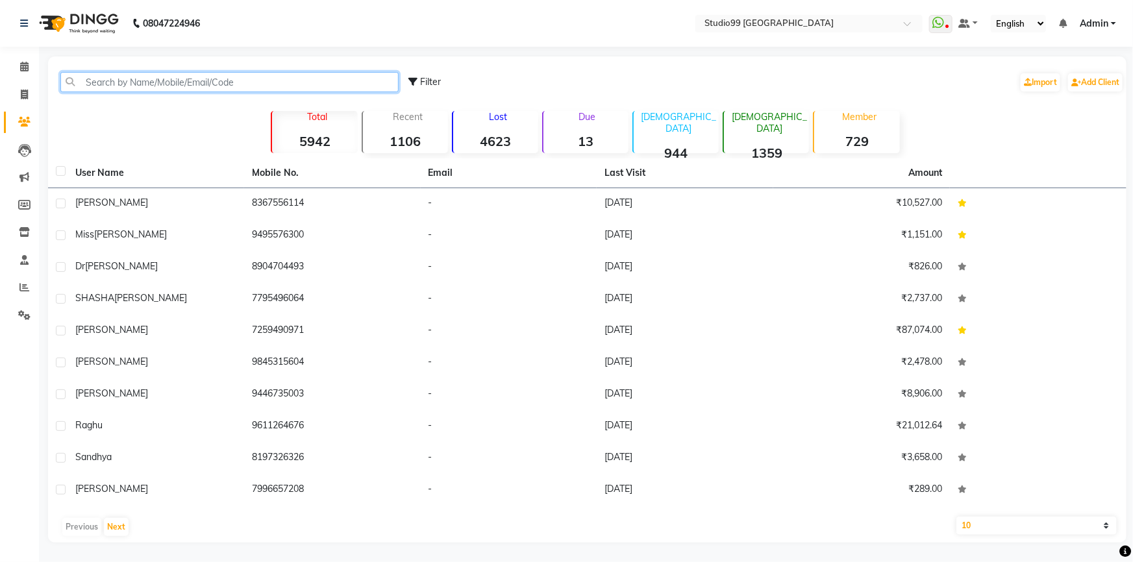
click at [204, 79] on input "text" at bounding box center [229, 82] width 338 height 20
paste input "8367556114"
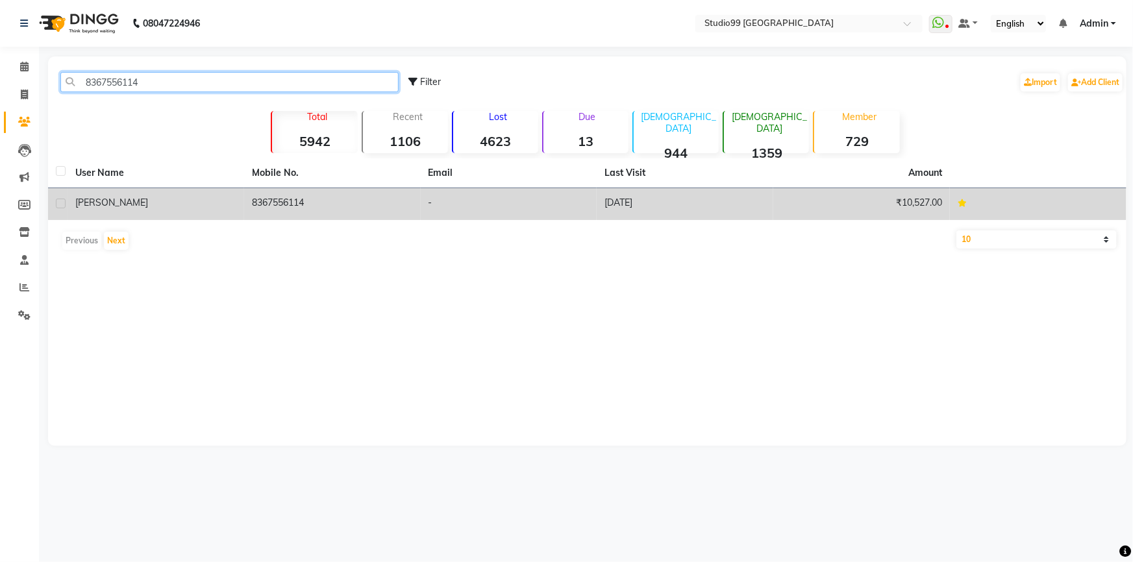
type input "8367556114"
click at [262, 204] on td "8367556114" at bounding box center [332, 204] width 177 height 32
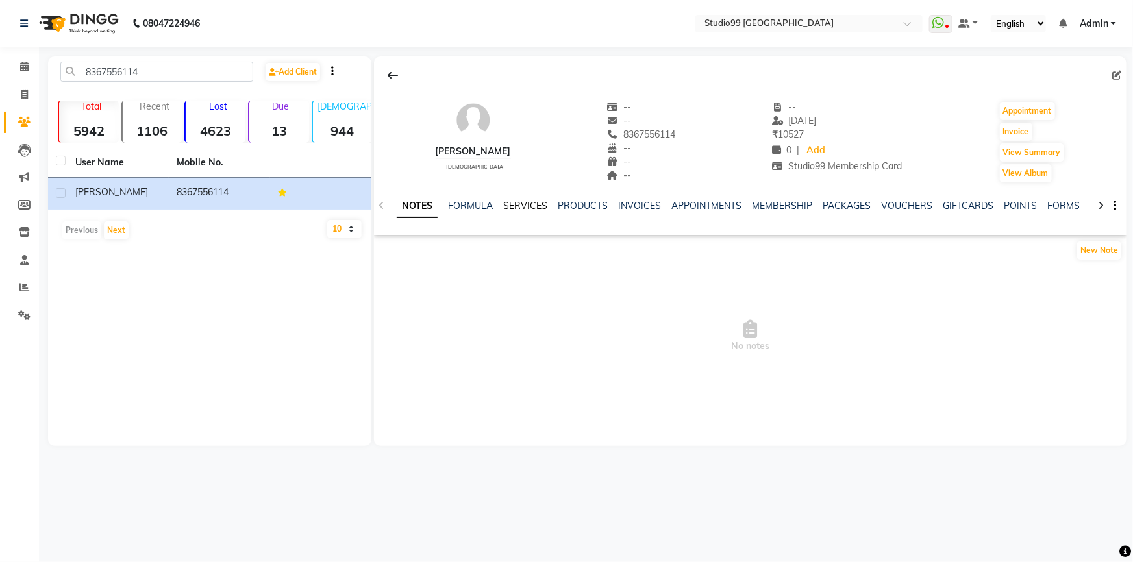
click at [519, 207] on link "SERVICES" at bounding box center [525, 206] width 44 height 12
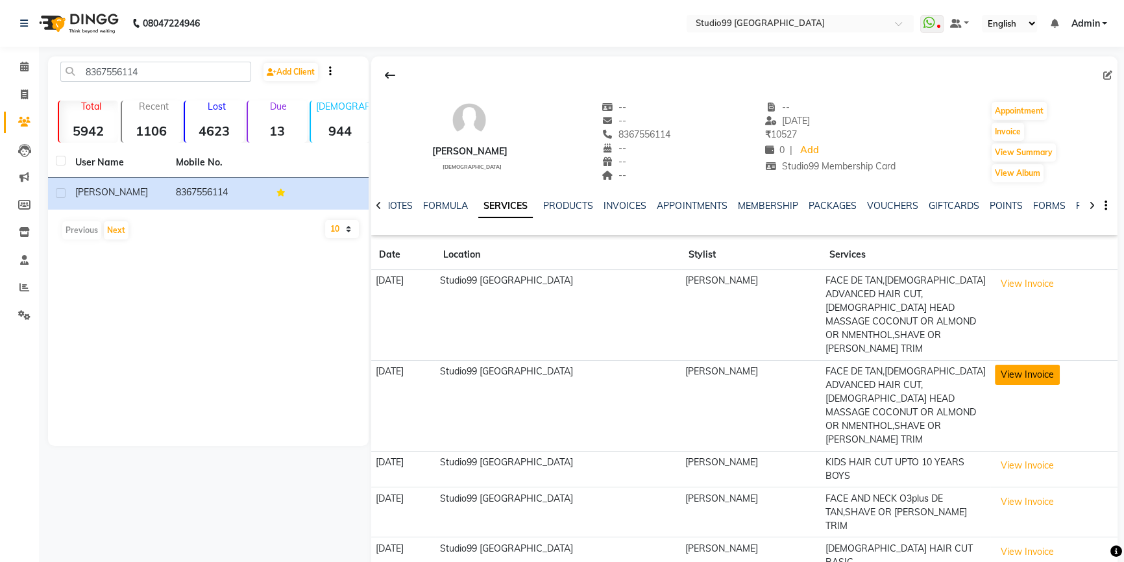
click at [1040, 379] on button "View Invoice" at bounding box center [1027, 375] width 65 height 20
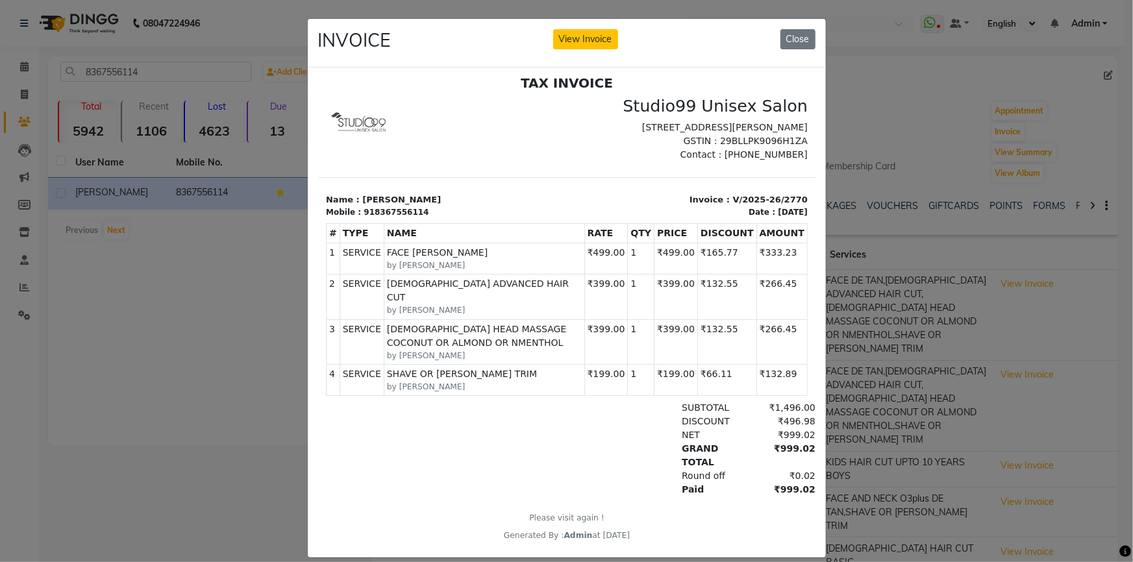
scroll to position [10, 0]
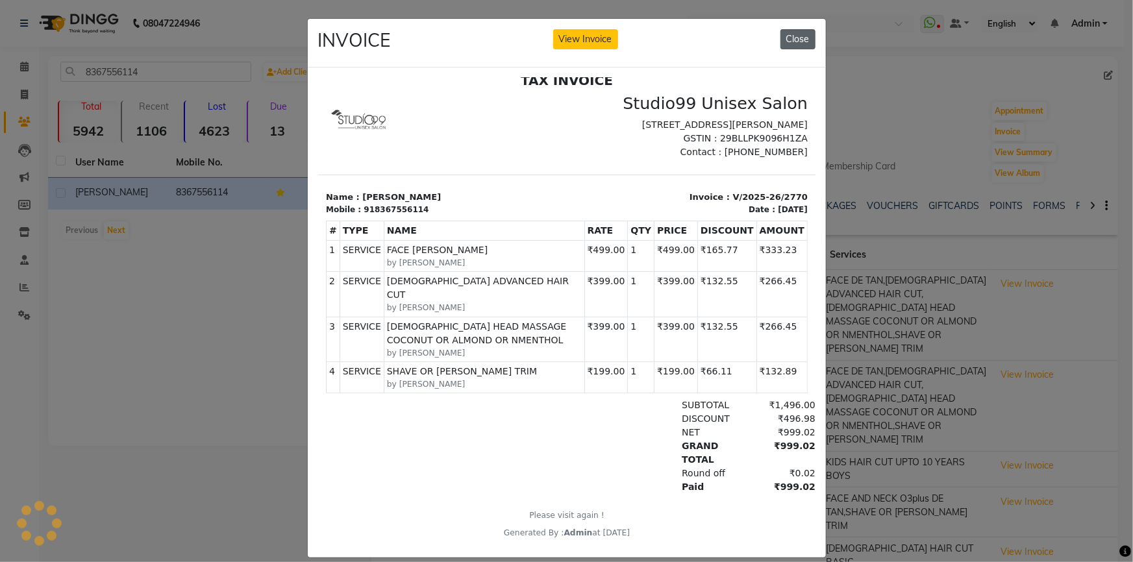
click at [796, 40] on button "Close" at bounding box center [797, 39] width 35 height 20
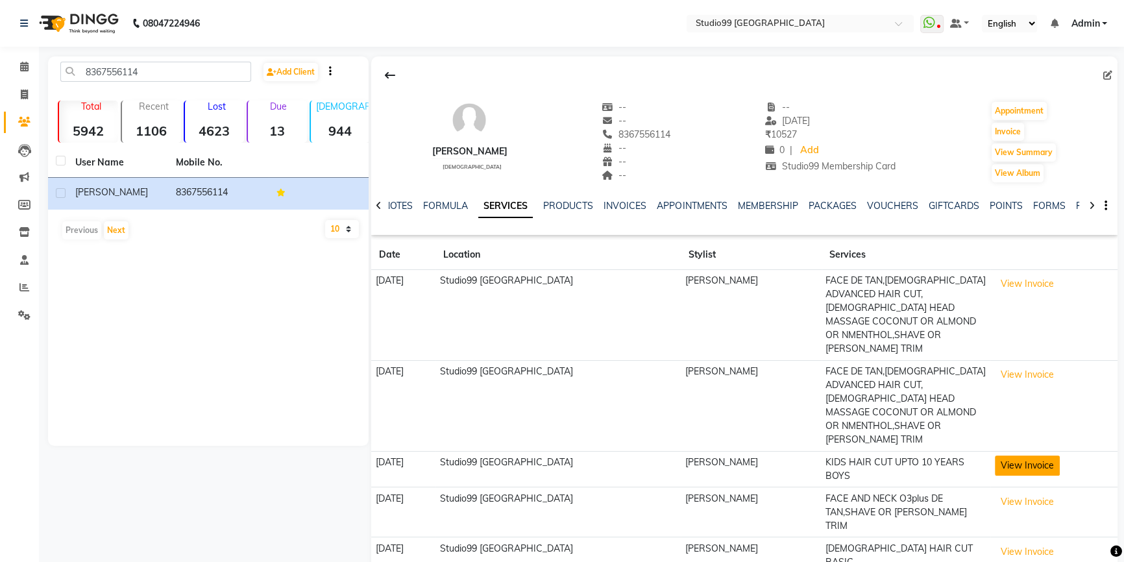
click at [1035, 465] on button "View Invoice" at bounding box center [1027, 466] width 65 height 20
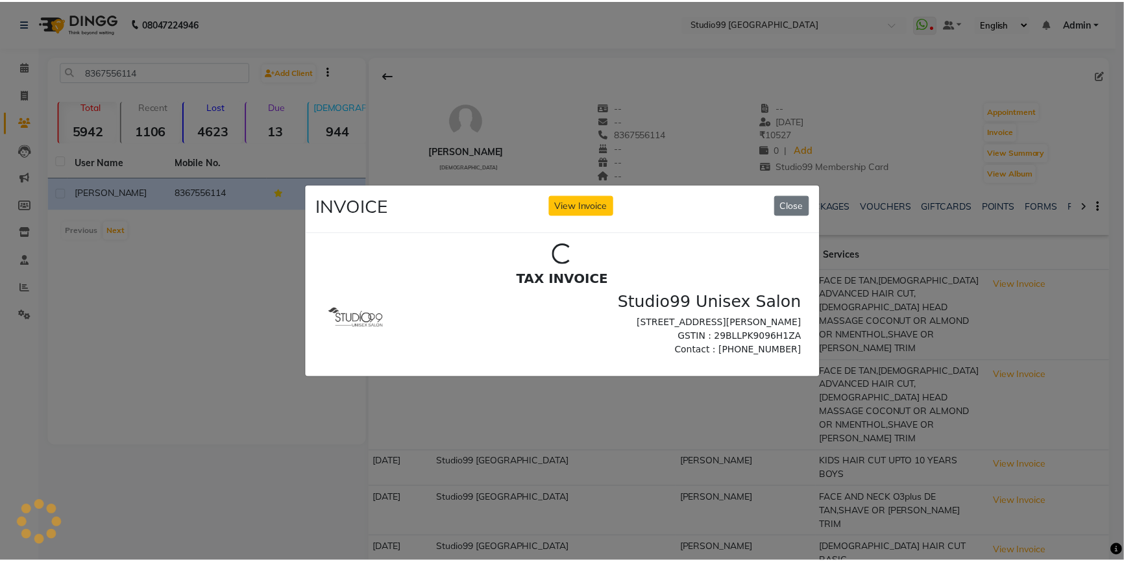
scroll to position [0, 0]
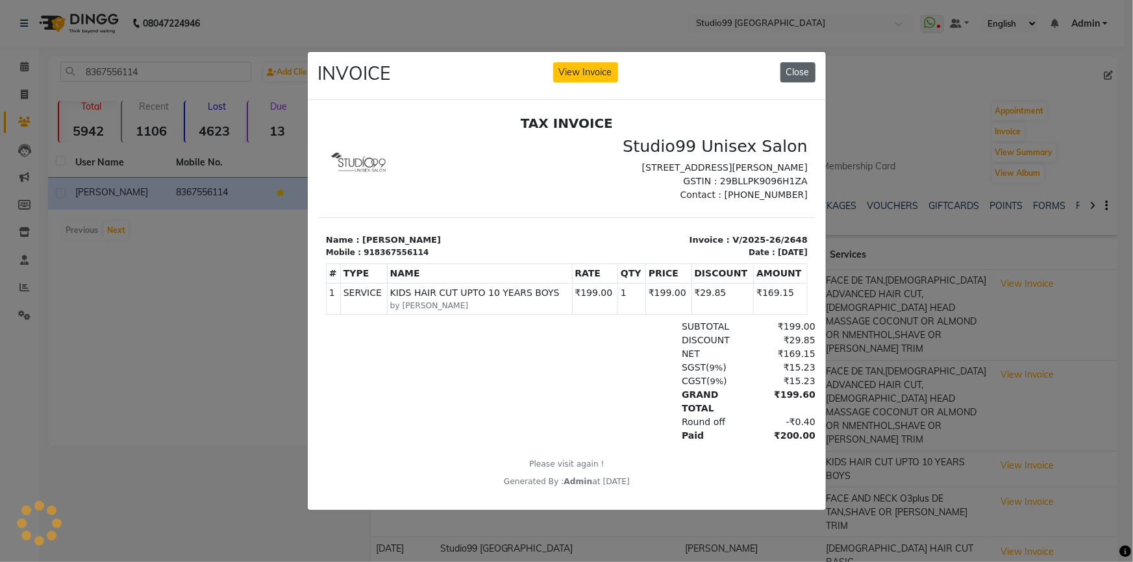
click at [792, 62] on button "Close" at bounding box center [797, 72] width 35 height 20
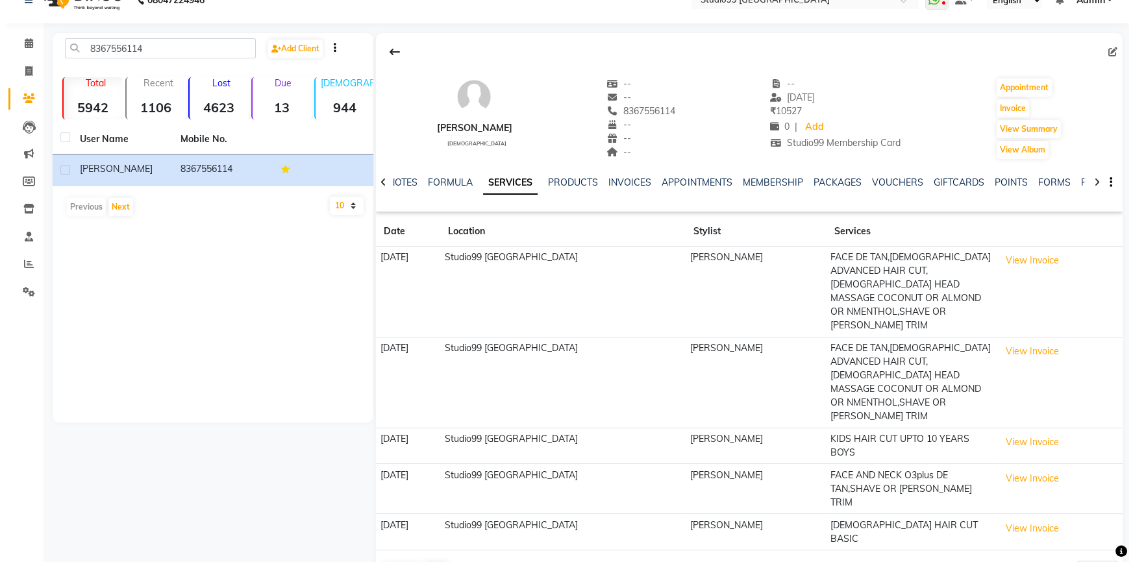
scroll to position [45, 0]
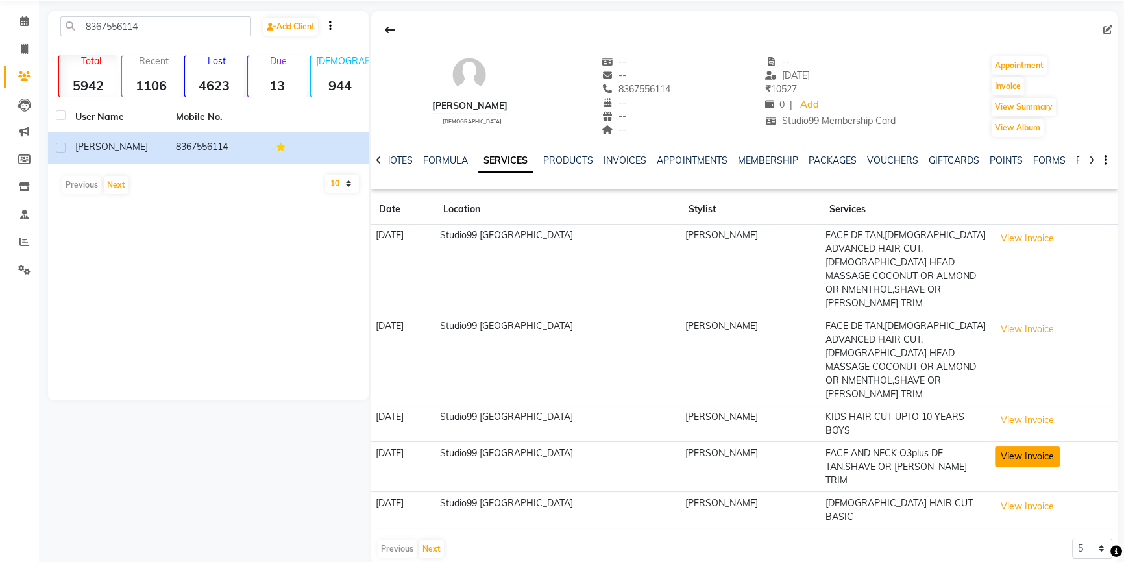
click at [1024, 453] on button "View Invoice" at bounding box center [1027, 457] width 65 height 20
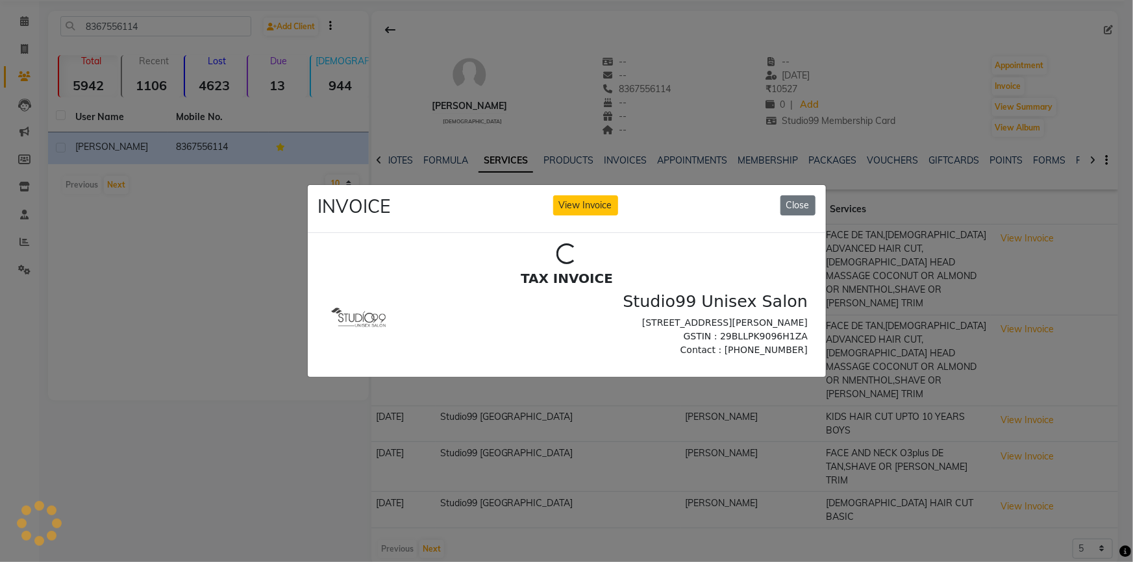
scroll to position [0, 0]
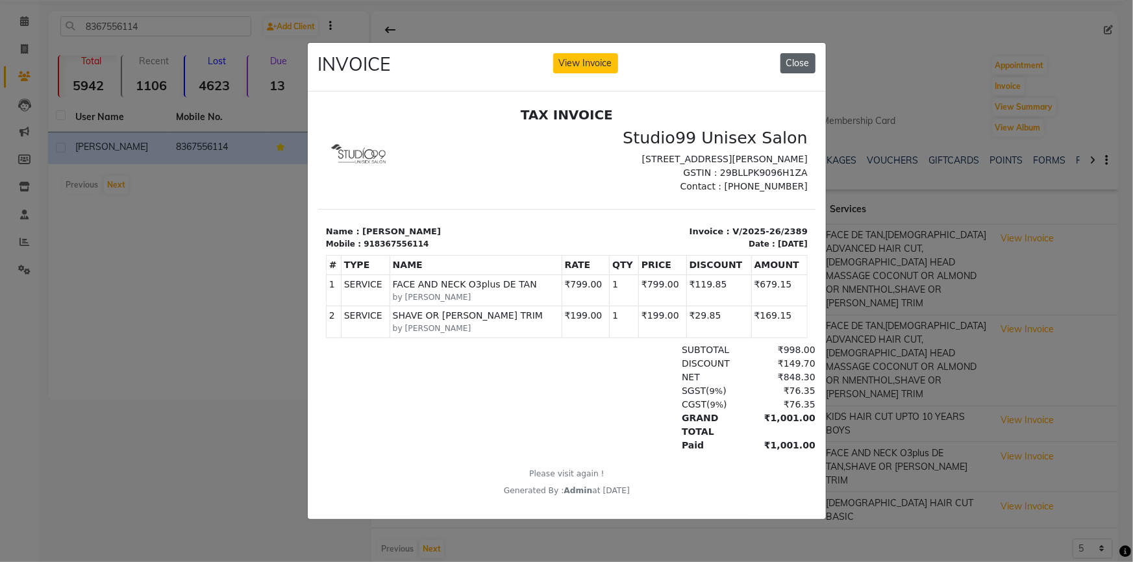
click at [797, 60] on button "Close" at bounding box center [797, 63] width 35 height 20
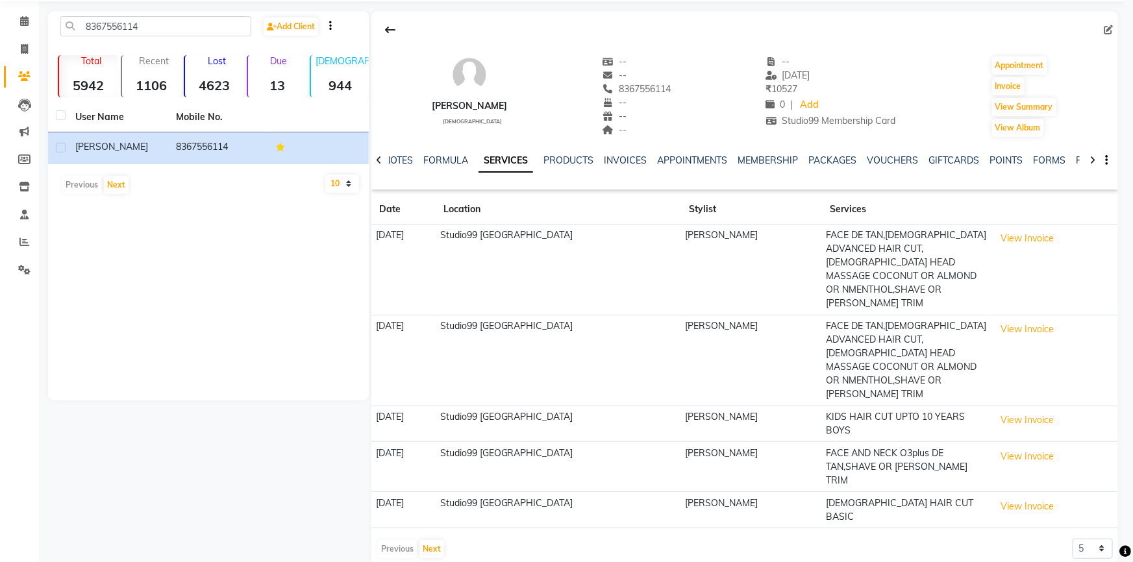
scroll to position [18, 0]
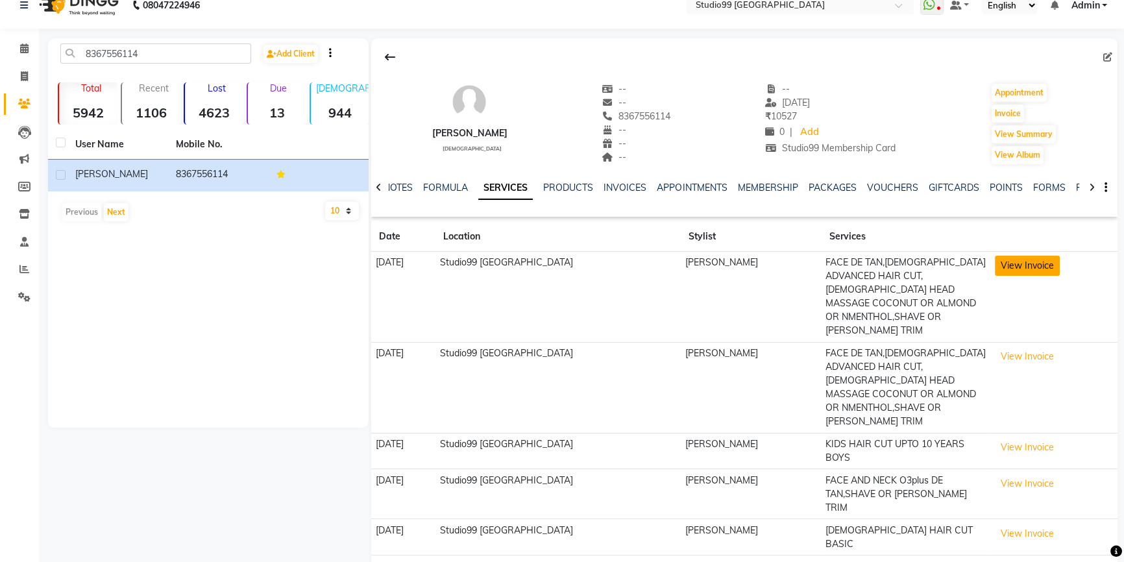
click at [1049, 265] on button "View Invoice" at bounding box center [1027, 266] width 65 height 20
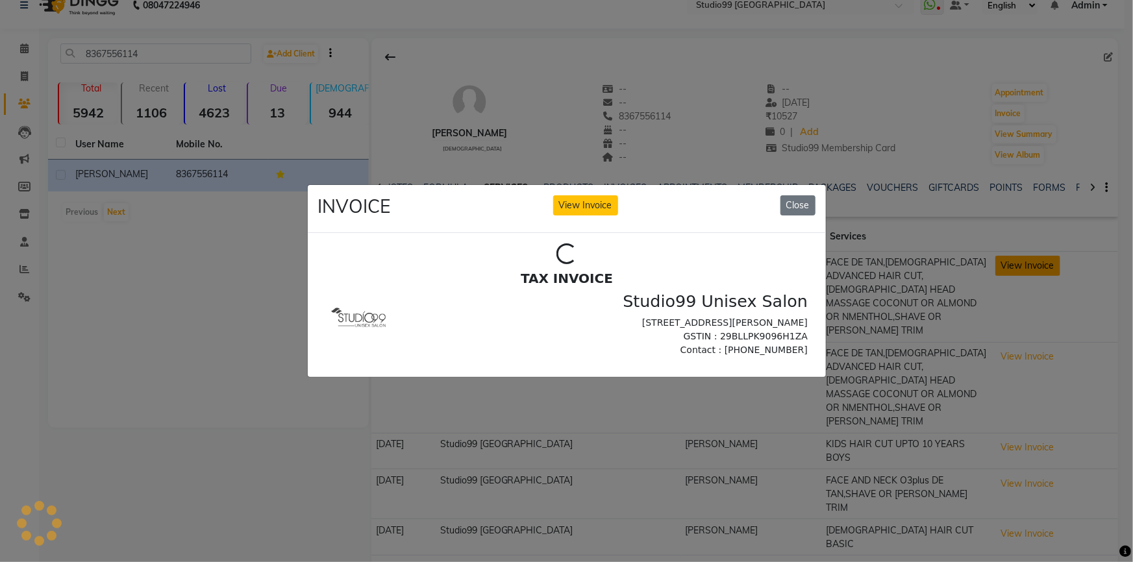
scroll to position [0, 0]
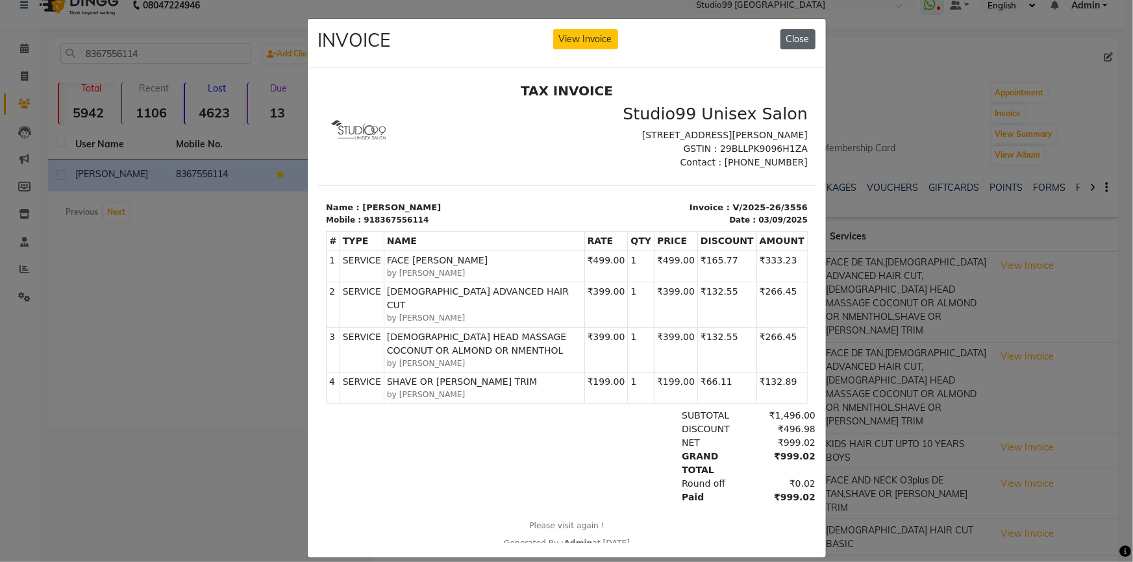
click at [785, 33] on button "Close" at bounding box center [797, 39] width 35 height 20
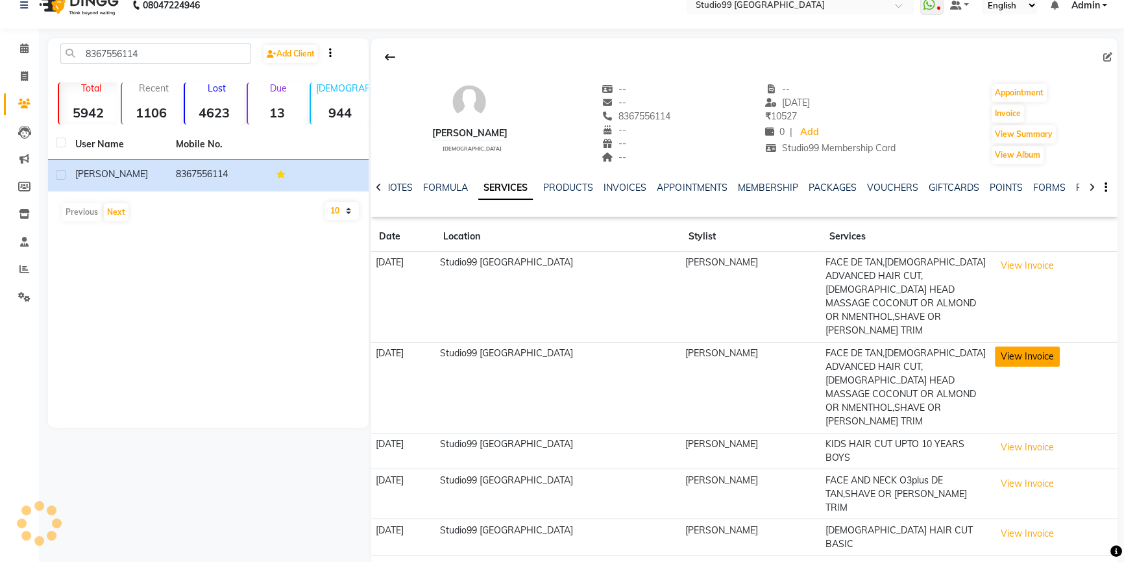
click at [1044, 357] on button "View Invoice" at bounding box center [1027, 357] width 65 height 20
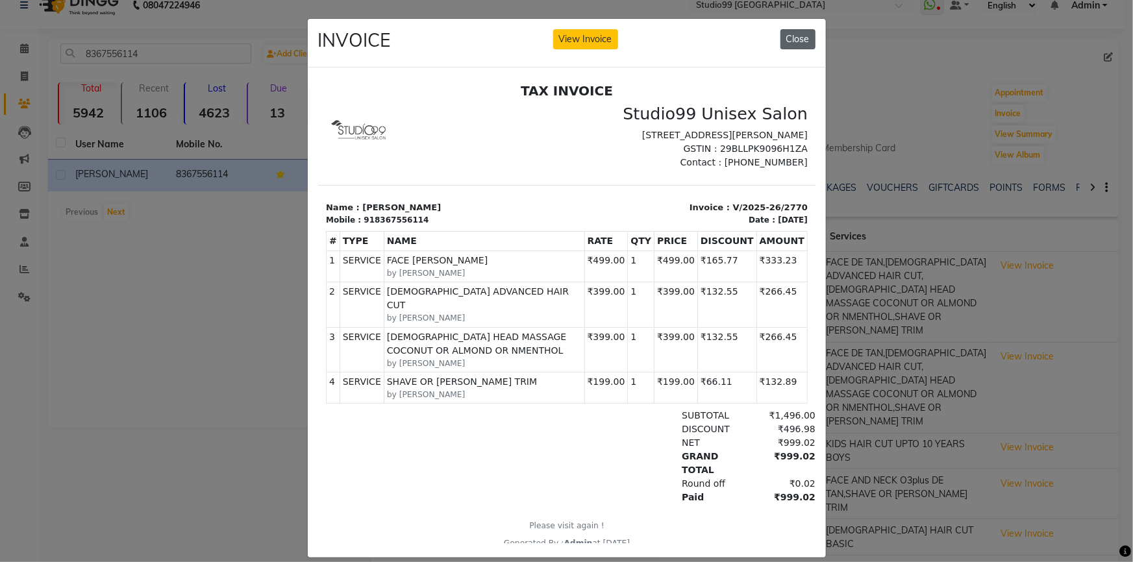
click at [796, 39] on button "Close" at bounding box center [797, 39] width 35 height 20
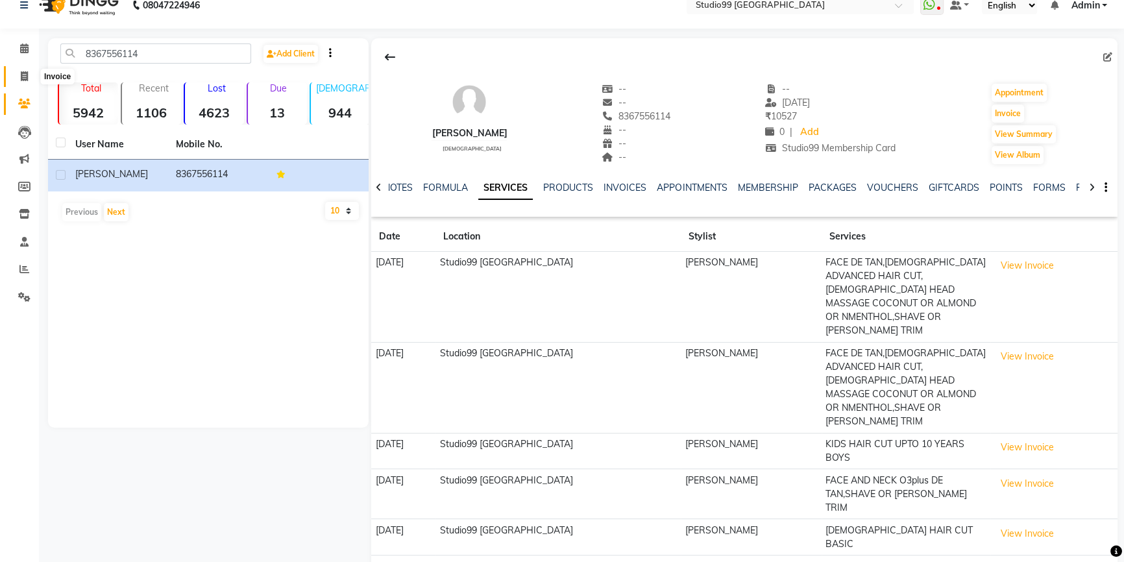
click at [21, 75] on icon at bounding box center [24, 76] width 7 height 10
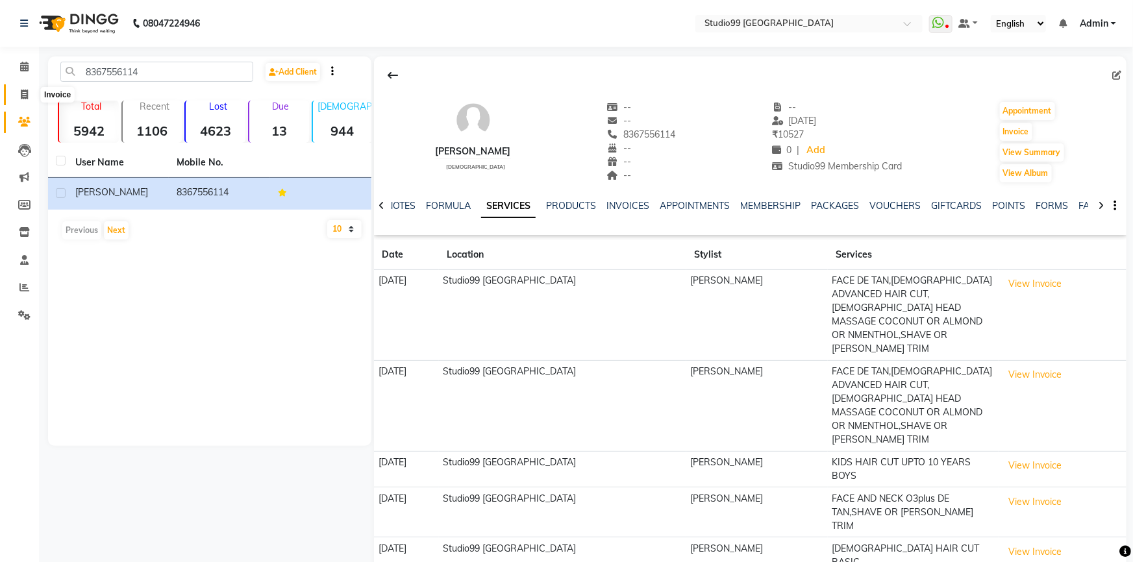
select select "6042"
select select "service"
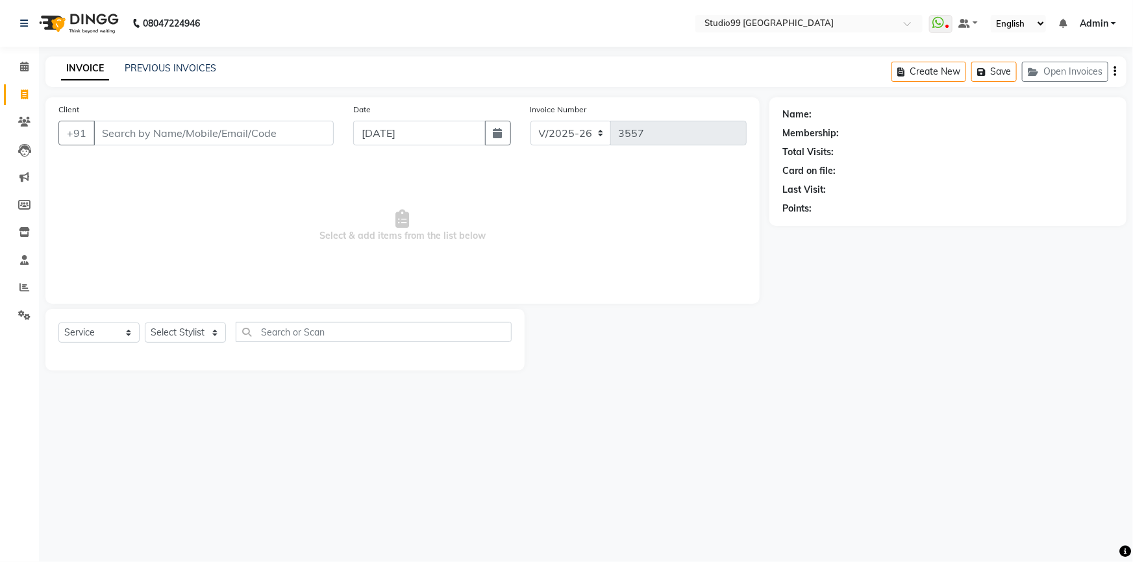
click at [195, 57] on div "INVOICE PREVIOUS INVOICES Create New Save Open Invoices" at bounding box center [585, 71] width 1081 height 31
click at [194, 66] on link "PREVIOUS INVOICES" at bounding box center [171, 68] width 92 height 12
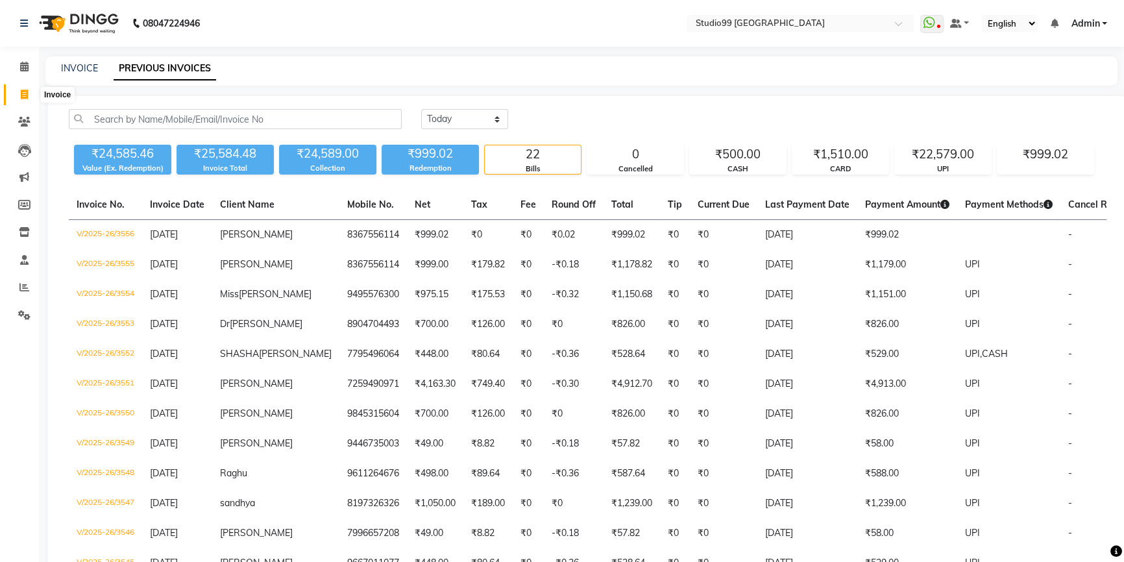
click at [25, 96] on icon at bounding box center [24, 95] width 7 height 10
select select "6042"
select select "service"
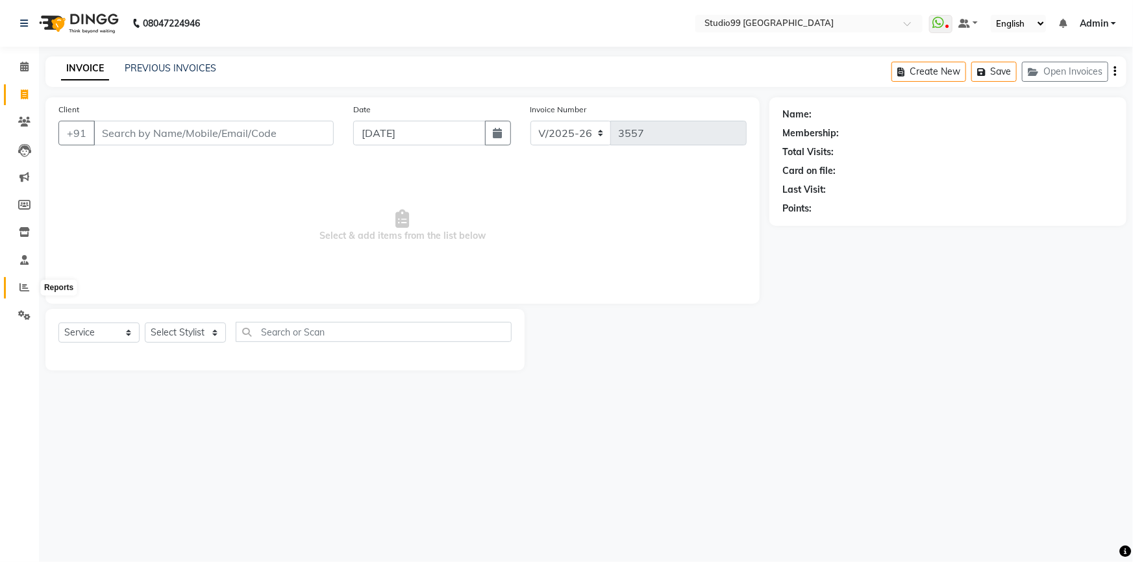
click at [23, 286] on icon at bounding box center [24, 287] width 10 height 10
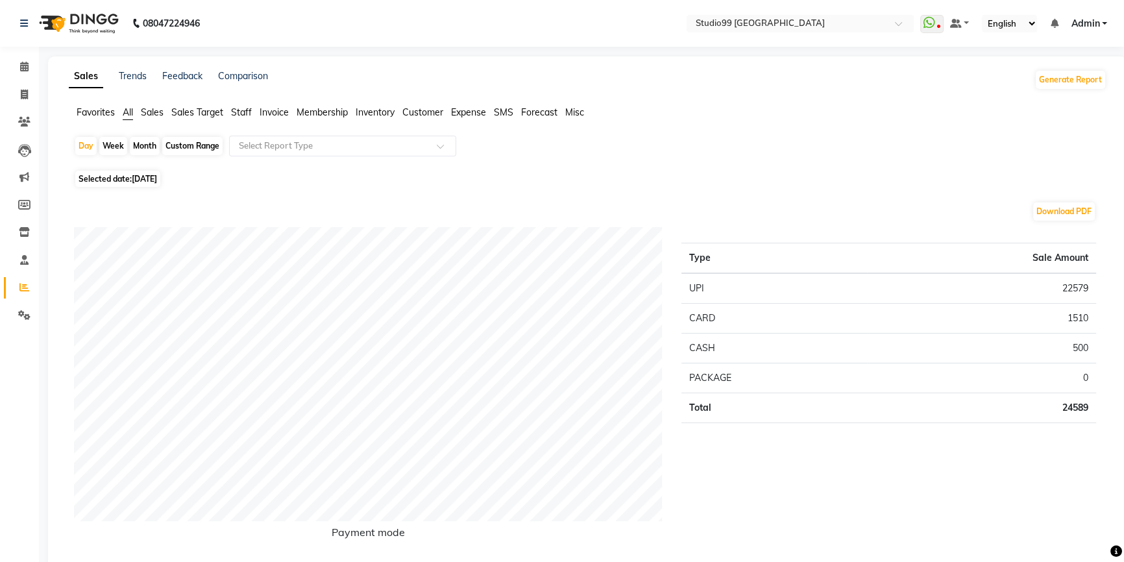
click at [238, 110] on span "Staff" at bounding box center [241, 112] width 21 height 12
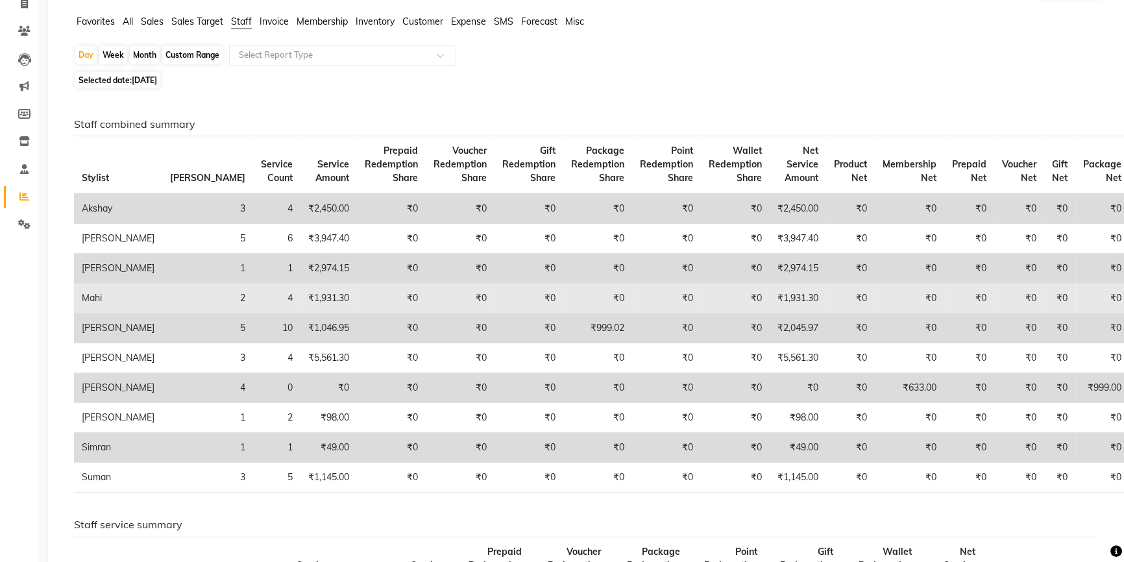
scroll to position [117, 0]
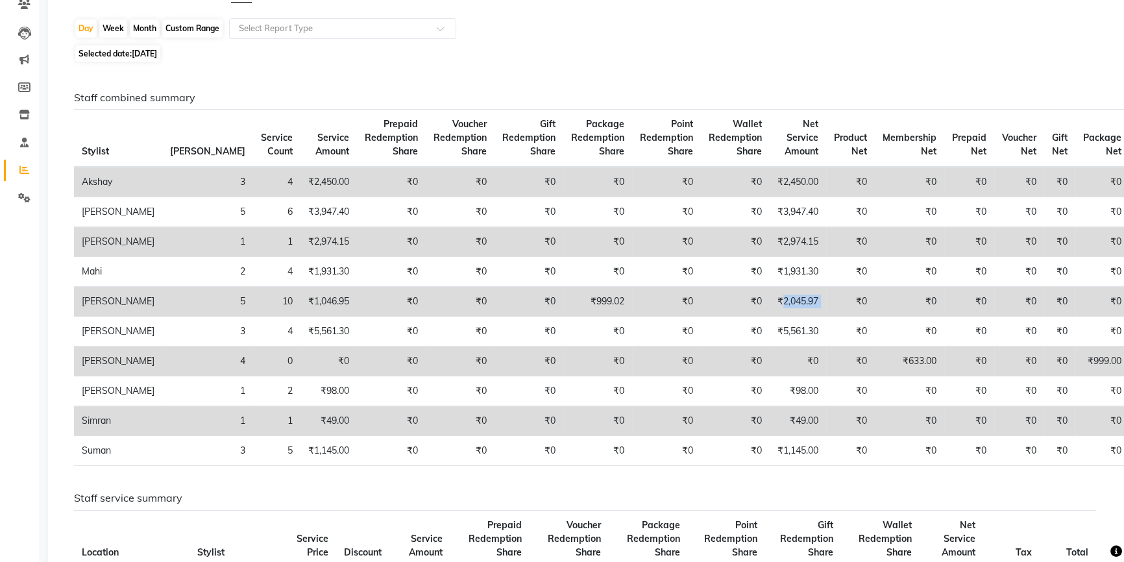
drag, startPoint x: 738, startPoint y: 300, endPoint x: 789, endPoint y: 299, distance: 51.3
click at [789, 299] on tr "Nobil Hasan 5 10 ₹1,046.95 ₹0 ₹0 ₹0 ₹999.02 ₹0 ₹0 ₹2,045.97 ₹0 ₹0 ₹0 ₹0 ₹0 ₹0" at bounding box center [601, 302] width 1055 height 30
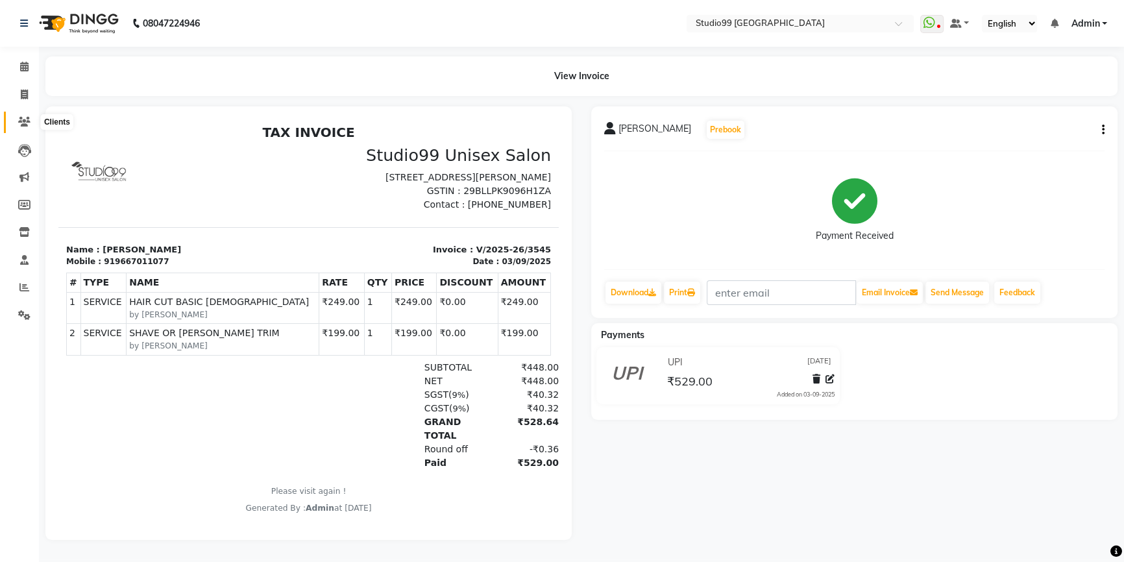
click at [23, 117] on span at bounding box center [24, 122] width 23 height 15
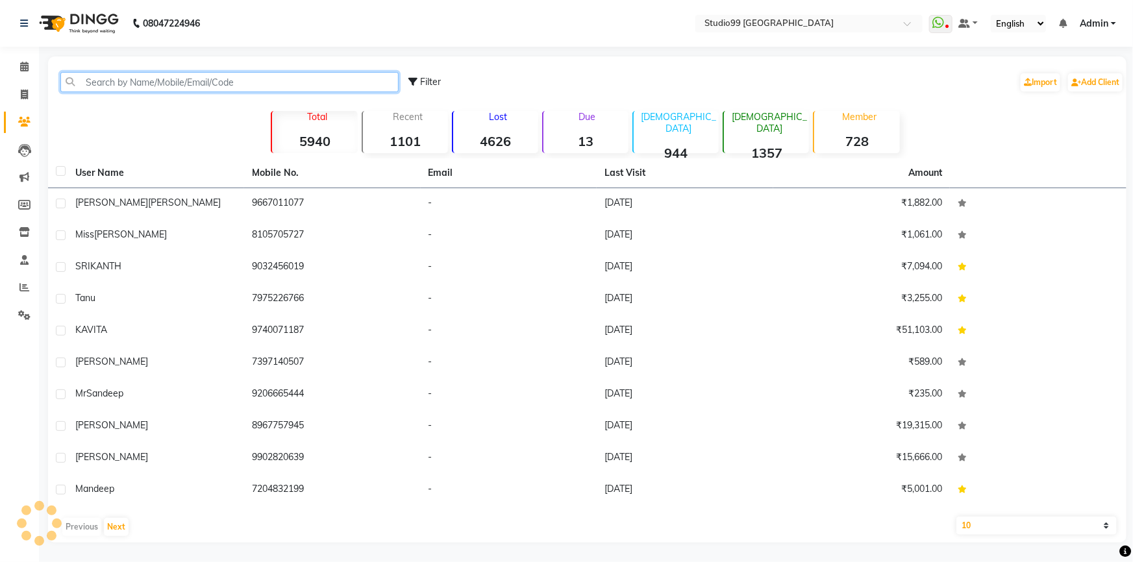
click at [134, 79] on input "text" at bounding box center [229, 82] width 338 height 20
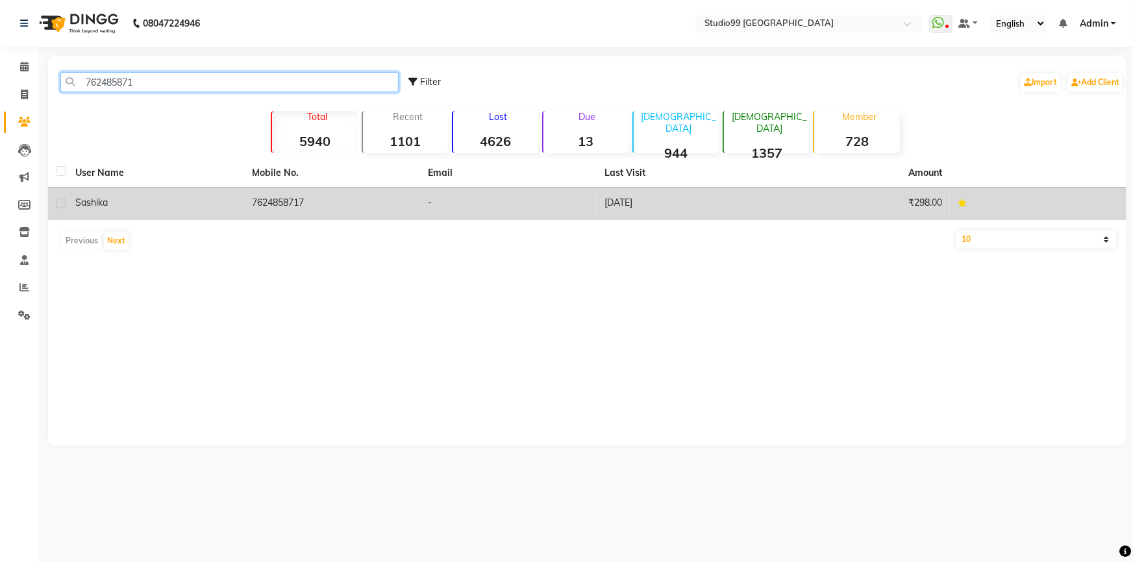
type input "762485871"
click at [99, 201] on span "sashika" at bounding box center [91, 203] width 32 height 12
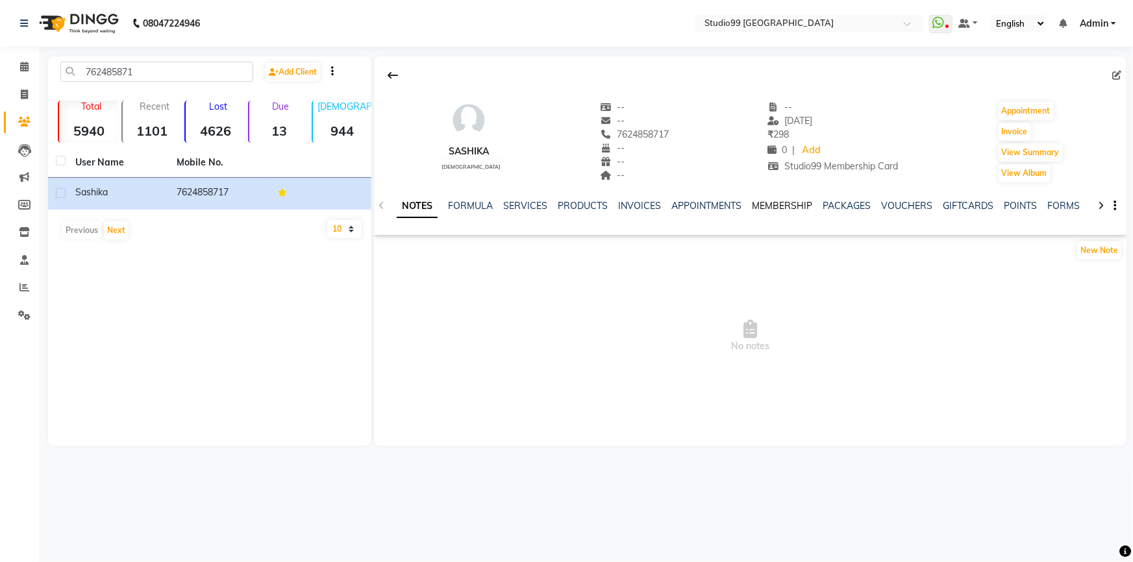
click at [773, 208] on link "MEMBERSHIP" at bounding box center [782, 206] width 60 height 12
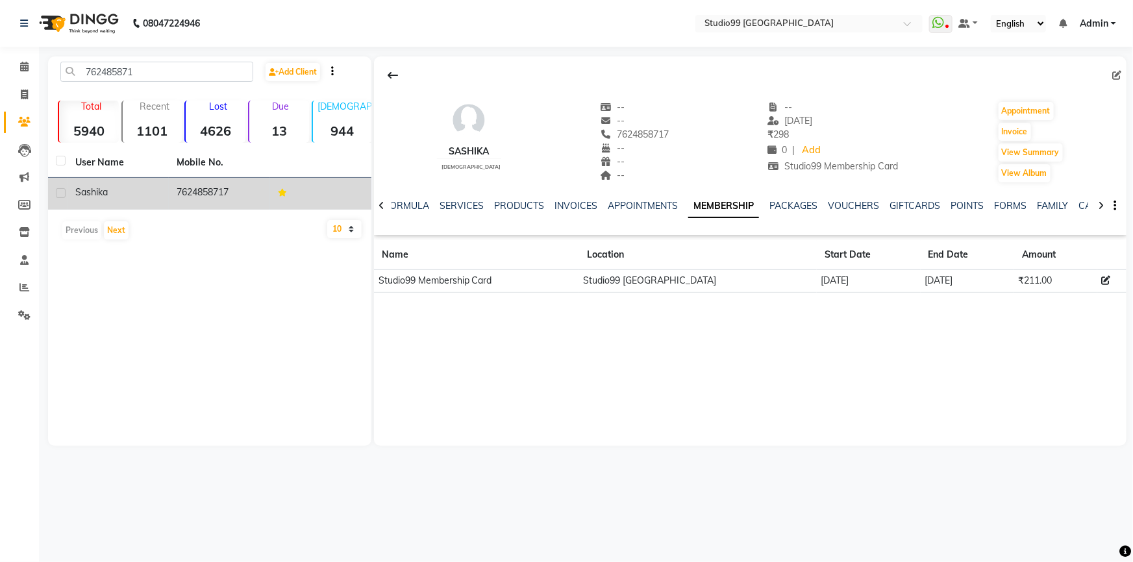
drag, startPoint x: 176, startPoint y: 195, endPoint x: 247, endPoint y: 203, distance: 71.2
click at [247, 203] on td "7624858717" at bounding box center [219, 194] width 101 height 32
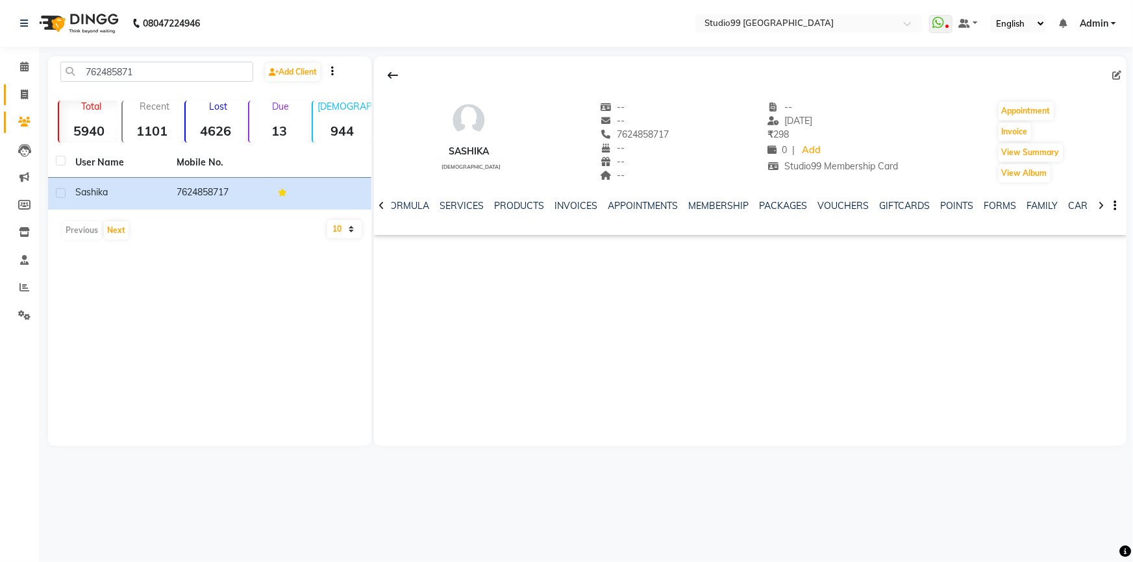
click at [21, 102] on link "Invoice" at bounding box center [19, 94] width 31 height 21
select select "service"
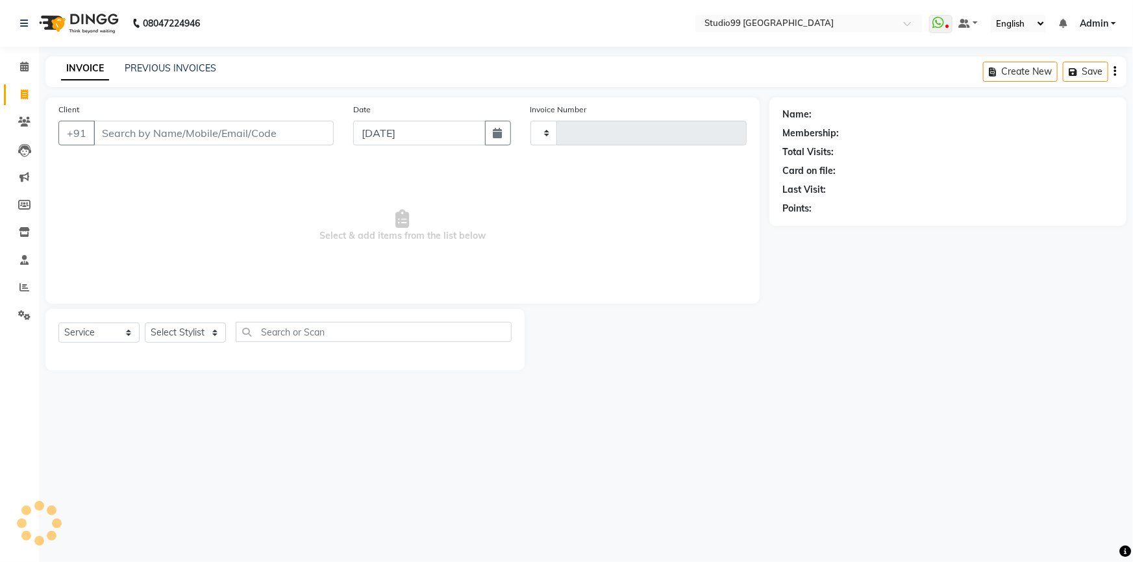
type input "3546"
select select "6042"
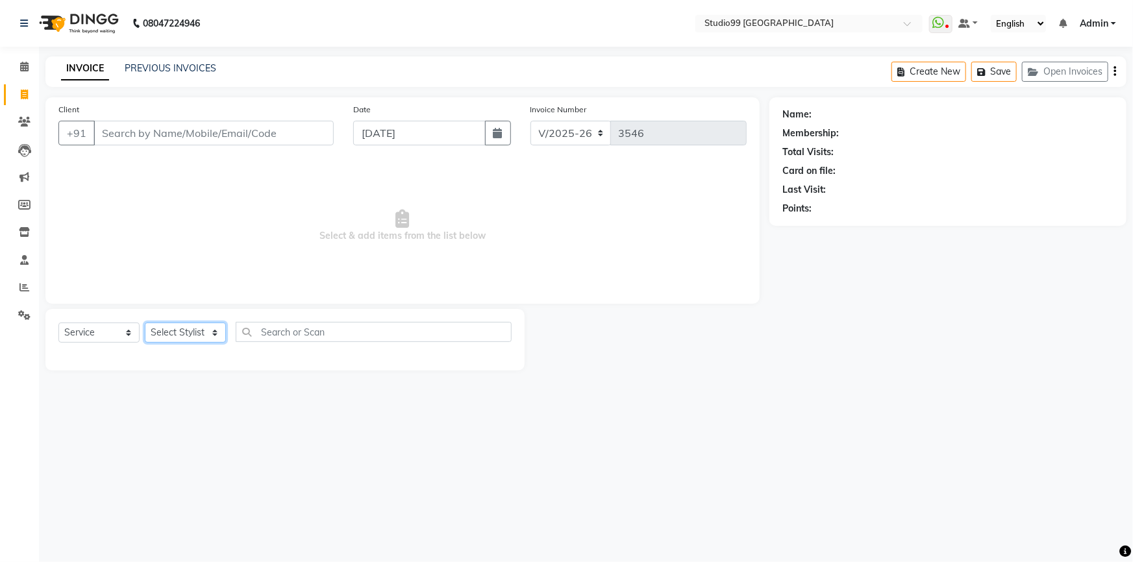
click at [169, 332] on select "Select Stylist" at bounding box center [185, 333] width 81 height 20
select select "52186"
click at [145, 323] on select "Select Stylist Admin AKSHAY AMARJIT Dina GOUTAM Gulshan mahi Nobil Hasan Rafeeq…" at bounding box center [185, 333] width 81 height 20
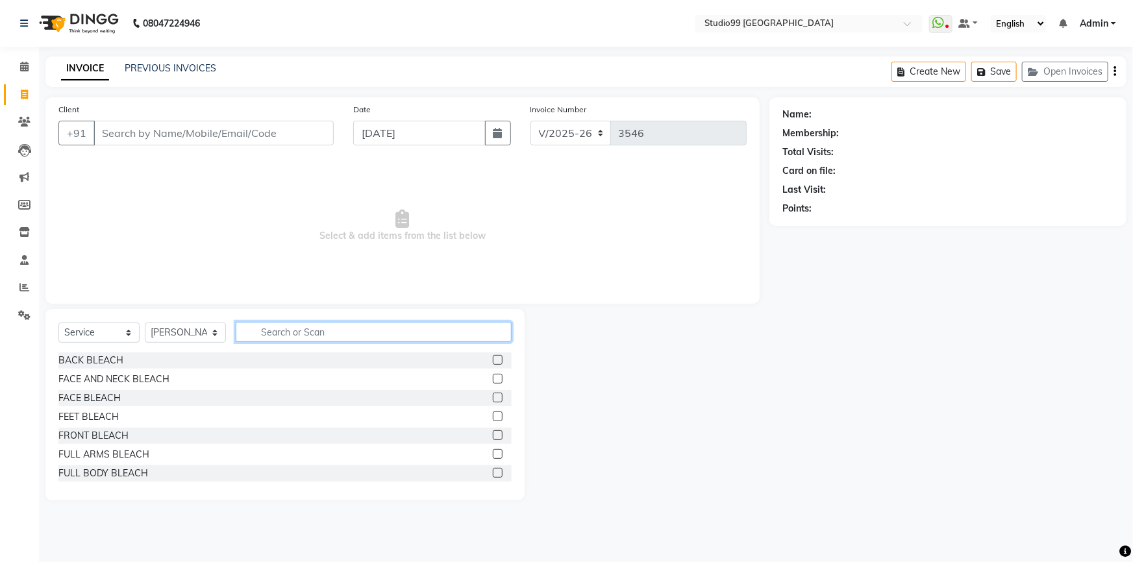
click at [298, 329] on input "text" at bounding box center [374, 332] width 276 height 20
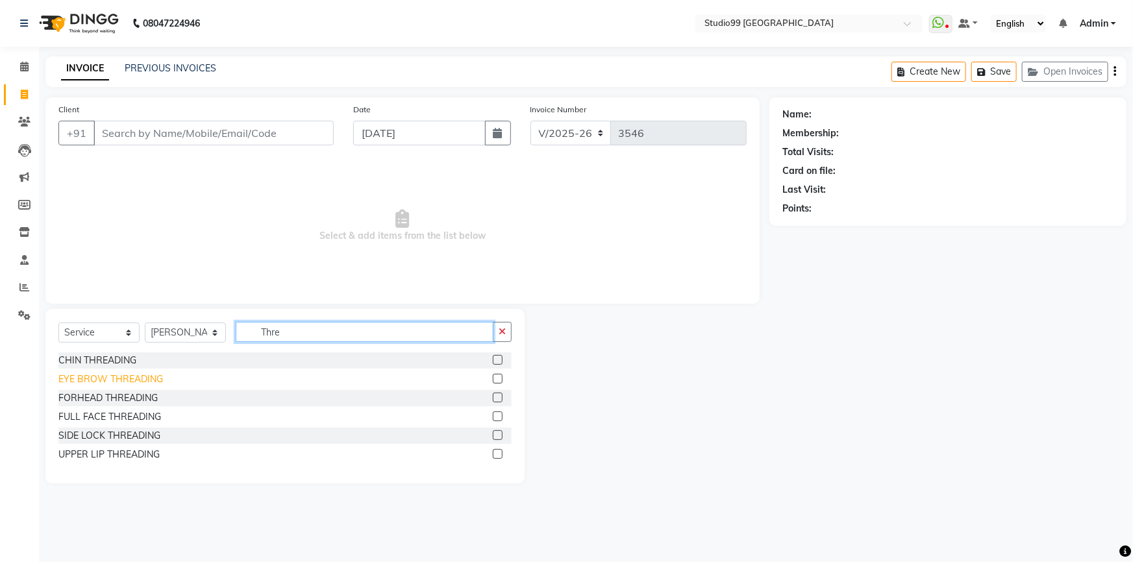
type input "Thre"
click at [82, 375] on div "EYE BROW THREADING" at bounding box center [110, 380] width 104 height 14
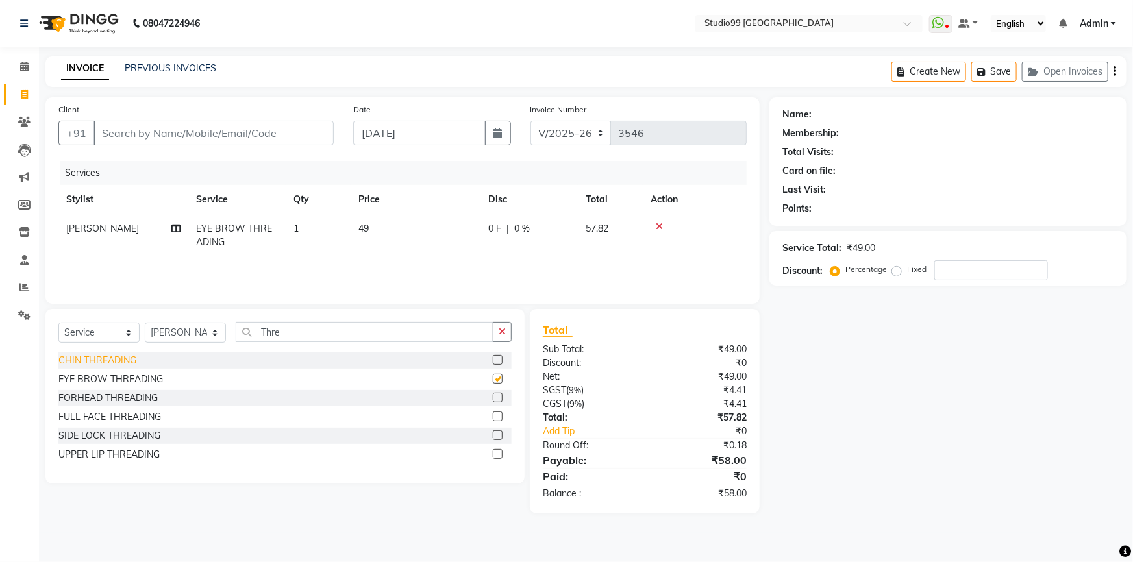
checkbox input "false"
click at [272, 131] on input "Client" at bounding box center [213, 133] width 240 height 25
type input "7"
type input "0"
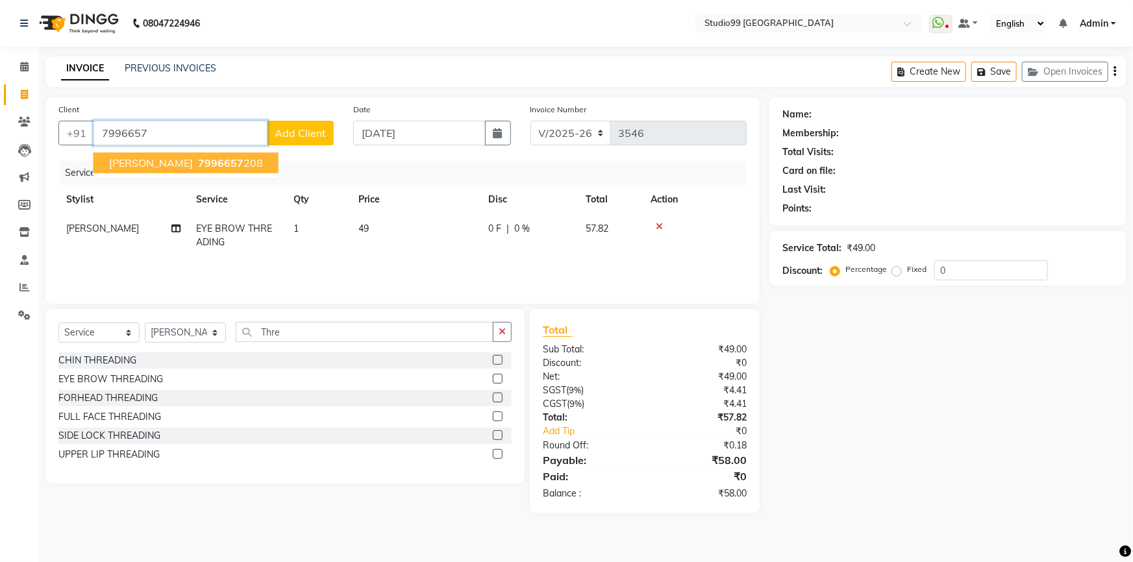
click at [130, 151] on ngb-typeahead-window "beena 7996657 208" at bounding box center [186, 163] width 186 height 32
click at [140, 158] on button "beena 7996657 208" at bounding box center [185, 163] width 185 height 21
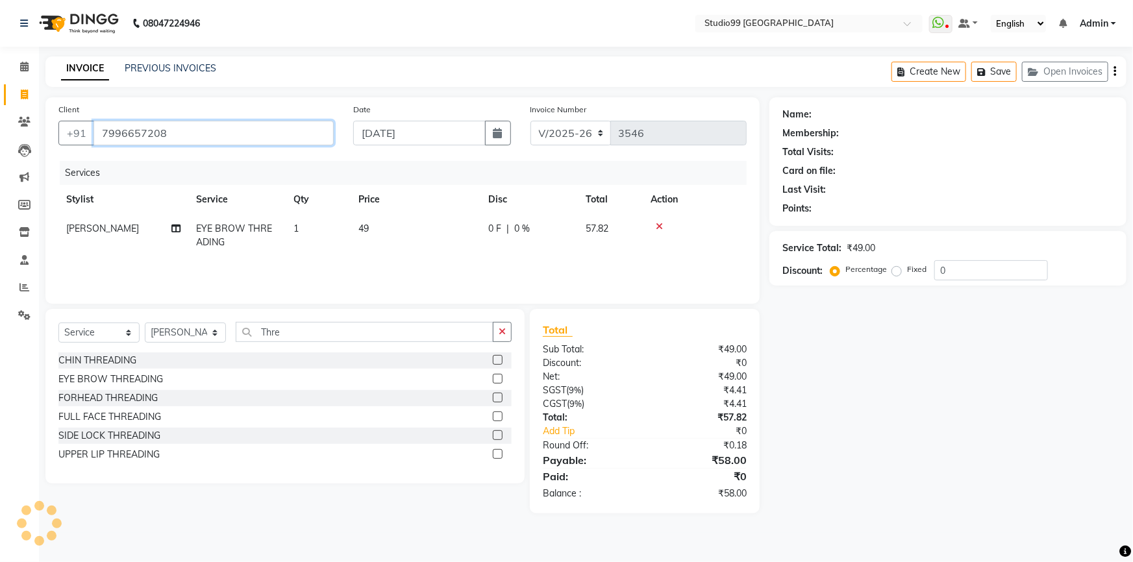
type input "7996657208"
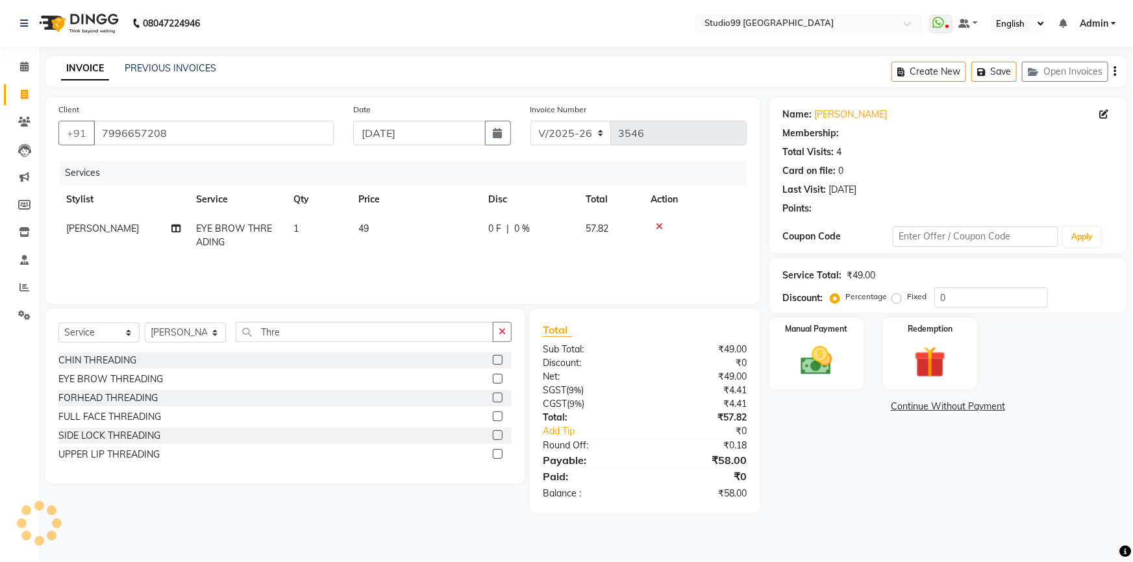
select select "1: Object"
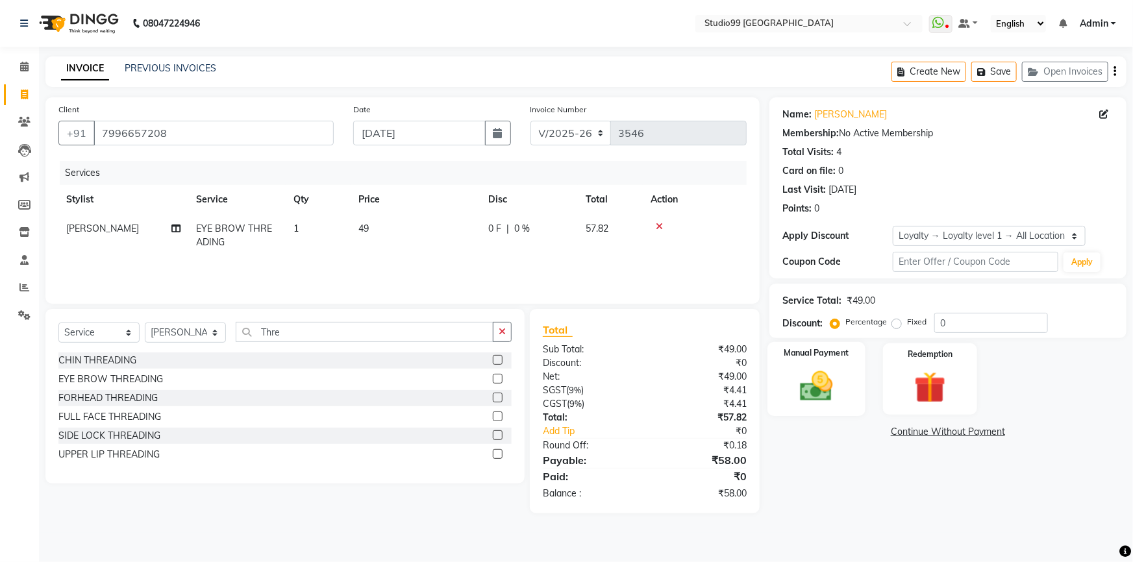
click at [795, 384] on img at bounding box center [816, 386] width 53 height 38
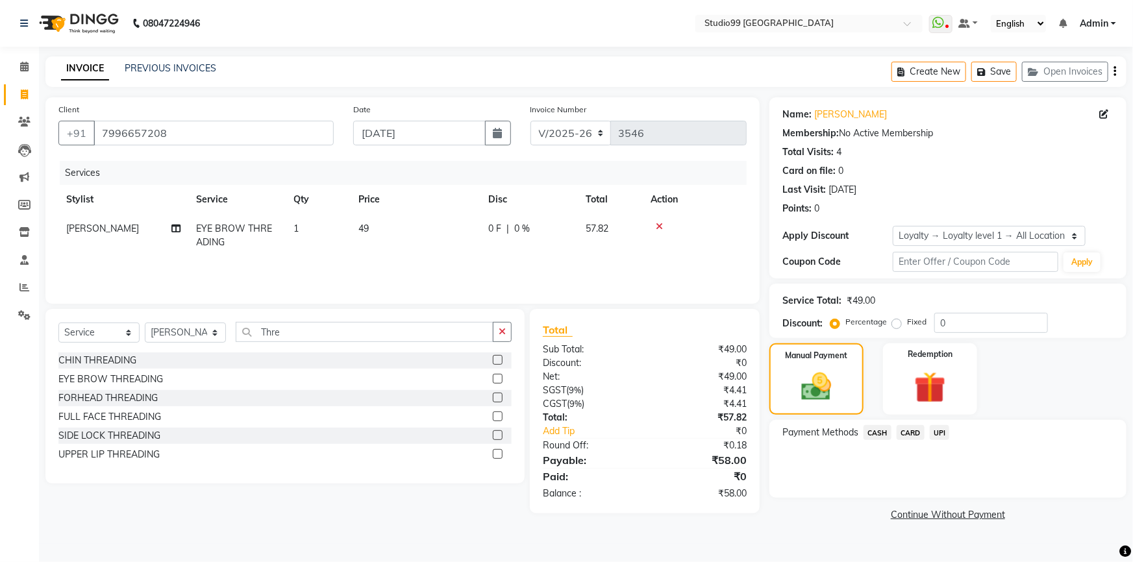
click at [935, 435] on span "UPI" at bounding box center [939, 432] width 20 height 15
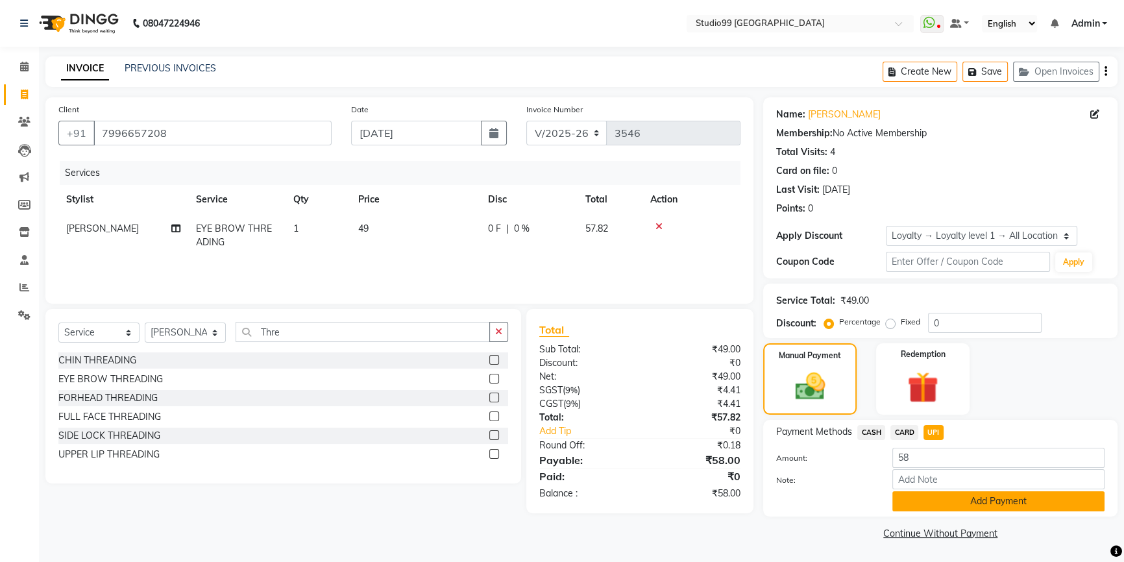
click at [959, 503] on button "Add Payment" at bounding box center [998, 501] width 212 height 20
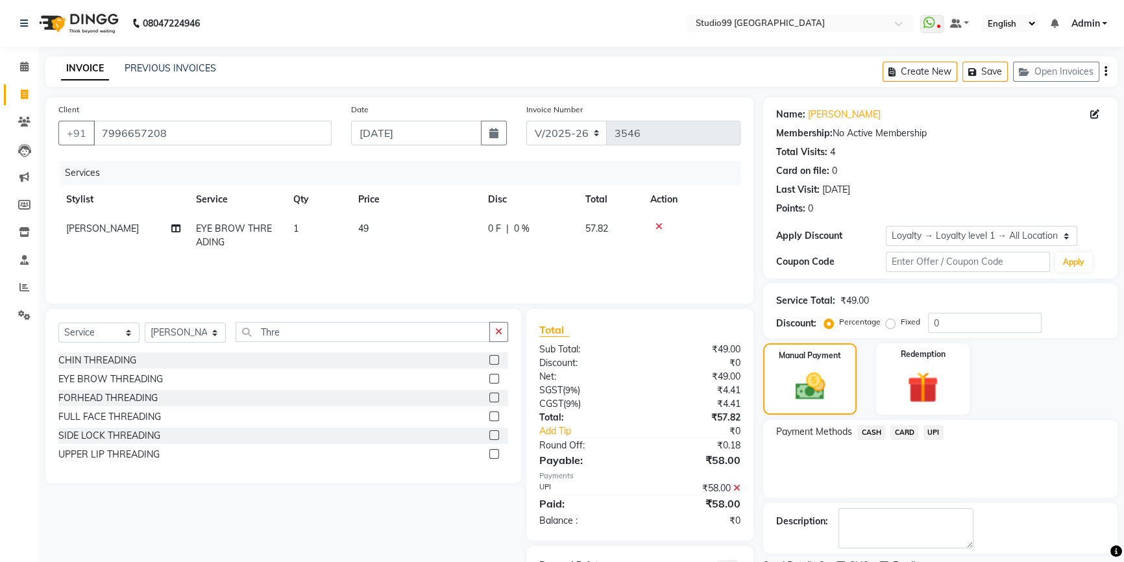
scroll to position [63, 0]
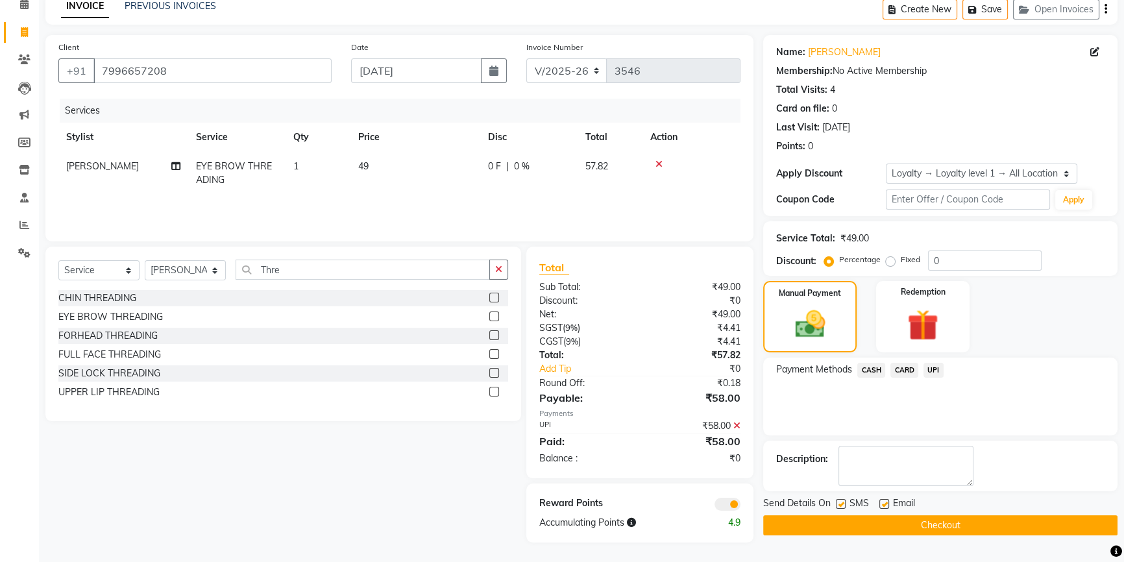
click at [915, 521] on button "Checkout" at bounding box center [940, 525] width 354 height 20
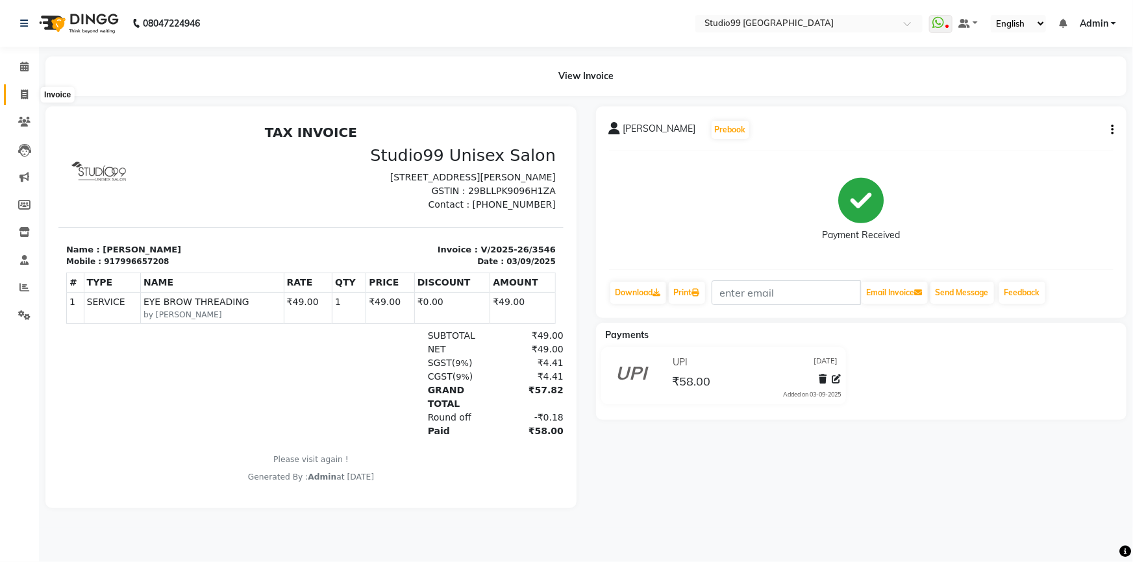
click at [26, 95] on icon at bounding box center [24, 95] width 7 height 10
select select "service"
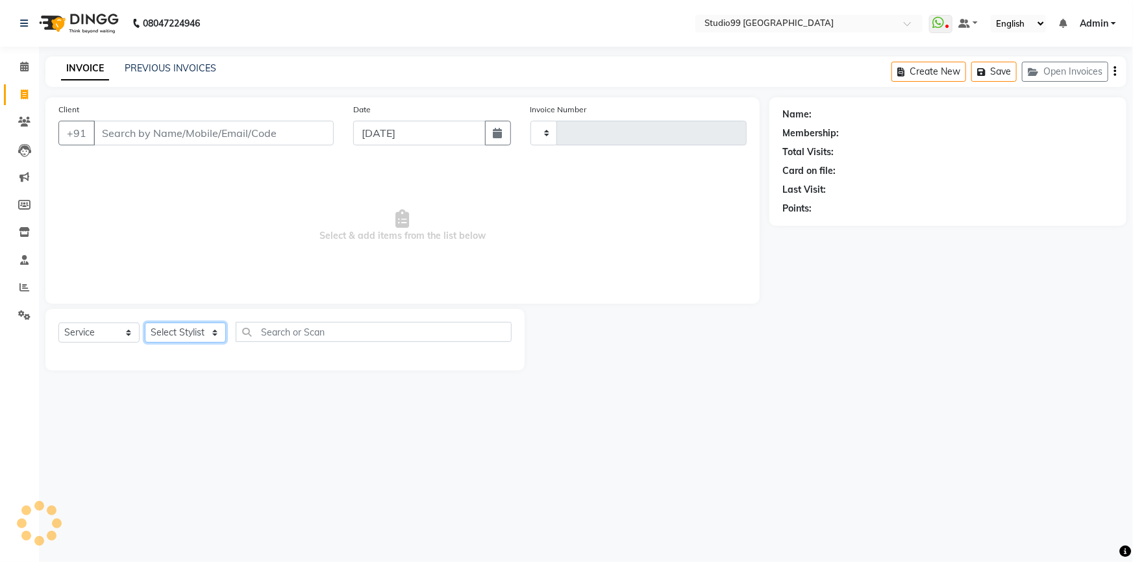
type input "3547"
click at [201, 328] on select "Select Stylist" at bounding box center [185, 333] width 81 height 20
select select "6042"
select select "83728"
click at [145, 323] on select "Select Stylist Admin AKSHAY AMARJIT Dina GOUTAM Gulshan mahi Nobil Hasan Rafeeq…" at bounding box center [185, 333] width 81 height 20
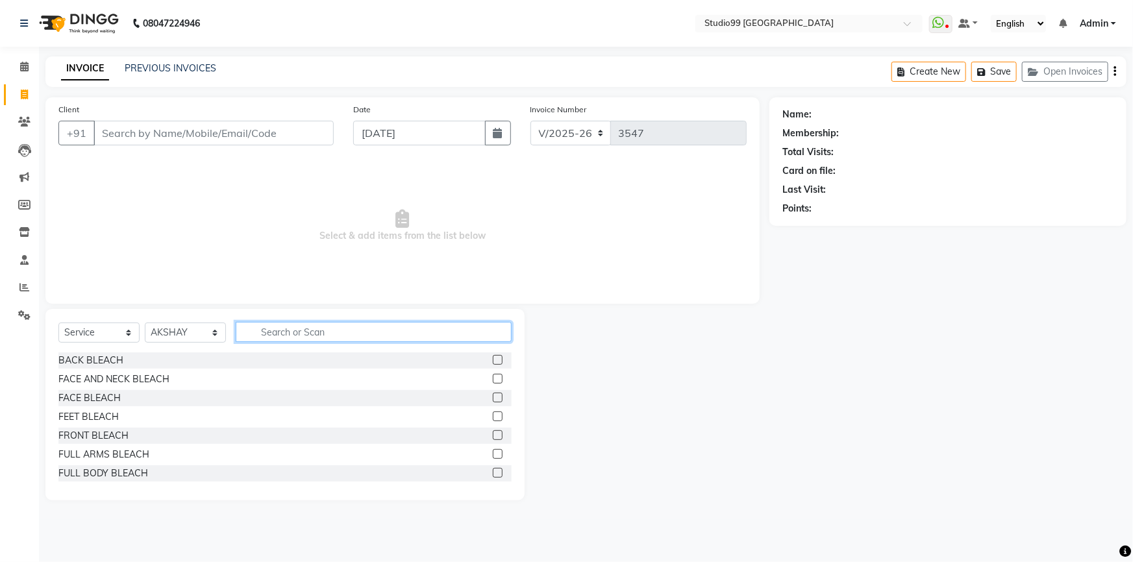
click at [334, 328] on input "text" at bounding box center [374, 332] width 276 height 20
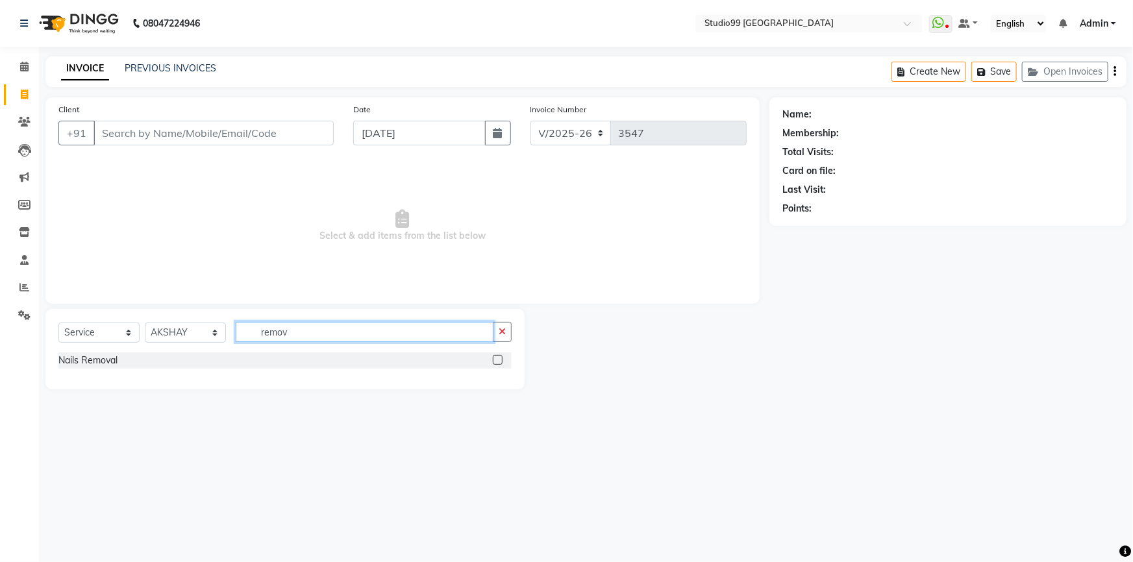
type input "remov"
click at [498, 362] on label at bounding box center [498, 360] width 10 height 10
click at [498, 362] on input "checkbox" at bounding box center [497, 360] width 8 height 8
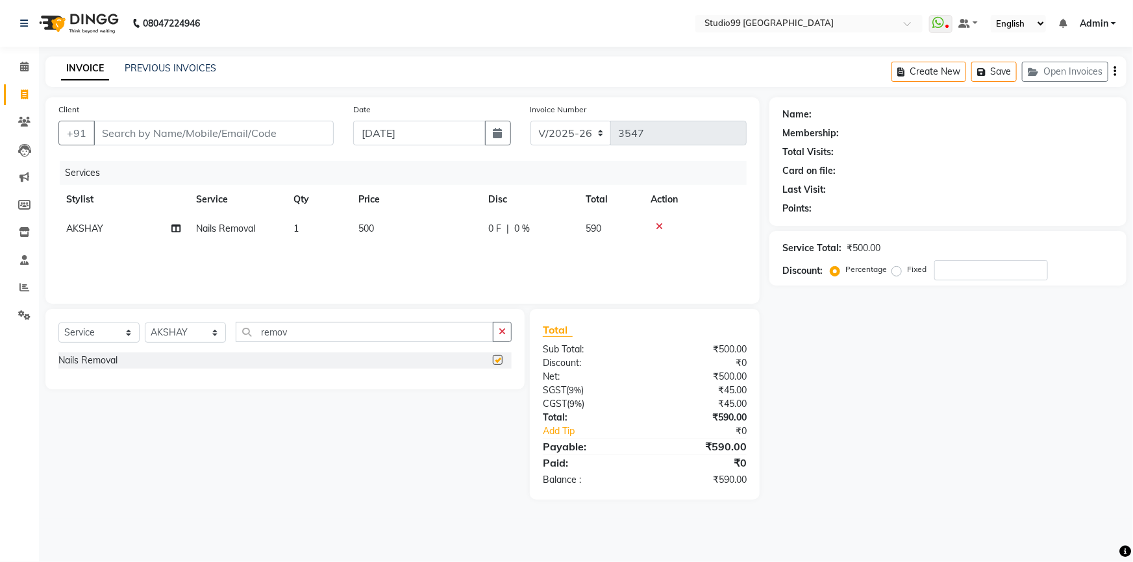
checkbox input "false"
drag, startPoint x: 327, startPoint y: 336, endPoint x: 234, endPoint y: 338, distance: 92.8
click at [234, 338] on div "Select Service Product Membership Package Voucher Prepaid Gift Card Select Styl…" at bounding box center [284, 337] width 453 height 31
type input "remov"
click at [498, 362] on label at bounding box center [498, 360] width 10 height 10
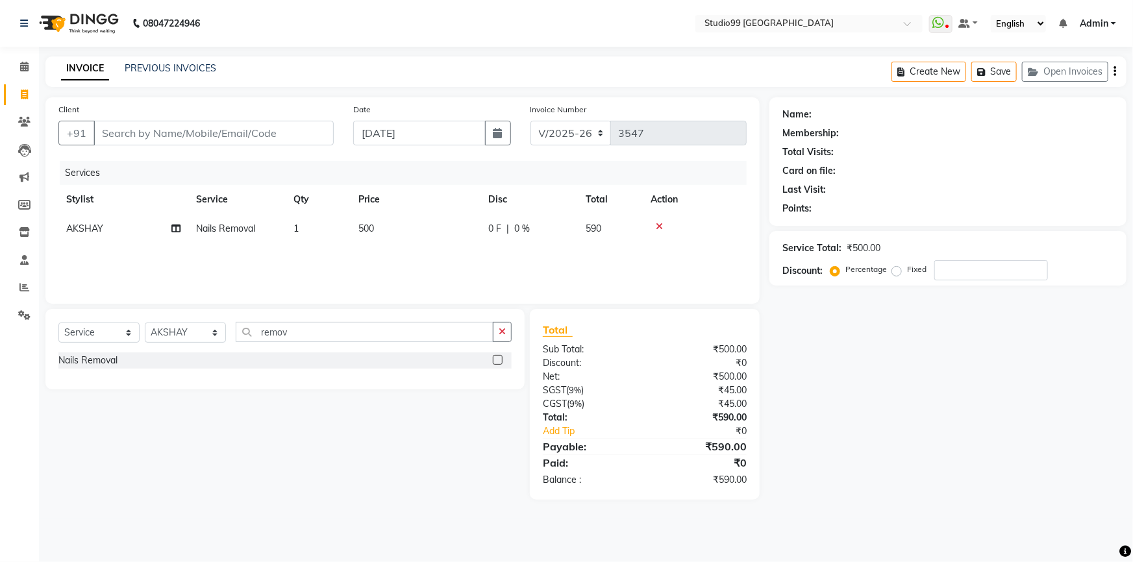
click at [498, 362] on input "checkbox" at bounding box center [497, 360] width 8 height 8
checkbox input "false"
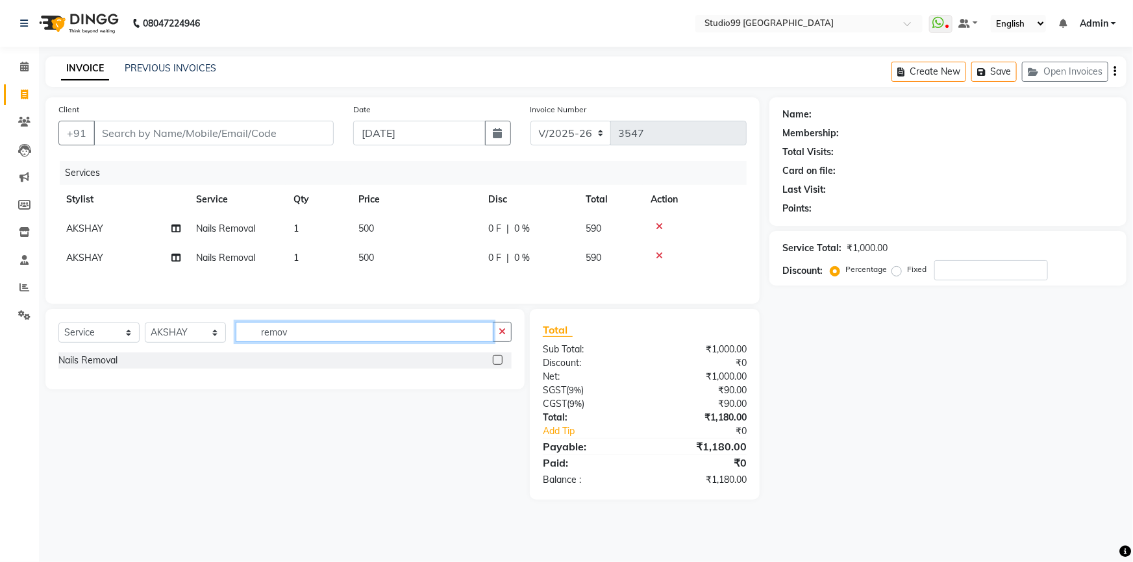
drag, startPoint x: 304, startPoint y: 340, endPoint x: 236, endPoint y: 339, distance: 68.2
click at [236, 339] on input "remov" at bounding box center [365, 332] width 258 height 20
click at [659, 224] on icon at bounding box center [659, 226] width 7 height 9
drag, startPoint x: 311, startPoint y: 335, endPoint x: 247, endPoint y: 315, distance: 67.3
click at [230, 331] on div "Select Service Product Membership Package Voucher Prepaid Gift Card Select Styl…" at bounding box center [284, 337] width 453 height 31
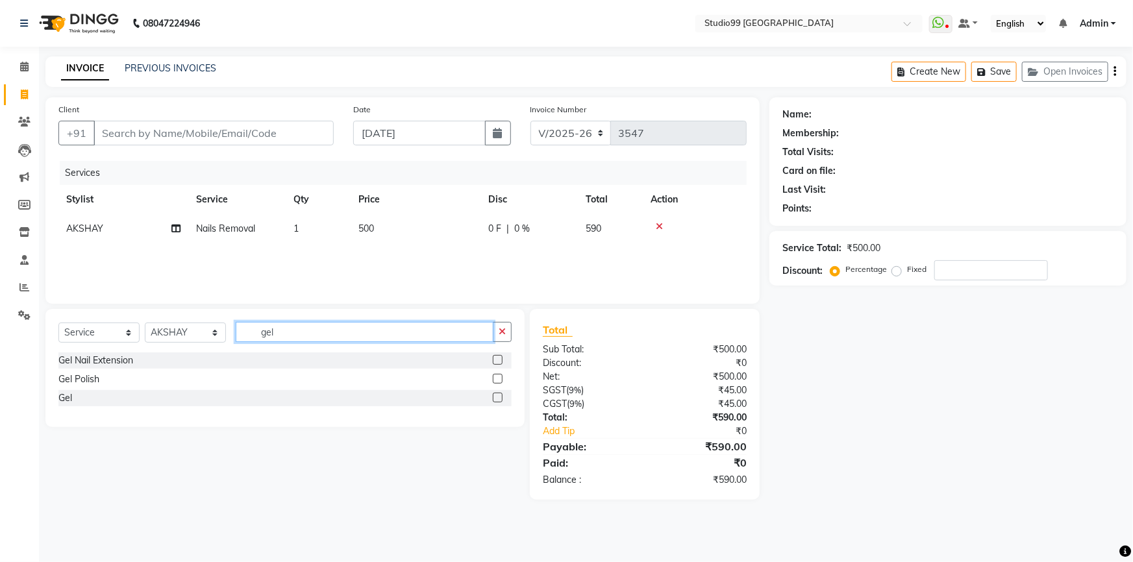
type input "gel"
click at [497, 380] on label at bounding box center [498, 379] width 10 height 10
click at [497, 380] on input "checkbox" at bounding box center [497, 379] width 8 height 8
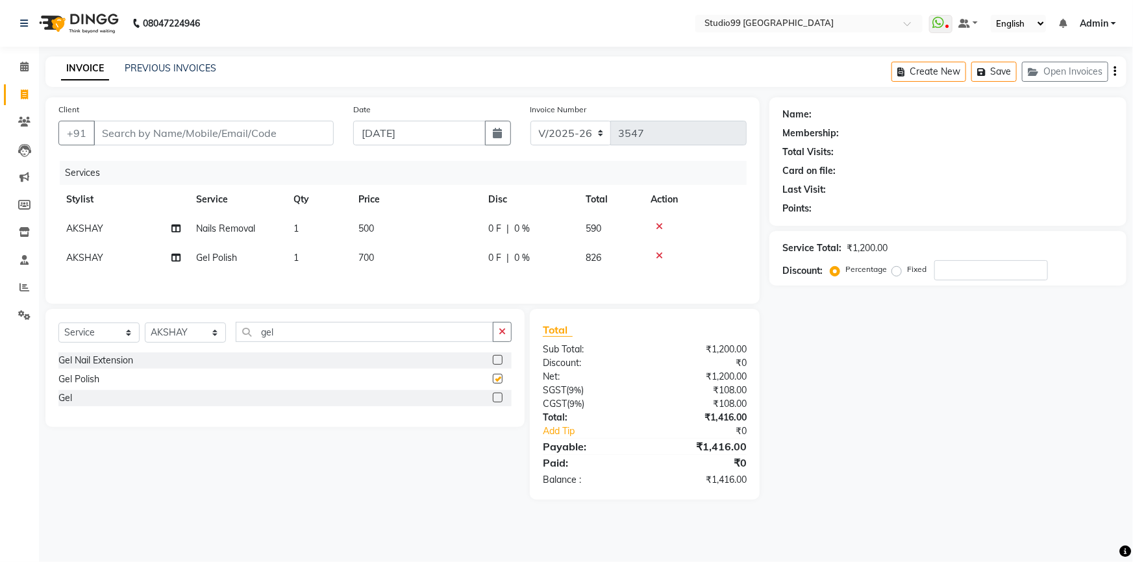
checkbox input "false"
drag, startPoint x: 282, startPoint y: 333, endPoint x: 241, endPoint y: 332, distance: 40.2
click at [241, 332] on input "gel" at bounding box center [365, 332] width 258 height 20
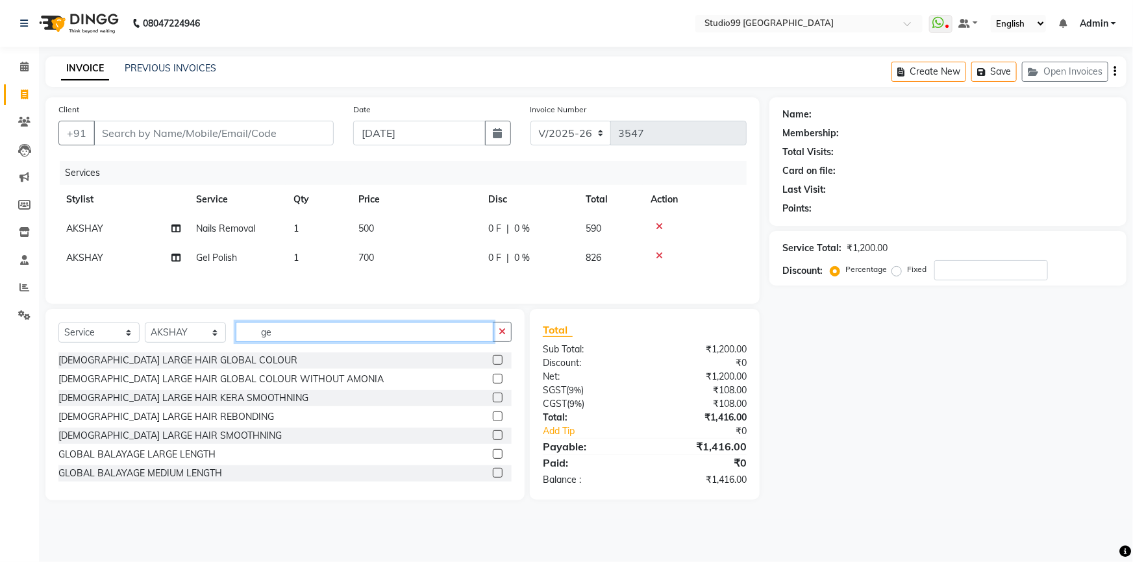
type input "gel"
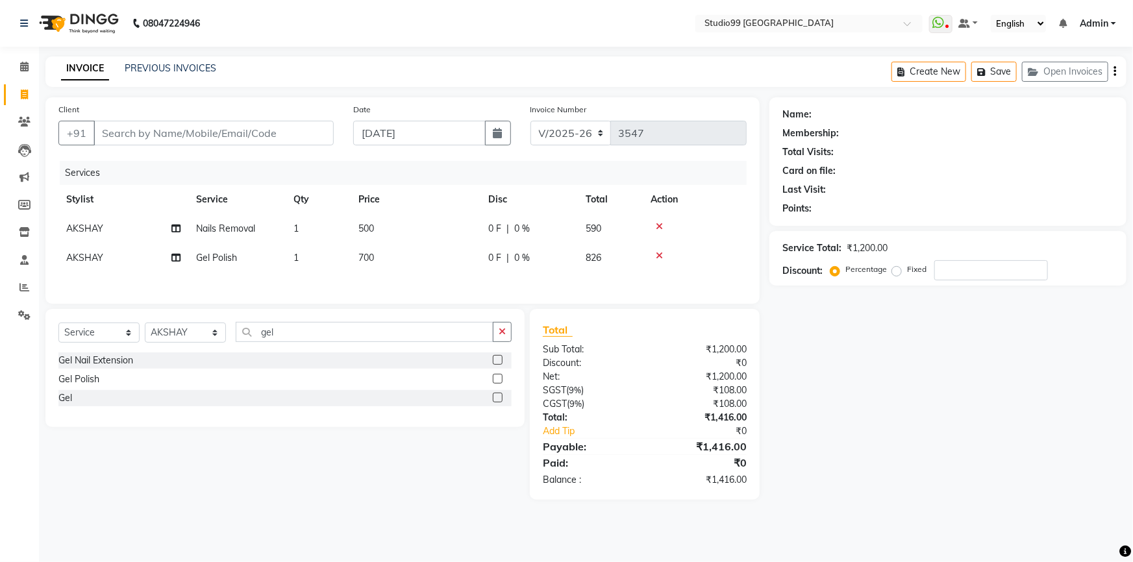
click at [499, 401] on label at bounding box center [498, 398] width 10 height 10
click at [499, 401] on input "checkbox" at bounding box center [497, 398] width 8 height 8
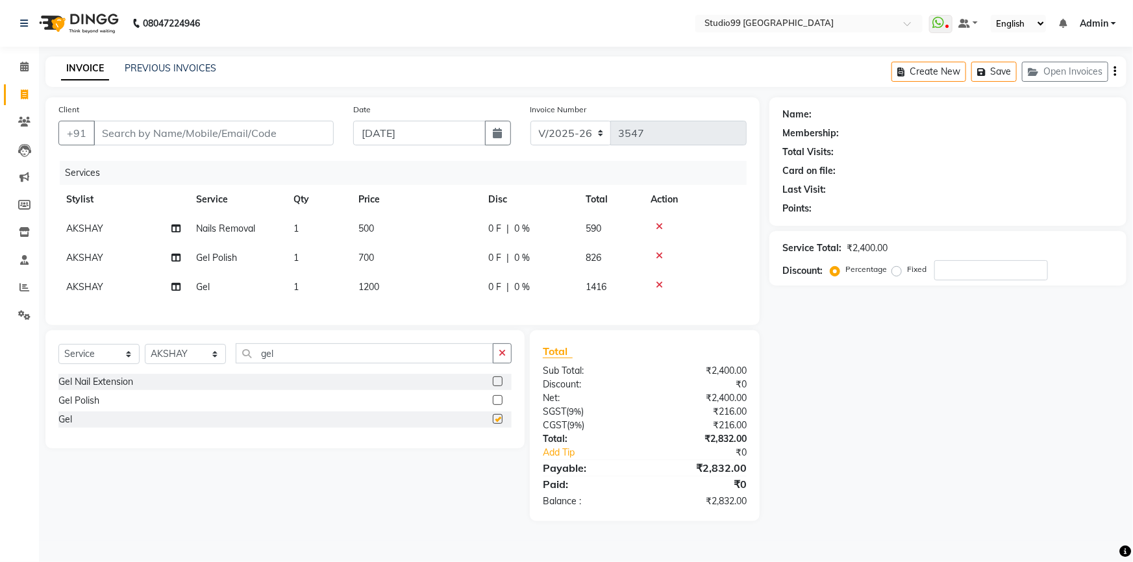
checkbox input "false"
click at [370, 288] on span "1200" at bounding box center [368, 287] width 21 height 12
select select "83728"
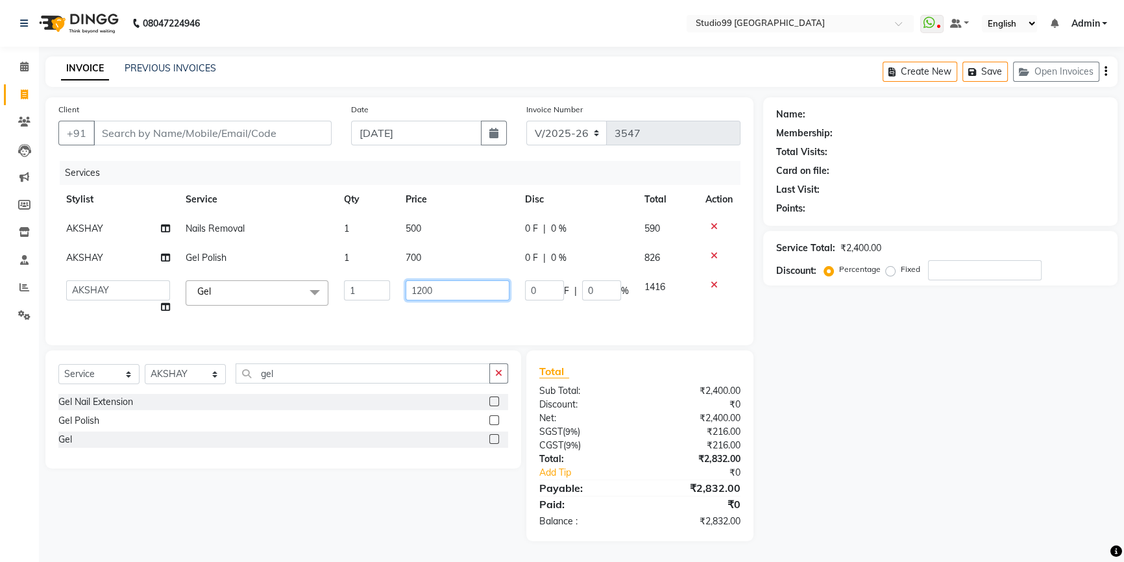
drag, startPoint x: 441, startPoint y: 290, endPoint x: 383, endPoint y: 293, distance: 58.5
click at [382, 293] on tr "Admin AKSHAY AMARJIT Dina GOUTAM Gulshan mahi Nobil Hasan Rafeeq Raj Rima Dey S…" at bounding box center [399, 297] width 682 height 49
type input "2"
type input "350"
click at [422, 323] on div "Client +91 Date 03-09-2025 Invoice Number V/2025 V/2025-26 3547 Services Stylis…" at bounding box center [399, 221] width 708 height 248
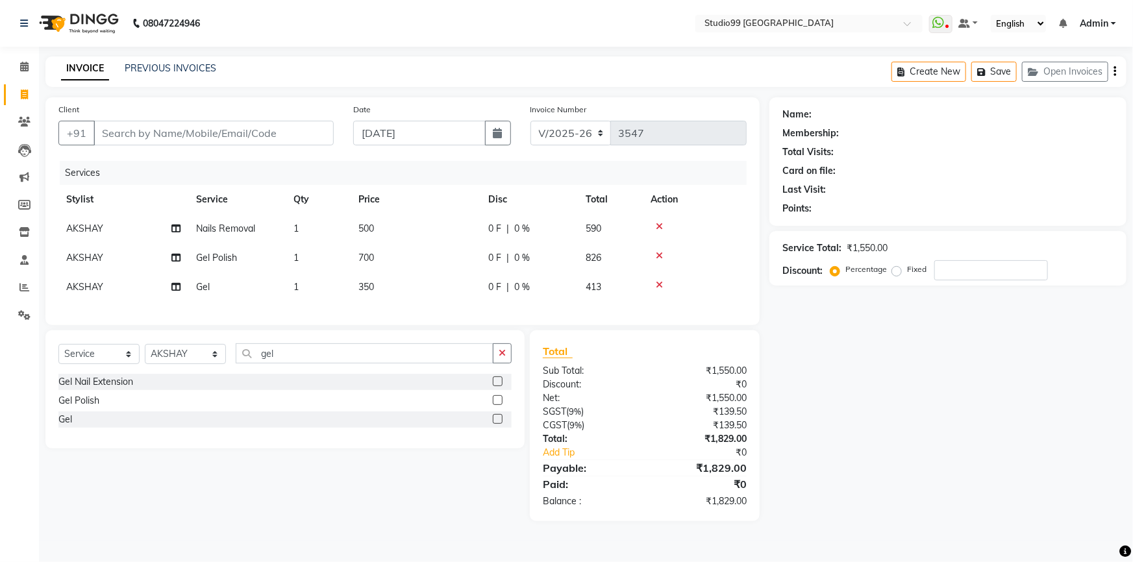
click at [657, 228] on icon at bounding box center [659, 226] width 7 height 9
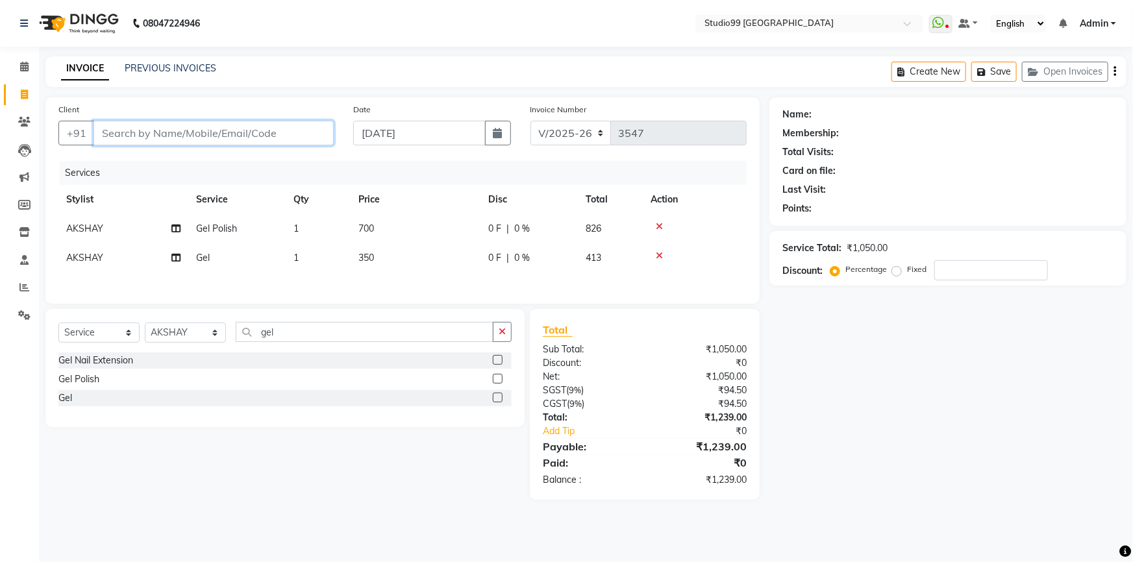
click at [157, 130] on input "Client" at bounding box center [213, 133] width 240 height 25
type input "8"
type input "0"
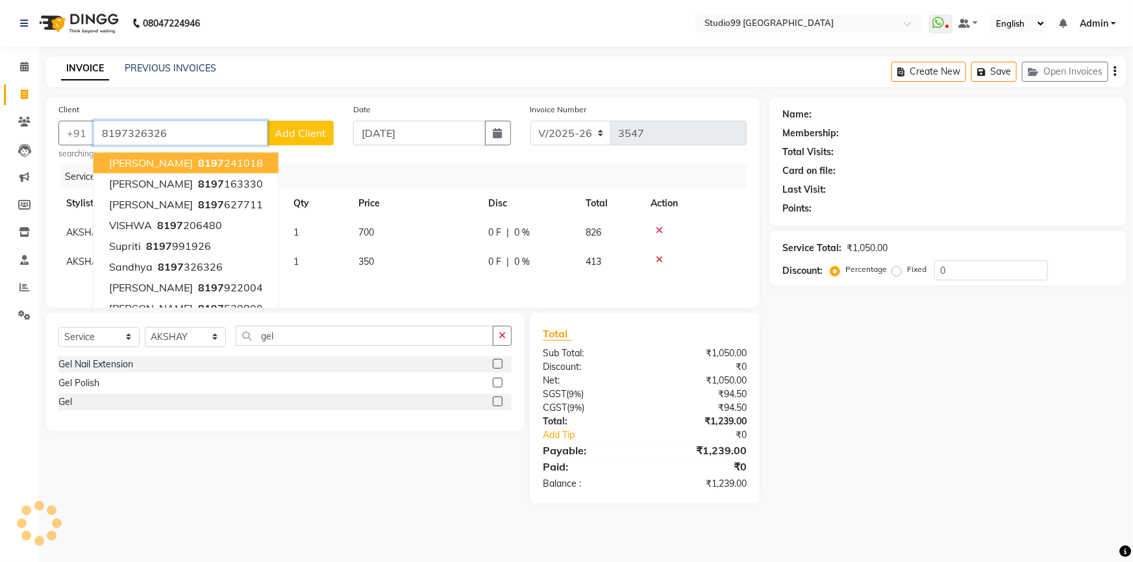
type input "8197326326"
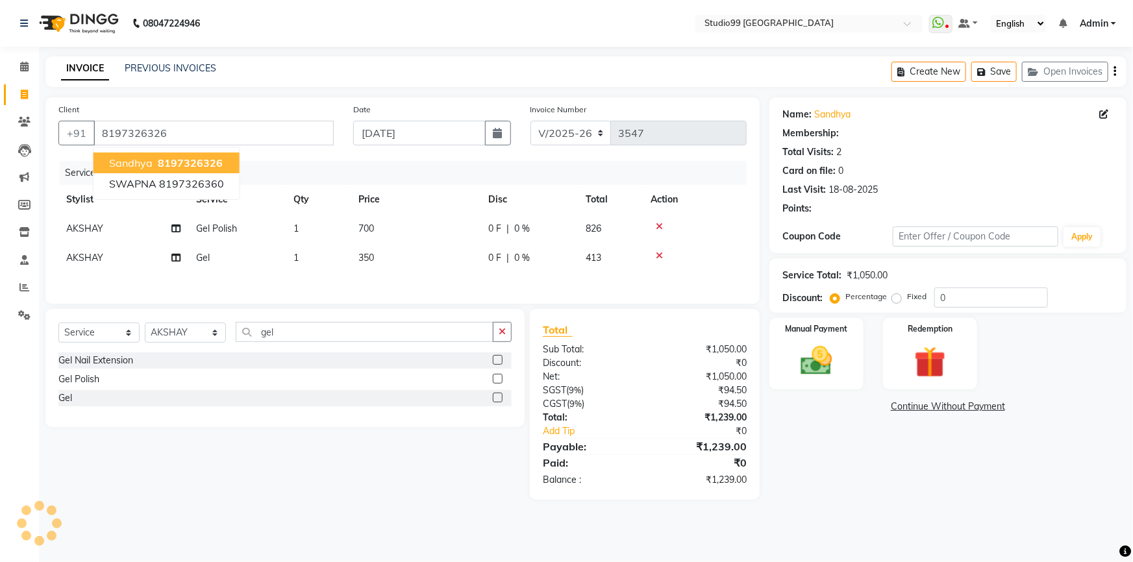
select select "1: Object"
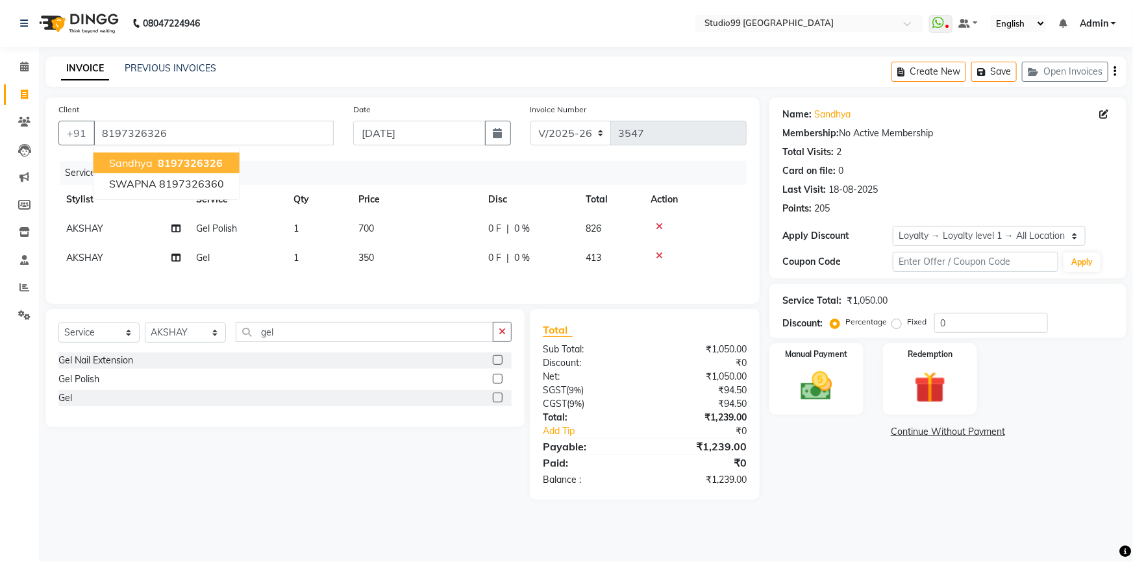
click at [166, 166] on span "8197326326" at bounding box center [190, 162] width 65 height 13
select select "1: Object"
click at [854, 376] on div "Manual Payment" at bounding box center [816, 379] width 98 height 75
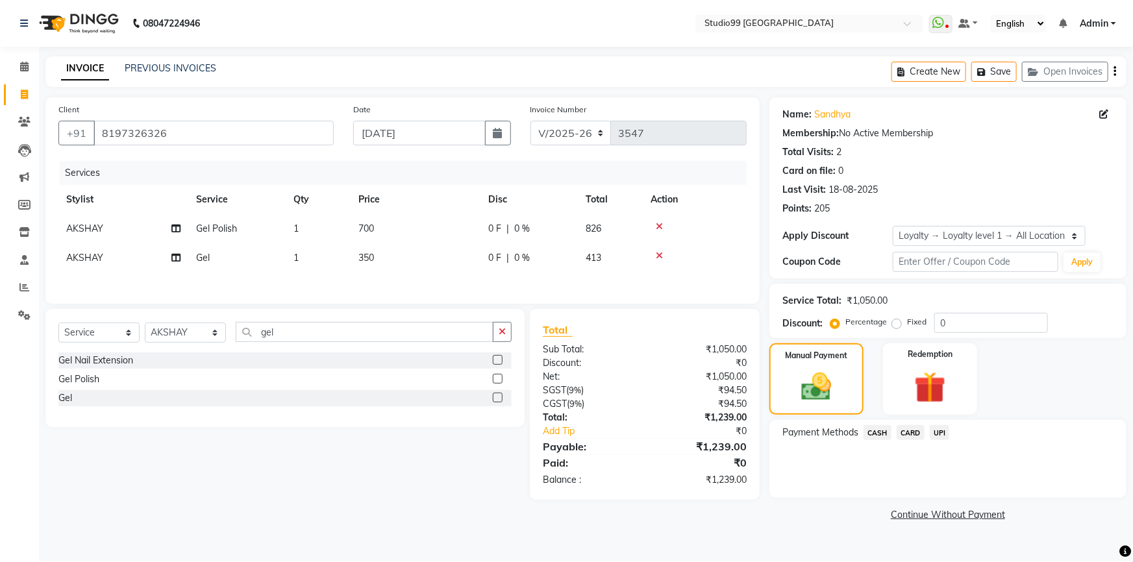
click at [947, 430] on span "UPI" at bounding box center [939, 432] width 20 height 15
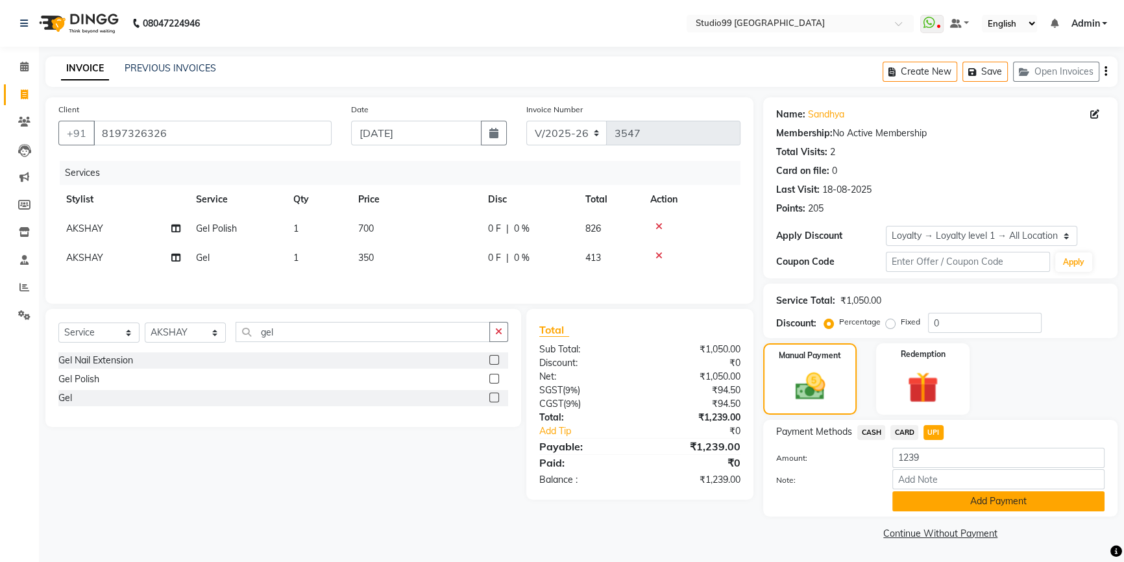
click at [939, 504] on button "Add Payment" at bounding box center [998, 501] width 212 height 20
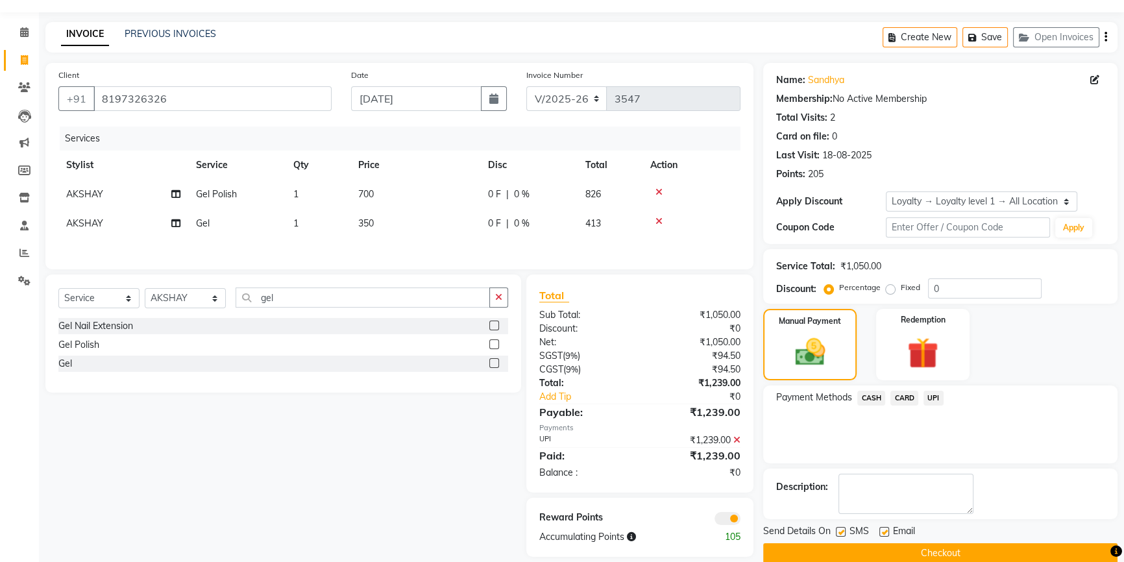
scroll to position [54, 0]
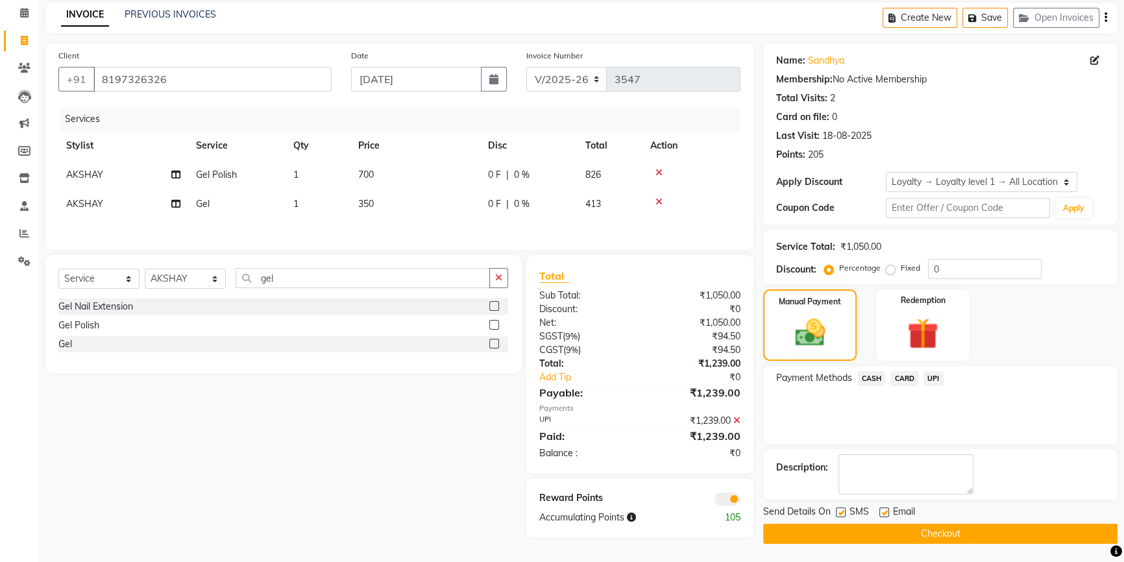
drag, startPoint x: 932, startPoint y: 526, endPoint x: 774, endPoint y: 500, distance: 159.8
click at [931, 526] on button "Checkout" at bounding box center [940, 534] width 354 height 20
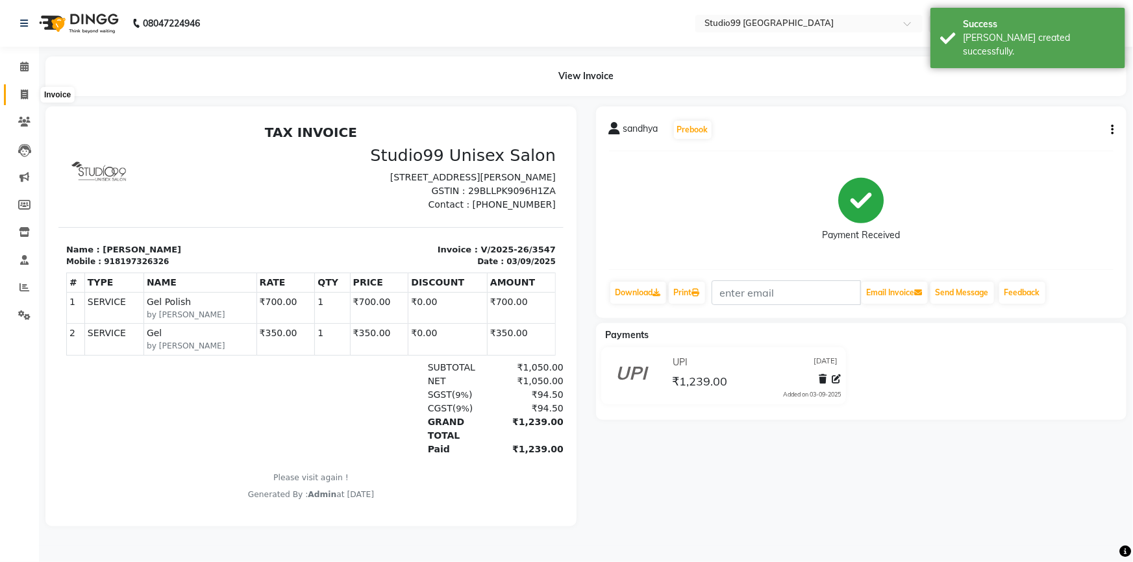
click at [21, 97] on icon at bounding box center [24, 95] width 7 height 10
select select "6042"
select select "service"
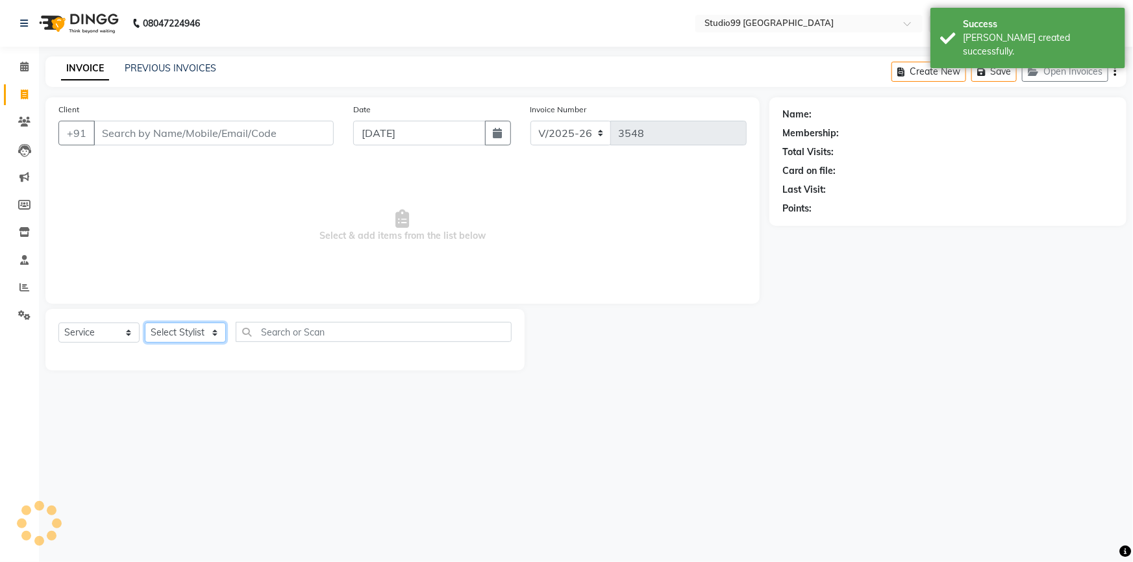
click at [184, 338] on select "Select Stylist Admin AKSHAY AMARJIT Dina GOUTAM Gulshan mahi Nobil Hasan Rafeeq…" at bounding box center [185, 333] width 81 height 20
select select "43530"
click at [145, 323] on select "Select Stylist Admin AKSHAY AMARJIT Dina GOUTAM Gulshan mahi Nobil Hasan Rafeeq…" at bounding box center [185, 333] width 81 height 20
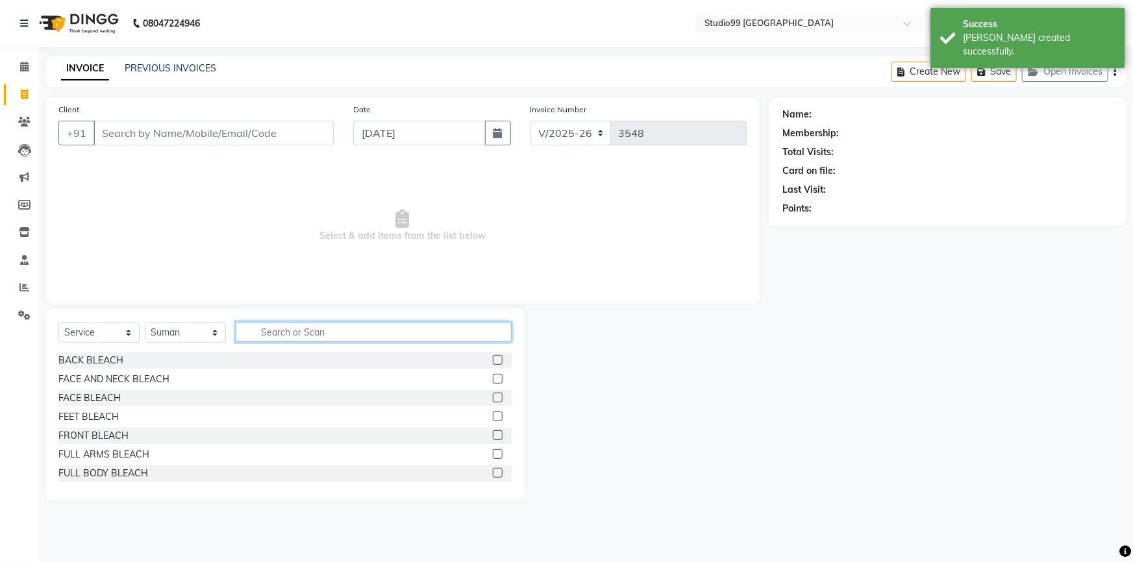
click at [293, 336] on input "text" at bounding box center [374, 332] width 276 height 20
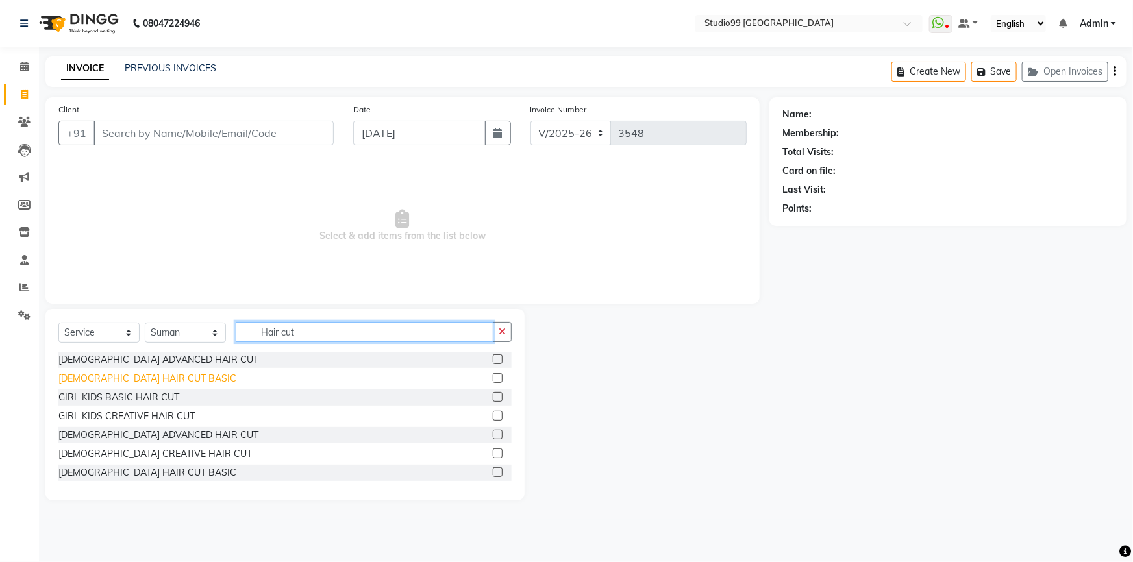
scroll to position [58, 0]
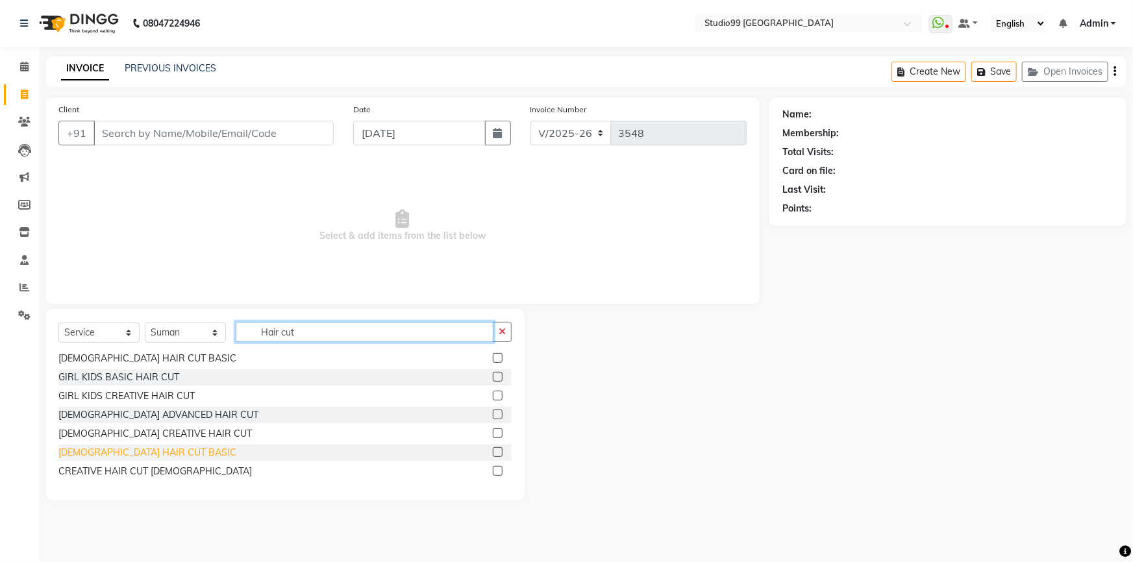
type input "Hair cut"
click at [141, 448] on div "[DEMOGRAPHIC_DATA] HAIR CUT BASIC" at bounding box center [147, 453] width 178 height 14
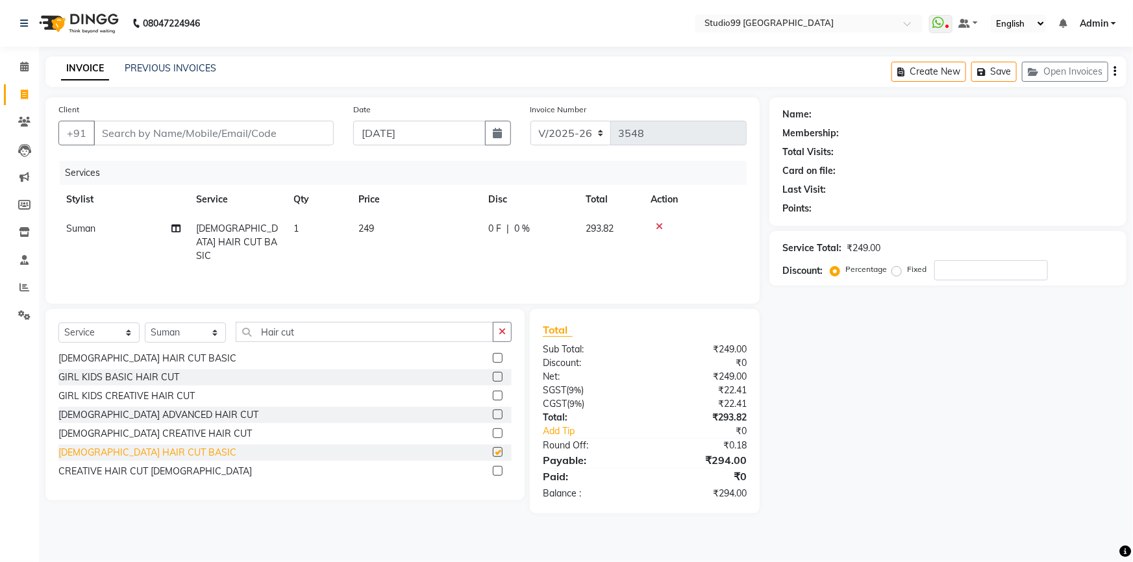
checkbox input "false"
drag, startPoint x: 301, startPoint y: 332, endPoint x: 245, endPoint y: 333, distance: 55.8
click at [245, 333] on input "Hair cut" at bounding box center [365, 332] width 258 height 20
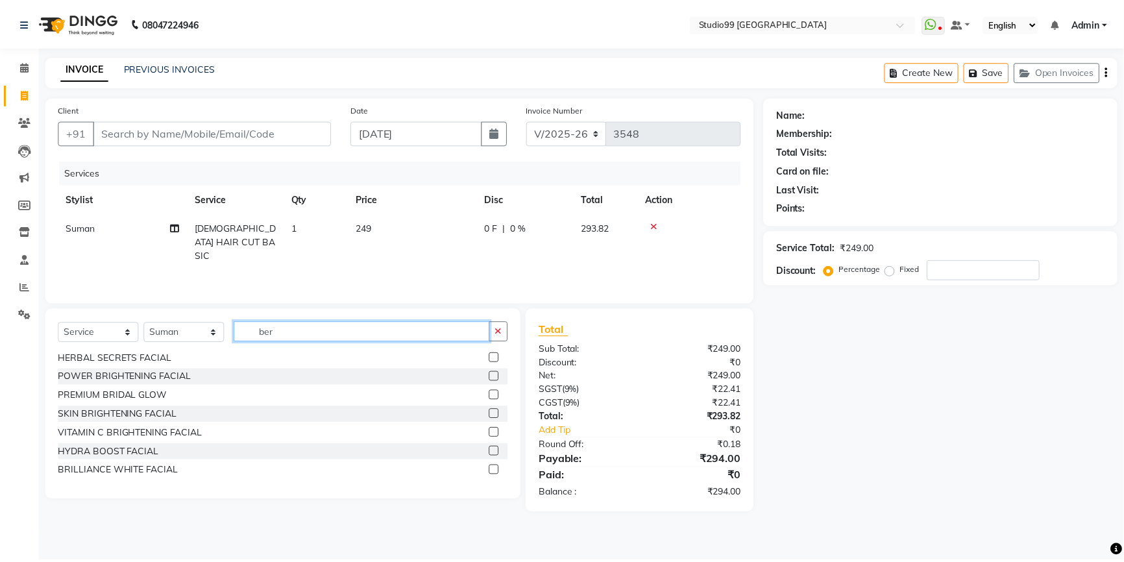
scroll to position [0, 0]
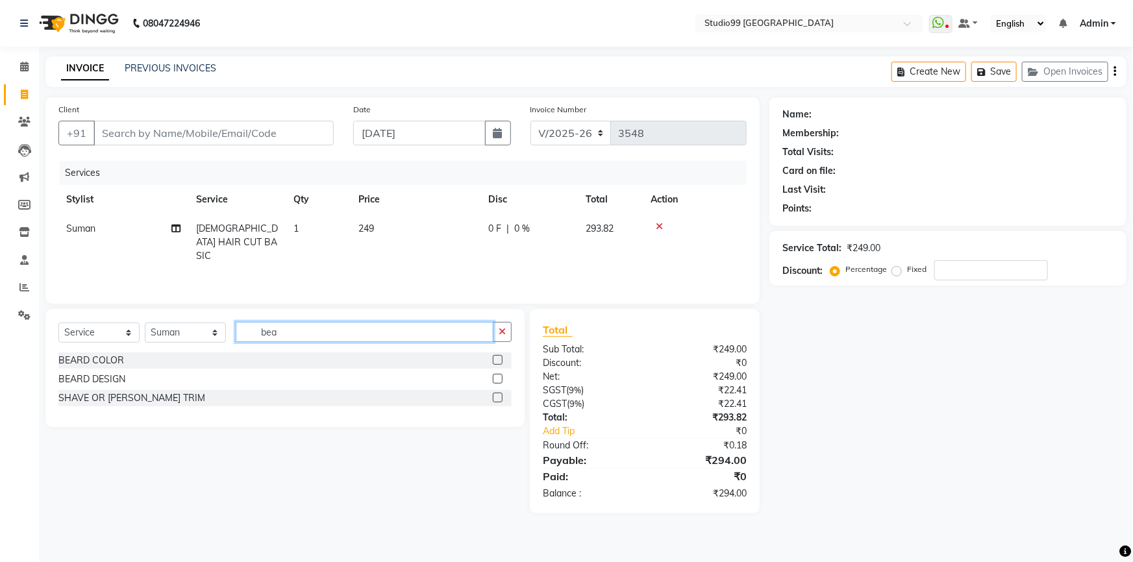
type input "bea"
click at [505, 380] on div at bounding box center [502, 379] width 19 height 16
click at [500, 379] on label at bounding box center [498, 379] width 10 height 10
click at [500, 379] on input "checkbox" at bounding box center [497, 379] width 8 height 8
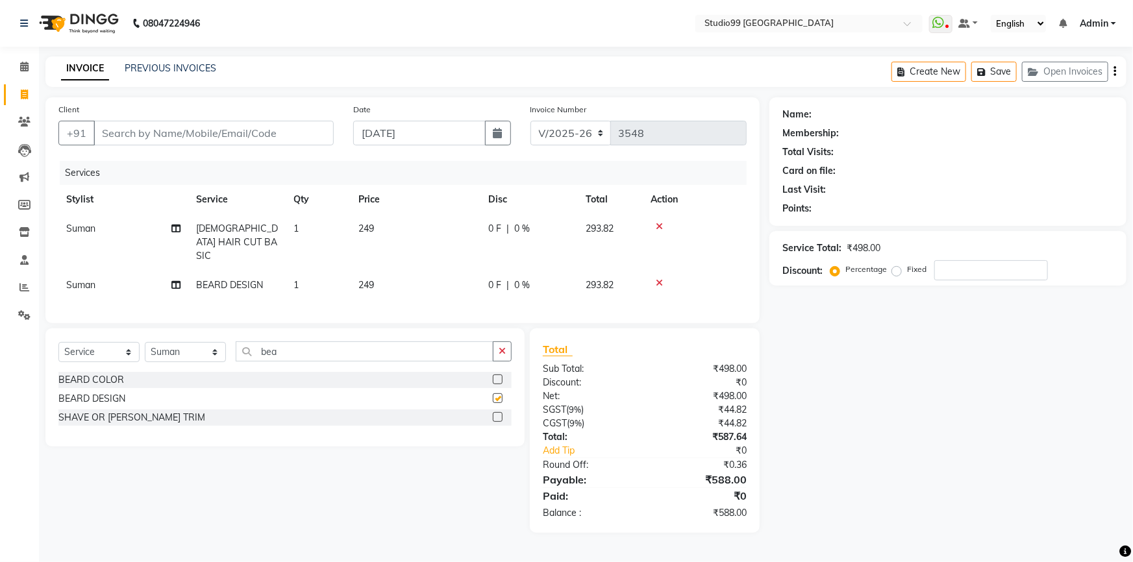
checkbox input "false"
click at [198, 136] on input "Client" at bounding box center [213, 133] width 240 height 25
type input "9"
type input "0"
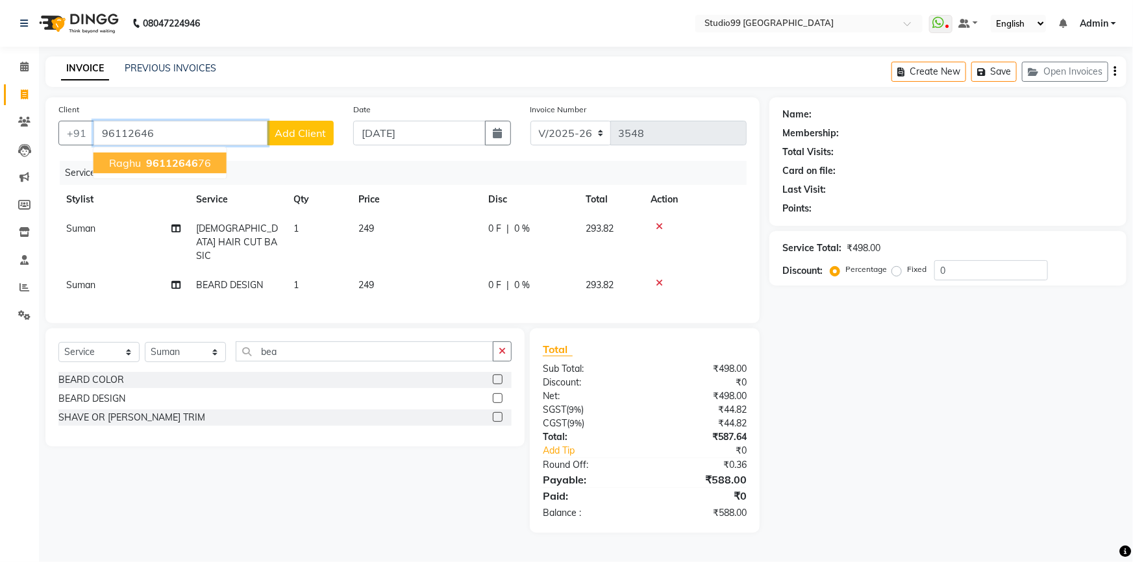
click at [169, 166] on span "96112646" at bounding box center [172, 162] width 52 height 13
type input "9611264676"
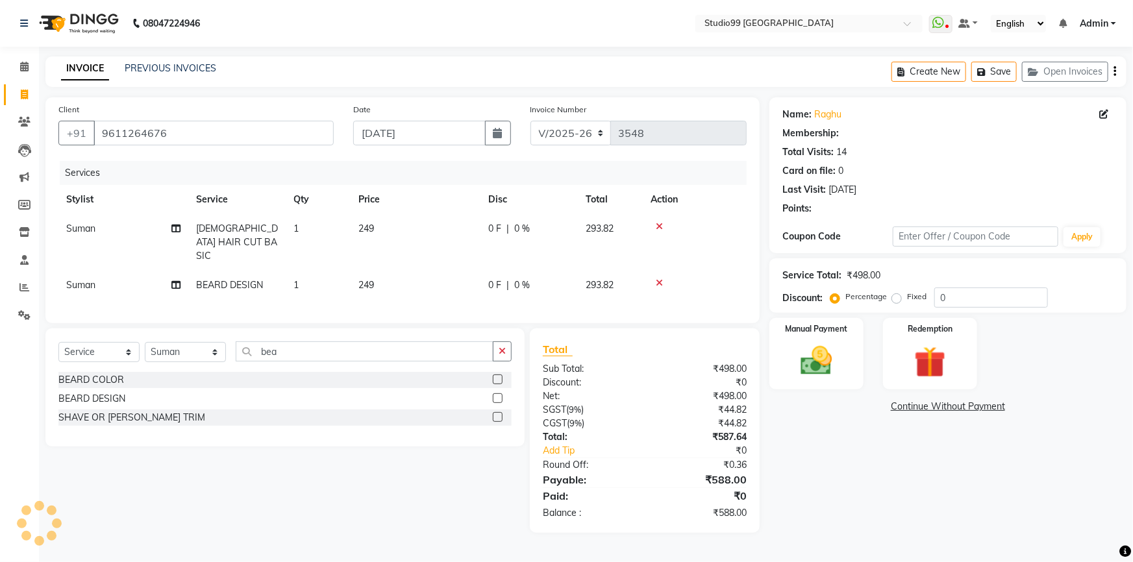
select select "1: Object"
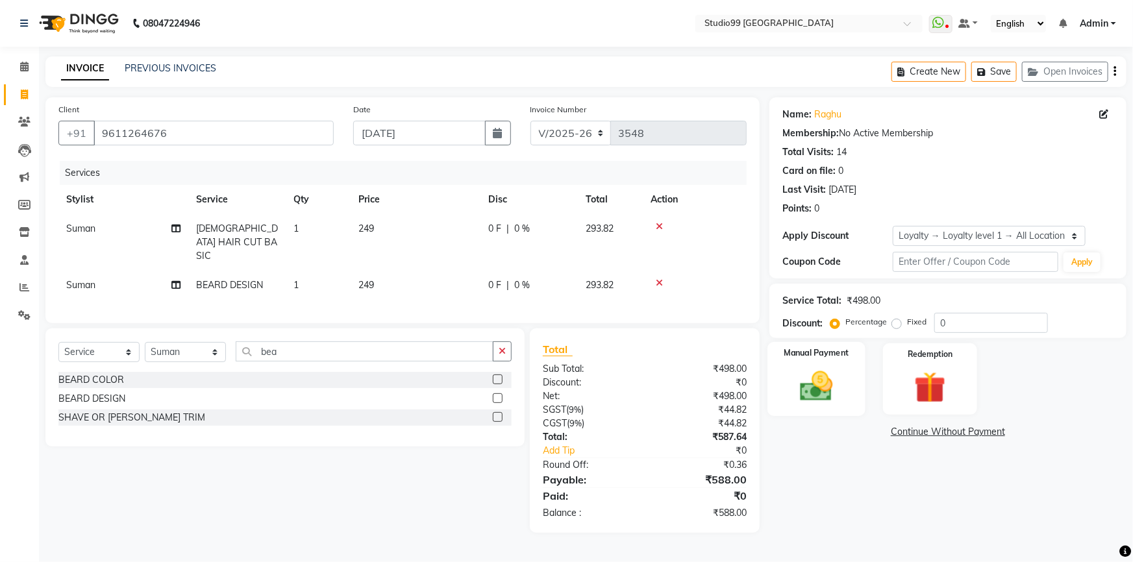
click at [829, 373] on img at bounding box center [816, 386] width 53 height 38
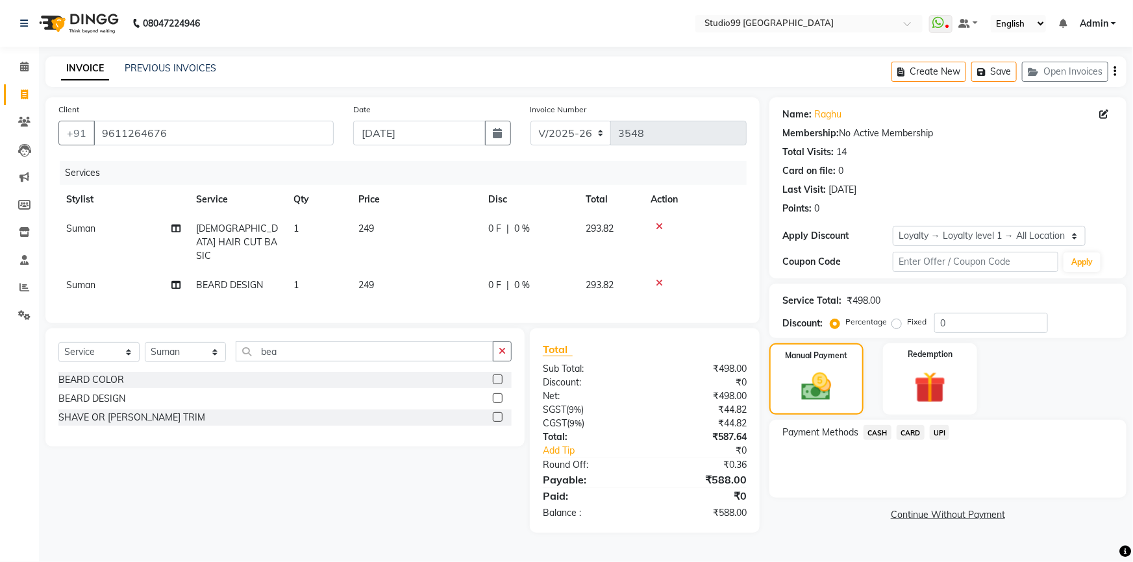
drag, startPoint x: 936, startPoint y: 428, endPoint x: 939, endPoint y: 436, distance: 8.2
click at [937, 430] on span "UPI" at bounding box center [939, 432] width 20 height 15
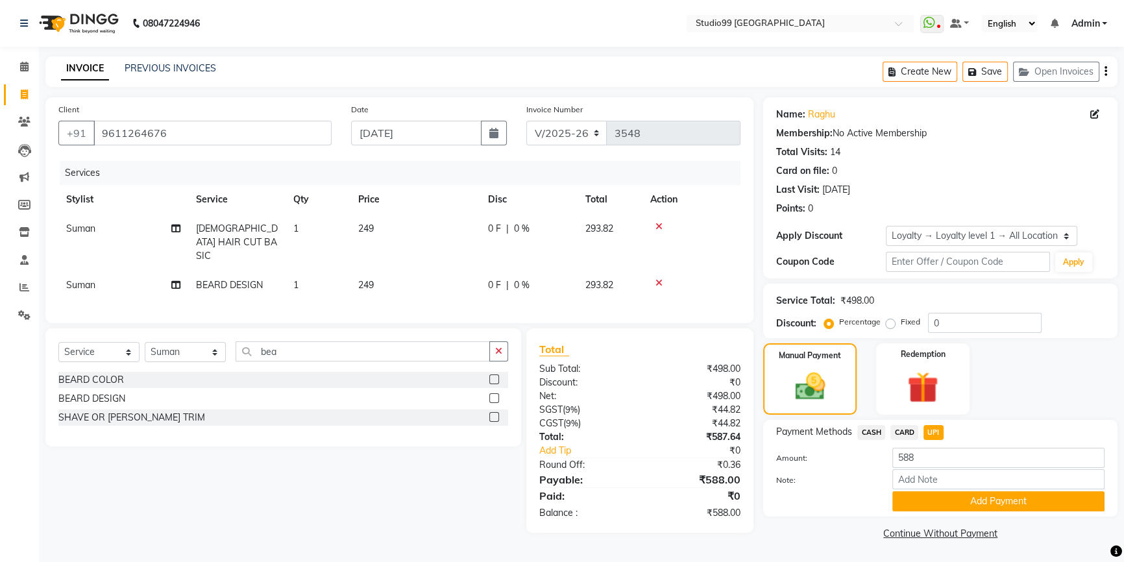
drag, startPoint x: 955, startPoint y: 501, endPoint x: 948, endPoint y: 494, distance: 10.6
click at [955, 502] on button "Add Payment" at bounding box center [998, 501] width 212 height 20
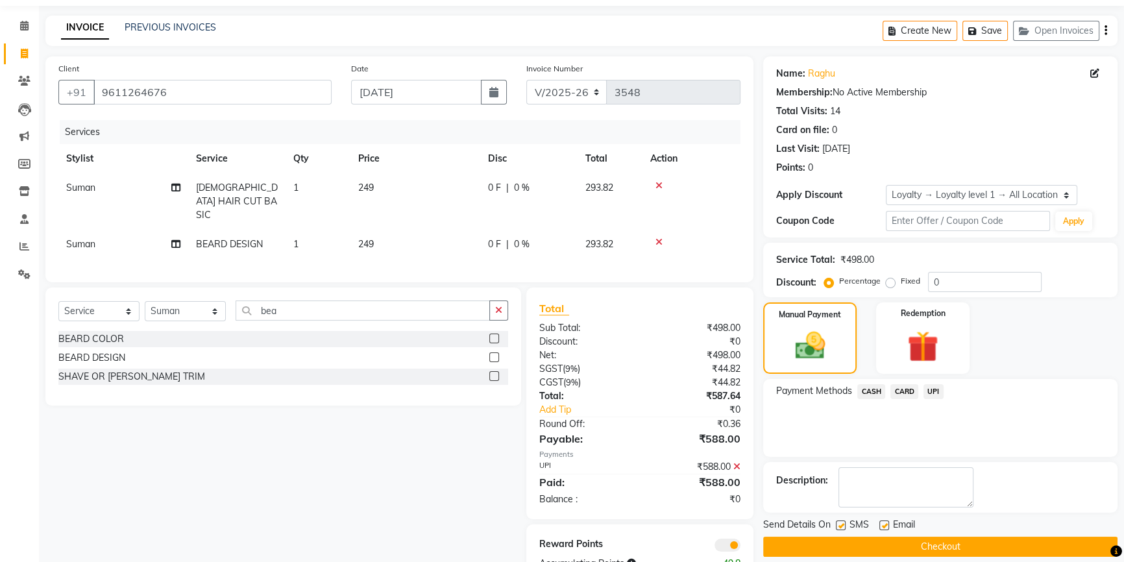
scroll to position [78, 0]
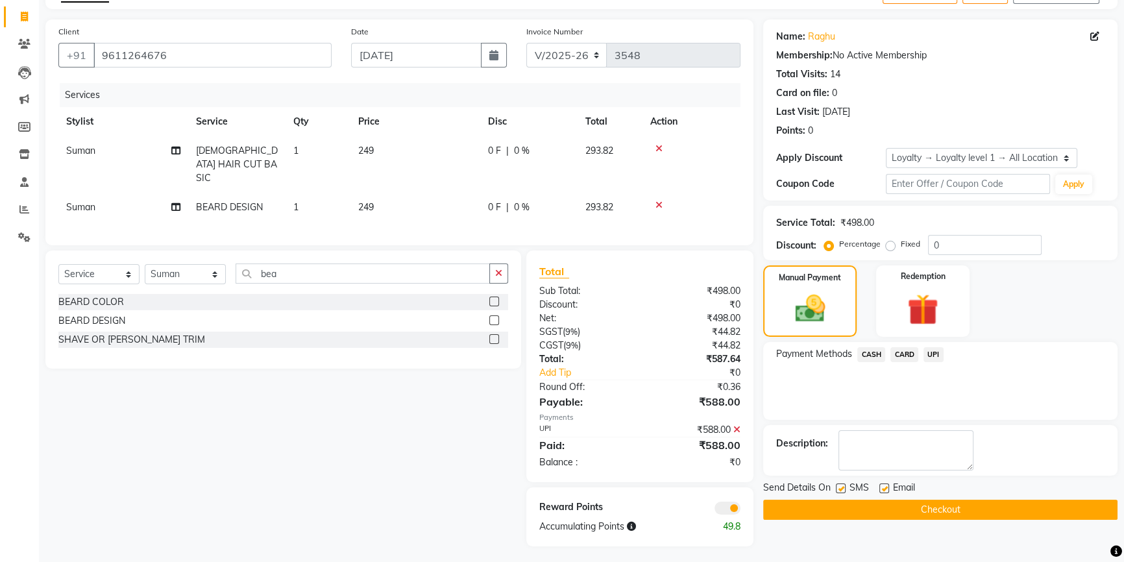
click at [945, 502] on button "Checkout" at bounding box center [940, 510] width 354 height 20
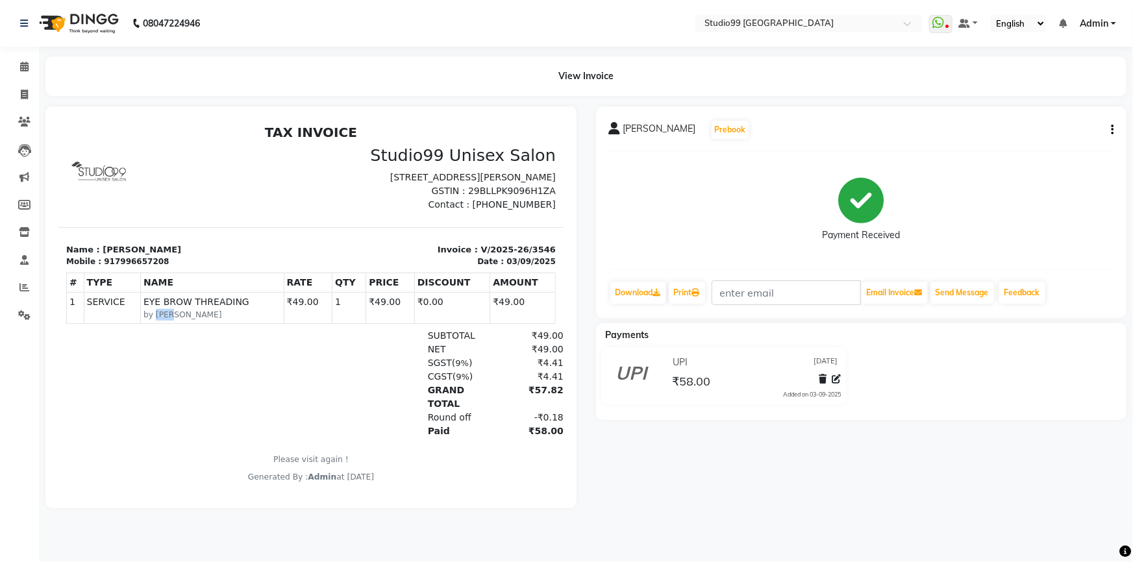
drag, startPoint x: 149, startPoint y: 331, endPoint x: 206, endPoint y: 330, distance: 57.1
click at [206, 320] on small "by Dina" at bounding box center [212, 314] width 138 height 12
click at [1109, 129] on button "button" at bounding box center [1109, 130] width 8 height 14
click at [1031, 129] on div "Edit Item Staff" at bounding box center [1047, 129] width 89 height 16
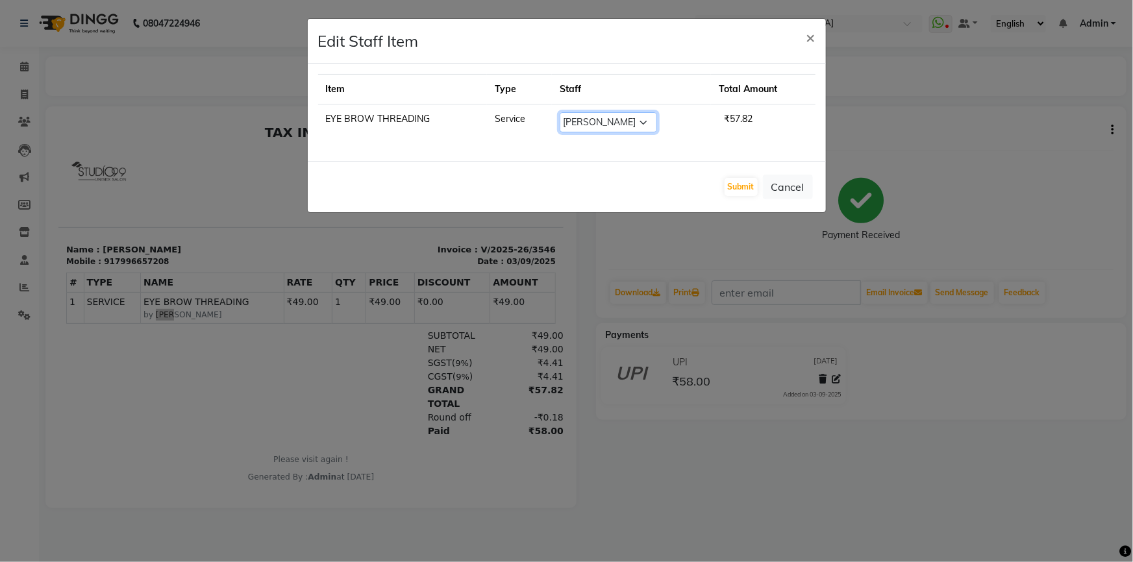
click at [590, 125] on select "Select Admin AKSHAY AMARJIT Dina GOUTAM Gulshan mahi Nobil Hasan Rafeeq Raj Rim…" at bounding box center [607, 122] width 97 height 20
select select "58534"
click at [559, 112] on select "Select Admin AKSHAY AMARJIT Dina GOUTAM Gulshan mahi Nobil Hasan Rafeeq Raj Rim…" at bounding box center [607, 122] width 97 height 20
click at [733, 189] on button "Submit" at bounding box center [740, 187] width 33 height 18
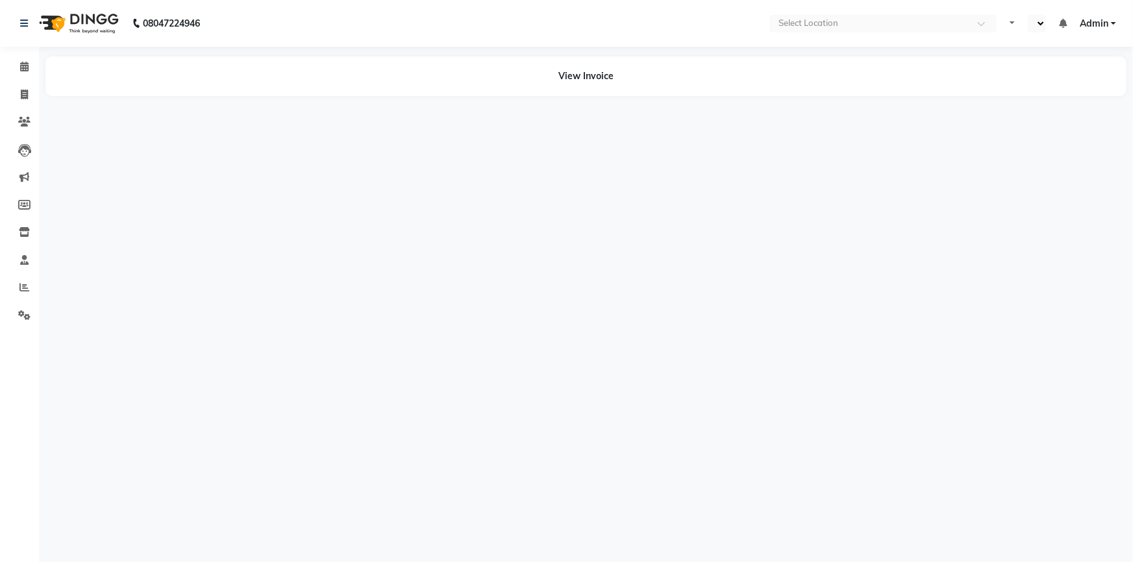
select select "en"
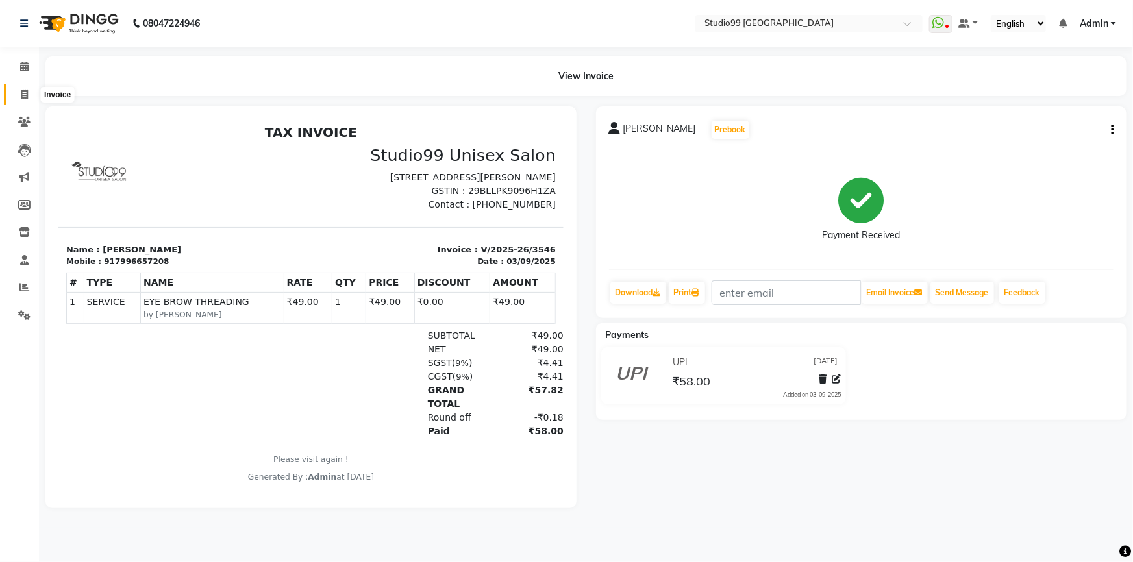
click at [25, 95] on icon at bounding box center [24, 95] width 7 height 10
select select "6042"
select select "service"
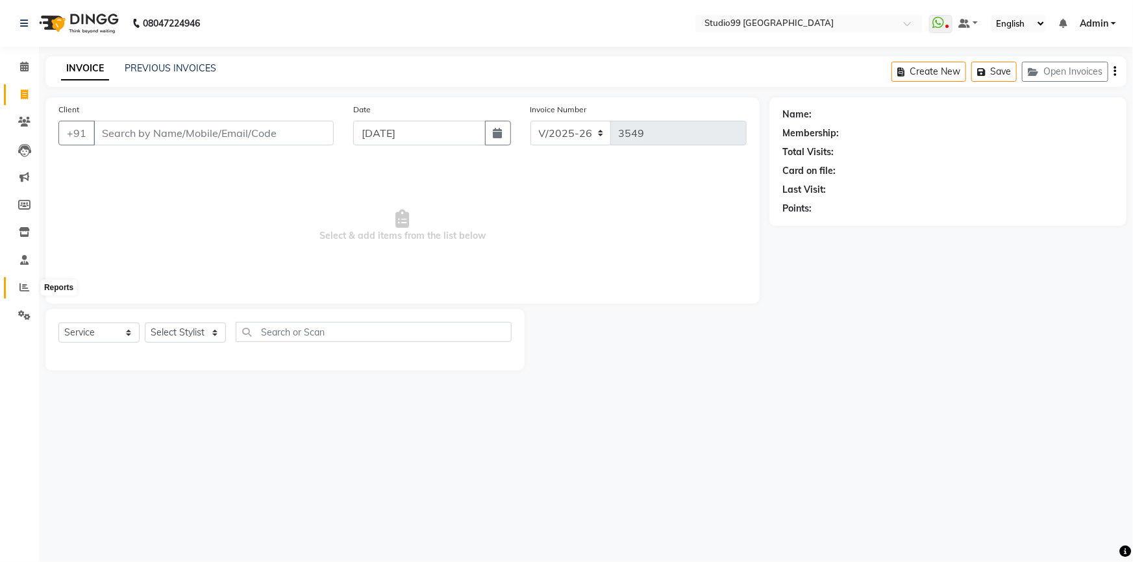
click at [16, 287] on span at bounding box center [24, 287] width 23 height 15
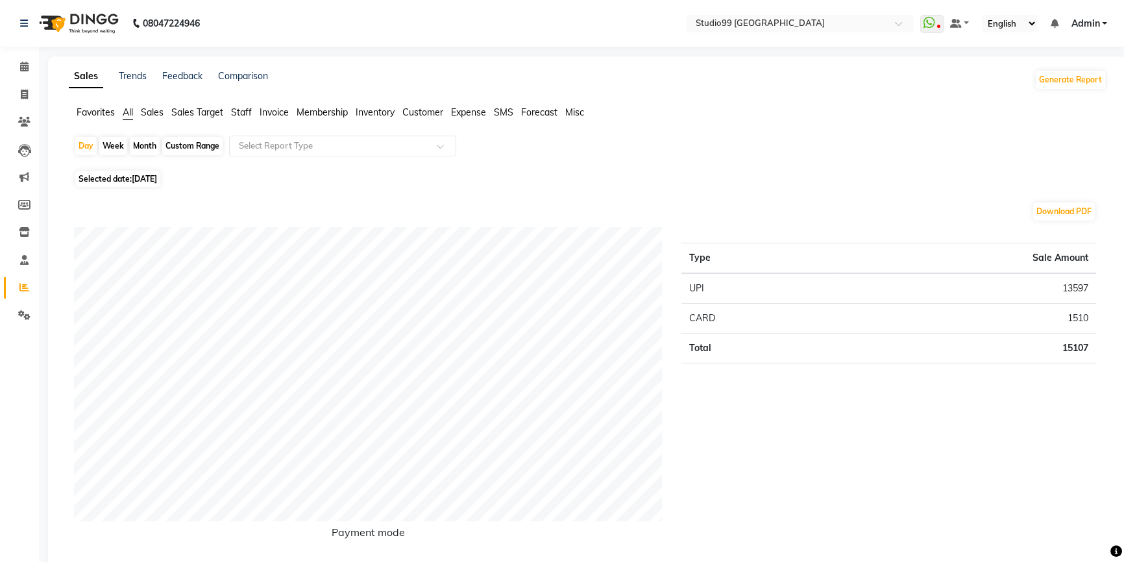
click at [242, 110] on span "Staff" at bounding box center [241, 112] width 21 height 12
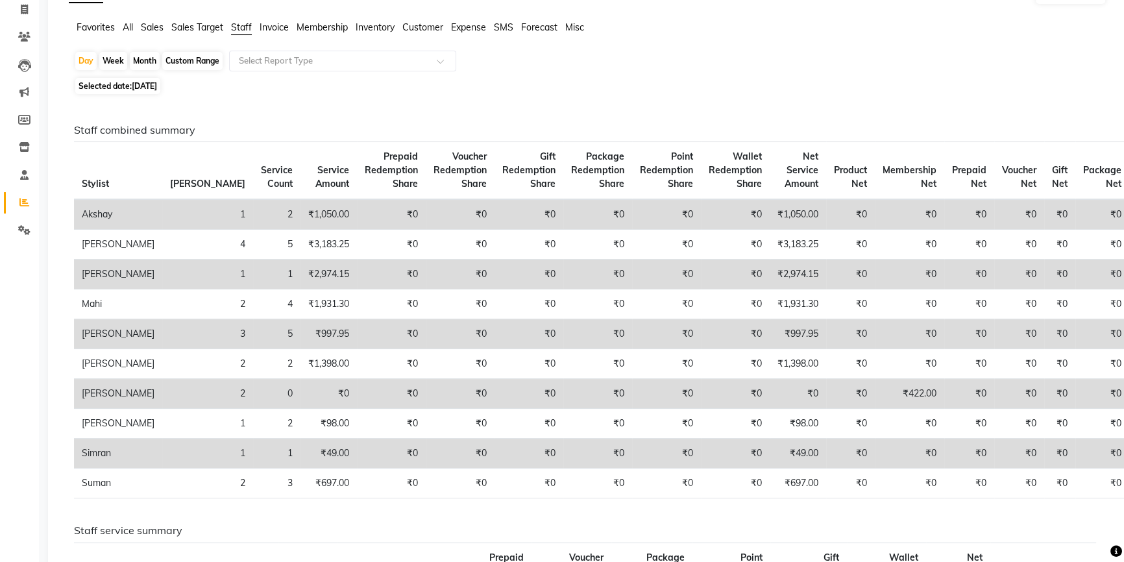
scroll to position [117, 0]
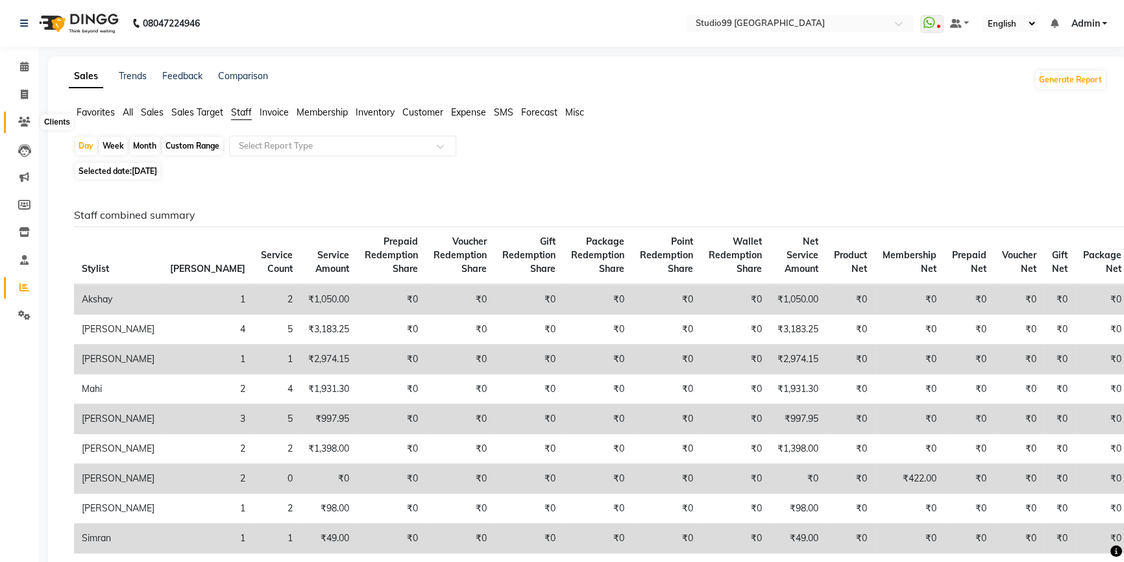
click at [25, 123] on icon at bounding box center [24, 122] width 12 height 10
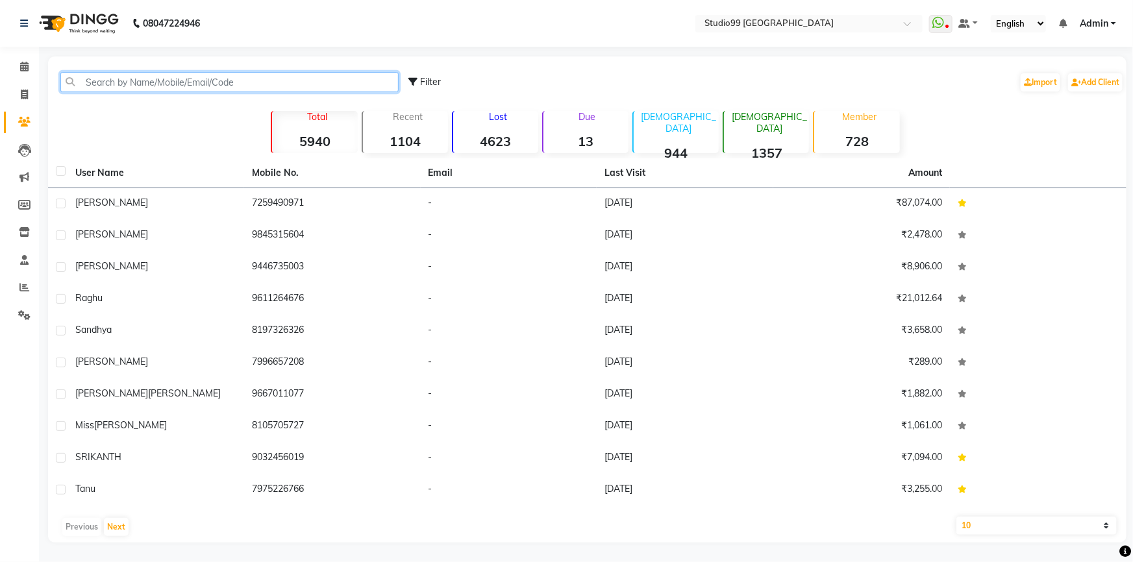
click at [167, 77] on input "text" at bounding box center [229, 82] width 338 height 20
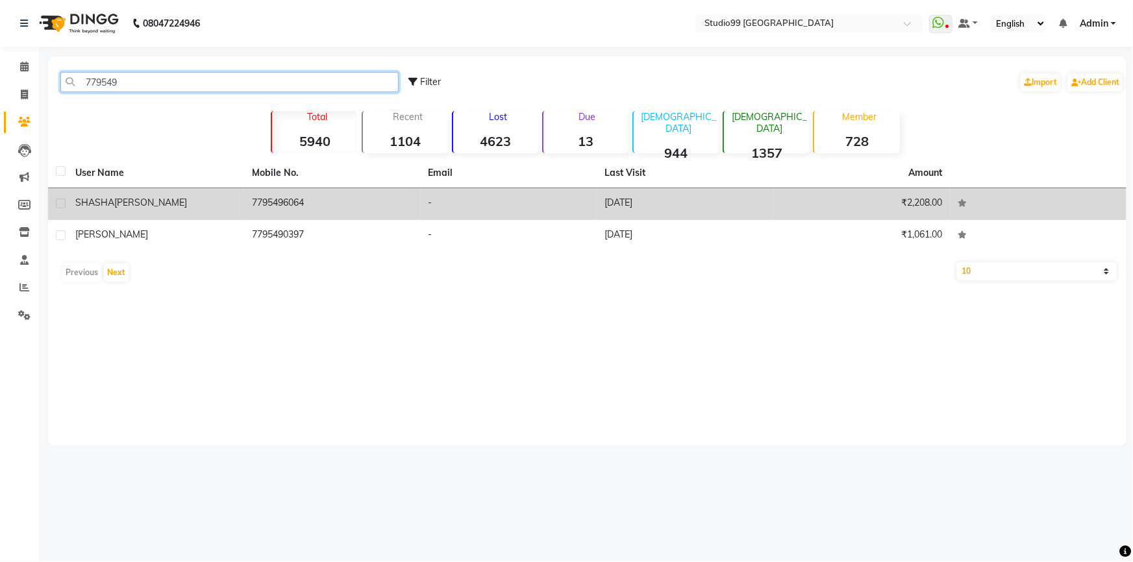
type input "779549"
click at [291, 200] on td "7795496064" at bounding box center [332, 204] width 177 height 32
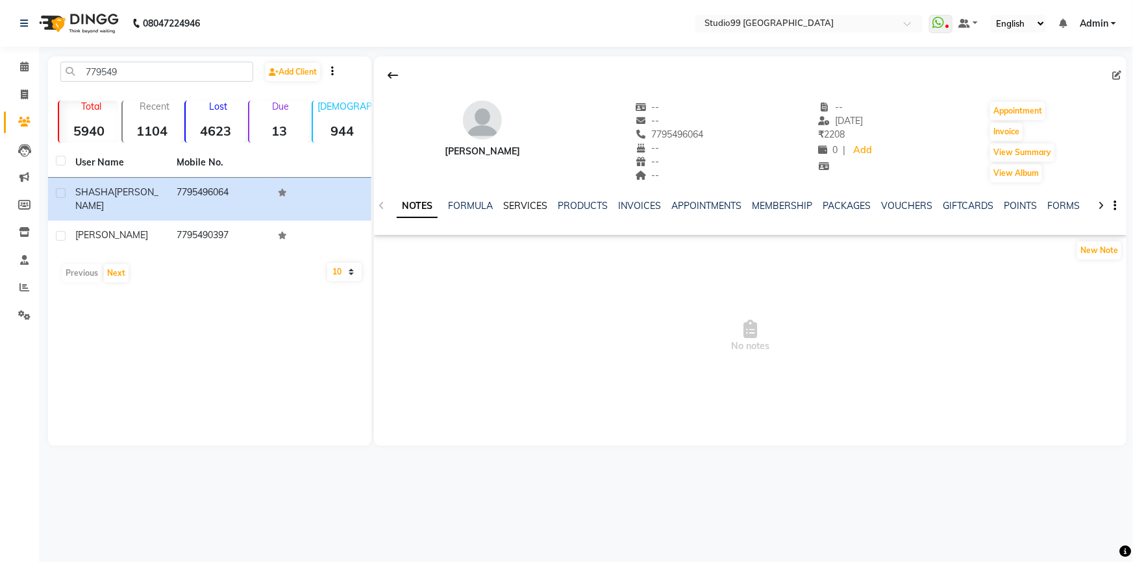
click at [526, 206] on link "SERVICES" at bounding box center [525, 206] width 44 height 12
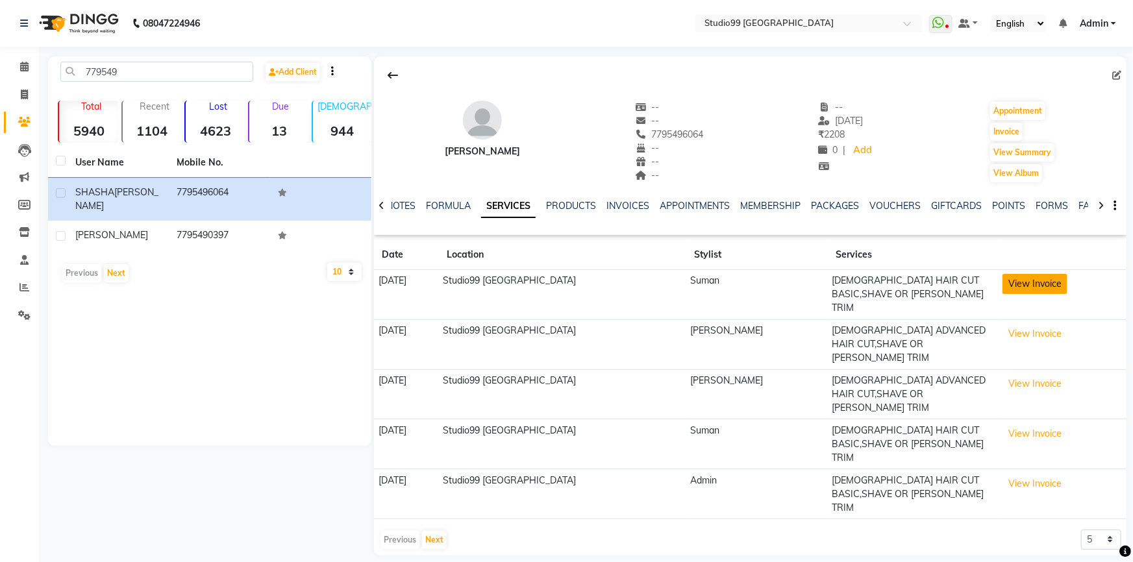
click at [1047, 285] on button "View Invoice" at bounding box center [1034, 284] width 65 height 20
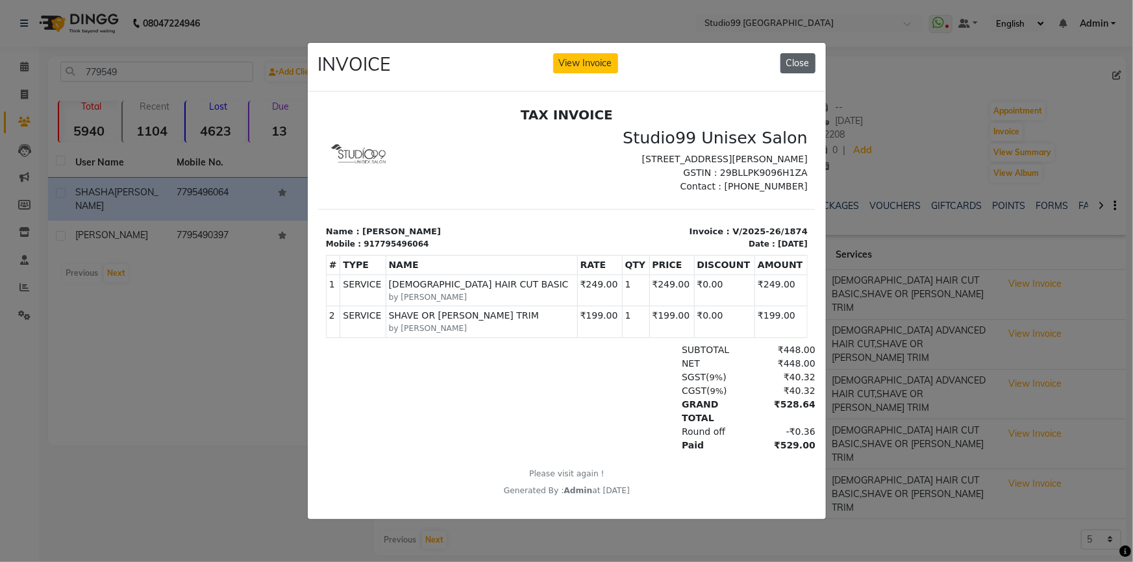
click at [797, 62] on button "Close" at bounding box center [797, 63] width 35 height 20
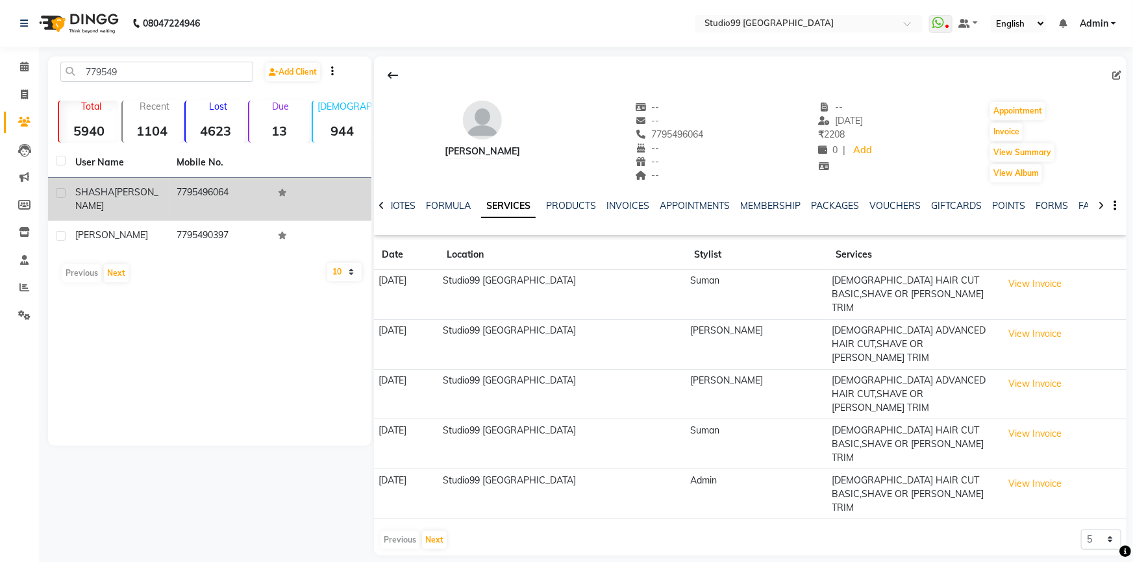
drag, startPoint x: 176, startPoint y: 192, endPoint x: 238, endPoint y: 197, distance: 61.9
click at [238, 197] on td "7795496064" at bounding box center [219, 199] width 101 height 43
